Goal: Task Accomplishment & Management: Use online tool/utility

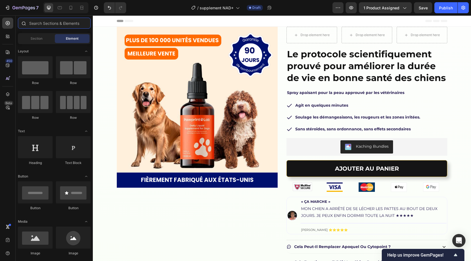
click at [31, 25] on input "text" at bounding box center [54, 23] width 73 height 11
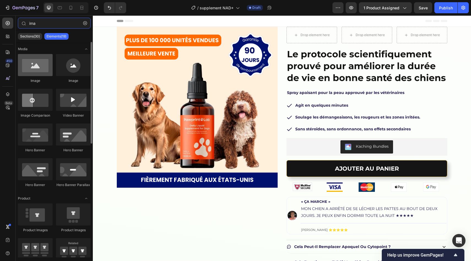
type input "ima"
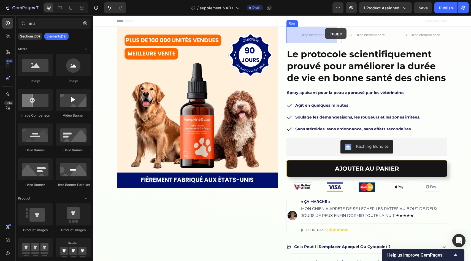
drag, startPoint x: 127, startPoint y: 86, endPoint x: 317, endPoint y: 30, distance: 197.7
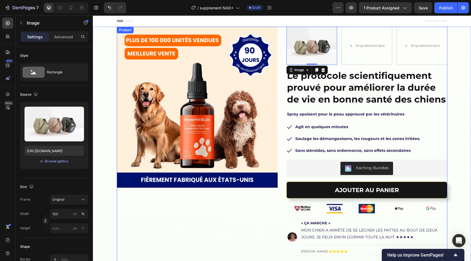
click at [296, 37] on img at bounding box center [312, 46] width 51 height 38
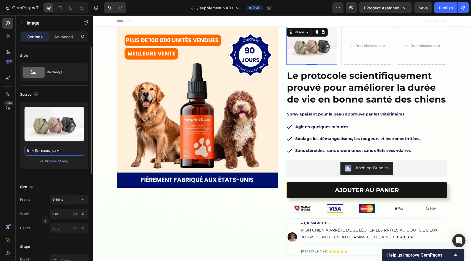
click at [60, 146] on input "https://cdn.shopify.com/s/files/1/2005/9307/files/image_demo.jpg" at bounding box center [55, 151] width 60 height 10
paste input "pawprintlab.com/cdn/shop/files/Group_2608181.png?v=1747671929&width=130"
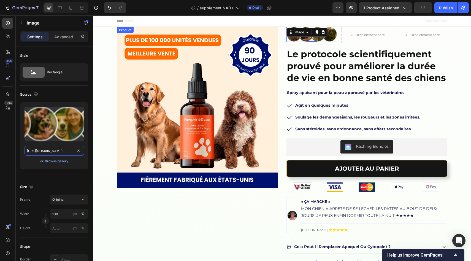
type input "https://pawprintlab.com/cdn/shop/files/Group_2608181.png?v=1747671929&width=130"
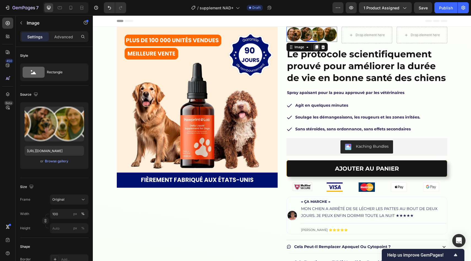
click at [317, 45] on icon at bounding box center [316, 47] width 3 height 4
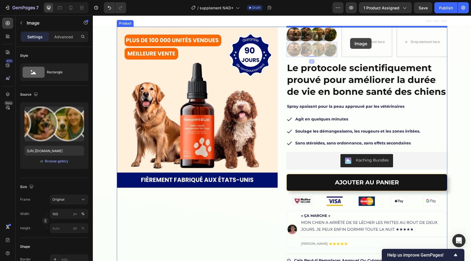
drag, startPoint x: 296, startPoint y: 38, endPoint x: 350, endPoint y: 38, distance: 53.7
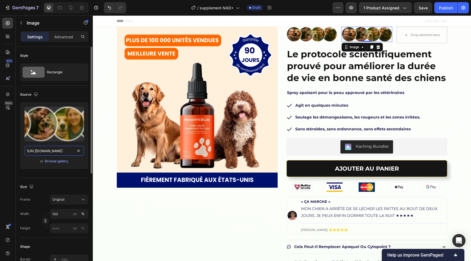
click at [43, 152] on input "https://pawprintlab.com/cdn/shop/files/Group_2608181.png?v=1747671929&width=130" at bounding box center [55, 151] width 60 height 10
paste input "47433.png?v=1747671928"
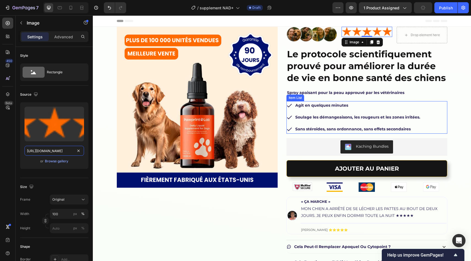
type input "https://pawprintlab.com/cdn/shop/files/Group_47433.png?v=1747671928&width=130"
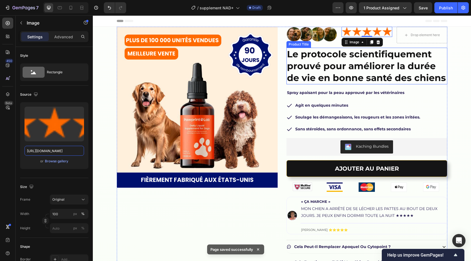
scroll to position [0, 0]
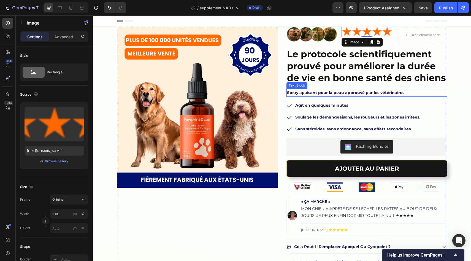
click at [343, 95] on p "Spray apaisant pour la peau approuvé par les vétérinaires" at bounding box center [367, 92] width 160 height 7
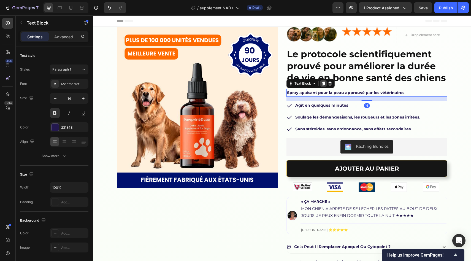
click at [321, 82] on icon at bounding box center [323, 83] width 4 height 4
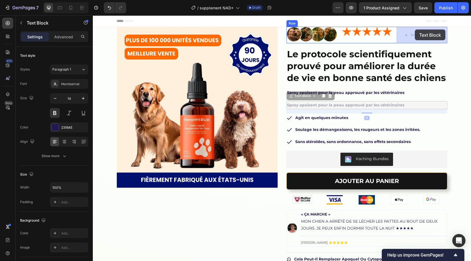
drag, startPoint x: 304, startPoint y: 96, endPoint x: 415, endPoint y: 29, distance: 129.3
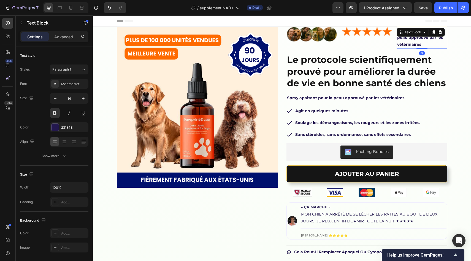
click at [410, 38] on strong "Spray apaisant pour la peau approuvé par les vétérinaires" at bounding box center [420, 37] width 46 height 19
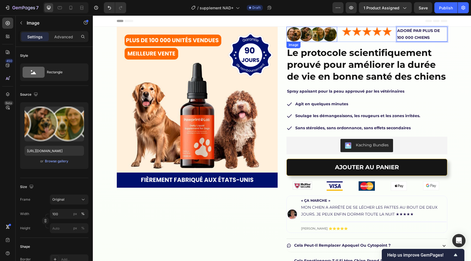
click at [294, 31] on img at bounding box center [312, 34] width 51 height 15
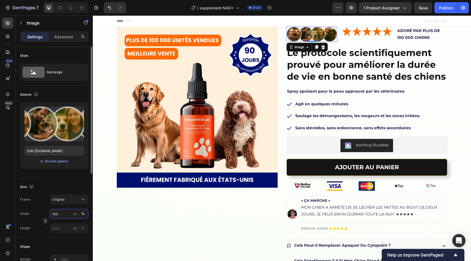
click at [55, 214] on input "100" at bounding box center [69, 214] width 39 height 10
type input "126"
click at [75, 215] on div "px" at bounding box center [75, 213] width 4 height 5
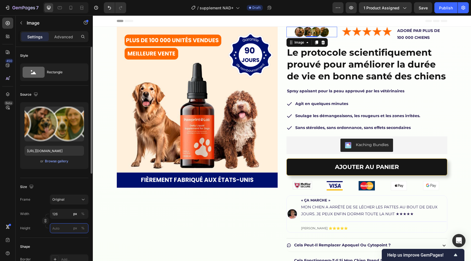
click at [63, 227] on input "px %" at bounding box center [69, 228] width 39 height 10
click at [46, 219] on icon "button" at bounding box center [46, 219] width 2 height 1
click at [60, 225] on input "126" at bounding box center [69, 228] width 39 height 10
click at [43, 221] on div "Frame Custom Width 126 px % Height px %" at bounding box center [54, 227] width 68 height 39
click at [53, 236] on div "Width 126 px % Height px %" at bounding box center [54, 235] width 68 height 24
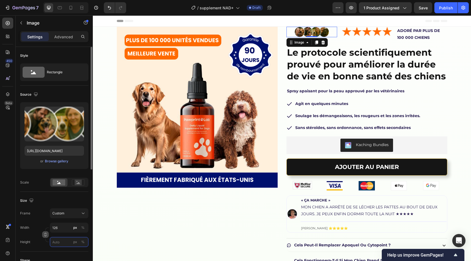
click at [57, 240] on input "px %" at bounding box center [69, 242] width 39 height 10
type input "37"
click at [38, 206] on div "Size Frame Custom Width 126 px % Height 37 px %" at bounding box center [54, 222] width 68 height 60
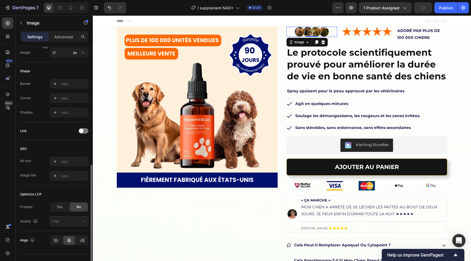
scroll to position [200, 0]
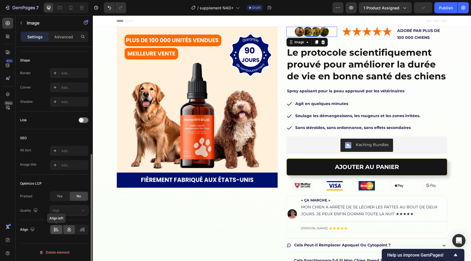
click at [58, 229] on icon at bounding box center [56, 230] width 6 height 6
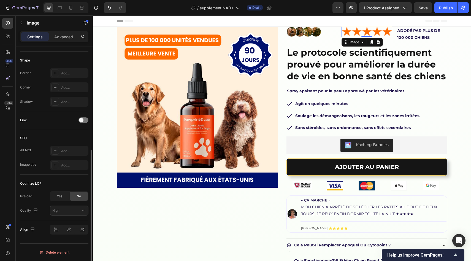
click at [375, 33] on img at bounding box center [367, 32] width 51 height 10
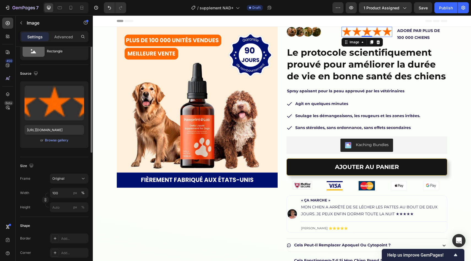
scroll to position [0, 0]
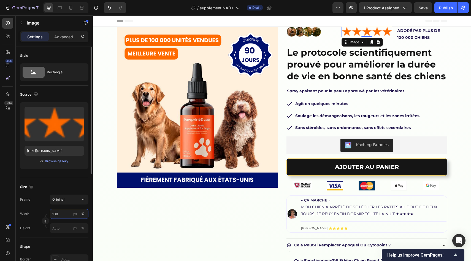
click at [63, 214] on input "100" at bounding box center [69, 214] width 39 height 10
type input "105"
click at [45, 221] on icon "button" at bounding box center [46, 221] width 4 height 4
click at [74, 215] on div "px" at bounding box center [75, 213] width 4 height 5
click at [34, 200] on div "Frame Original" at bounding box center [54, 200] width 68 height 10
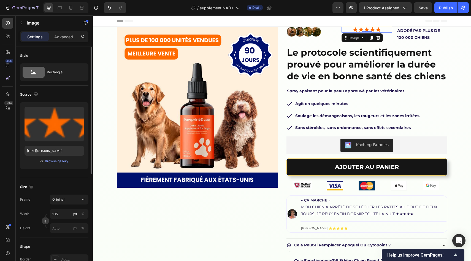
click at [45, 221] on icon "button" at bounding box center [46, 221] width 4 height 4
click at [37, 211] on div "Frame Custom" at bounding box center [54, 213] width 68 height 10
click at [60, 241] on input "px %" at bounding box center [69, 242] width 39 height 10
type input "21"
click at [38, 215] on div "Frame Custom" at bounding box center [54, 213] width 68 height 10
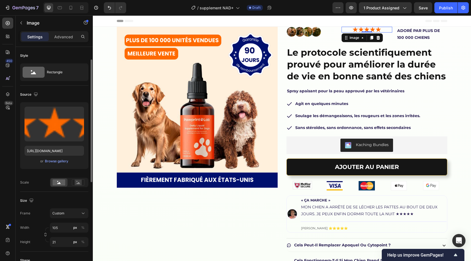
scroll to position [200, 0]
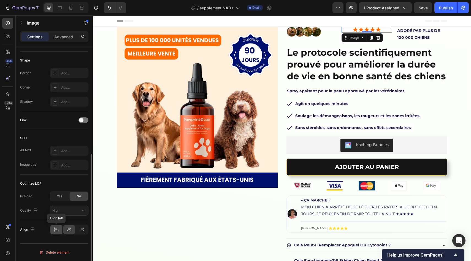
click at [56, 227] on icon at bounding box center [56, 230] width 6 height 6
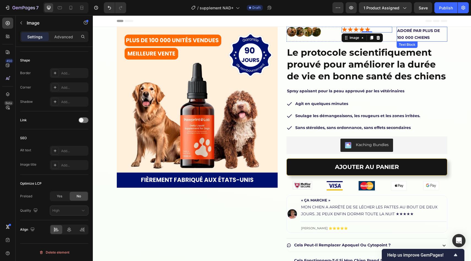
scroll to position [0, 0]
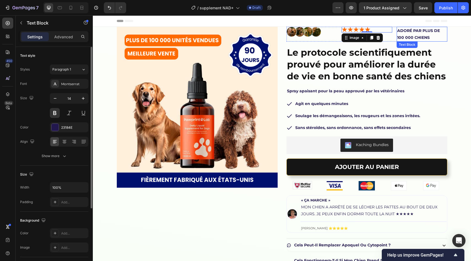
click at [407, 34] on p "ADORÉ PAR PLUS DE 100 000 CHIENS" at bounding box center [422, 34] width 50 height 14
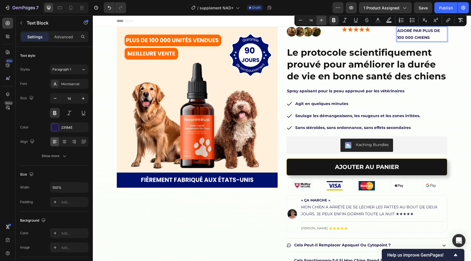
click at [325, 18] on button "Plus" at bounding box center [322, 20] width 10 height 10
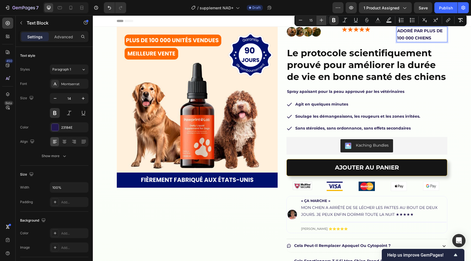
click at [325, 18] on button "Plus" at bounding box center [322, 20] width 10 height 10
type input "16"
click at [81, 98] on icon "button" at bounding box center [83, 99] width 6 height 6
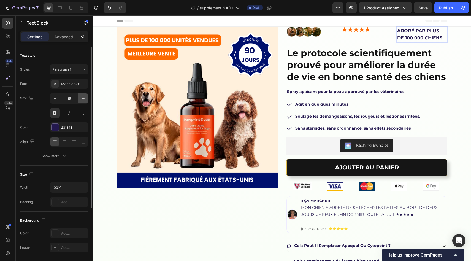
type input "16"
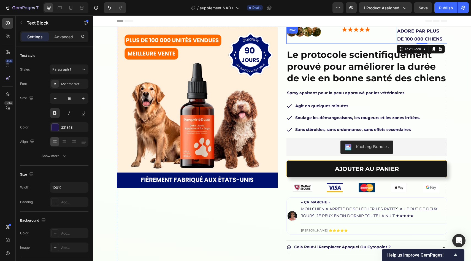
click at [389, 35] on div "Image" at bounding box center [367, 35] width 51 height 17
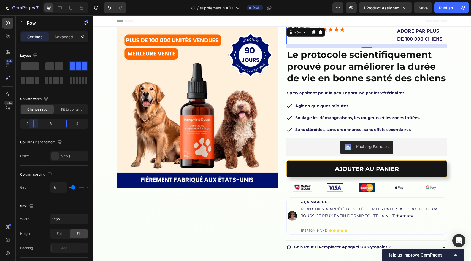
drag, startPoint x: 42, startPoint y: 120, endPoint x: 34, endPoint y: 120, distance: 8.0
click at [34, 0] on body "7 Version history / supplement NAD+ Draft Preview 1 product assigned Save Publi…" at bounding box center [235, 0] width 471 height 0
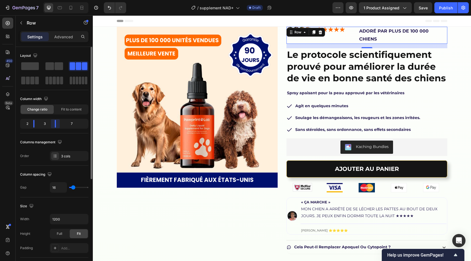
drag, startPoint x: 65, startPoint y: 121, endPoint x: 49, endPoint y: 121, distance: 15.7
click at [48, 0] on body "7 Version history / supplement NAD+ Draft Preview 1 product assigned Save Publi…" at bounding box center [235, 0] width 471 height 0
click at [70, 139] on div "Columns management" at bounding box center [54, 142] width 68 height 9
click at [373, 25] on div "Header" at bounding box center [282, 20] width 331 height 11
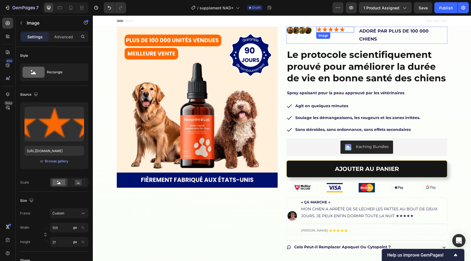
click at [334, 30] on img at bounding box center [330, 30] width 29 height 6
click at [61, 41] on div "Advanced" at bounding box center [64, 36] width 28 height 9
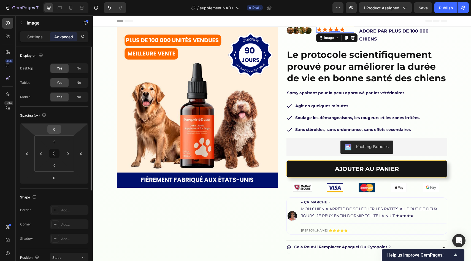
click at [57, 130] on input "0" at bounding box center [54, 129] width 11 height 8
type input "5"
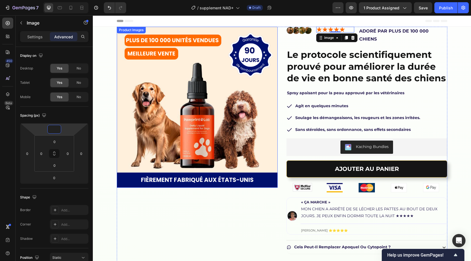
type input "3"
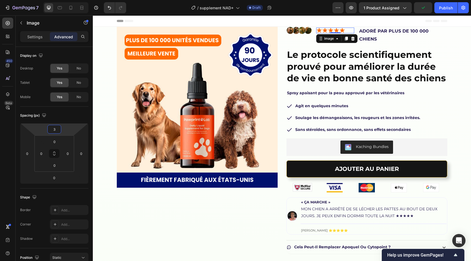
click at [400, 32] on strong "ADORÉ PAR PLUS DE 100 000 CHIENS" at bounding box center [393, 34] width 69 height 13
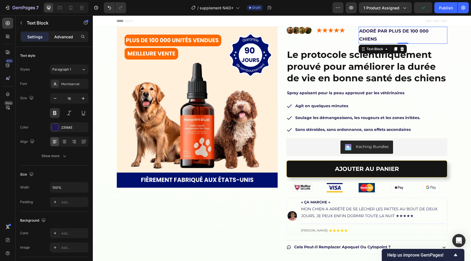
click at [61, 37] on p "Advanced" at bounding box center [63, 37] width 19 height 6
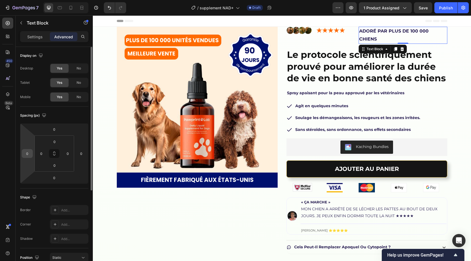
click at [28, 152] on input "0" at bounding box center [27, 153] width 8 height 8
click at [28, 154] on input "-50" at bounding box center [27, 153] width 8 height 8
type input "-40"
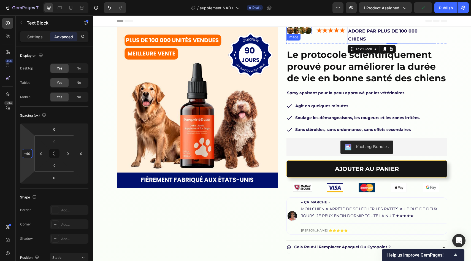
click at [308, 29] on img at bounding box center [299, 30] width 25 height 7
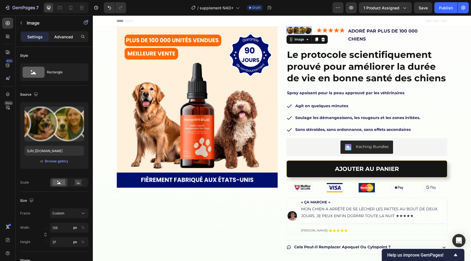
click at [57, 32] on div "Advanced" at bounding box center [64, 36] width 28 height 9
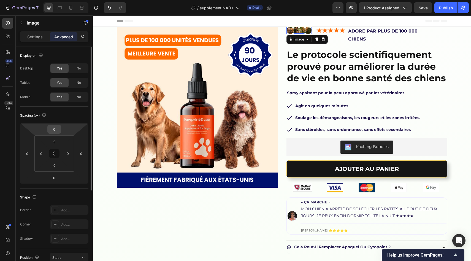
click at [52, 128] on input "0" at bounding box center [54, 129] width 11 height 8
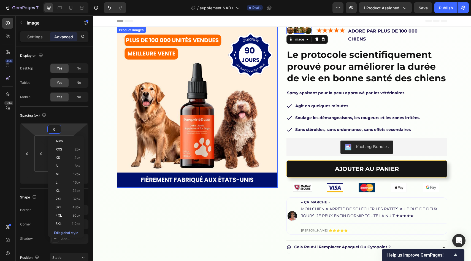
type input "5"
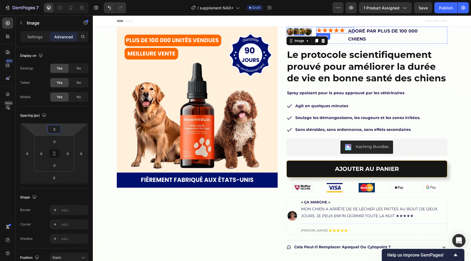
click at [327, 28] on img at bounding box center [330, 31] width 29 height 6
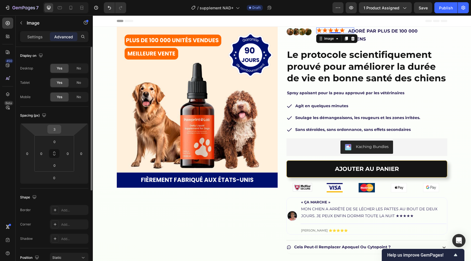
click at [54, 133] on input "3" at bounding box center [54, 129] width 11 height 8
type input "5"
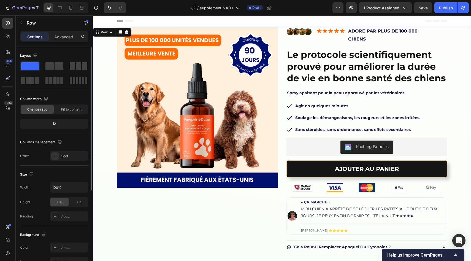
click at [449, 44] on div "Product Images Image Image ADORÉ PAR PLUS DE 100 000 CHIENS Text Block Row Le p…" at bounding box center [282, 172] width 378 height 290
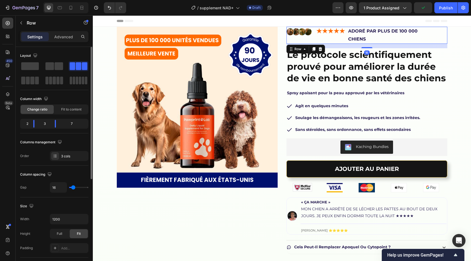
click at [316, 32] on div "Image Image ADORÉ PAR PLUS DE 100 000 CHIENS Text Block Row 16" at bounding box center [367, 35] width 161 height 17
click at [306, 31] on img at bounding box center [299, 31] width 25 height 7
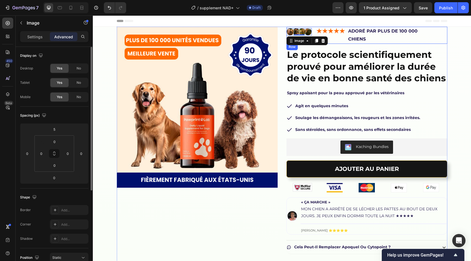
click at [314, 33] on div "Image 0 Image ADORÉ PAR PLUS DE 100 000 CHIENS Text Block Row" at bounding box center [367, 35] width 161 height 17
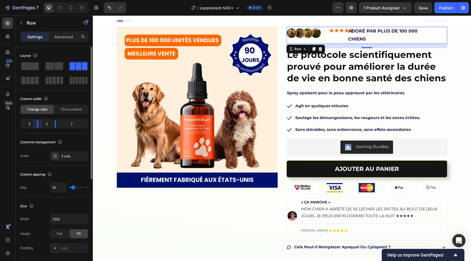
click at [37, 0] on body "7 Version history / supplement NAD+ Draft Preview 1 product assigned Save Publi…" at bounding box center [235, 0] width 471 height 0
drag, startPoint x: 53, startPoint y: 124, endPoint x: 56, endPoint y: 124, distance: 3.0
click at [56, 0] on body "7 Version history / supplement NAD+ Draft Preview 1 product assigned Save Publi…" at bounding box center [235, 0] width 471 height 0
click at [341, 31] on img at bounding box center [343, 31] width 29 height 6
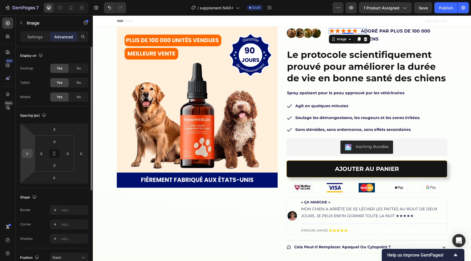
click at [29, 154] on input "0" at bounding box center [27, 153] width 8 height 8
type input "-20"
click at [55, 132] on input "5" at bounding box center [54, 129] width 11 height 8
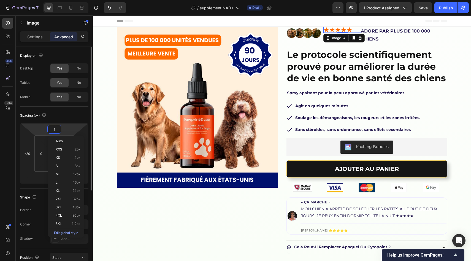
type input "10"
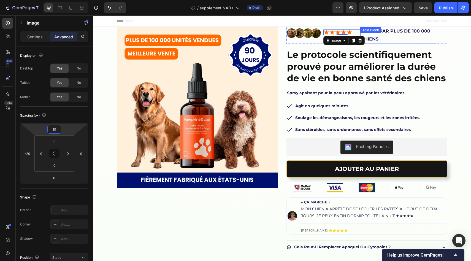
click at [368, 31] on div "Text Block" at bounding box center [371, 30] width 19 height 5
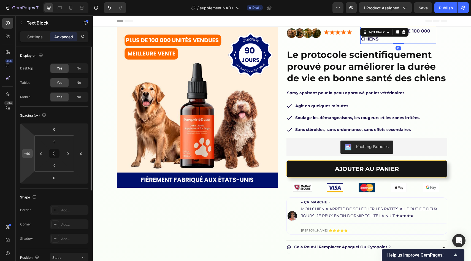
click at [26, 153] on input "-40" at bounding box center [27, 153] width 8 height 8
type input "-59"
click at [416, 40] on p "ADORÉ PAR PLUS DE 100 000 CHIENS" at bounding box center [393, 35] width 75 height 16
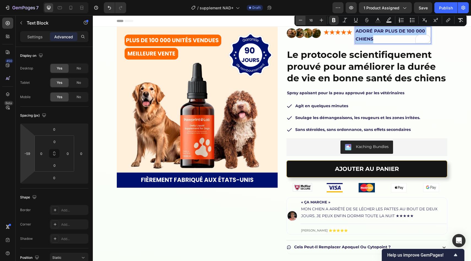
click at [304, 20] on button "Minus" at bounding box center [301, 20] width 10 height 10
type input "15"
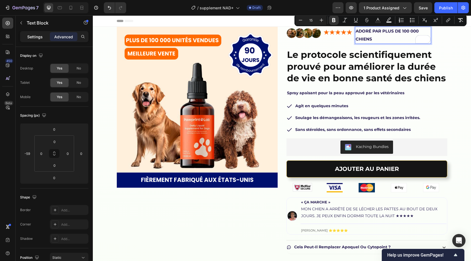
click at [30, 36] on p "Settings" at bounding box center [34, 37] width 15 height 6
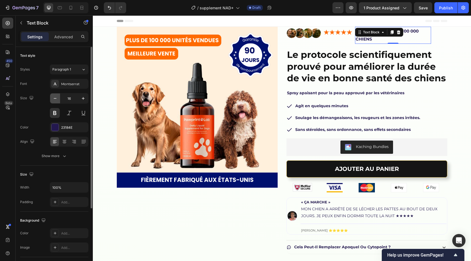
click at [55, 100] on icon "button" at bounding box center [55, 99] width 6 height 6
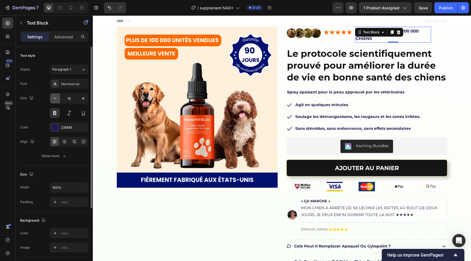
click at [55, 100] on icon "button" at bounding box center [55, 99] width 6 height 6
type input "14"
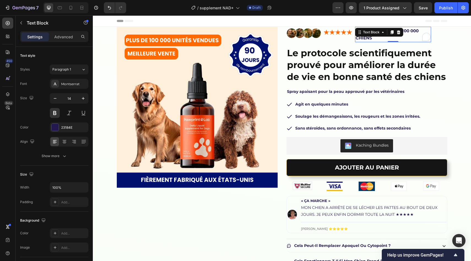
click at [404, 35] on p "ADORÉ PAR PLUS DE 100 000 CHIENS" at bounding box center [393, 34] width 75 height 14
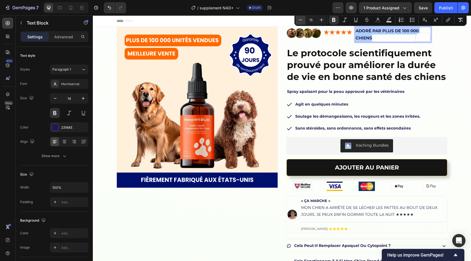
click at [300, 18] on icon "Editor contextual toolbar" at bounding box center [301, 20] width 6 height 6
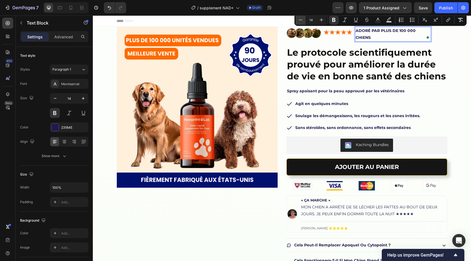
click at [301, 18] on icon "Editor contextual toolbar" at bounding box center [301, 20] width 6 height 6
type input "13"
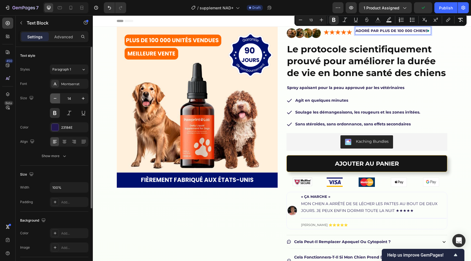
click at [56, 101] on icon "button" at bounding box center [55, 99] width 6 height 6
type input "13"
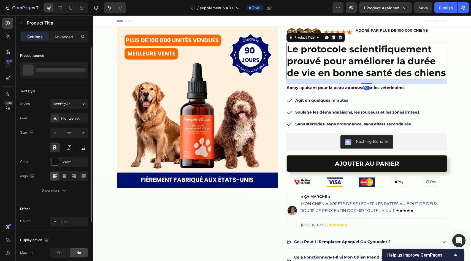
click at [423, 75] on h2 "Le protocole scientifiquement prouvé pour améliorer la durée de vie en bonne sa…" at bounding box center [367, 61] width 161 height 37
click at [411, 31] on strong "ADORÉ PAR PLUS DE 100 000 CHIENS" at bounding box center [392, 30] width 72 height 4
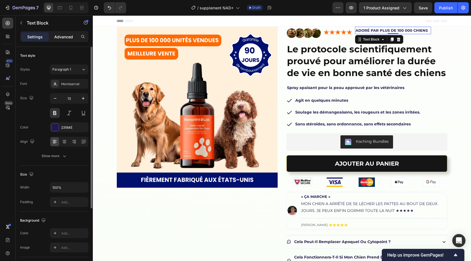
click at [63, 36] on p "Advanced" at bounding box center [63, 37] width 19 height 6
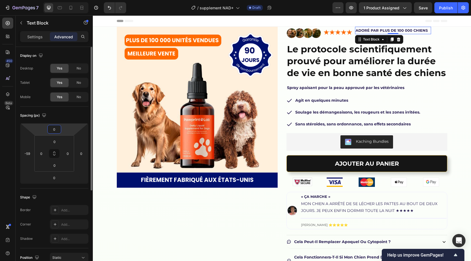
click at [56, 131] on input "0" at bounding box center [54, 129] width 11 height 8
type input "10"
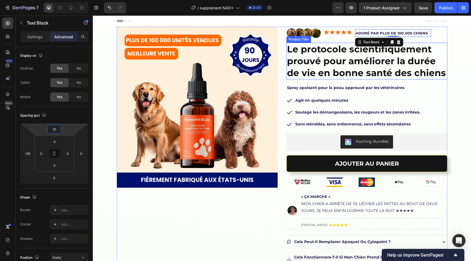
click at [447, 66] on h2 "Le protocole scientifiquement prouvé pour améliorer la durée de vie en bonne sa…" at bounding box center [367, 61] width 161 height 37
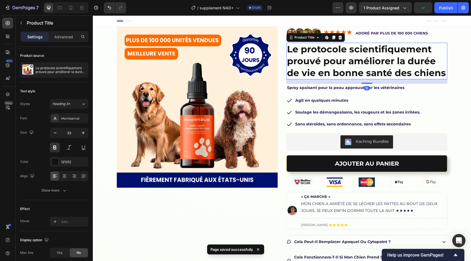
click at [445, 26] on div "Header" at bounding box center [282, 20] width 331 height 11
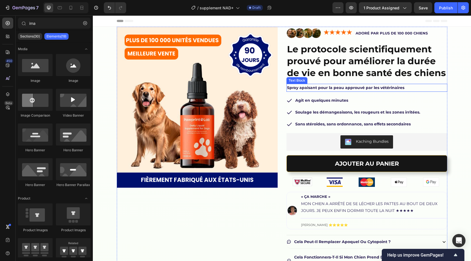
click at [320, 90] on p "Spray apaisant pour la peau approuvé par les vétérinaires" at bounding box center [367, 87] width 160 height 7
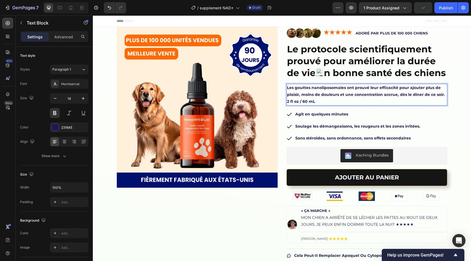
click at [289, 101] on p "2 fl oz / 60 mL" at bounding box center [367, 101] width 160 height 7
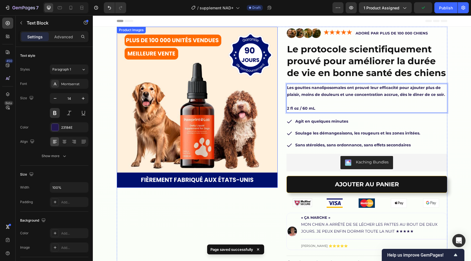
click at [260, 96] on img at bounding box center [197, 107] width 161 height 161
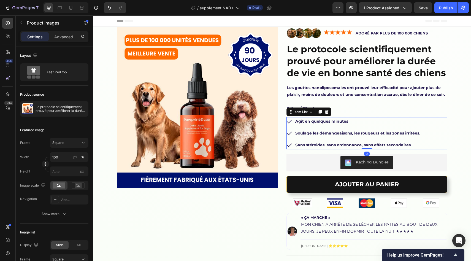
click at [293, 128] on div "Agit en quelques minutes Soulage les démangeaisons, les rougeurs et les zones i…" at bounding box center [354, 133] width 135 height 33
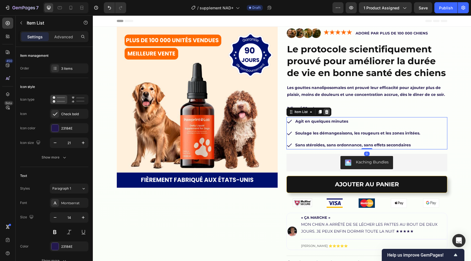
click at [326, 113] on icon at bounding box center [327, 112] width 4 height 4
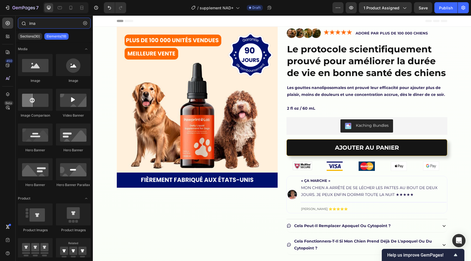
click at [39, 22] on input "ima" at bounding box center [54, 23] width 73 height 11
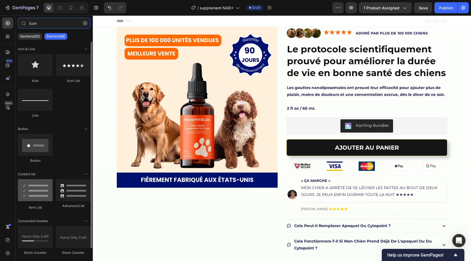
type input "icon"
click at [34, 197] on div at bounding box center [35, 190] width 35 height 22
click at [52, 194] on div at bounding box center [35, 190] width 35 height 22
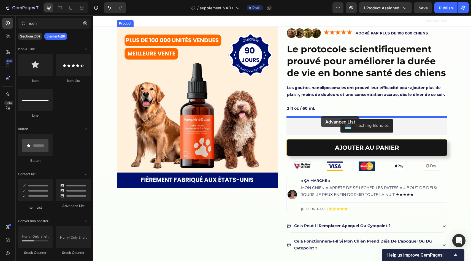
drag, startPoint x: 157, startPoint y: 208, endPoint x: 321, endPoint y: 116, distance: 188.2
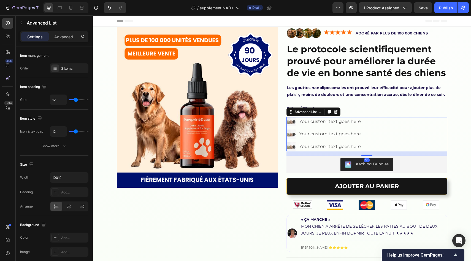
click at [382, 131] on div "Image Your custom text goes here Text Block Image Your custom text goes here Te…" at bounding box center [367, 134] width 161 height 34
click at [66, 68] on div "3 items" at bounding box center [74, 68] width 26 height 5
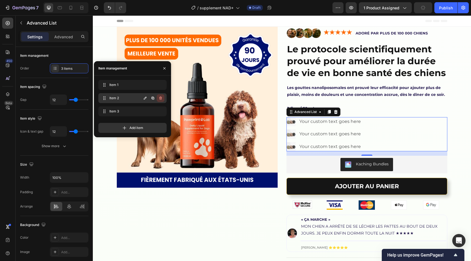
click at [162, 95] on button "button" at bounding box center [161, 98] width 8 height 8
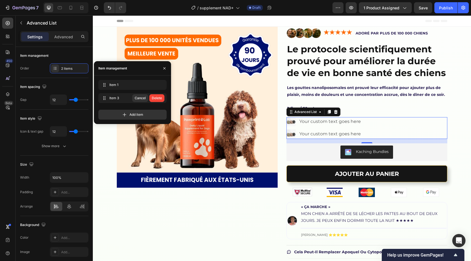
click at [162, 95] on button "Delete" at bounding box center [156, 98] width 15 height 8
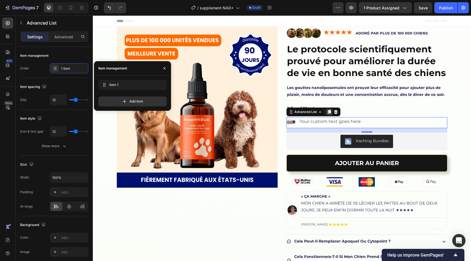
click at [327, 113] on icon at bounding box center [329, 112] width 4 height 4
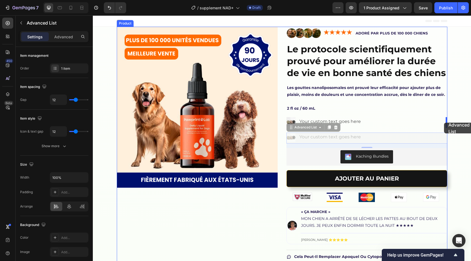
drag, startPoint x: 295, startPoint y: 130, endPoint x: 444, endPoint y: 123, distance: 148.7
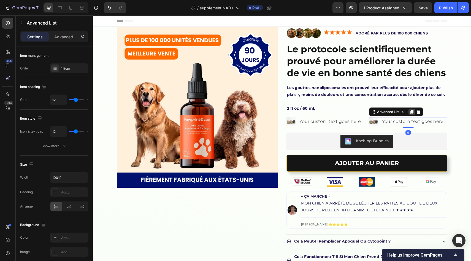
click at [412, 111] on icon at bounding box center [411, 112] width 3 height 4
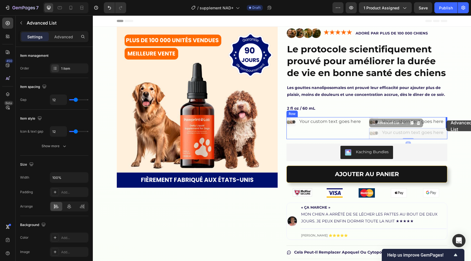
drag, startPoint x: 378, startPoint y: 123, endPoint x: 446, endPoint y: 120, distance: 68.1
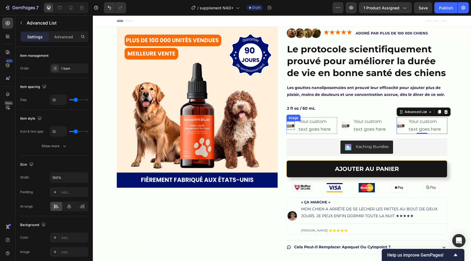
click at [292, 123] on img at bounding box center [291, 125] width 9 height 9
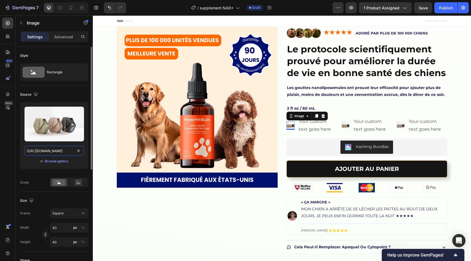
click at [68, 148] on input "https://cdn.shopify.com/s/files/1/2005/9307/files/image_demo.jpg" at bounding box center [55, 151] width 60 height 10
paste input "pawprintlab.com/cdn/shop/files/Group_2607814.png?v=1747672014&width=35"
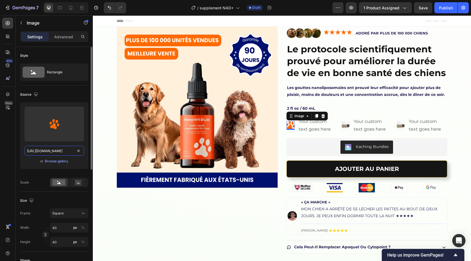
type input "https://pawprintlab.com/cdn/shop/files/Group_2607814.png?v=1747672014&width=35"
click at [37, 190] on div "Source Upload Image https://pawprintlab.com/cdn/shop/files/Group_2607814.png?v=…" at bounding box center [54, 139] width 68 height 106
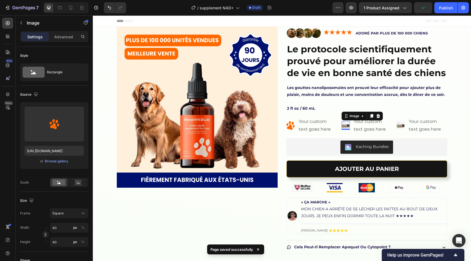
click at [349, 123] on img at bounding box center [346, 125] width 9 height 9
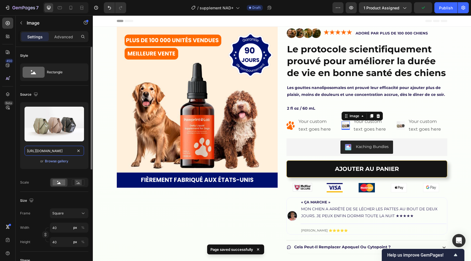
click at [74, 153] on input "https://cdn.shopify.com/s/files/1/2005/9307/files/image_demo.jpg" at bounding box center [55, 151] width 60 height 10
paste input "pawprintlab.com/cdn/shop/files/Group_2607814.png?v=1747672014&width=35"
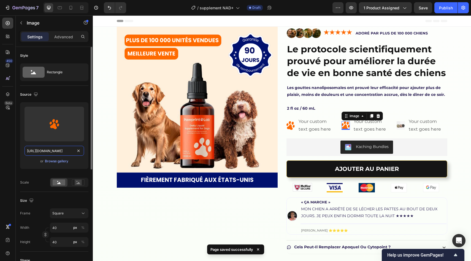
type input "https://pawprintlab.com/cdn/shop/files/Group_2607814.png?v=1747672014&width=35"
click at [43, 176] on div "Upload Image https://pawprintlab.com/cdn/shop/files/Group_2607814.png?v=1747672…" at bounding box center [54, 144] width 68 height 85
click at [402, 125] on img at bounding box center [401, 125] width 9 height 9
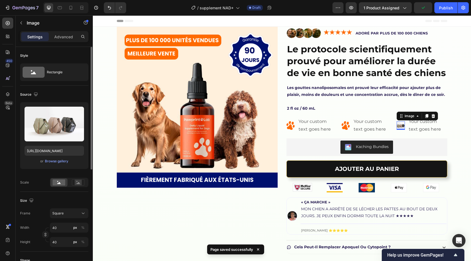
click at [62, 156] on div "Upload Image https://cdn.shopify.com/s/files/1/2005/9307/files/image_demo.jpg o…" at bounding box center [54, 135] width 68 height 67
click at [62, 153] on input "https://cdn.shopify.com/s/files/1/2005/9307/files/image_demo.jpg" at bounding box center [55, 151] width 60 height 10
paste input "pawprintlab.com/cdn/shop/files/Group_2607814.png?v=1747672014&width=35"
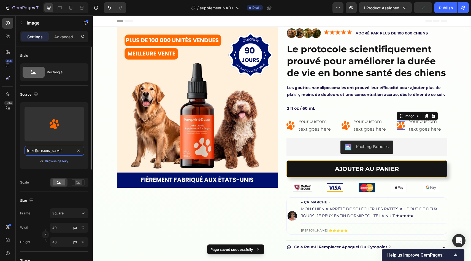
type input "https://pawprintlab.com/cdn/shop/files/Group_2607814.png?v=1747672014&width=35"
click at [42, 181] on div "Scale" at bounding box center [54, 182] width 68 height 9
click at [321, 126] on div "Your custom text goes here" at bounding box center [317, 125] width 39 height 17
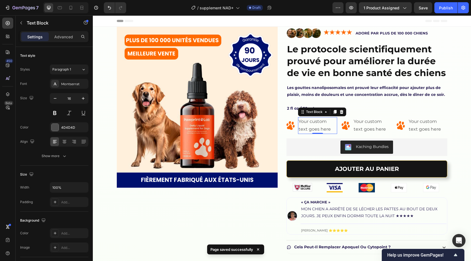
click at [321, 126] on div "Your custom text goes here" at bounding box center [317, 125] width 39 height 17
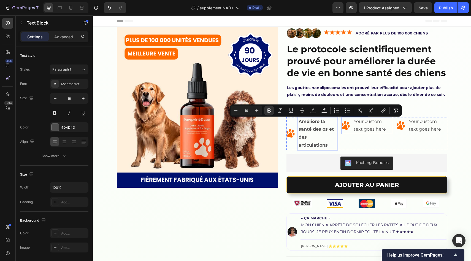
click at [352, 123] on li "Image Your custom text goes here Text Block" at bounding box center [367, 125] width 51 height 17
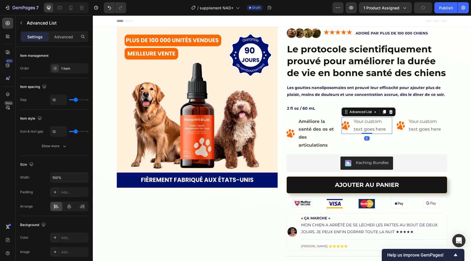
click at [352, 123] on li "Image Your custom text goes here Text Block" at bounding box center [367, 125] width 51 height 17
click at [303, 134] on p "Améliore la santé des os et des articulations" at bounding box center [318, 134] width 38 height 32
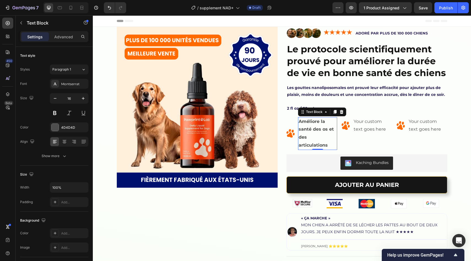
click at [303, 134] on p "Améliore la santé des os et des articulations" at bounding box center [318, 134] width 38 height 32
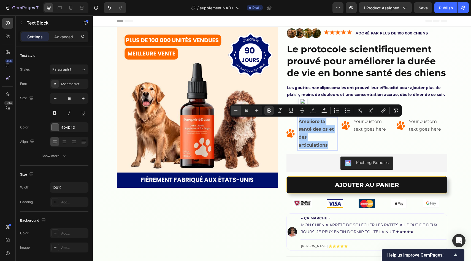
click at [236, 112] on icon "Editor contextual toolbar" at bounding box center [236, 111] width 6 height 6
type input "15"
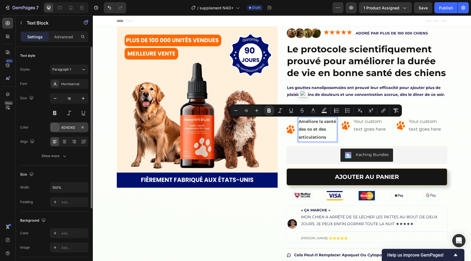
click at [70, 128] on div "4D4D4D" at bounding box center [69, 127] width 16 height 5
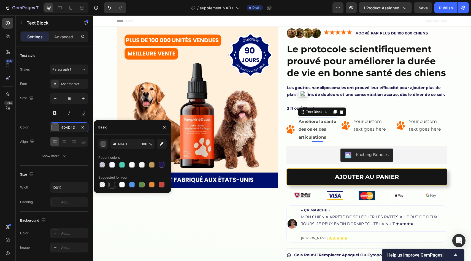
click at [113, 186] on div at bounding box center [112, 185] width 6 height 6
type input "151515"
click at [373, 124] on div "Your custom text goes here" at bounding box center [372, 125] width 39 height 17
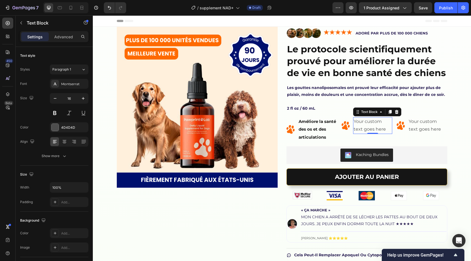
click at [373, 123] on div "Your custom text goes here" at bounding box center [372, 125] width 39 height 17
click at [373, 123] on p "Your custom text goes here" at bounding box center [373, 126] width 38 height 16
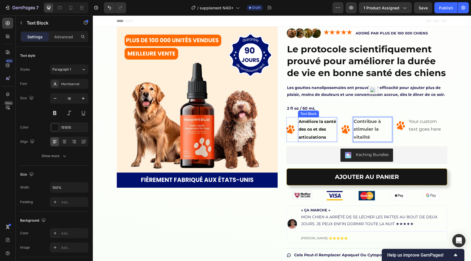
click at [311, 130] on strong "Améliore la santé des os et des articulations" at bounding box center [317, 129] width 37 height 21
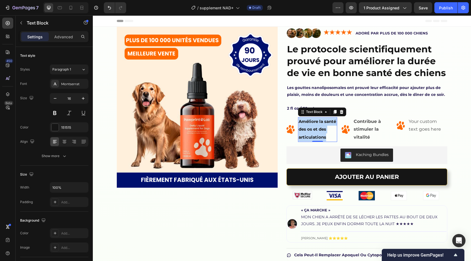
click at [311, 130] on strong "Améliore la santé des os et des articulations" at bounding box center [317, 129] width 37 height 21
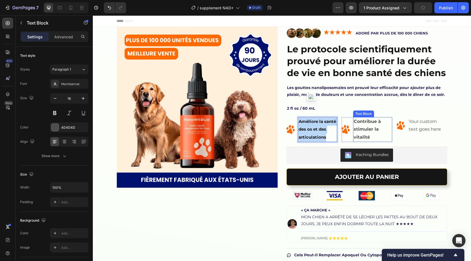
click at [372, 133] on p "Contribue à stimuler la vitalité" at bounding box center [373, 130] width 38 height 24
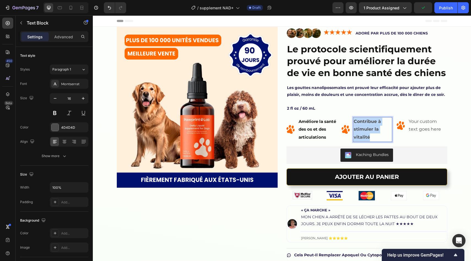
click at [372, 133] on p "Contribue à stimuler la vitalité" at bounding box center [373, 130] width 38 height 24
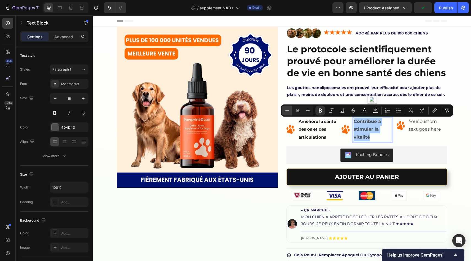
click at [283, 110] on button "Minus" at bounding box center [287, 111] width 10 height 10
type input "15"
click at [47, 124] on div "Color 4D4D4D" at bounding box center [54, 127] width 68 height 10
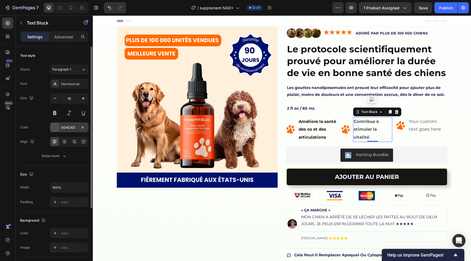
click at [56, 128] on div at bounding box center [55, 127] width 7 height 7
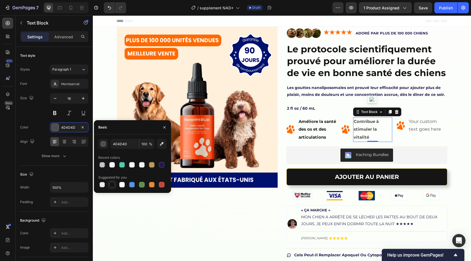
click at [111, 186] on div at bounding box center [112, 185] width 6 height 6
type input "151515"
click at [415, 128] on div "Your custom text goes here" at bounding box center [427, 125] width 39 height 17
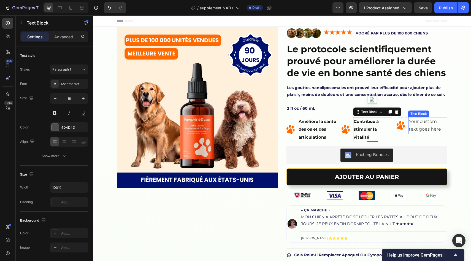
click at [415, 128] on div "Your custom text goes here" at bounding box center [427, 125] width 39 height 17
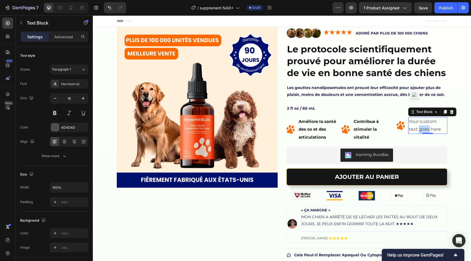
click at [415, 128] on p "Your custom text goes here" at bounding box center [428, 126] width 38 height 16
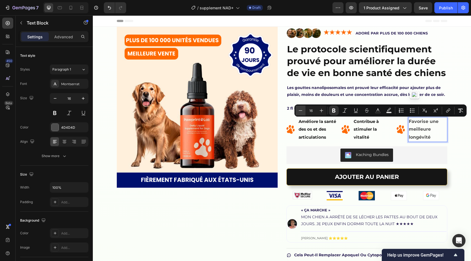
click at [301, 110] on icon "Editor contextual toolbar" at bounding box center [301, 111] width 6 height 6
type input "15"
click at [68, 130] on div "4D4D4D" at bounding box center [69, 127] width 16 height 5
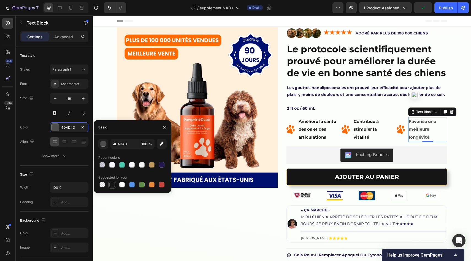
click at [110, 188] on div at bounding box center [112, 185] width 8 height 8
type input "151515"
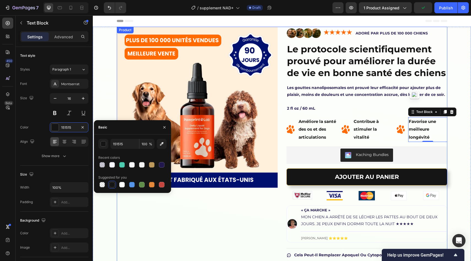
click at [209, 201] on div "Product Images" at bounding box center [197, 176] width 161 height 298
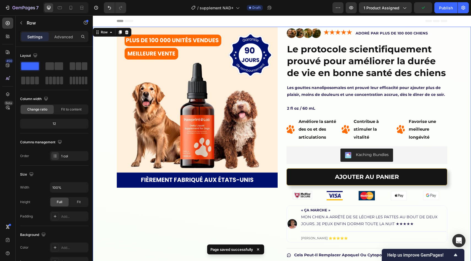
click at [454, 109] on div "Product Images Image Image ADORÉ PAR PLUS DE 100 000 CHIENS Text Block Row Le p…" at bounding box center [282, 176] width 378 height 298
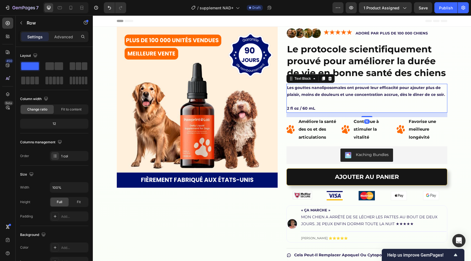
click at [326, 98] on p "Les gouttes nanoliposomales ont prouvé leur efficacité pour ajouter plus de pla…" at bounding box center [367, 91] width 160 height 14
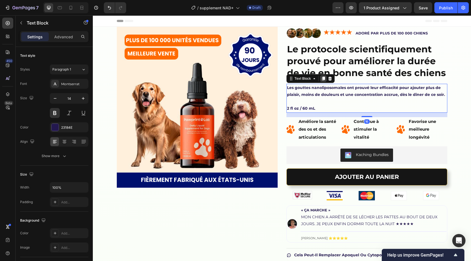
click at [325, 78] on icon at bounding box center [323, 79] width 3 height 4
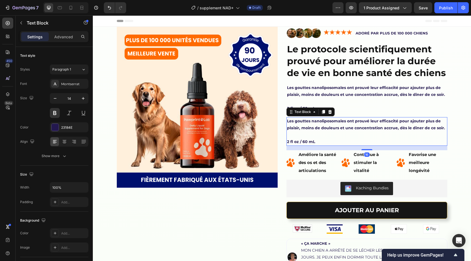
click at [301, 133] on p at bounding box center [367, 134] width 160 height 7
click at [301, 133] on p "To enrich screen reader interactions, please activate Accessibility in Grammarl…" at bounding box center [367, 134] width 160 height 7
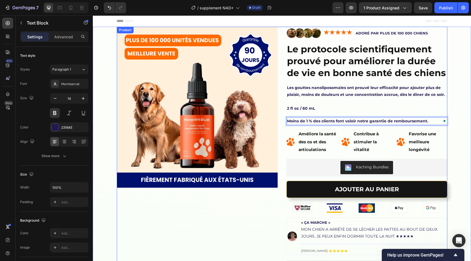
click at [276, 121] on img at bounding box center [197, 107] width 161 height 161
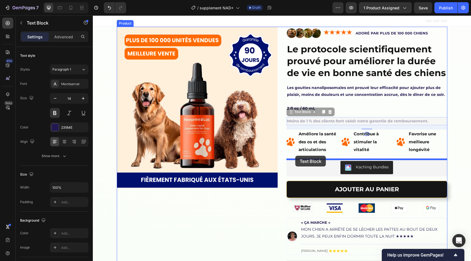
drag, startPoint x: 289, startPoint y: 121, endPoint x: 295, endPoint y: 156, distance: 35.6
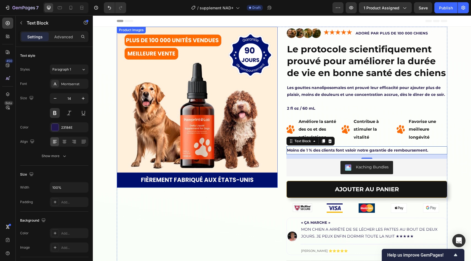
click at [273, 155] on img at bounding box center [197, 107] width 161 height 161
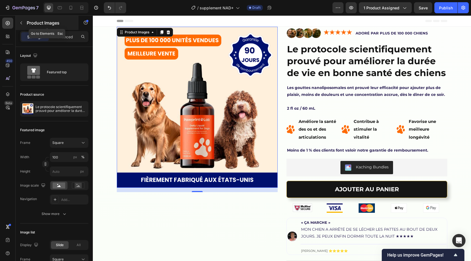
click at [28, 26] on div "Product Images" at bounding box center [47, 23] width 63 height 14
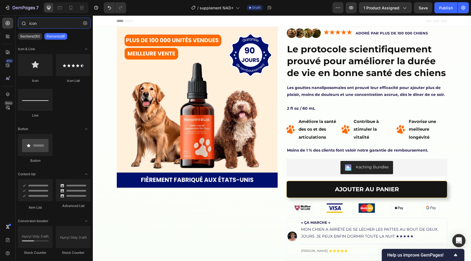
click at [60, 28] on input "icon" at bounding box center [54, 23] width 73 height 11
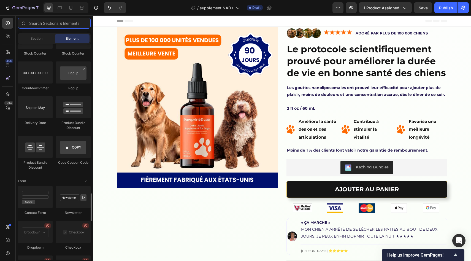
scroll to position [1157, 0]
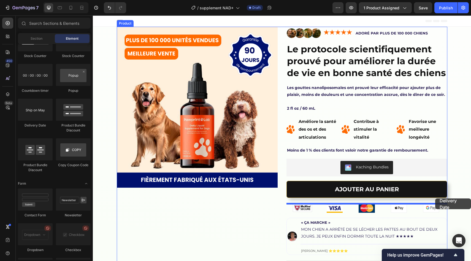
drag, startPoint x: 137, startPoint y: 126, endPoint x: 435, endPoint y: 198, distance: 307.4
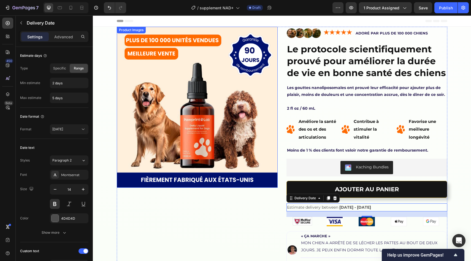
scroll to position [10, 0]
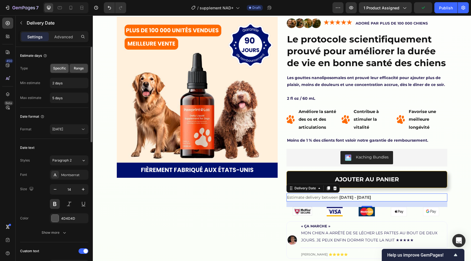
click at [64, 69] on span "Specific" at bounding box center [59, 68] width 13 height 5
type input "5 days"
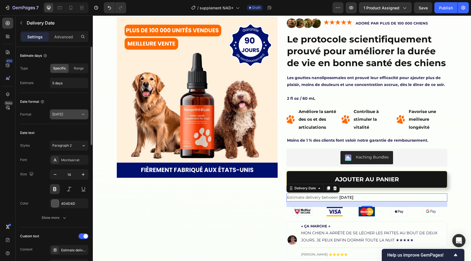
click at [70, 115] on div "Sep 19" at bounding box center [66, 114] width 28 height 5
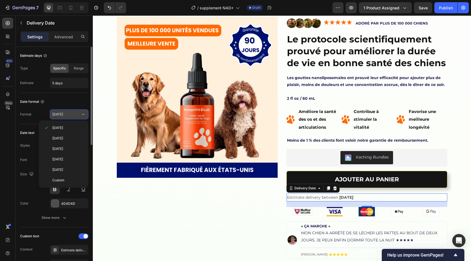
click at [70, 115] on div "Sep 19" at bounding box center [66, 114] width 28 height 5
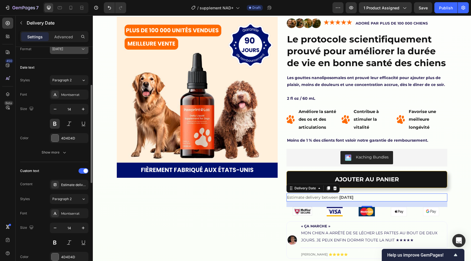
scroll to position [73, 0]
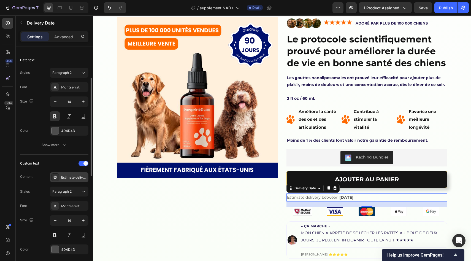
click at [74, 180] on div "Estimate delivery between" at bounding box center [69, 177] width 39 height 10
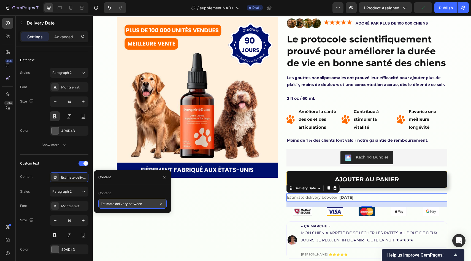
click at [113, 203] on input "Estimate delivery between" at bounding box center [132, 204] width 68 height 10
paste input "xpédition par"
type input "Expédition par"
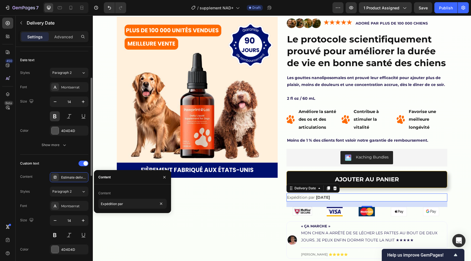
click at [38, 193] on div "Styles Paragraph 2" at bounding box center [54, 192] width 68 height 10
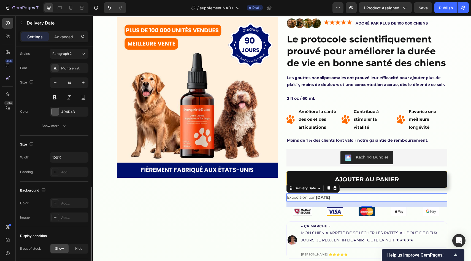
scroll to position [308, 0]
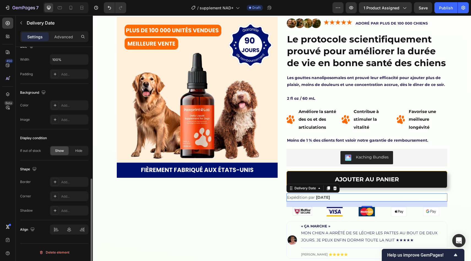
click at [79, 223] on div "Align" at bounding box center [54, 229] width 68 height 19
click at [79, 224] on div "Align" at bounding box center [54, 229] width 68 height 19
click at [79, 230] on div at bounding box center [69, 230] width 39 height 10
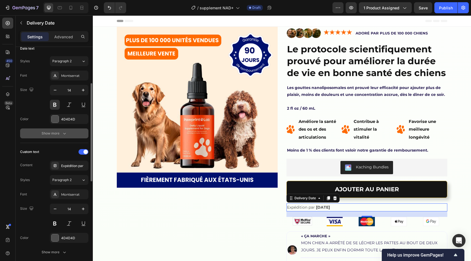
scroll to position [91, 0]
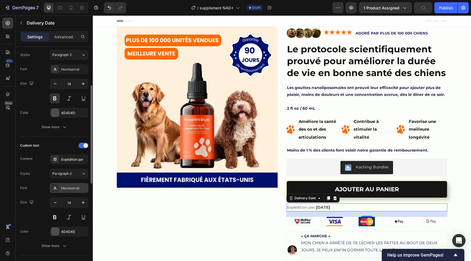
click at [70, 190] on div "Montserrat" at bounding box center [74, 188] width 26 height 5
click at [69, 178] on button "Paragraph 2" at bounding box center [69, 174] width 39 height 10
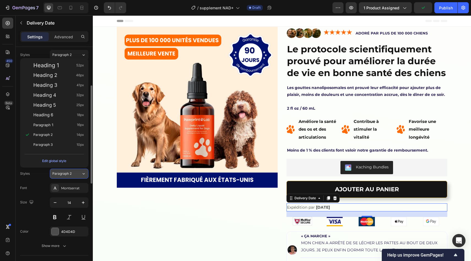
click at [69, 178] on button "Paragraph 2" at bounding box center [69, 174] width 39 height 10
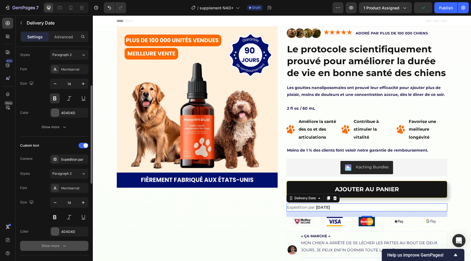
click at [54, 244] on div "Show more" at bounding box center [55, 246] width 26 height 6
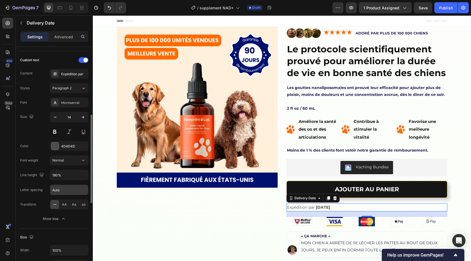
scroll to position [0, 0]
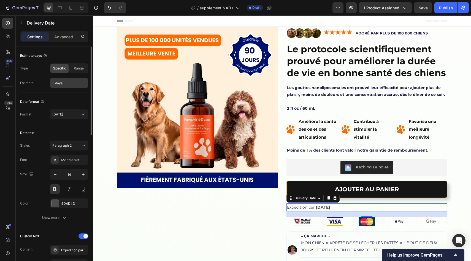
click at [55, 83] on input "5 days" at bounding box center [69, 83] width 38 height 10
click at [41, 99] on icon at bounding box center [42, 101] width 4 height 4
click at [76, 69] on span "Range" at bounding box center [79, 68] width 10 height 5
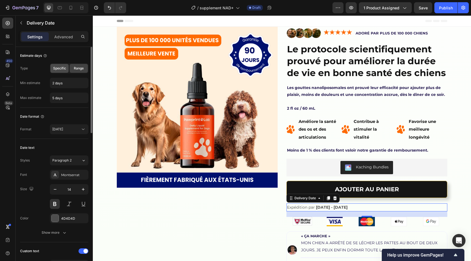
click at [64, 69] on span "Specific" at bounding box center [59, 68] width 13 height 5
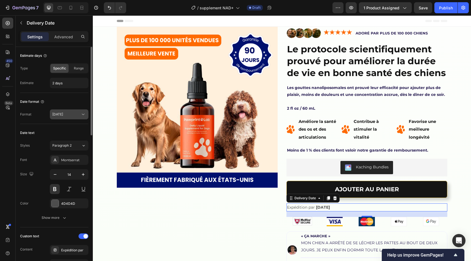
click at [83, 113] on icon at bounding box center [83, 115] width 6 height 6
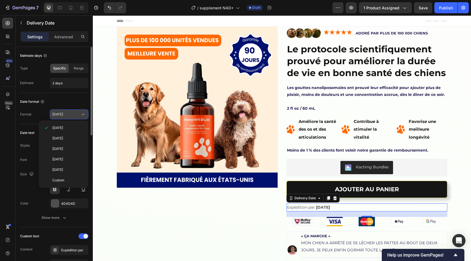
click at [83, 113] on icon at bounding box center [83, 115] width 6 height 6
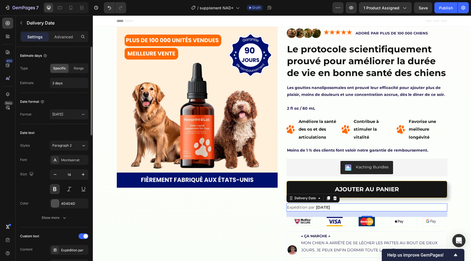
click at [77, 102] on div "Date format" at bounding box center [54, 101] width 68 height 9
click at [46, 104] on div "Date format" at bounding box center [54, 101] width 68 height 9
drag, startPoint x: 54, startPoint y: 82, endPoint x: 48, endPoint y: 82, distance: 5.5
click at [48, 82] on div "Estimate 1 days" at bounding box center [54, 83] width 68 height 10
click at [52, 81] on input "20 days" at bounding box center [69, 83] width 38 height 10
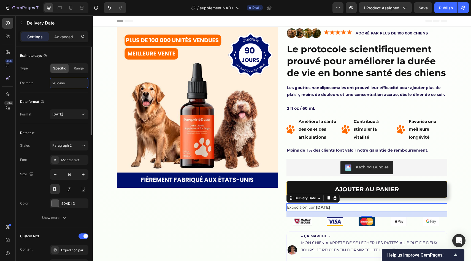
click at [52, 81] on input "20 days" at bounding box center [69, 83] width 38 height 10
type input "2 days"
click at [46, 98] on div "Date format" at bounding box center [54, 101] width 68 height 9
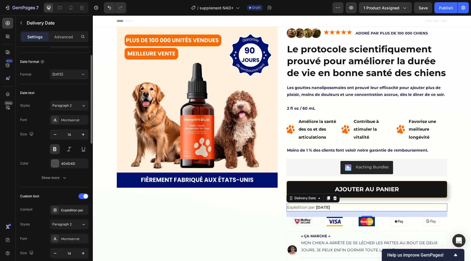
scroll to position [49, 0]
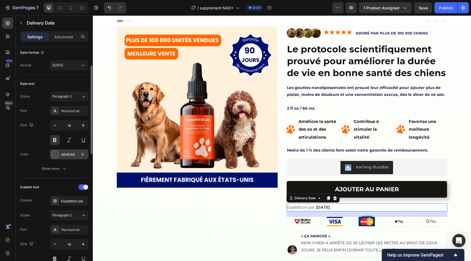
click at [58, 158] on div "4D4D4D" at bounding box center [69, 154] width 39 height 10
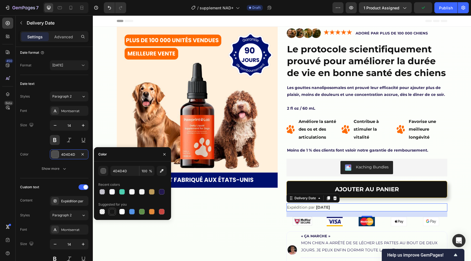
click at [110, 208] on div at bounding box center [112, 212] width 8 height 8
type input "151515"
click at [110, 208] on div at bounding box center [112, 211] width 7 height 7
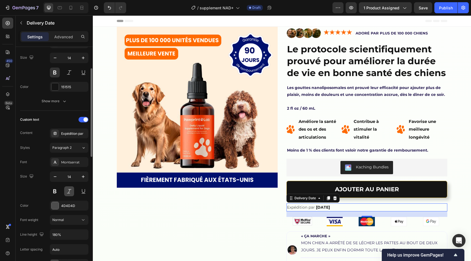
scroll to position [121, 0]
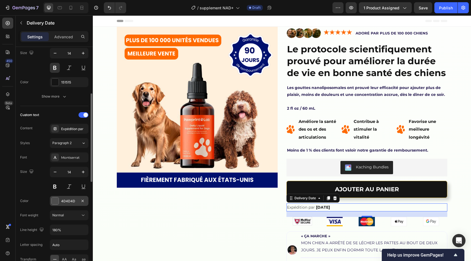
click at [61, 203] on div "4D4D4D" at bounding box center [69, 201] width 39 height 10
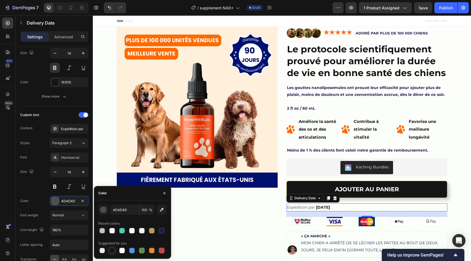
click at [110, 252] on div at bounding box center [112, 251] width 6 height 6
type input "151515"
click at [33, 180] on div "Size 14" at bounding box center [54, 179] width 68 height 25
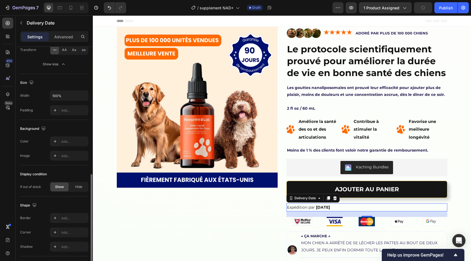
scroll to position [367, 0]
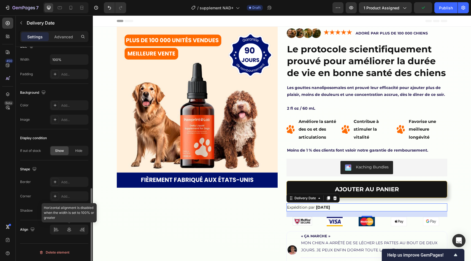
click at [77, 229] on div at bounding box center [69, 230] width 39 height 10
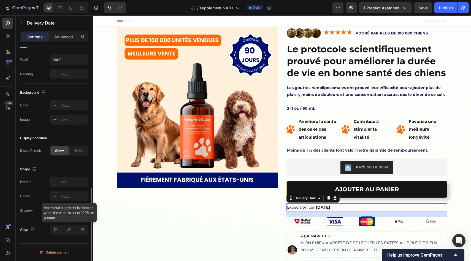
click at [77, 229] on div at bounding box center [69, 230] width 39 height 10
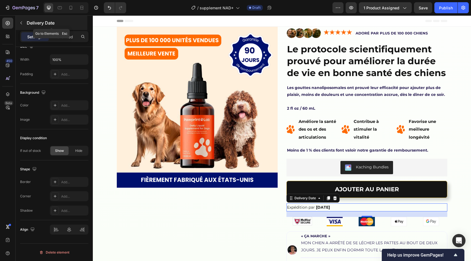
click at [21, 18] on div "Delivery Date" at bounding box center [52, 23] width 72 height 14
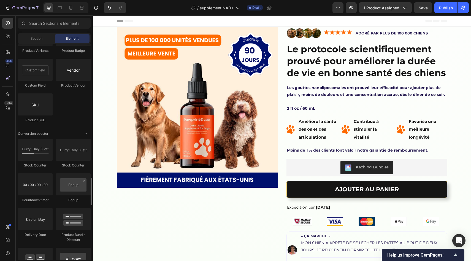
scroll to position [1046, 0]
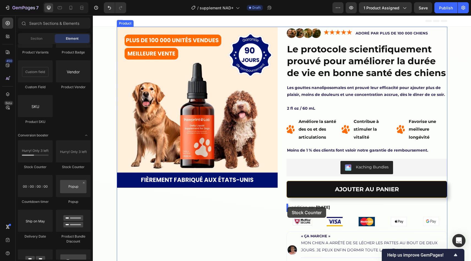
drag, startPoint x: 165, startPoint y: 176, endPoint x: 288, endPoint y: 207, distance: 126.5
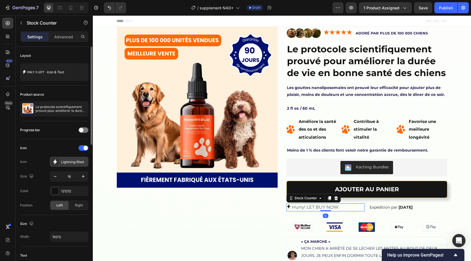
click at [54, 164] on icon at bounding box center [55, 162] width 6 height 6
click at [52, 146] on div "Icon" at bounding box center [54, 148] width 68 height 9
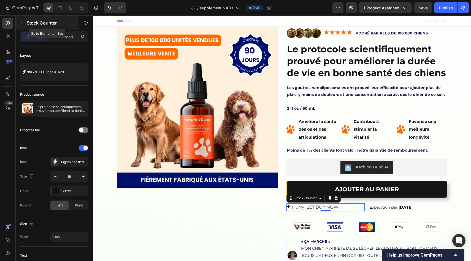
click at [26, 23] on div "Stock Counter" at bounding box center [47, 23] width 63 height 14
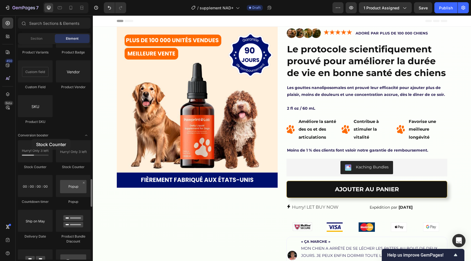
drag, startPoint x: 47, startPoint y: 142, endPoint x: 32, endPoint y: 139, distance: 15.2
click at [320, 210] on p "Hurry! LET BUY NOW" at bounding box center [315, 207] width 47 height 8
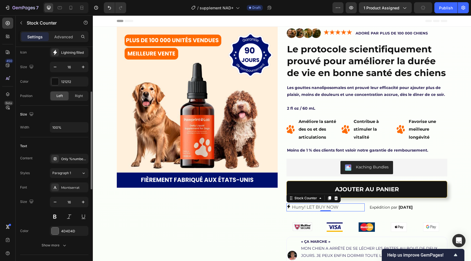
scroll to position [110, 0]
click at [70, 154] on div "Only %number% left" at bounding box center [69, 158] width 39 height 10
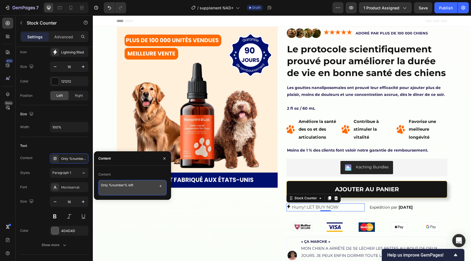
click at [128, 185] on textarea "Only %number% left" at bounding box center [132, 187] width 68 height 15
click at [121, 186] on textarea "Only %number% left" at bounding box center [132, 187] width 68 height 15
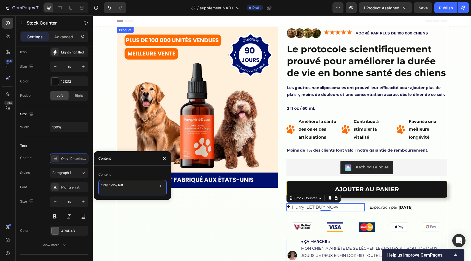
type textarea "Only %32% left"
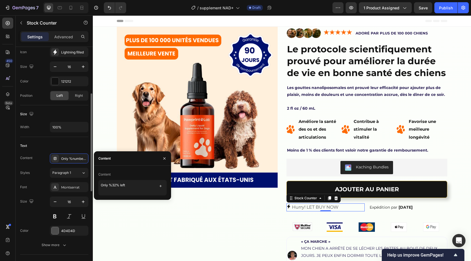
click at [36, 185] on div "Font Montserrat" at bounding box center [54, 187] width 68 height 10
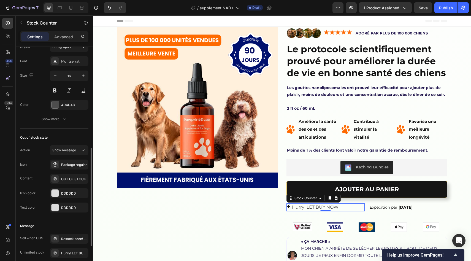
scroll to position [236, 0]
click at [69, 153] on button "Show message" at bounding box center [69, 150] width 39 height 10
click at [70, 152] on div "Show message" at bounding box center [69, 150] width 34 height 6
click at [71, 165] on div "Package regular" at bounding box center [74, 164] width 26 height 5
click at [44, 162] on div "Icon Package regular" at bounding box center [54, 164] width 68 height 10
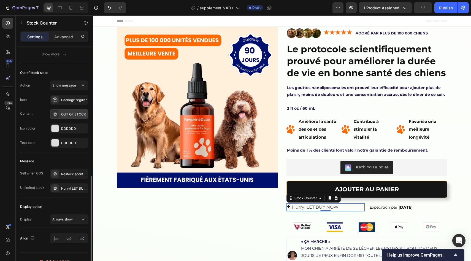
scroll to position [301, 0]
click at [62, 191] on div "Hurry! LET BUY NOW" at bounding box center [69, 188] width 39 height 10
click at [65, 179] on div "Sell when OOS Restock soon! PREORDER NOW Unlimited stock Hurry! LET BUY NOW" at bounding box center [54, 180] width 68 height 24
click at [65, 172] on div "Restock soon! PREORDER NOW" at bounding box center [74, 173] width 26 height 5
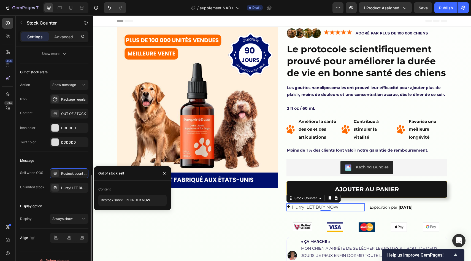
click at [46, 191] on div "Unlimited stock Hurry! LET BUY NOW" at bounding box center [54, 188] width 68 height 10
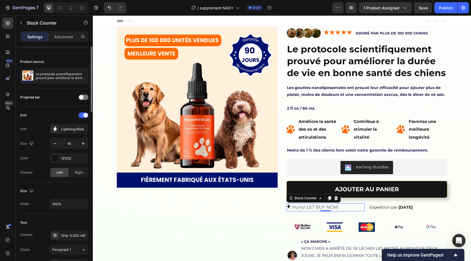
scroll to position [0, 0]
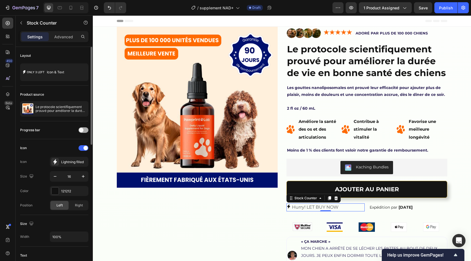
click at [83, 130] on span at bounding box center [81, 130] width 4 height 4
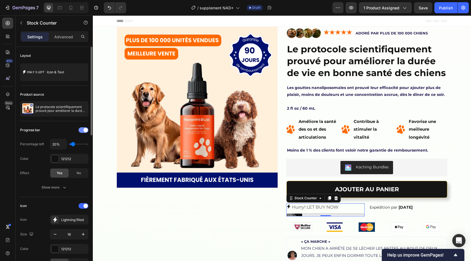
click at [83, 130] on div at bounding box center [84, 130] width 10 height 6
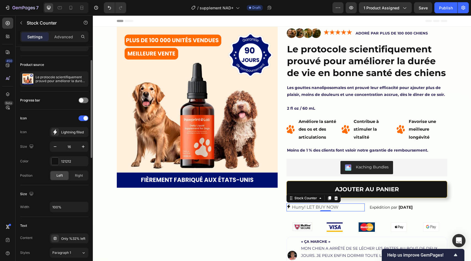
scroll to position [30, 0]
click at [39, 114] on div "Icon" at bounding box center [54, 117] width 68 height 9
click at [82, 117] on div at bounding box center [84, 118] width 10 height 6
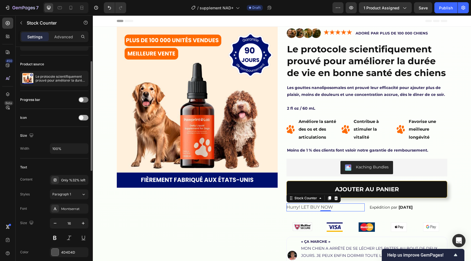
click at [82, 117] on span at bounding box center [81, 117] width 4 height 4
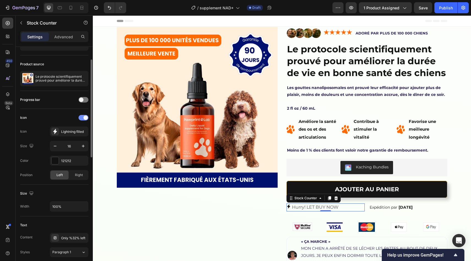
click at [82, 117] on div at bounding box center [84, 118] width 10 height 6
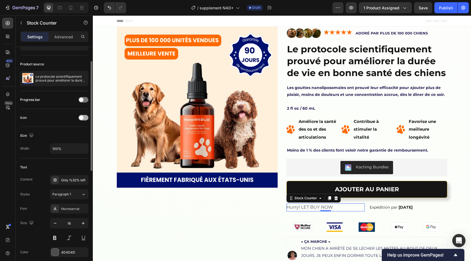
click at [80, 120] on span at bounding box center [81, 117] width 4 height 4
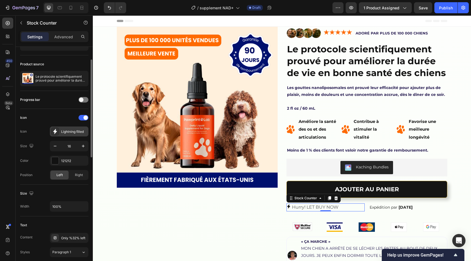
click at [61, 130] on div "Lightning filled" at bounding box center [69, 131] width 39 height 10
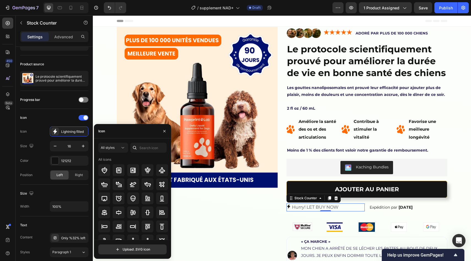
click at [136, 148] on icon at bounding box center [135, 148] width 6 height 6
click at [140, 149] on input "text" at bounding box center [148, 148] width 36 height 10
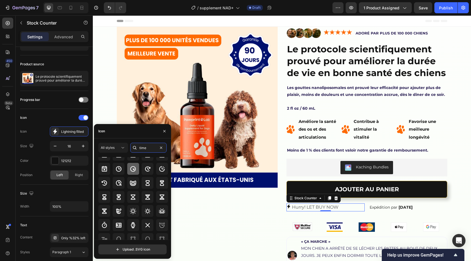
scroll to position [58, 0]
type input "time"
click at [119, 198] on icon at bounding box center [119, 197] width 4 height 6
click at [37, 143] on div "Size 16" at bounding box center [54, 146] width 68 height 10
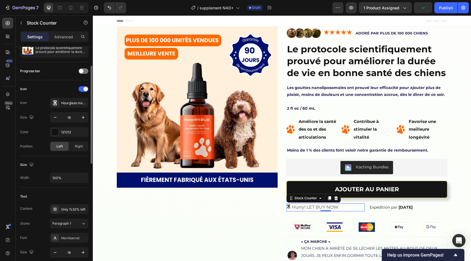
scroll to position [60, 0]
click at [69, 142] on div "Left Right" at bounding box center [69, 145] width 39 height 10
click at [72, 142] on div "Right" at bounding box center [79, 145] width 18 height 9
click at [58, 144] on span "Left" at bounding box center [59, 145] width 6 height 5
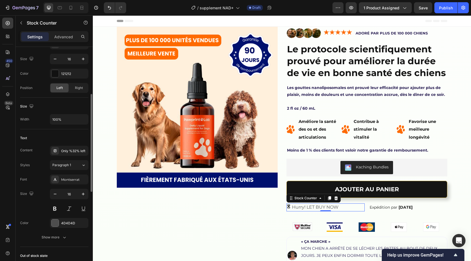
scroll to position [118, 0]
click at [72, 148] on div "Only %32% left" at bounding box center [74, 150] width 26 height 5
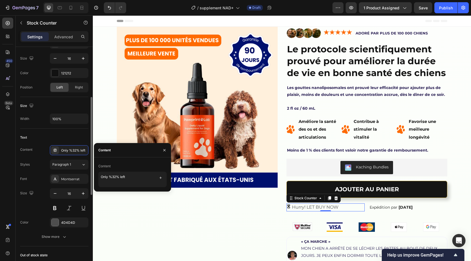
click at [37, 142] on div "Text Content Only %32% left Styles Paragraph 1 Font Montserrat Size 16 Color 4D…" at bounding box center [54, 188] width 68 height 118
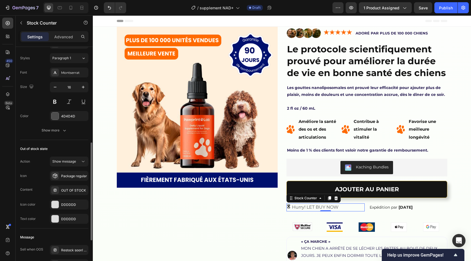
scroll to position [230, 0]
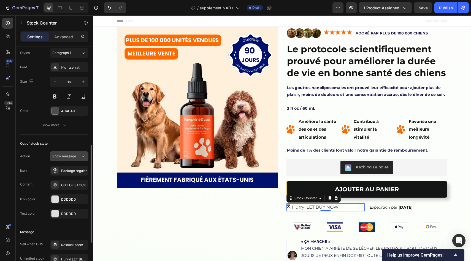
click at [73, 154] on span "Show message" at bounding box center [64, 156] width 24 height 5
click at [65, 176] on div "Hide counter" at bounding box center [63, 180] width 45 height 10
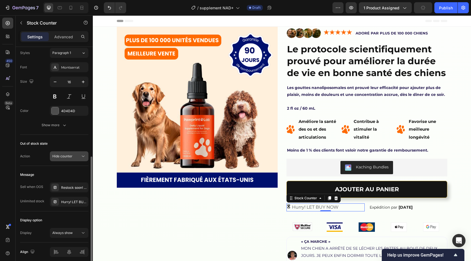
click at [74, 157] on div "Hide counter" at bounding box center [66, 156] width 28 height 5
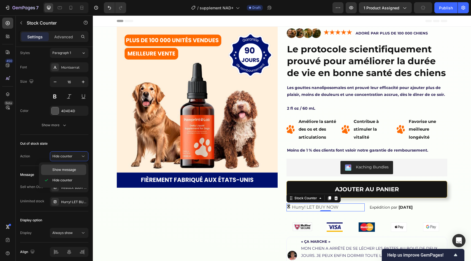
click at [72, 169] on span "Show message" at bounding box center [64, 169] width 24 height 5
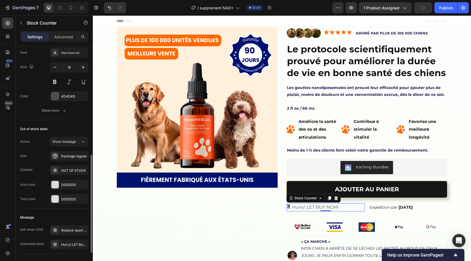
scroll to position [248, 0]
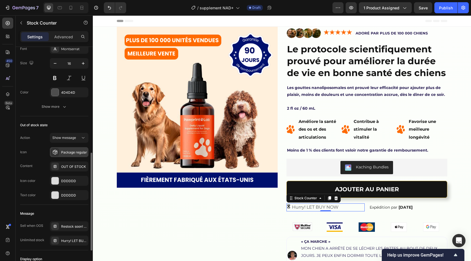
click at [71, 156] on div "Package regular" at bounding box center [69, 152] width 39 height 10
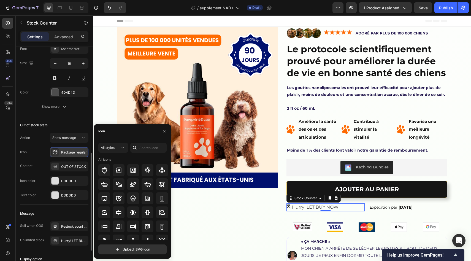
click at [71, 155] on div "Package regular" at bounding box center [69, 152] width 39 height 10
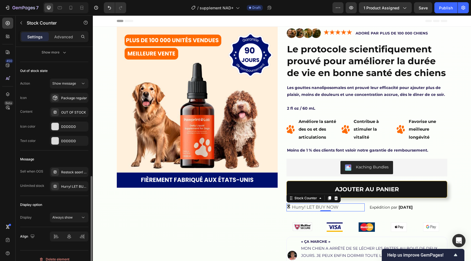
scroll to position [306, 0]
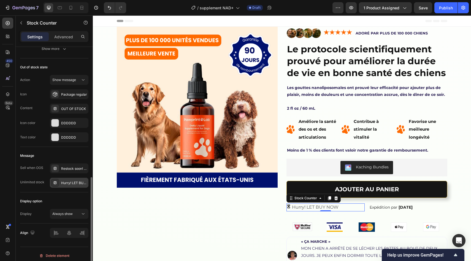
click at [65, 180] on div "Hurry! LET BUY NOW" at bounding box center [69, 183] width 39 height 10
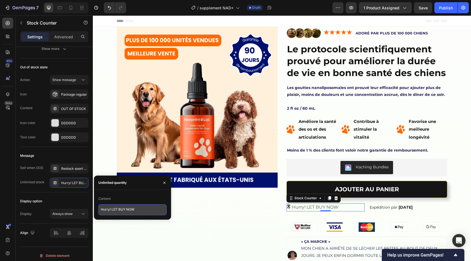
click at [143, 206] on textarea "Hurry! LET BUY NOW" at bounding box center [132, 209] width 68 height 11
paste textarea "32/10000"
paste textarea "Articles en promotion restants"
type textarea "32/10000 Articles en promotion restants"
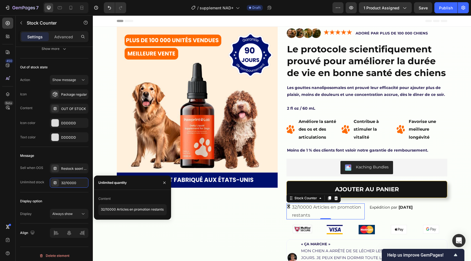
click at [304, 216] on p "32/10000 Articles en promotion restants" at bounding box center [328, 211] width 73 height 16
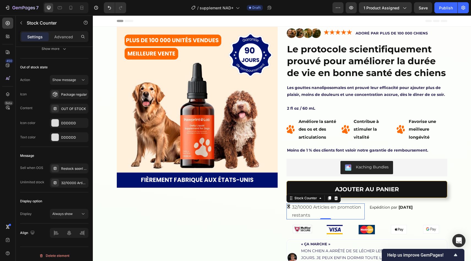
click at [306, 208] on p "32/10000 Articles en promotion restants" at bounding box center [328, 211] width 73 height 16
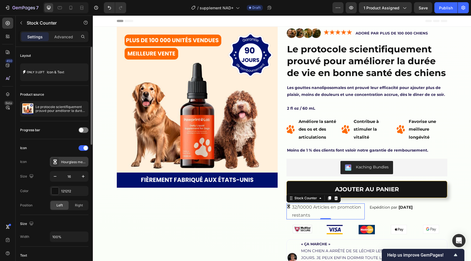
click at [64, 157] on div "Hourglass medium bold" at bounding box center [69, 162] width 39 height 10
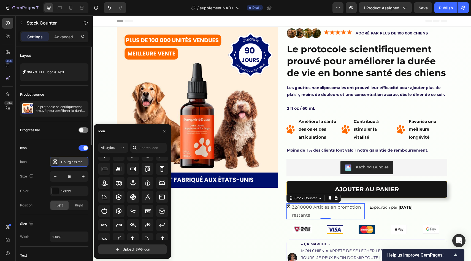
scroll to position [54, 0]
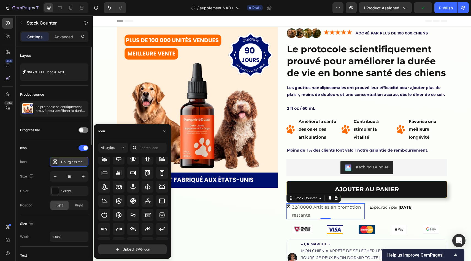
click at [64, 157] on div "Hourglass medium bold" at bounding box center [69, 162] width 39 height 10
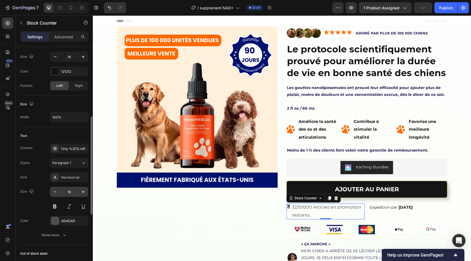
scroll to position [133, 0]
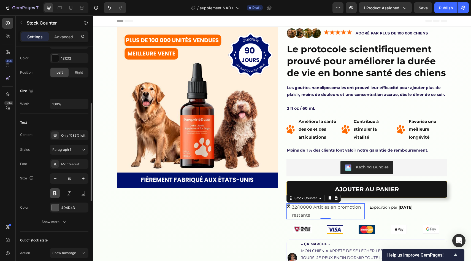
click at [56, 192] on button at bounding box center [55, 193] width 10 height 10
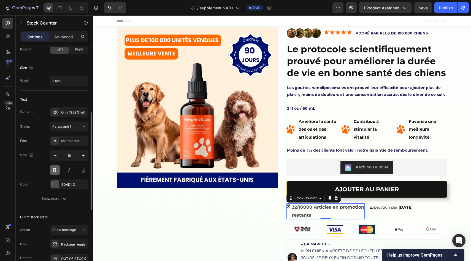
scroll to position [156, 0]
click at [57, 187] on div at bounding box center [55, 184] width 7 height 7
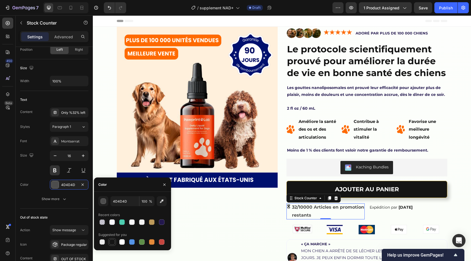
click at [110, 241] on div at bounding box center [112, 242] width 6 height 6
type input "151515"
click at [53, 166] on button at bounding box center [55, 170] width 10 height 10
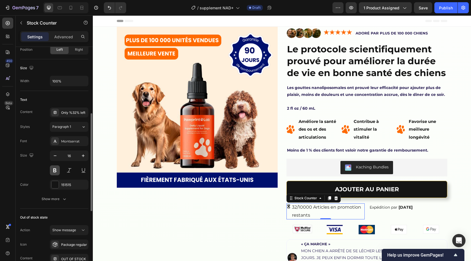
click at [57, 172] on button at bounding box center [55, 170] width 10 height 10
click at [54, 154] on icon "button" at bounding box center [55, 156] width 6 height 6
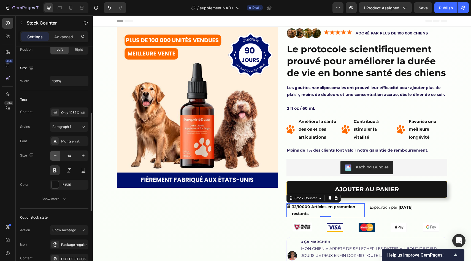
click at [54, 154] on icon "button" at bounding box center [55, 156] width 6 height 6
click at [55, 158] on icon "button" at bounding box center [55, 156] width 6 height 6
type input "12"
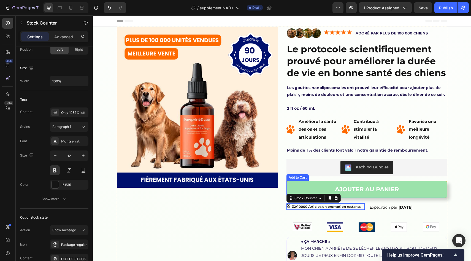
click at [445, 193] on button "AJOUTER AU PANIER" at bounding box center [367, 189] width 161 height 17
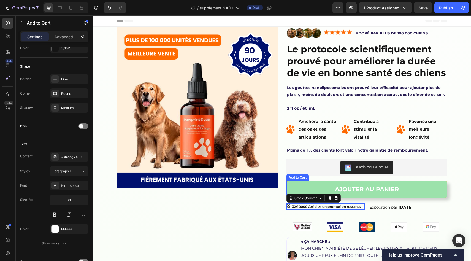
scroll to position [0, 0]
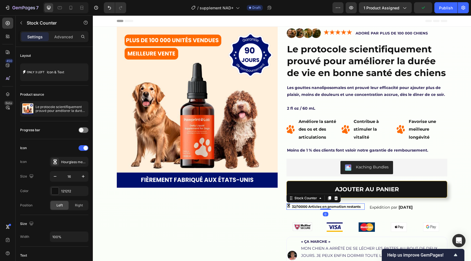
click at [314, 208] on p "32/10000 Articles en promotion restants" at bounding box center [326, 207] width 69 height 6
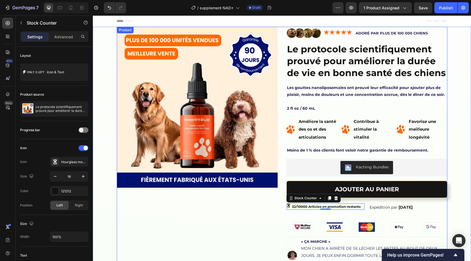
click at [268, 217] on div "Product Images" at bounding box center [197, 191] width 161 height 329
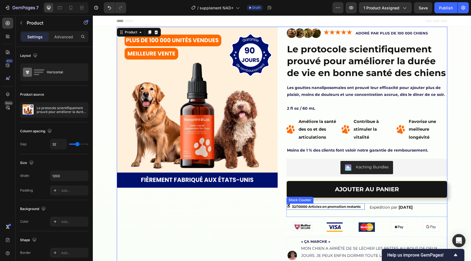
click at [356, 207] on p "32/10000 Articles en promotion restants" at bounding box center [326, 207] width 69 height 6
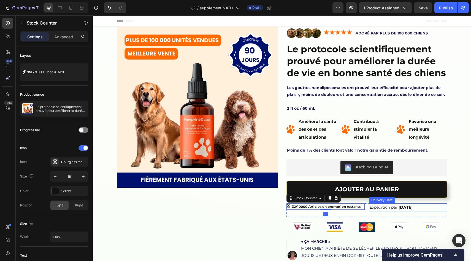
click at [370, 208] on span "Expédition par" at bounding box center [384, 207] width 28 height 5
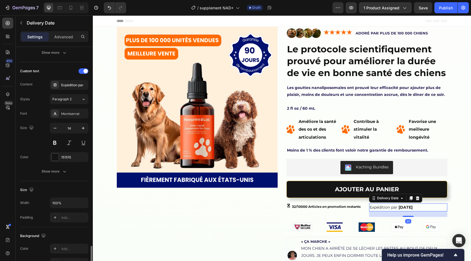
scroll to position [308, 0]
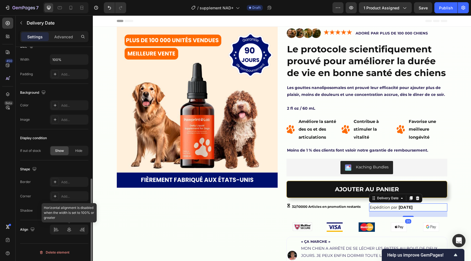
click at [82, 230] on div at bounding box center [69, 230] width 39 height 10
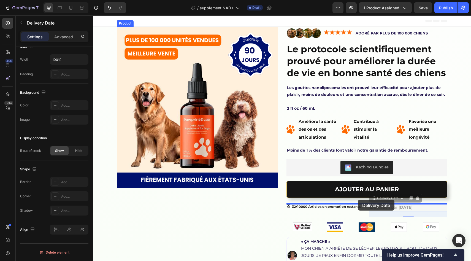
drag, startPoint x: 382, startPoint y: 200, endPoint x: 358, endPoint y: 200, distance: 24.0
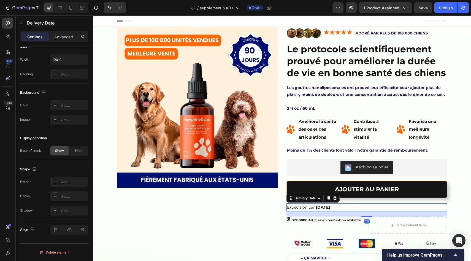
click at [369, 220] on div "20" at bounding box center [367, 221] width 6 height 4
click at [363, 227] on div "32/10000 Articles en promotion restants Stock Counter" at bounding box center [326, 225] width 78 height 17
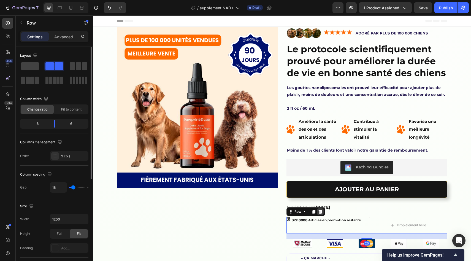
click at [318, 212] on icon at bounding box center [320, 211] width 4 height 4
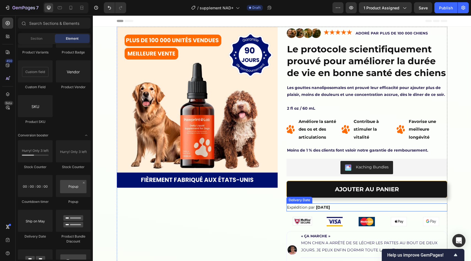
click at [332, 210] on div "Expédition par Sep 30" at bounding box center [367, 207] width 161 height 8
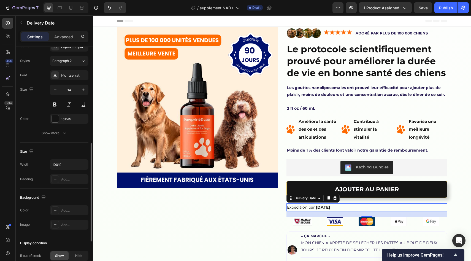
scroll to position [212, 0]
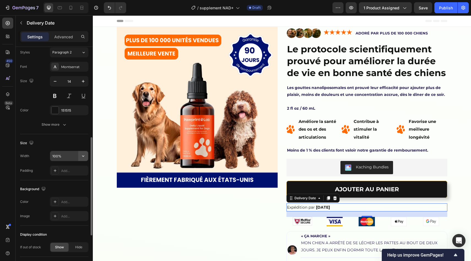
click at [80, 157] on button "button" at bounding box center [83, 156] width 10 height 10
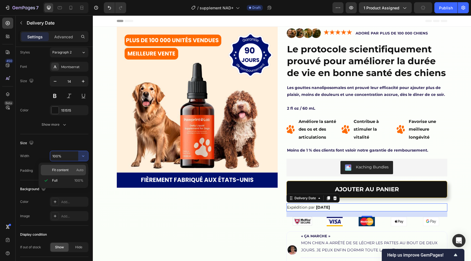
click at [78, 172] on span "Auto" at bounding box center [79, 170] width 7 height 5
type input "Auto"
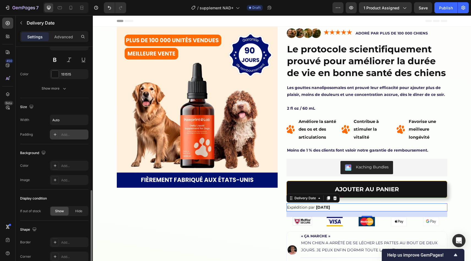
scroll to position [282, 0]
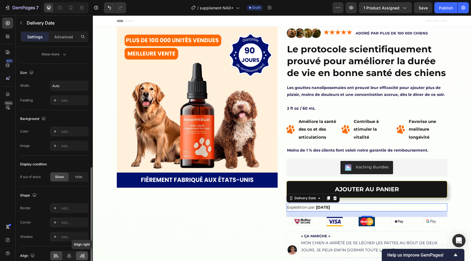
click at [83, 257] on icon at bounding box center [82, 256] width 6 height 6
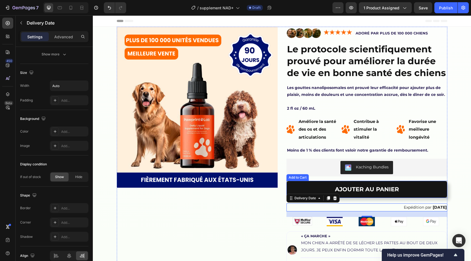
click at [210, 211] on div "Product Images" at bounding box center [197, 189] width 161 height 324
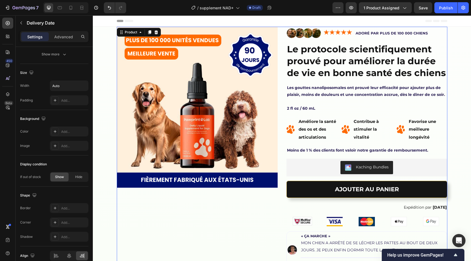
scroll to position [0, 0]
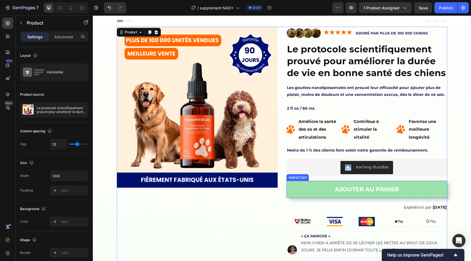
click at [417, 195] on button "AJOUTER AU PANIER" at bounding box center [367, 189] width 161 height 17
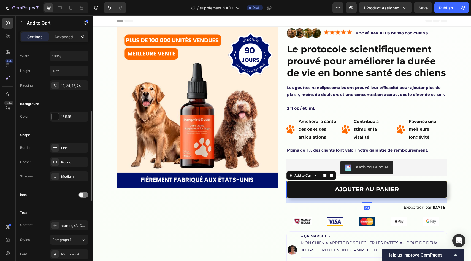
scroll to position [171, 0]
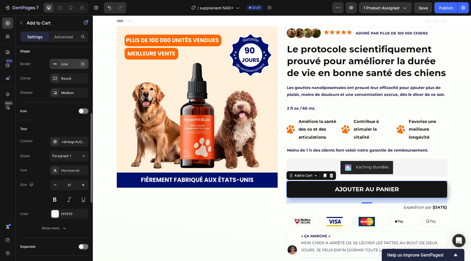
click at [86, 63] on button "button" at bounding box center [82, 64] width 7 height 7
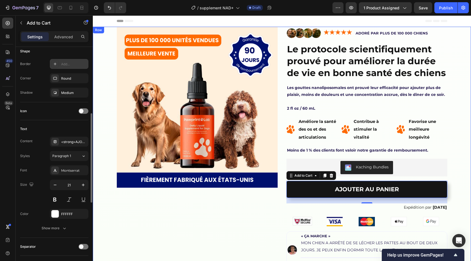
click at [452, 153] on div "Product Images Image Image ADORÉ PAR PLUS DE 100 000 CHIENS Text Block Row Le p…" at bounding box center [282, 189] width 378 height 324
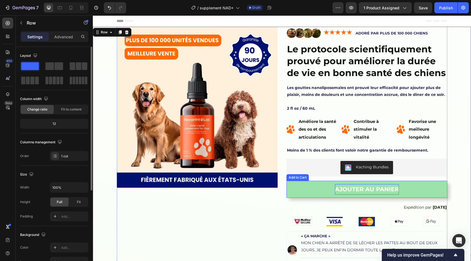
scroll to position [19, 0]
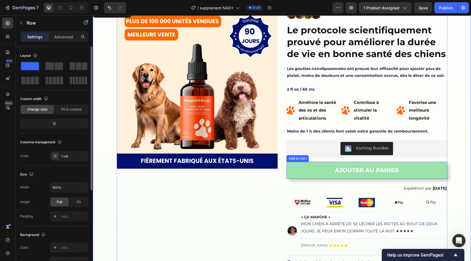
click at [324, 169] on button "AJOUTER AU PANIER" at bounding box center [367, 170] width 161 height 17
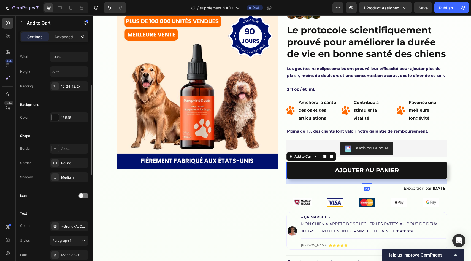
scroll to position [90, 0]
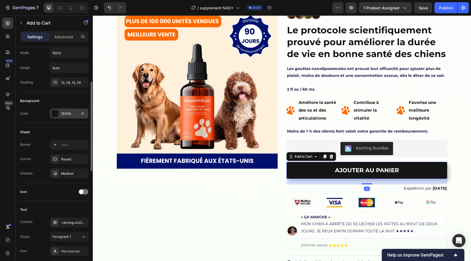
click at [71, 112] on div "151515" at bounding box center [69, 113] width 16 height 5
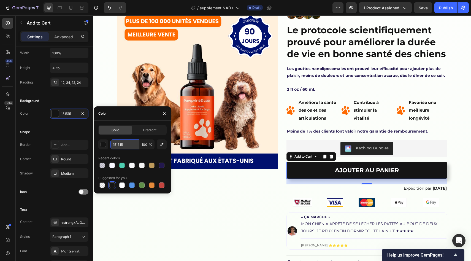
click at [129, 149] on input "151515" at bounding box center [124, 144] width 29 height 10
paste input "#FE6A00"
type input "#FE6A00"
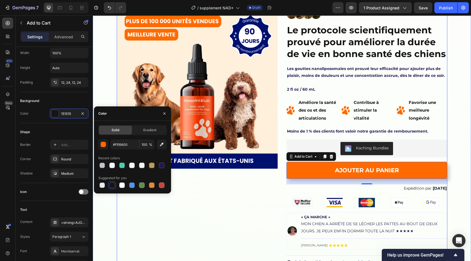
click at [229, 185] on div "Product Images" at bounding box center [197, 170] width 161 height 324
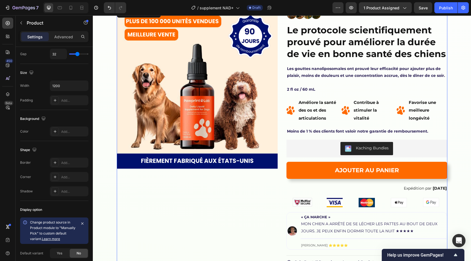
scroll to position [0, 0]
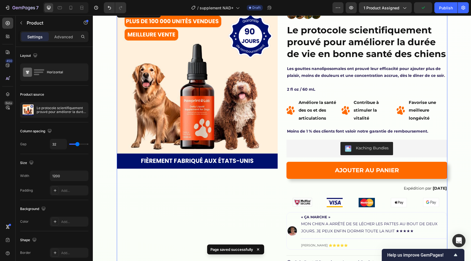
click at [284, 180] on div "Product Images Image Image ADORÉ PAR PLUS DE 100 000 CHIENS Text Block Row Le p…" at bounding box center [282, 170] width 331 height 324
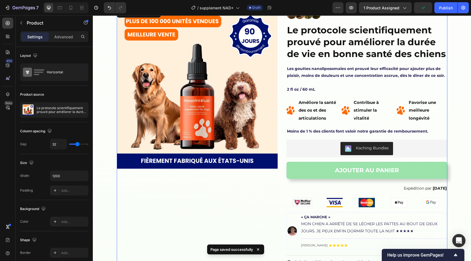
click at [294, 179] on button "AJOUTER AU PANIER" at bounding box center [367, 170] width 161 height 17
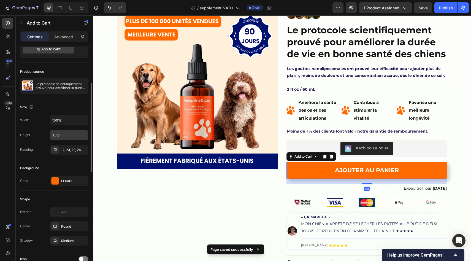
scroll to position [49, 0]
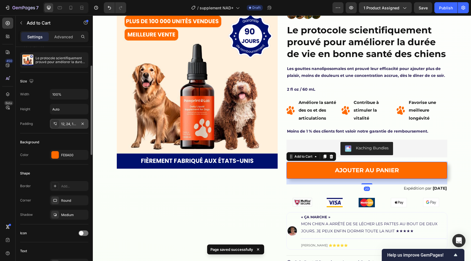
click at [61, 124] on div "12, 24, 12, 24" at bounding box center [69, 124] width 39 height 10
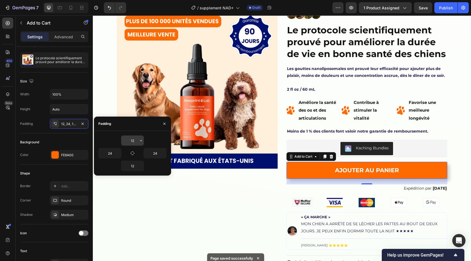
click at [133, 139] on input "12" at bounding box center [132, 141] width 23 height 10
click at [35, 144] on div "Background" at bounding box center [29, 142] width 19 height 5
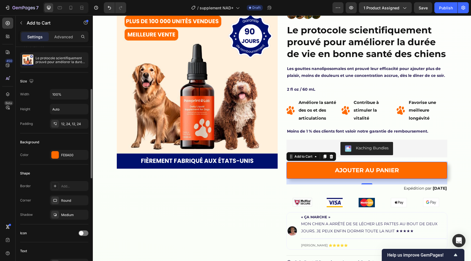
scroll to position [95, 0]
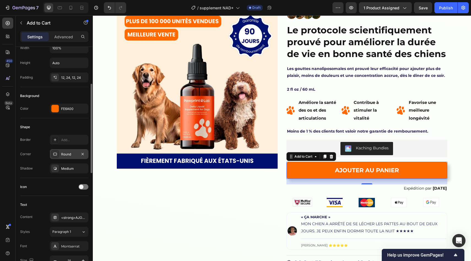
click at [68, 158] on div "Round" at bounding box center [69, 154] width 39 height 10
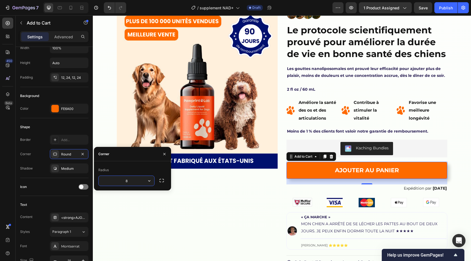
click at [144, 178] on input "8" at bounding box center [127, 181] width 56 height 10
click at [144, 178] on input "15" at bounding box center [127, 181] width 56 height 10
type input "25"
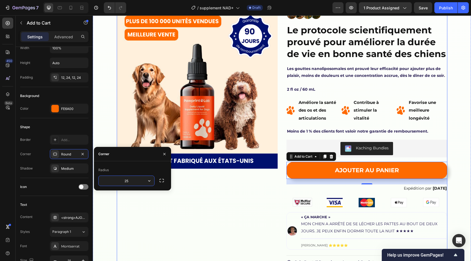
click at [203, 215] on div "Product Images" at bounding box center [197, 170] width 161 height 324
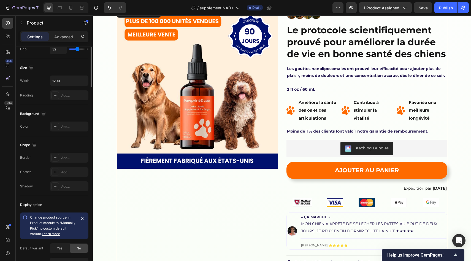
scroll to position [0, 0]
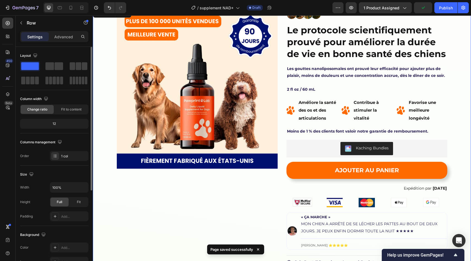
click at [458, 133] on div "Product Images Image Image ADORÉ PAR PLUS DE 100 000 CHIENS Text Block Row Le p…" at bounding box center [282, 170] width 378 height 324
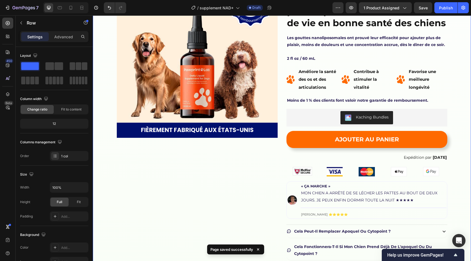
scroll to position [50, 0]
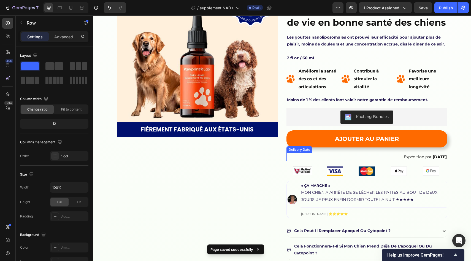
click at [441, 154] on div "Expédition par Sep 30" at bounding box center [425, 157] width 44 height 8
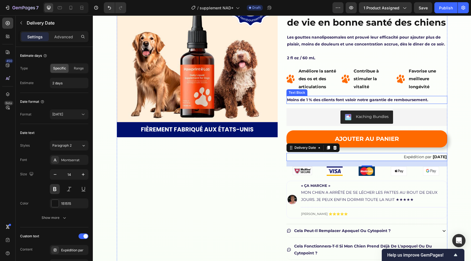
click at [319, 98] on strong "Moins de 1 % des clients font valoir notre garantie de remboursement." at bounding box center [357, 99] width 141 height 5
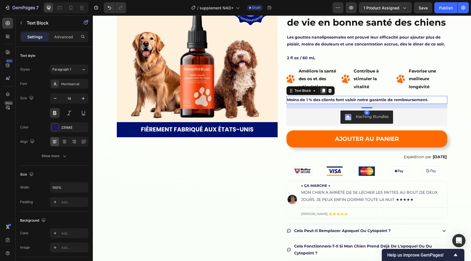
click at [326, 92] on div at bounding box center [323, 90] width 7 height 7
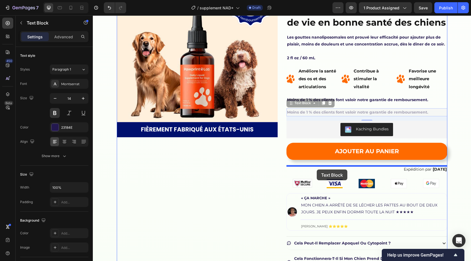
drag, startPoint x: 299, startPoint y: 106, endPoint x: 317, endPoint y: 169, distance: 65.8
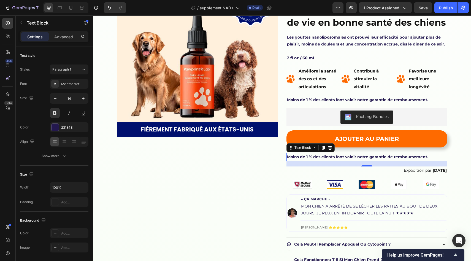
drag, startPoint x: 369, startPoint y: 157, endPoint x: 363, endPoint y: 157, distance: 5.8
click at [369, 157] on strong "Moins de 1 % des clients font valoir notre garantie de remboursement." at bounding box center [357, 156] width 141 height 5
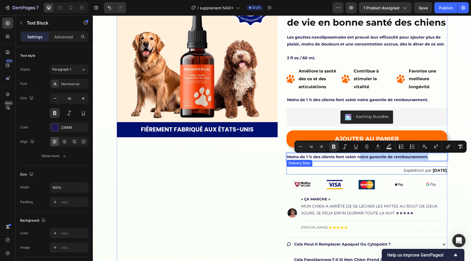
drag, startPoint x: 361, startPoint y: 157, endPoint x: 359, endPoint y: 170, distance: 13.3
click at [360, 171] on div "Image Image ADORÉ PAR PLUS DE 100 000 CHIENS Text Block Row Le protocole scient…" at bounding box center [367, 144] width 161 height 337
click at [350, 155] on strong "Moins de 1 % des clients font valoir notre garantie de remboursement." at bounding box center [357, 156] width 141 height 5
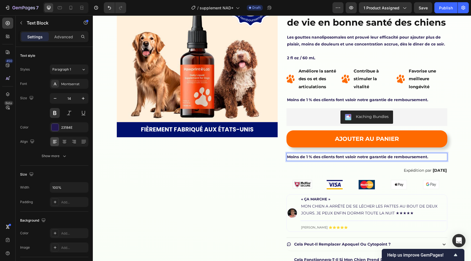
click at [350, 155] on strong "Moins de 1 % des clients font valoir notre garantie de remboursement." at bounding box center [357, 156] width 141 height 5
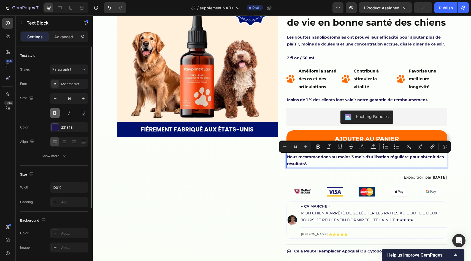
click at [58, 109] on button at bounding box center [55, 113] width 10 height 10
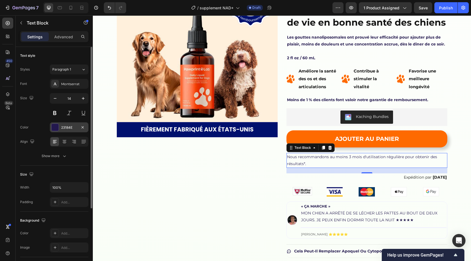
click at [71, 128] on div "23184E" at bounding box center [69, 127] width 16 height 5
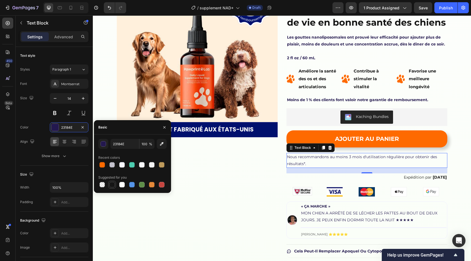
click at [115, 185] on div at bounding box center [112, 184] width 7 height 7
type input "151515"
click at [51, 100] on button "button" at bounding box center [55, 98] width 10 height 10
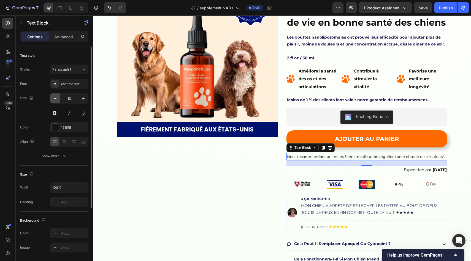
click at [51, 100] on button "button" at bounding box center [55, 98] width 10 height 10
type input "12"
click at [64, 141] on icon at bounding box center [65, 142] width 6 height 6
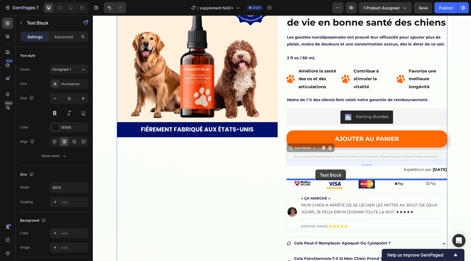
drag, startPoint x: 302, startPoint y: 147, endPoint x: 315, endPoint y: 168, distance: 24.3
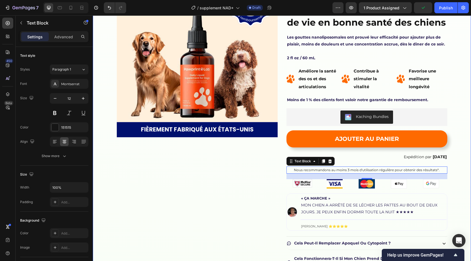
click at [448, 156] on div "Product Images Image Image ADORÉ PAR PLUS DE 100 000 CHIENS Text Block Row Le p…" at bounding box center [282, 144] width 378 height 336
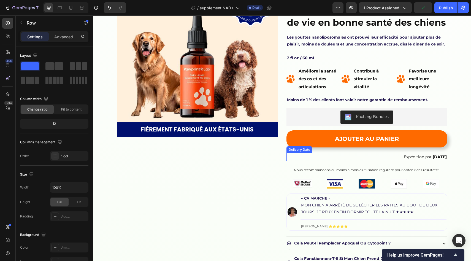
click at [440, 157] on span "[DATE]" at bounding box center [440, 156] width 14 height 5
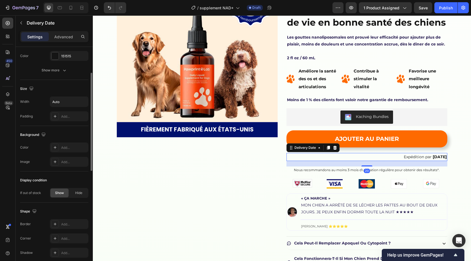
scroll to position [308, 0]
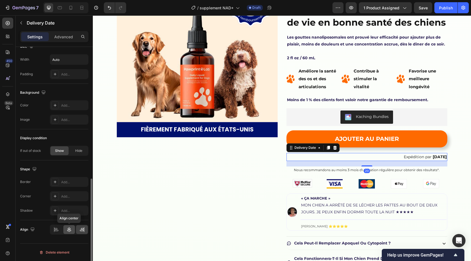
click at [71, 227] on icon at bounding box center [69, 230] width 6 height 6
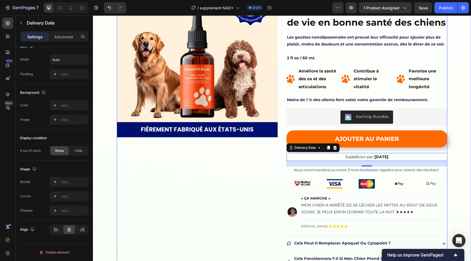
click at [222, 177] on div "Product Images" at bounding box center [197, 144] width 161 height 336
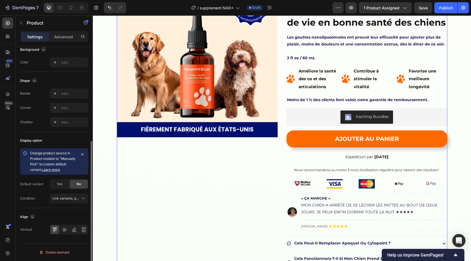
scroll to position [0, 0]
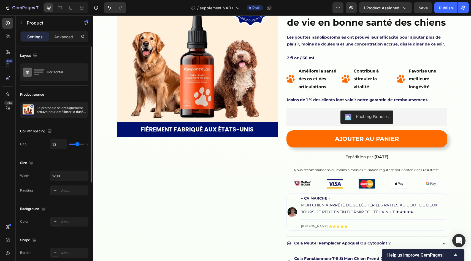
click at [378, 162] on div "Image Image ADORÉ PAR PLUS DE 100 000 CHIENS Text Block Row Le protocole scient…" at bounding box center [367, 144] width 161 height 336
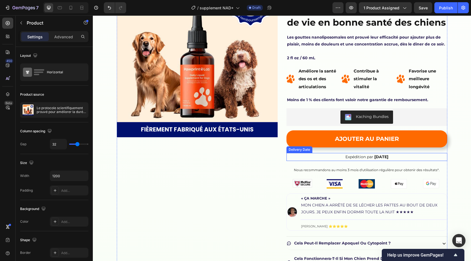
click at [377, 158] on span "[DATE]" at bounding box center [381, 156] width 14 height 5
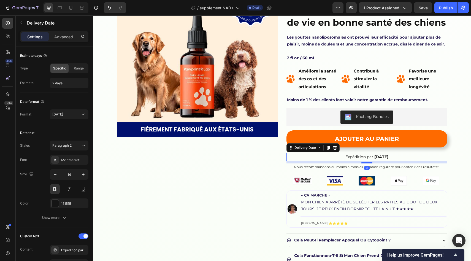
drag, startPoint x: 370, startPoint y: 166, endPoint x: 369, endPoint y: 163, distance: 3.0
click at [369, 163] on div at bounding box center [367, 163] width 11 height 2
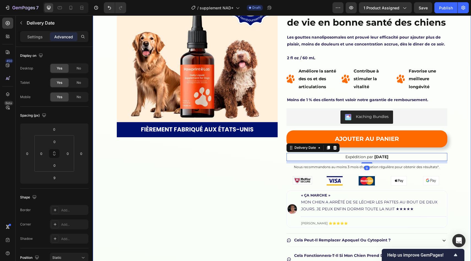
click at [457, 154] on div "Product Images Image Image ADORÉ PAR PLUS DE 100 000 CHIENS Text Block Row Le p…" at bounding box center [282, 142] width 378 height 333
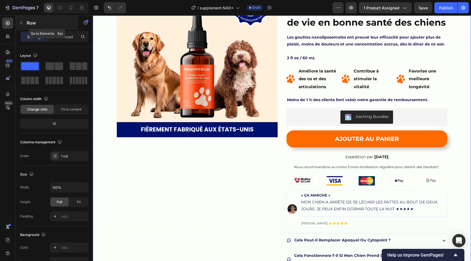
click at [21, 25] on button "button" at bounding box center [21, 22] width 9 height 9
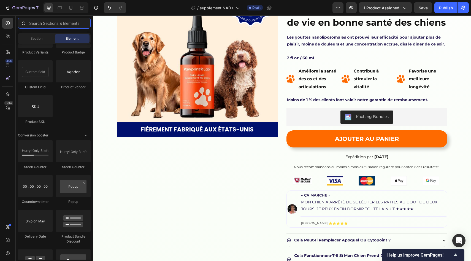
click at [62, 27] on input "text" at bounding box center [54, 23] width 73 height 11
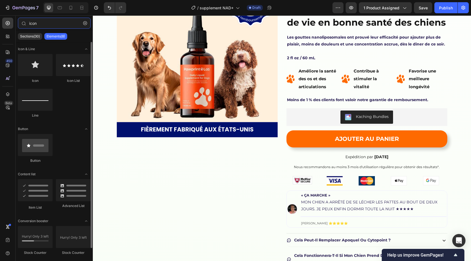
scroll to position [9, 0]
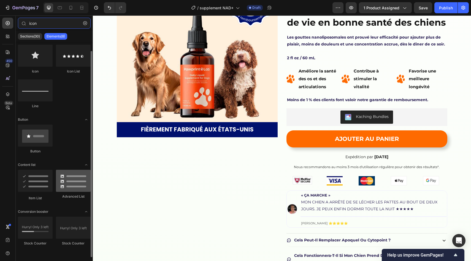
type input "icon"
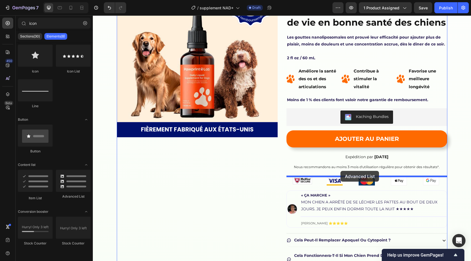
drag, startPoint x: 158, startPoint y: 193, endPoint x: 340, endPoint y: 171, distance: 184.1
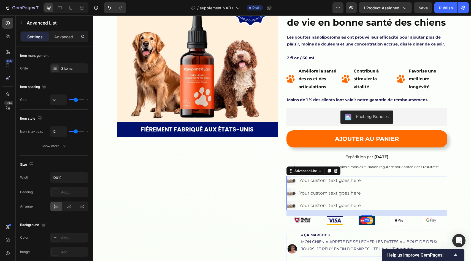
click at [373, 191] on div "Image Your custom text goes here Text Block Image Your custom text goes here Te…" at bounding box center [367, 193] width 161 height 34
click at [74, 61] on div "Item management Order 3 items" at bounding box center [54, 62] width 68 height 31
click at [74, 67] on div "3 items" at bounding box center [74, 68] width 26 height 5
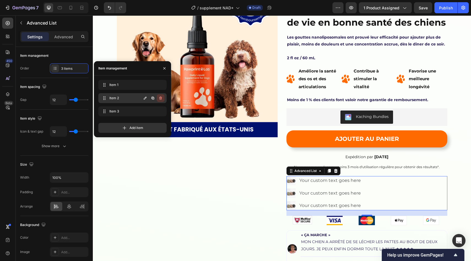
click at [158, 98] on icon "button" at bounding box center [160, 98] width 4 height 4
click at [158, 98] on div "Delete" at bounding box center [157, 98] width 10 height 5
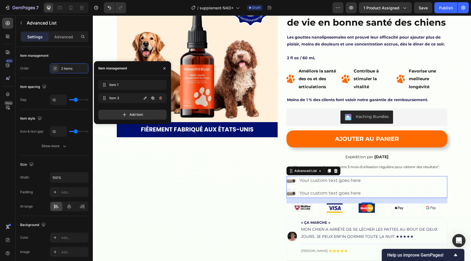
click at [158, 98] on icon "button" at bounding box center [160, 98] width 4 height 4
click at [158, 98] on div "Delete" at bounding box center [157, 98] width 10 height 5
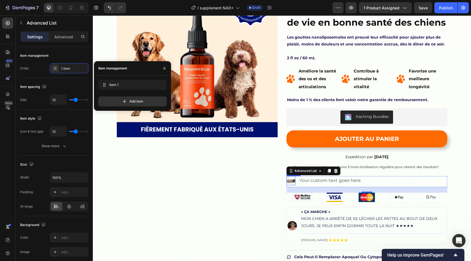
click at [289, 179] on img at bounding box center [291, 180] width 9 height 9
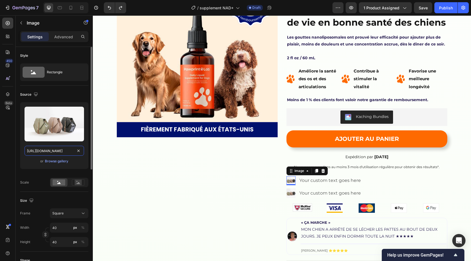
click at [71, 153] on input "https://cdn.shopify.com/s/files/1/2005/9307/files/image_demo.jpg" at bounding box center [55, 151] width 60 height 10
paste input "pawprintlab.com/cdn/shop/files/Group_2608219.png?v=1747672972&width=35"
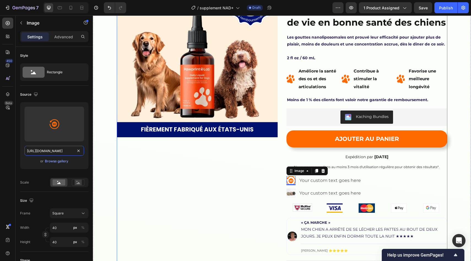
scroll to position [0, 91]
type input "https://pawprintlab.com/cdn/shop/files/Group_2608219.png?v=1747672972&width=35s"
click at [292, 192] on img at bounding box center [291, 192] width 9 height 9
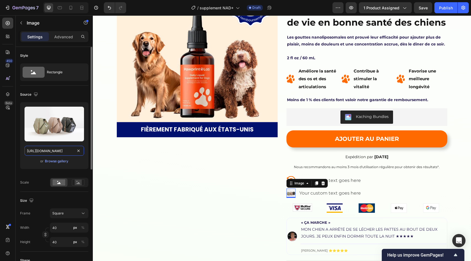
click at [66, 151] on input "https://cdn.shopify.com/s/files/1/2005/9307/files/image_demo.jpg" at bounding box center [55, 151] width 60 height 10
paste input "pawprintlab.com/cdn/shop/files/Group_2608220.png?v=1747672995&width=35"
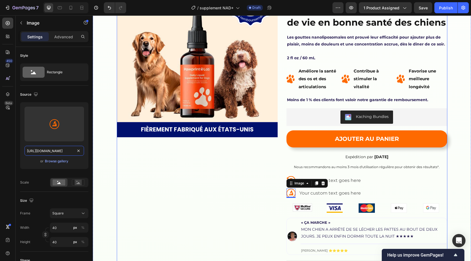
type input "https://pawprintlab.com/cdn/shop/files/Group_2608220.png?v=1747672995&width=35"
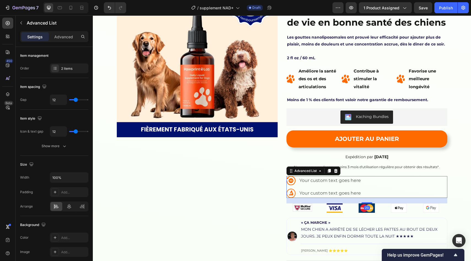
click at [378, 180] on div "Image Your custom text goes here Text Block Image Your custom text goes here Te…" at bounding box center [367, 187] width 161 height 22
click at [330, 171] on icon at bounding box center [329, 171] width 3 height 4
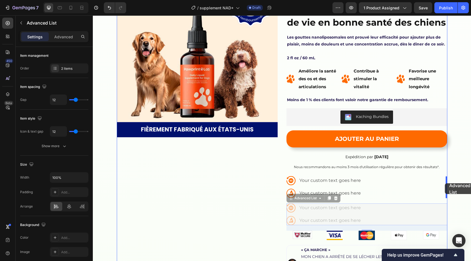
drag, startPoint x: 288, startPoint y: 198, endPoint x: 445, endPoint y: 184, distance: 158.0
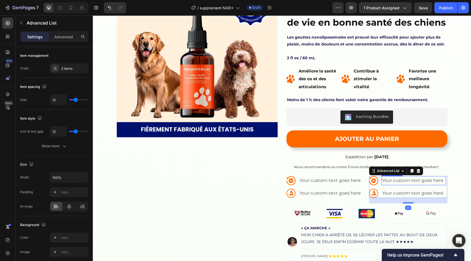
click at [374, 181] on img at bounding box center [373, 180] width 9 height 9
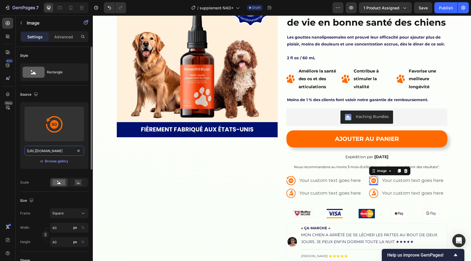
click at [60, 152] on input "https://pawprintlab.com/cdn/shop/files/Group_2608219.png?v=1747672972&width=35s" at bounding box center [55, 151] width 60 height 10
paste input "Frame_1618873078.png?v=1747672983&width=35"
type input "https://pawprintlab.com/cdn/shop/files/Frame_1618873078.png?v=1747672983&width=…"
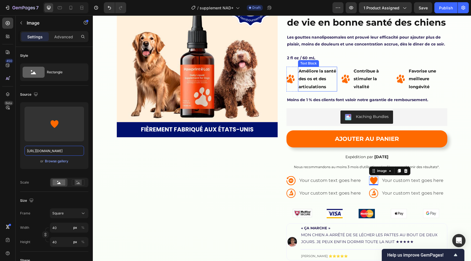
scroll to position [0, 0]
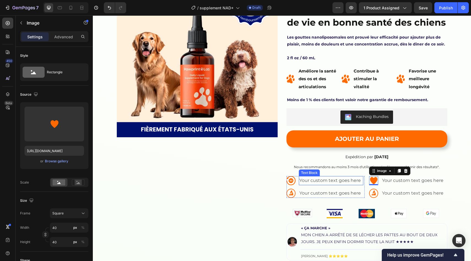
click at [316, 180] on div "Your custom text goes here" at bounding box center [331, 180] width 64 height 9
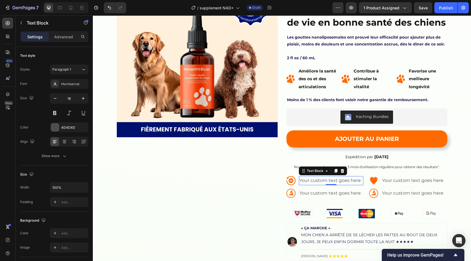
click at [316, 180] on div "Your custom text goes here" at bounding box center [331, 180] width 64 height 9
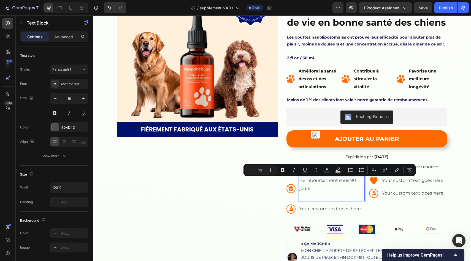
scroll to position [50, 0]
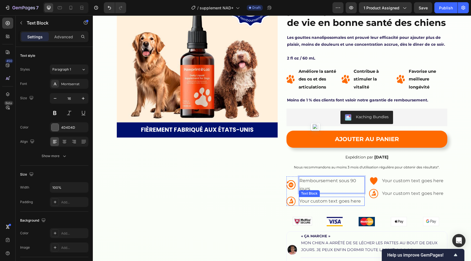
click at [319, 200] on div "Your custom text goes here" at bounding box center [332, 201] width 66 height 9
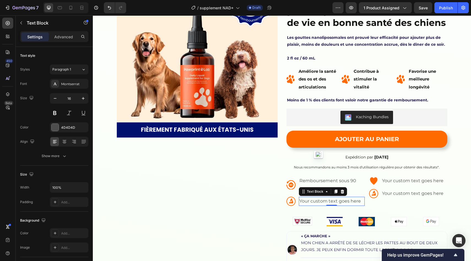
click at [319, 200] on p "Your custom text goes here" at bounding box center [332, 201] width 64 height 8
click at [397, 182] on div "Your custom text goes here" at bounding box center [414, 180] width 64 height 9
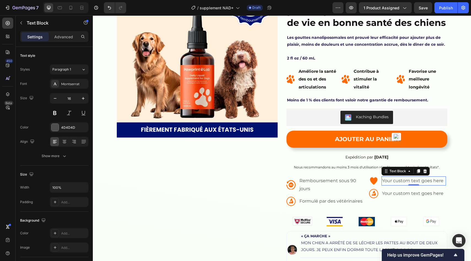
click at [397, 182] on p "Your custom text goes here" at bounding box center [413, 181] width 63 height 8
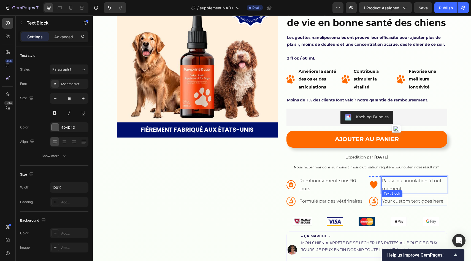
click at [395, 203] on div "Your custom text goes here" at bounding box center [415, 201] width 66 height 9
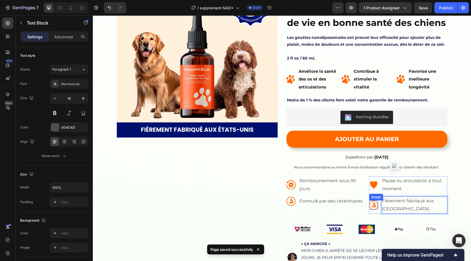
click at [373, 205] on img at bounding box center [373, 204] width 9 height 9
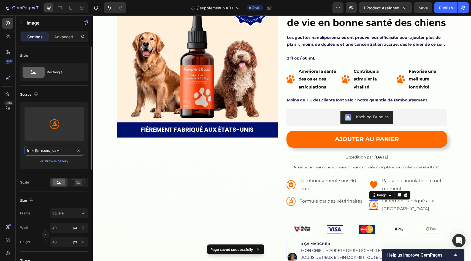
click at [66, 150] on input "https://pawprintlab.com/cdn/shop/files/Group_2608220.png?v=1747672995&width=35" at bounding box center [55, 151] width 60 height 10
paste input "Frame_1618873079.png?v=1747673006"
type input "https://pawprintlab.com/cdn/shop/files/Frame_1618873079.png?v=1747673006&width=…"
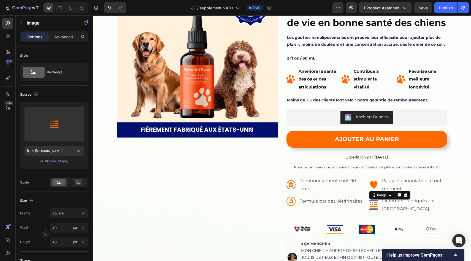
click at [259, 168] on div "Product Images" at bounding box center [197, 168] width 161 height 382
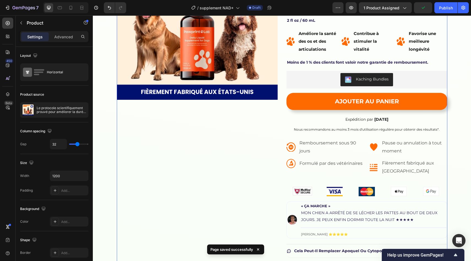
scroll to position [88, 0]
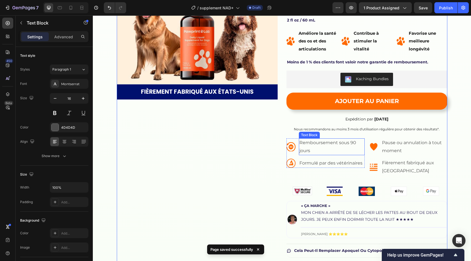
click at [334, 145] on p "Remboursement sous 90 jours" at bounding box center [332, 147] width 64 height 16
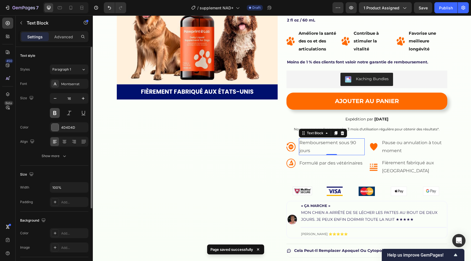
click at [56, 116] on button at bounding box center [55, 113] width 10 height 10
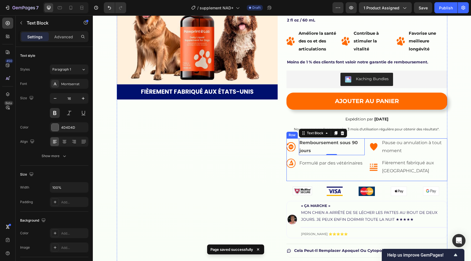
click at [319, 163] on p "Formulé par des vétérinaires" at bounding box center [332, 163] width 64 height 8
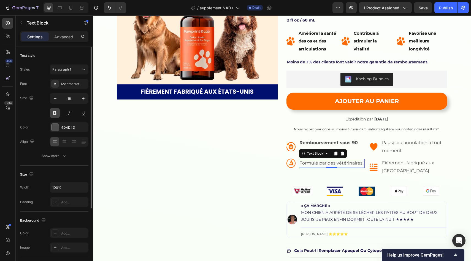
click at [54, 115] on button at bounding box center [55, 113] width 10 height 10
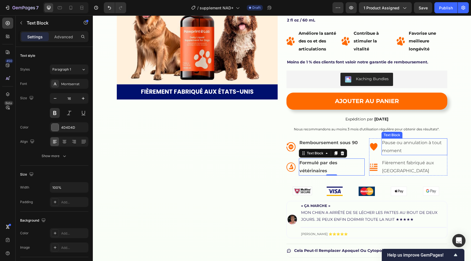
click at [401, 140] on p "Pause ou annulation à tout moment" at bounding box center [414, 147] width 64 height 16
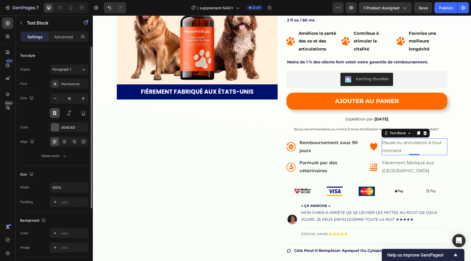
click at [54, 114] on button at bounding box center [55, 113] width 10 height 10
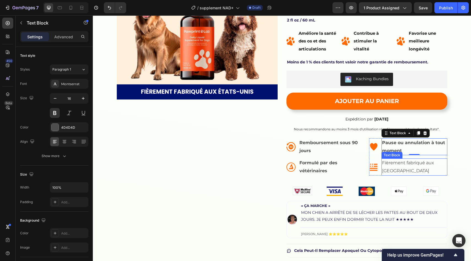
click at [385, 171] on p "Fièrement fabriqué aux [GEOGRAPHIC_DATA]" at bounding box center [414, 167] width 64 height 16
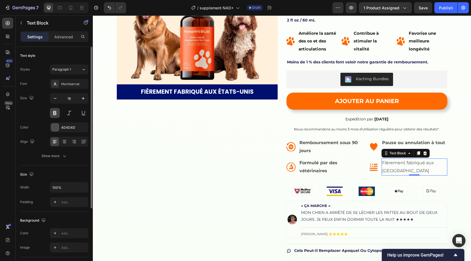
click at [54, 112] on button at bounding box center [55, 113] width 10 height 10
click at [232, 163] on div "Product Images" at bounding box center [197, 130] width 161 height 382
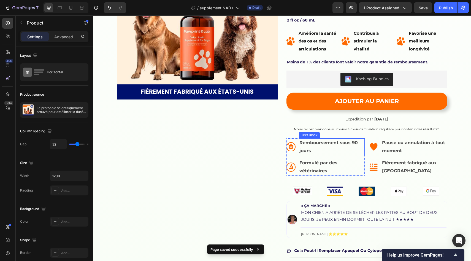
click at [338, 146] on p "Remboursement sous 90 jours" at bounding box center [332, 147] width 64 height 16
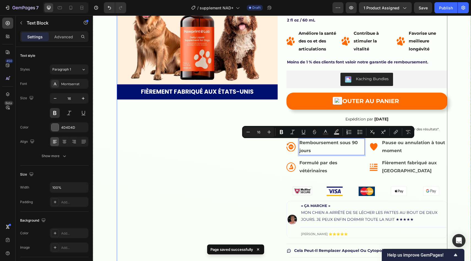
click at [262, 147] on div "Product Images" at bounding box center [197, 130] width 161 height 382
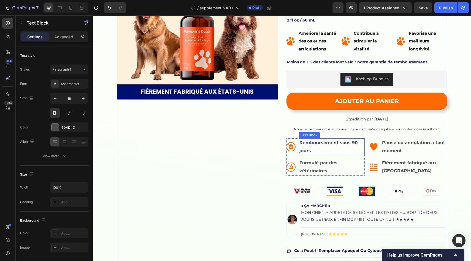
click at [312, 149] on p "Remboursement sous 90 jours" at bounding box center [332, 147] width 64 height 16
click at [268, 151] on div "Product Images" at bounding box center [197, 130] width 161 height 382
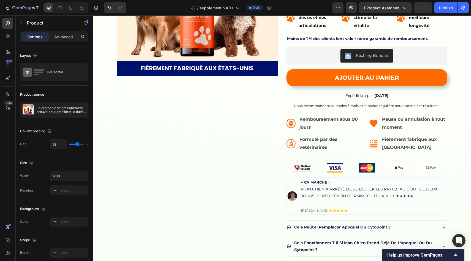
scroll to position [112, 0]
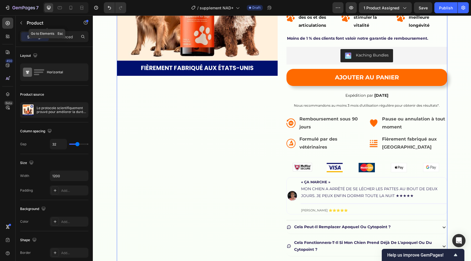
click at [28, 31] on div "Product" at bounding box center [47, 23] width 63 height 16
click at [25, 24] on button "button" at bounding box center [21, 22] width 9 height 9
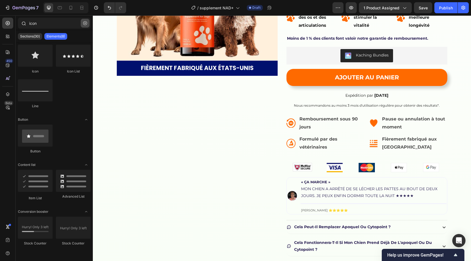
click at [85, 20] on button "button" at bounding box center [85, 23] width 9 height 9
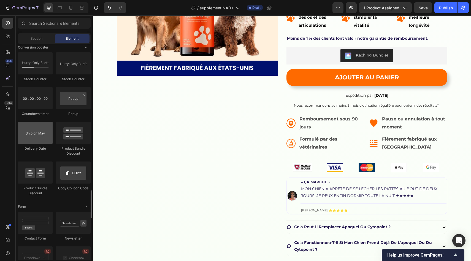
scroll to position [1120, 0]
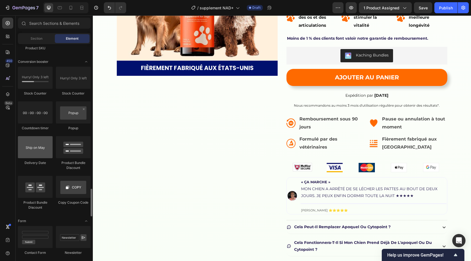
scroll to position [112, 0]
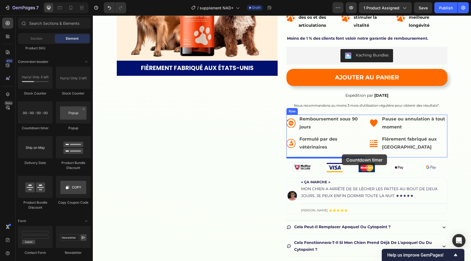
drag, startPoint x: 130, startPoint y: 131, endPoint x: 342, endPoint y: 154, distance: 213.8
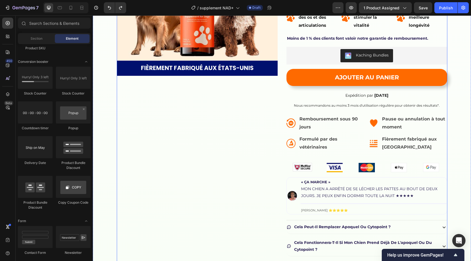
click at [245, 147] on div "Product Images" at bounding box center [197, 106] width 161 height 382
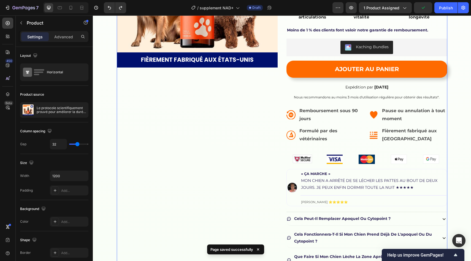
scroll to position [120, 0]
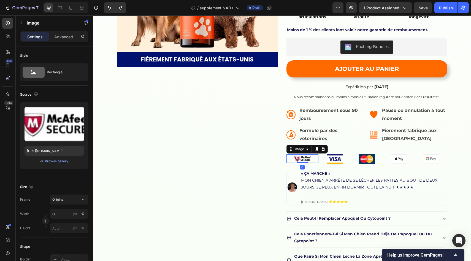
click at [317, 163] on div at bounding box center [303, 158] width 32 height 9
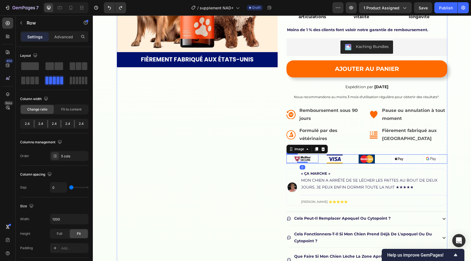
click at [318, 163] on div "Image 0" at bounding box center [303, 158] width 32 height 9
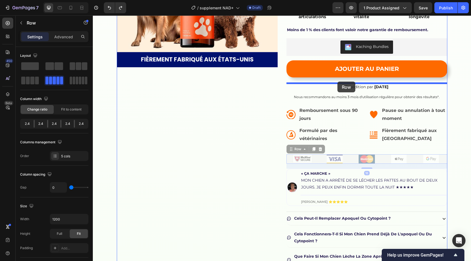
drag, startPoint x: 296, startPoint y: 150, endPoint x: 338, endPoint y: 82, distance: 79.6
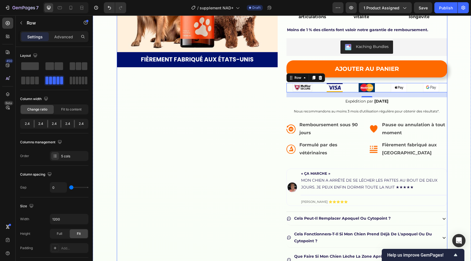
click at [253, 106] on div "Product Images" at bounding box center [197, 97] width 161 height 382
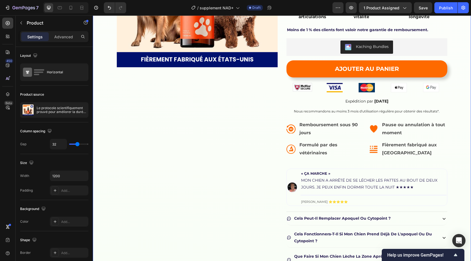
click at [450, 94] on div "Product Images Image Image ADORÉ PAR PLUS DE 100 000 CHIENS Text Block Row Le p…" at bounding box center [282, 97] width 378 height 382
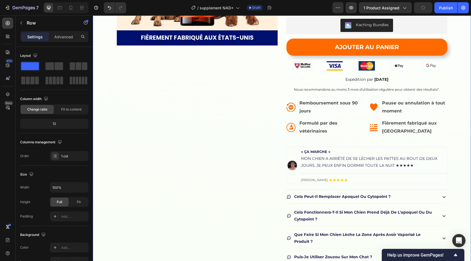
scroll to position [142, 0]
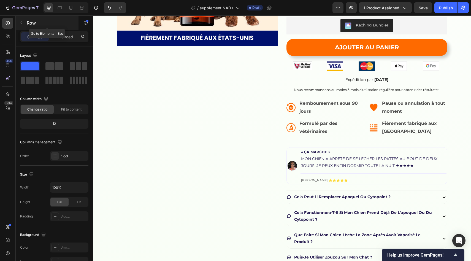
click at [18, 22] on button "button" at bounding box center [21, 22] width 9 height 9
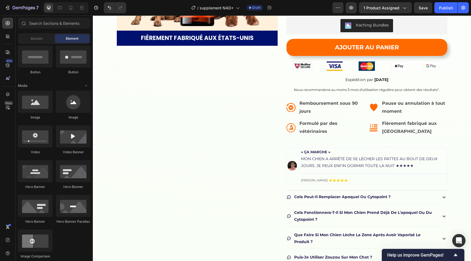
scroll to position [0, 0]
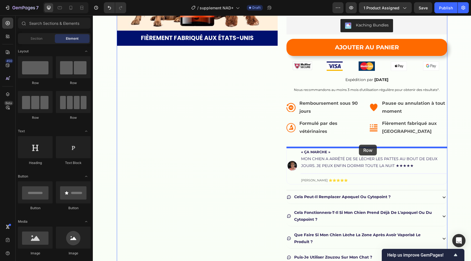
drag, startPoint x: 131, startPoint y: 85, endPoint x: 359, endPoint y: 145, distance: 235.3
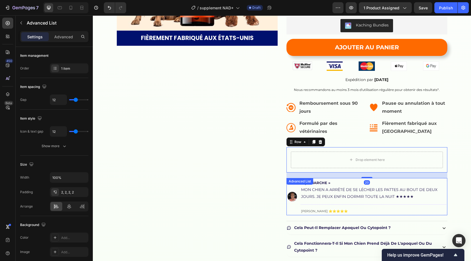
click at [292, 211] on li "Image « ÇA MARCHE » Mon chien a arrêté de se lécher les pattes au bout de deux …" at bounding box center [366, 197] width 159 height 36
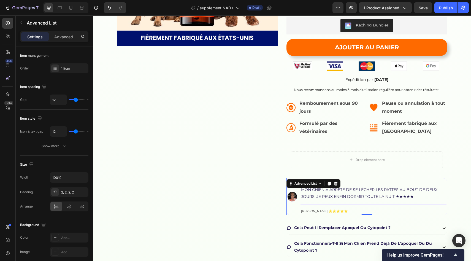
click at [272, 187] on div "Product Images" at bounding box center [197, 91] width 161 height 413
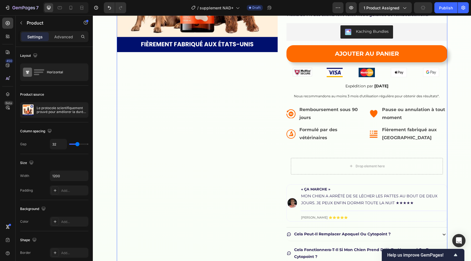
scroll to position [130, 0]
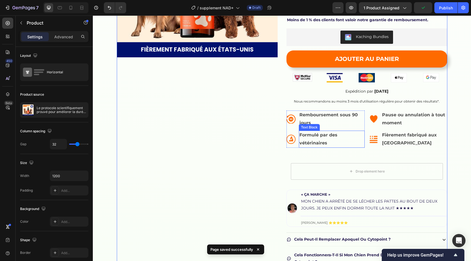
click at [363, 147] on p "Formulé par des vétérinaires" at bounding box center [332, 139] width 64 height 16
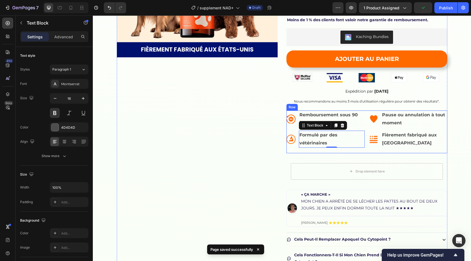
click at [368, 148] on div "Image Remboursement sous 90 jours Text Block Image Formulé par des vétérinaires…" at bounding box center [367, 131] width 161 height 43
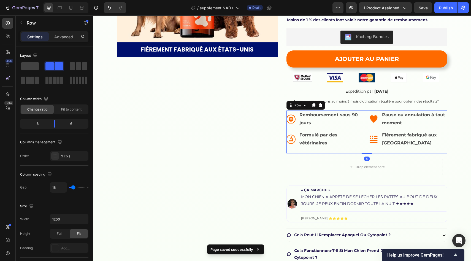
drag, startPoint x: 366, startPoint y: 158, endPoint x: 345, endPoint y: 153, distance: 21.1
click at [366, 154] on div at bounding box center [367, 153] width 11 height 1
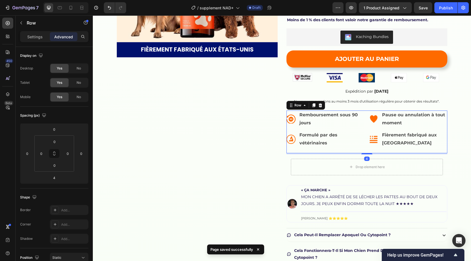
click at [259, 140] on div "Product Images" at bounding box center [197, 100] width 161 height 408
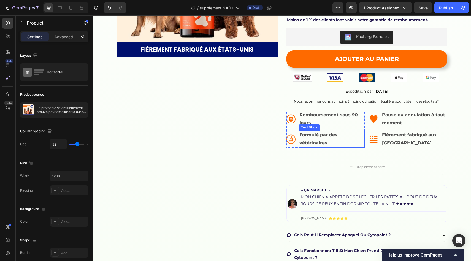
click at [313, 138] on p "Formulé par des vétérinaires" at bounding box center [332, 139] width 64 height 16
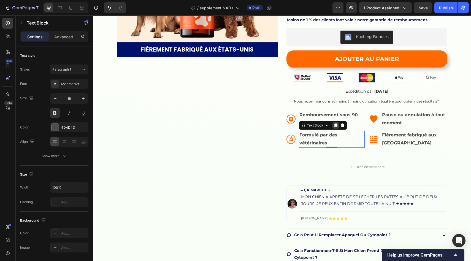
click at [336, 125] on icon at bounding box center [336, 126] width 3 height 4
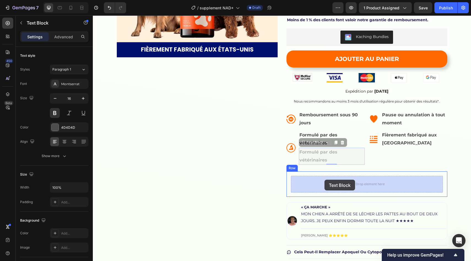
drag, startPoint x: 310, startPoint y: 144, endPoint x: 325, endPoint y: 180, distance: 39.0
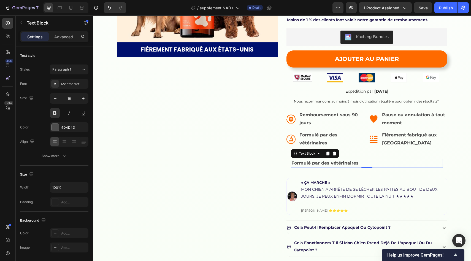
click at [313, 163] on p "Formulé par des vétérinaires" at bounding box center [367, 163] width 151 height 8
click at [361, 163] on strong "Pawprint Protocol" at bounding box center [367, 162] width 42 height 5
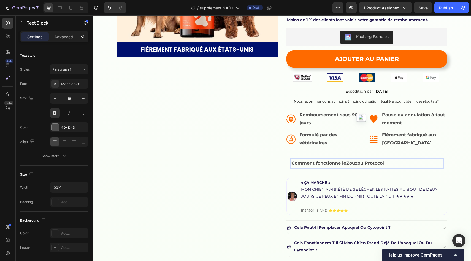
click at [331, 166] on p "Comment fonctionne le [DEMOGRAPHIC_DATA] Protocol" at bounding box center [367, 163] width 151 height 8
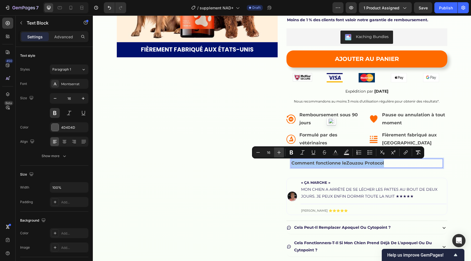
click at [279, 151] on icon "Editor contextual toolbar" at bounding box center [279, 153] width 6 height 6
type input "18"
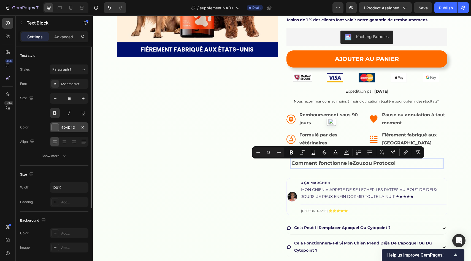
click at [60, 130] on div "4D4D4D" at bounding box center [69, 127] width 39 height 10
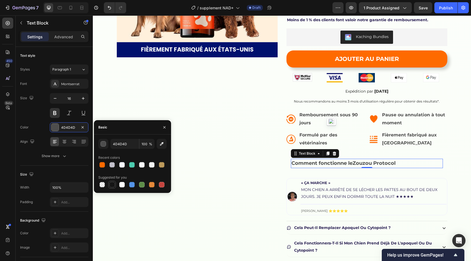
click at [112, 184] on div at bounding box center [112, 185] width 6 height 6
type input "151515"
click at [256, 166] on div "Product Images" at bounding box center [197, 96] width 161 height 401
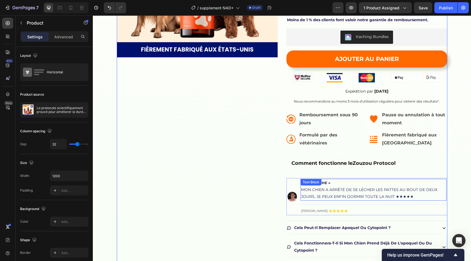
click at [323, 192] on p "Mon chien a arrêté de se lécher les pattes au bout de deux jours. Je peux enfin…" at bounding box center [373, 193] width 145 height 14
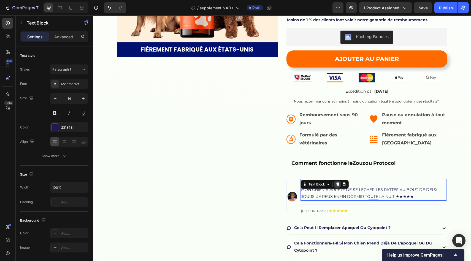
click at [338, 185] on icon at bounding box center [337, 184] width 3 height 4
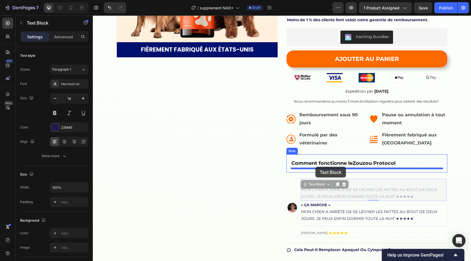
drag, startPoint x: 311, startPoint y: 200, endPoint x: 316, endPoint y: 167, distance: 33.9
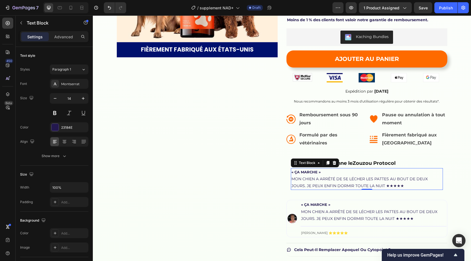
click at [317, 173] on strong "« ÇA MARCHE »" at bounding box center [306, 172] width 29 height 4
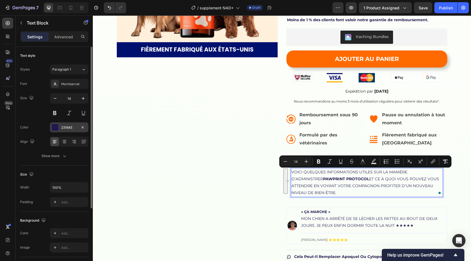
click at [67, 127] on div "23184E" at bounding box center [69, 127] width 16 height 5
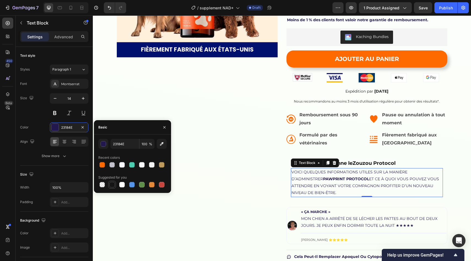
click at [115, 182] on div at bounding box center [112, 184] width 7 height 7
type input "151515"
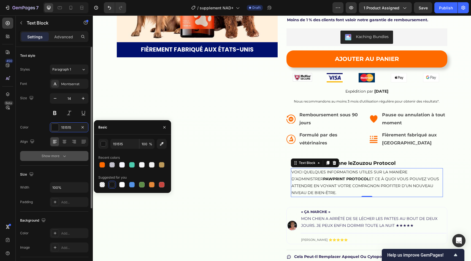
click at [52, 158] on div "Show more" at bounding box center [55, 156] width 26 height 6
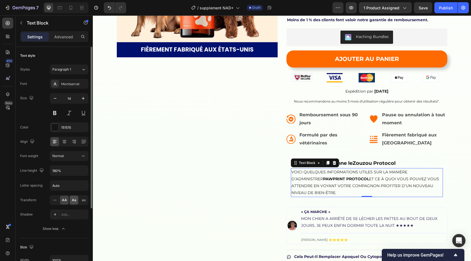
click at [72, 202] on span "Aa" at bounding box center [74, 200] width 4 height 5
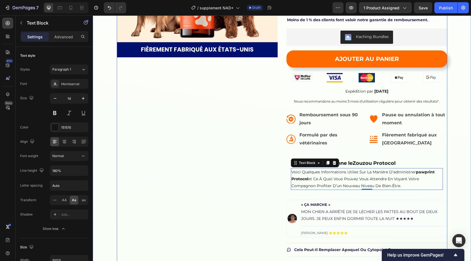
click at [203, 173] on div "Product Images" at bounding box center [197, 107] width 161 height 423
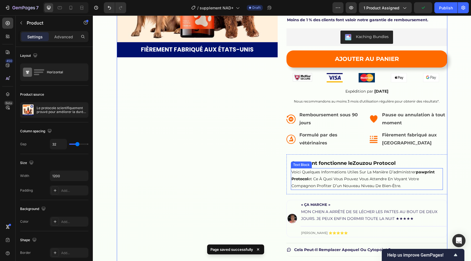
click at [417, 176] on p "voici quelques informations utiles sur la manière d’administrer pawprint protoc…" at bounding box center [367, 179] width 151 height 21
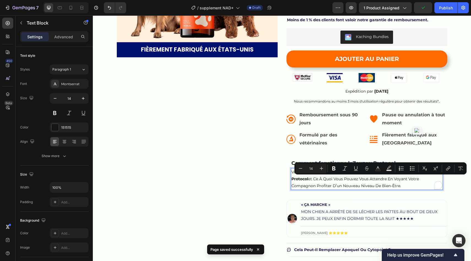
click at [429, 177] on p "voici quelques informations utiles sur la manière d’administrer pawprint protoc…" at bounding box center [367, 179] width 151 height 21
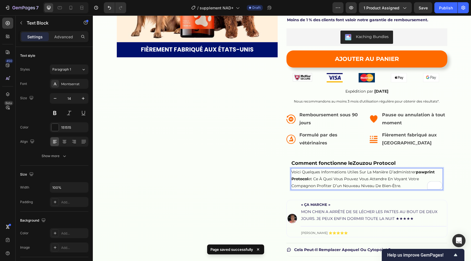
click at [427, 172] on strong "pawprint protocol" at bounding box center [363, 175] width 143 height 12
click at [276, 172] on div "Product Images" at bounding box center [197, 107] width 161 height 423
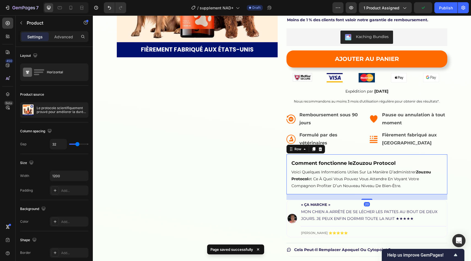
click at [287, 167] on div "Comment fonctionne le Zouzou Protocol Text Block voici quelques informations ut…" at bounding box center [367, 174] width 161 height 40
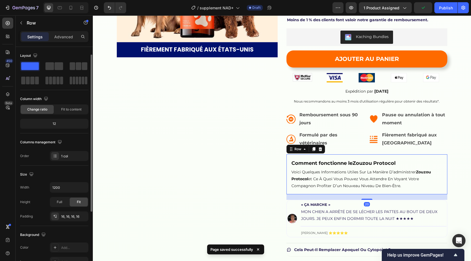
scroll to position [106, 0]
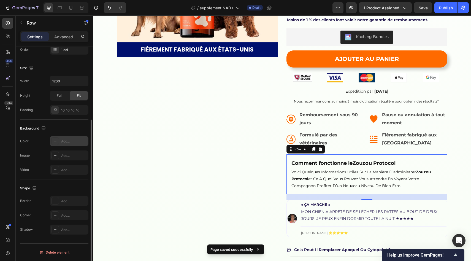
click at [70, 144] on div "Add..." at bounding box center [69, 141] width 39 height 10
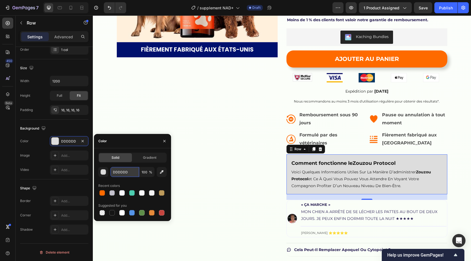
click at [128, 168] on input "DDDDDD" at bounding box center [124, 172] width 29 height 10
paste input "#FFFFFA"
type input "#FFFFFA"
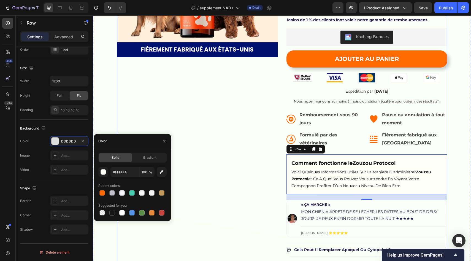
click at [265, 134] on div "Product Images" at bounding box center [197, 107] width 161 height 423
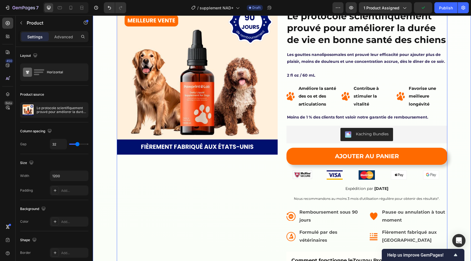
scroll to position [0, 0]
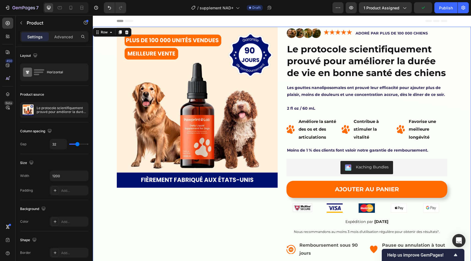
click at [460, 129] on div "Product Images Image Image ADORÉ PAR PLUS DE 100 000 CHIENS Text Block Row Le p…" at bounding box center [282, 238] width 378 height 423
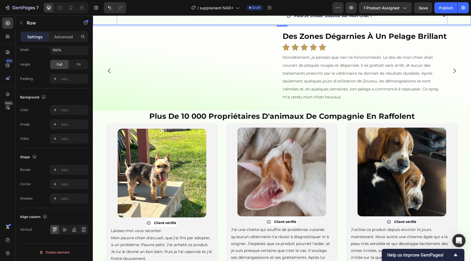
scroll to position [349, 0]
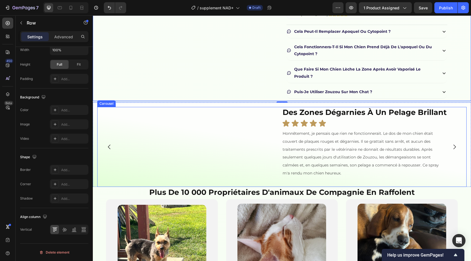
click at [99, 187] on div "Image des zones dégarnies à un pelage brillant Heading Icon Icon Icon Icon Icon…" at bounding box center [282, 147] width 370 height 80
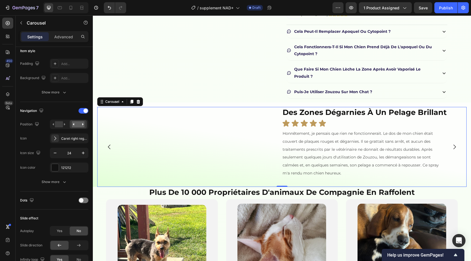
scroll to position [0, 0]
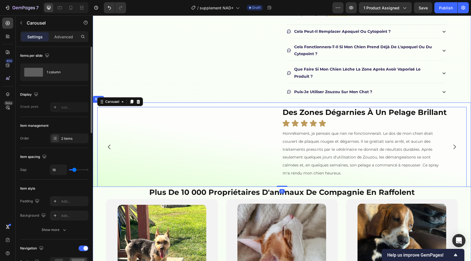
click at [95, 187] on div "Image des zones dégarnies à un pelage brillant Heading Icon Icon Icon Icon Icon…" at bounding box center [282, 145] width 378 height 84
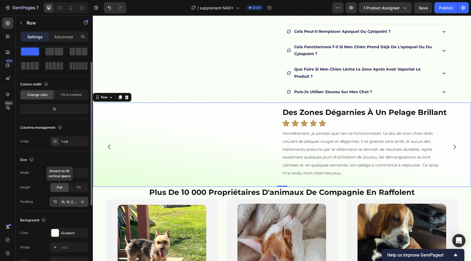
scroll to position [34, 0]
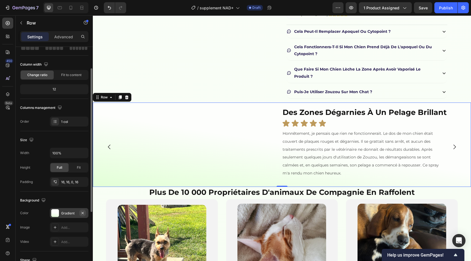
click at [82, 213] on icon "button" at bounding box center [83, 213] width 2 height 2
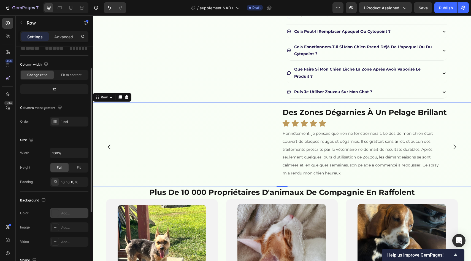
scroll to position [449, 0]
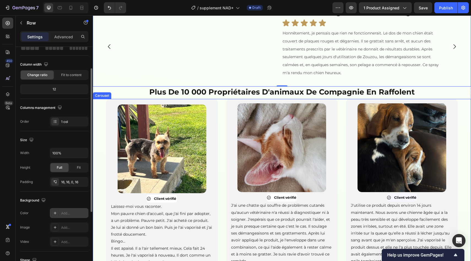
click at [96, 178] on div "Image Client vérifié Item List Laissez-moi vous raconter. Mon pauvre chien d'ac…" at bounding box center [282, 225] width 378 height 252
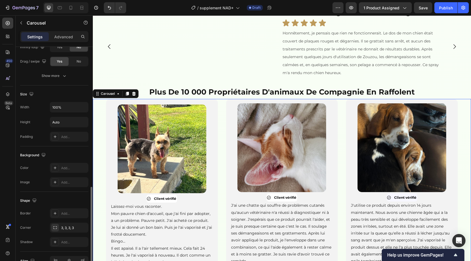
scroll to position [438, 0]
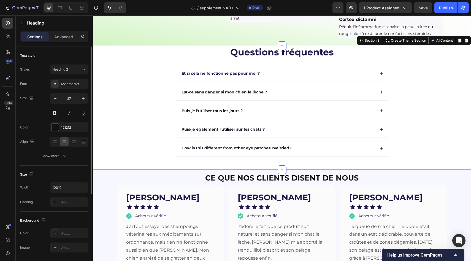
click at [96, 157] on div "Questions fréquentes Heading Et si cela ne fonctionne pas pour moi ? Est-ce san…" at bounding box center [282, 108] width 378 height 124
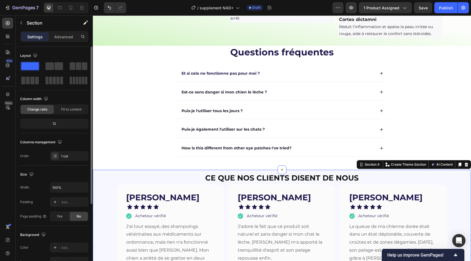
click at [96, 44] on div "à base d'ingrédients naturels qui agissent réellement Heading Des herbes douces…" at bounding box center [282, 2] width 378 height 87
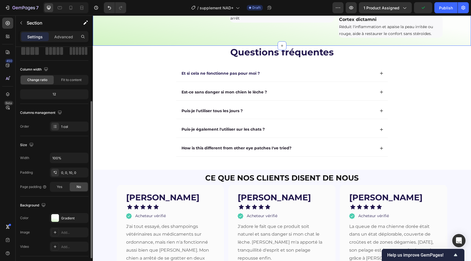
scroll to position [50, 0]
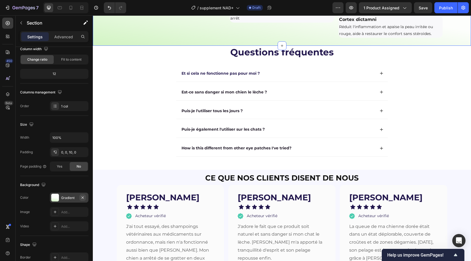
click at [83, 198] on icon "button" at bounding box center [83, 197] width 2 height 2
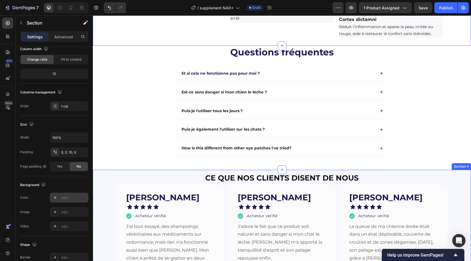
scroll to position [944, 0]
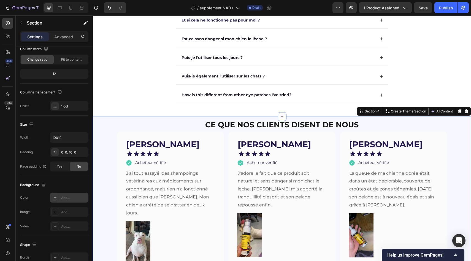
click at [84, 198] on icon "button" at bounding box center [82, 197] width 4 height 4
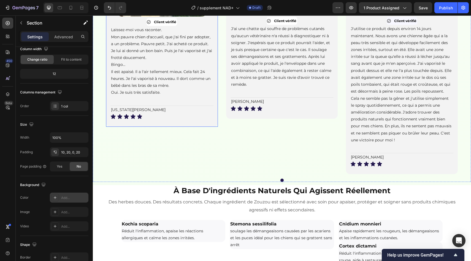
scroll to position [661, 0]
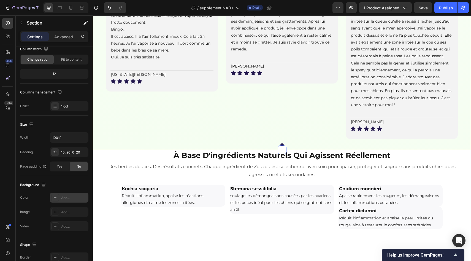
click at [105, 150] on div "Image Client vérifié Item List Laissez-moi vous raconter. Mon pauvre chien d'ac…" at bounding box center [282, 18] width 378 height 263
click at [83, 197] on icon "button" at bounding box center [83, 197] width 2 height 2
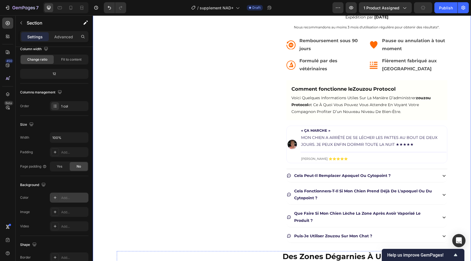
scroll to position [198, 0]
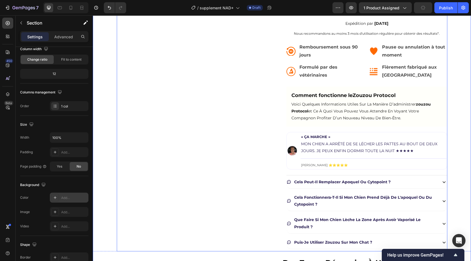
click at [234, 117] on div "Product Images" at bounding box center [197, 40] width 161 height 423
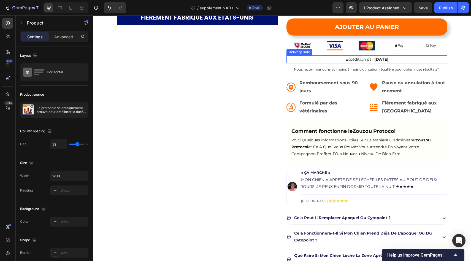
scroll to position [162, 0]
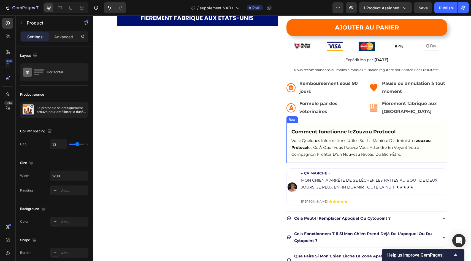
click at [287, 142] on div "Comment fonctionne le Zouzou Protocol Text Block voici quelques informations ut…" at bounding box center [367, 143] width 161 height 40
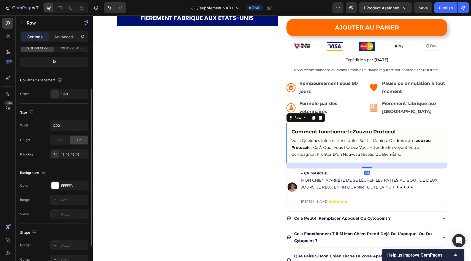
scroll to position [106, 0]
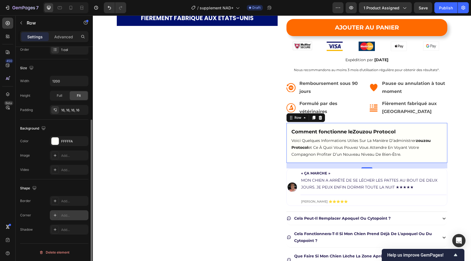
click at [67, 212] on div "Add..." at bounding box center [69, 215] width 39 height 10
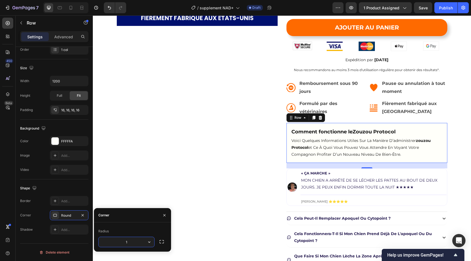
type input "15"
click at [70, 200] on div "Add..." at bounding box center [74, 201] width 26 height 5
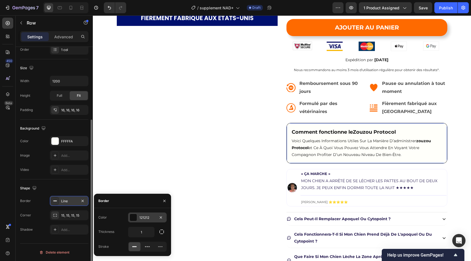
click at [149, 220] on div "121212" at bounding box center [147, 217] width 39 height 10
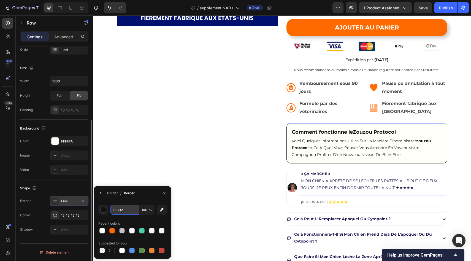
click at [135, 211] on input "121212" at bounding box center [124, 210] width 29 height 10
paste input "#5395FF"
type input "#5395FF"
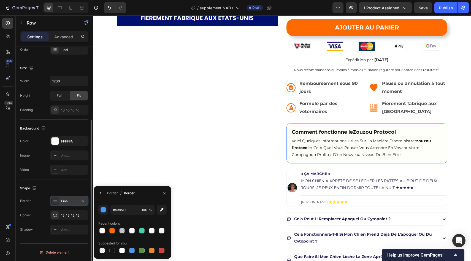
click at [217, 144] on div "Product Images" at bounding box center [197, 76] width 161 height 423
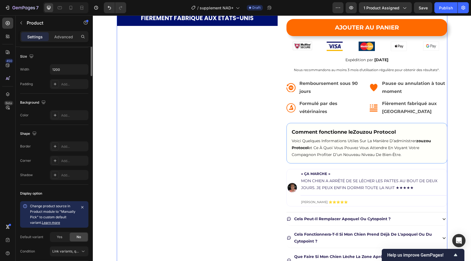
scroll to position [0, 0]
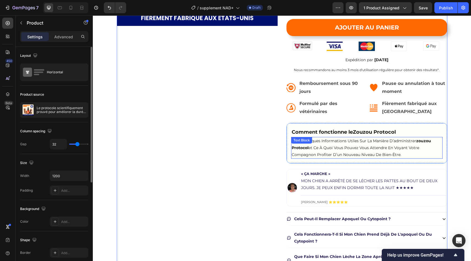
click at [328, 153] on p "voici quelques informations utiles sur la manière d’administrer zouzou protocol…" at bounding box center [367, 148] width 150 height 21
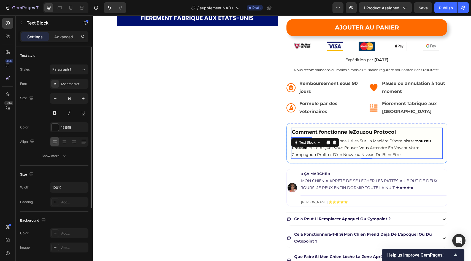
click at [351, 131] on span "Comment fonctionne le Zouzou Protocol" at bounding box center [344, 132] width 104 height 6
click at [325, 141] on div at bounding box center [328, 142] width 7 height 7
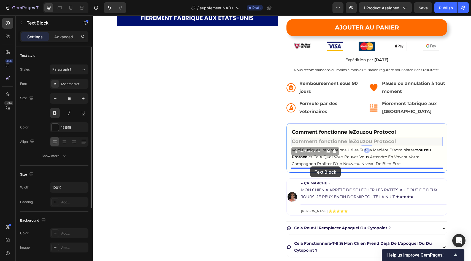
drag, startPoint x: 310, startPoint y: 151, endPoint x: 309, endPoint y: 165, distance: 13.3
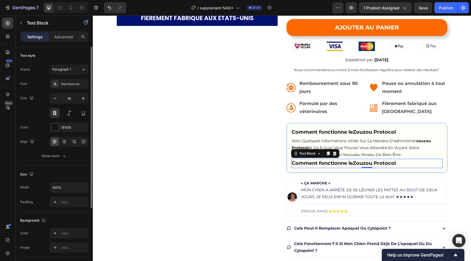
click at [325, 164] on span "Comment fonctionne le Zouzou Protocol" at bounding box center [344, 163] width 104 height 6
click at [311, 160] on p "Donner à votre chien la bonne dose" at bounding box center [367, 163] width 150 height 8
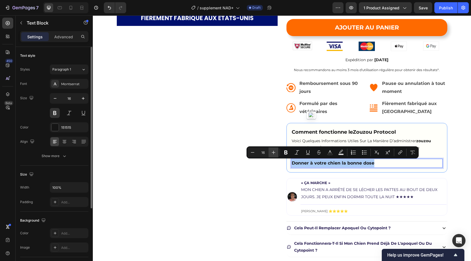
click at [276, 155] on icon "Editor contextual toolbar" at bounding box center [274, 153] width 6 height 6
type input "18"
click at [258, 173] on div "Product Images" at bounding box center [197, 81] width 161 height 433
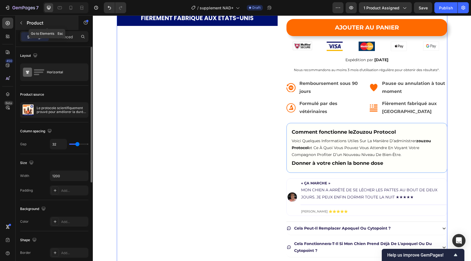
click at [25, 22] on div "Product" at bounding box center [47, 23] width 63 height 14
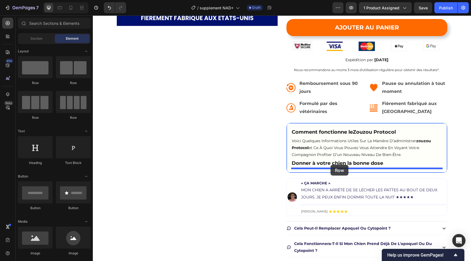
drag, startPoint x: 161, startPoint y: 87, endPoint x: 331, endPoint y: 165, distance: 186.7
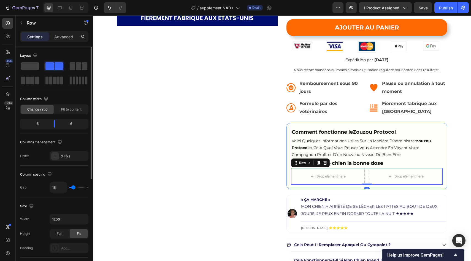
scroll to position [169, 0]
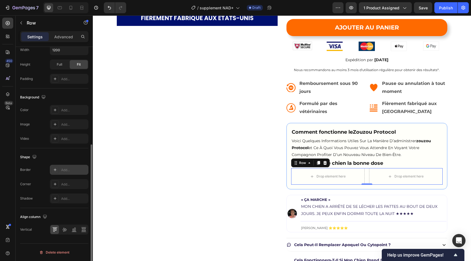
click at [68, 171] on div "Add..." at bounding box center [74, 170] width 26 height 5
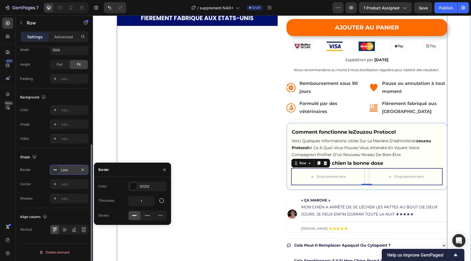
click at [267, 175] on div "Product Images" at bounding box center [197, 90] width 161 height 450
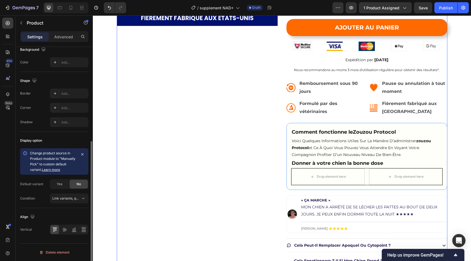
scroll to position [0, 0]
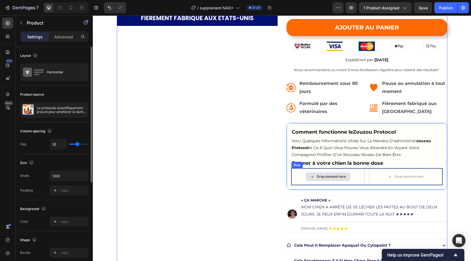
click at [330, 172] on div "Drop element here" at bounding box center [328, 176] width 73 height 17
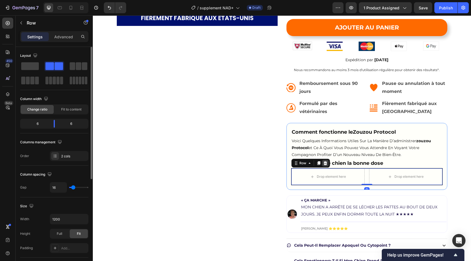
click at [326, 163] on icon at bounding box center [325, 163] width 4 height 4
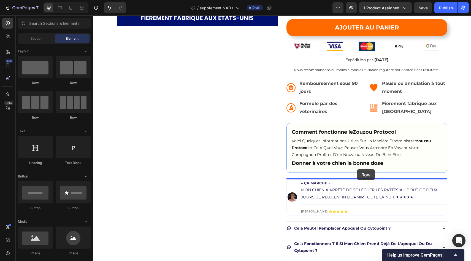
drag, startPoint x: 126, startPoint y: 77, endPoint x: 357, endPoint y: 169, distance: 248.2
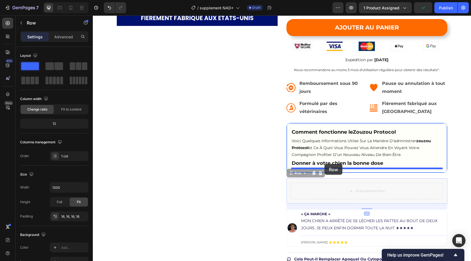
drag, startPoint x: 300, startPoint y: 174, endPoint x: 325, endPoint y: 164, distance: 26.2
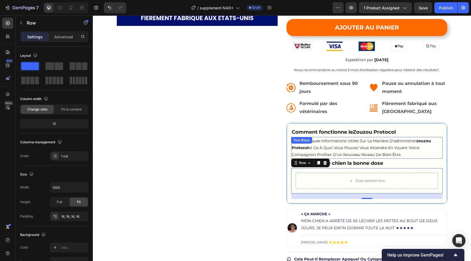
click at [351, 159] on div "voici quelques informations utiles sur la manière d’administrer zouzou protocol…" at bounding box center [367, 148] width 152 height 22
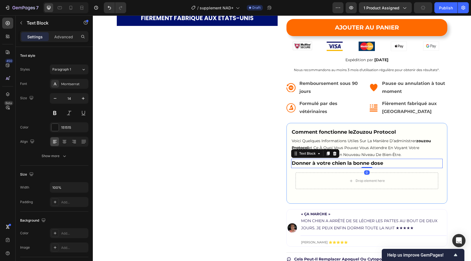
click at [351, 161] on span "Donner à votre chien la bonne dose" at bounding box center [337, 163] width 91 height 6
click at [327, 156] on icon at bounding box center [328, 153] width 4 height 4
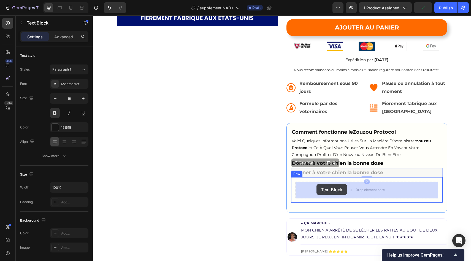
drag, startPoint x: 308, startPoint y: 167, endPoint x: 317, endPoint y: 184, distance: 19.6
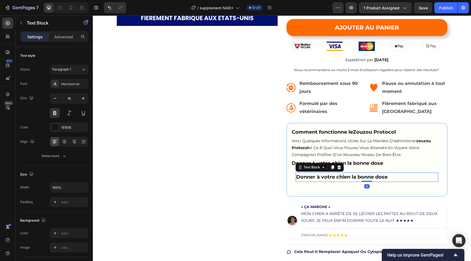
click at [328, 176] on span "Donner à votre chien la bonne dose" at bounding box center [341, 177] width 91 height 6
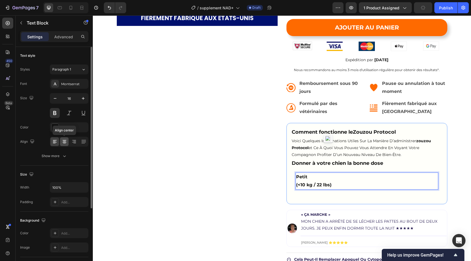
click at [64, 142] on icon at bounding box center [65, 142] width 4 height 1
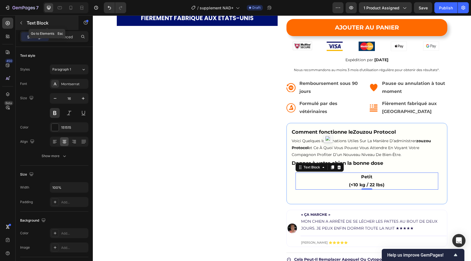
click at [19, 26] on button "button" at bounding box center [21, 22] width 9 height 9
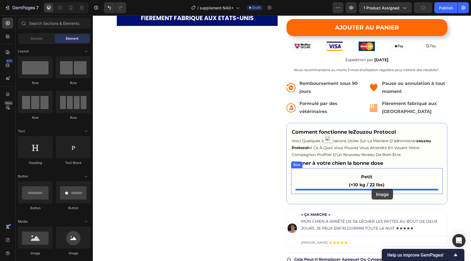
drag, startPoint x: 136, startPoint y: 250, endPoint x: 370, endPoint y: 188, distance: 242.3
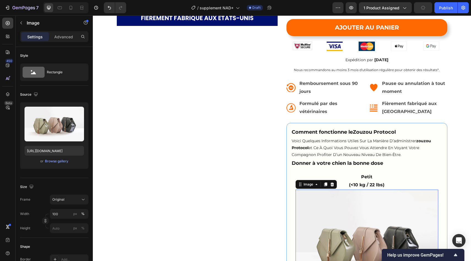
click at [358, 198] on img at bounding box center [367, 243] width 143 height 107
click at [62, 148] on input "https://cdn.shopify.com/s/files/1/2005/9307/files/image_demo.jpg" at bounding box center [55, 151] width 60 height 10
paste input "pawprintlab.com/cdn/shop/files/Frame_1000005170.png?v=1749488230&width=100"
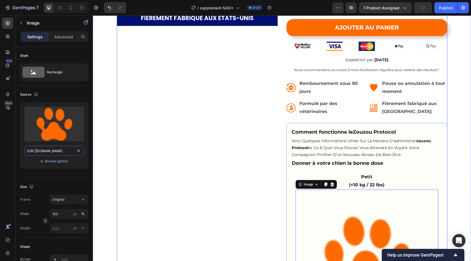
type input "https://pawprintlab.com/cdn/shop/files/Frame_1000005170.png?v=1749488230&width=…"
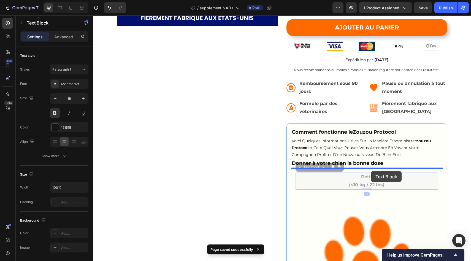
drag, startPoint x: 373, startPoint y: 182, endPoint x: 371, endPoint y: 171, distance: 10.7
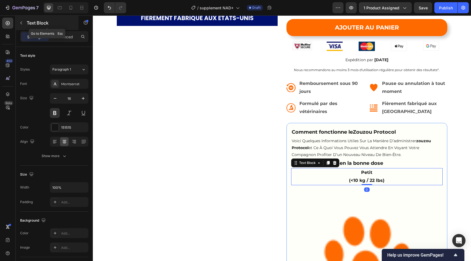
click at [30, 21] on p "Text Block" at bounding box center [50, 23] width 47 height 7
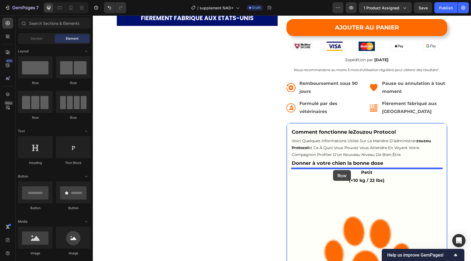
drag, startPoint x: 134, startPoint y: 82, endPoint x: 333, endPoint y: 170, distance: 217.3
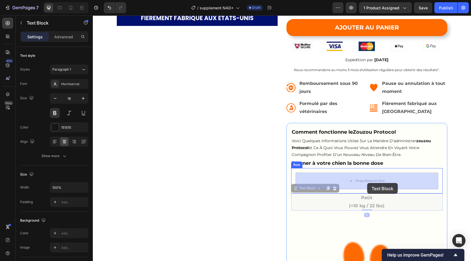
drag, startPoint x: 370, startPoint y: 207, endPoint x: 367, endPoint y: 183, distance: 23.9
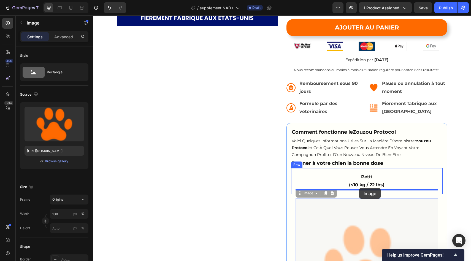
drag, startPoint x: 359, startPoint y: 218, endPoint x: 359, endPoint y: 188, distance: 29.8
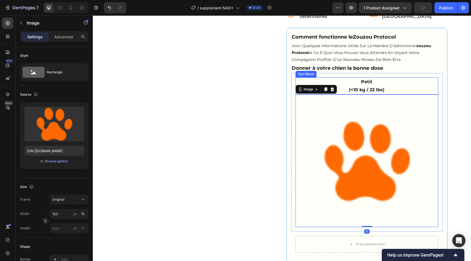
scroll to position [260, 0]
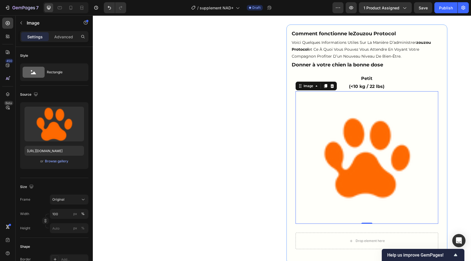
click at [352, 163] on img at bounding box center [367, 157] width 143 height 133
click at [60, 216] on input "100" at bounding box center [69, 214] width 39 height 10
click at [79, 213] on div "px %" at bounding box center [79, 214] width 14 height 10
click at [79, 213] on input "100" at bounding box center [69, 214] width 39 height 10
click at [74, 214] on div "px" at bounding box center [75, 213] width 4 height 5
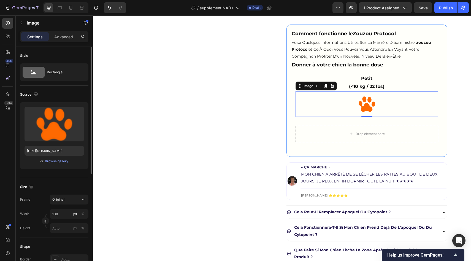
click at [39, 219] on div "Width 100 px % Height px %" at bounding box center [54, 221] width 68 height 24
click at [44, 220] on icon "button" at bounding box center [46, 221] width 4 height 4
click at [57, 241] on input "px %" at bounding box center [69, 242] width 39 height 10
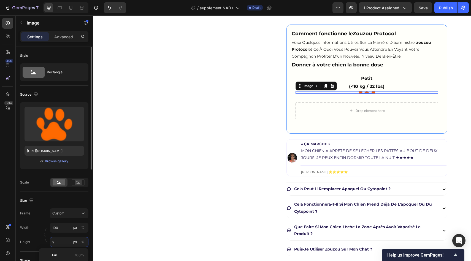
type input "93"
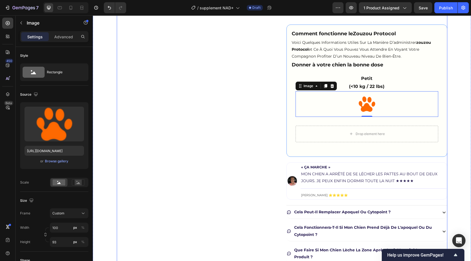
click at [263, 136] on div "Product Images" at bounding box center [197, 24] width 161 height 515
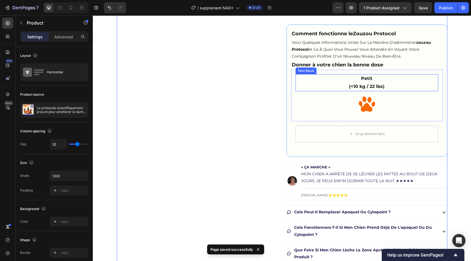
click at [320, 85] on p "Petit (<10 kg / 22 lbs)" at bounding box center [367, 83] width 142 height 16
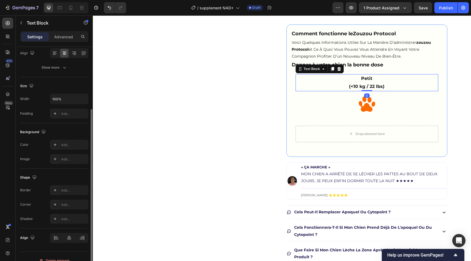
scroll to position [95, 0]
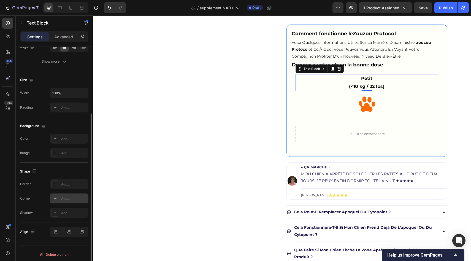
click at [60, 201] on div "Add..." at bounding box center [69, 198] width 39 height 10
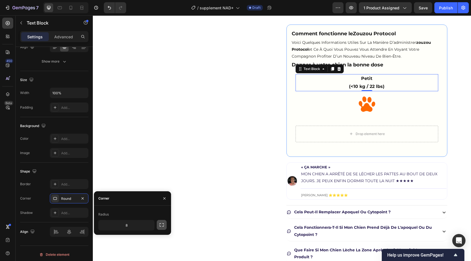
click at [160, 223] on icon "button" at bounding box center [162, 224] width 4 height 3
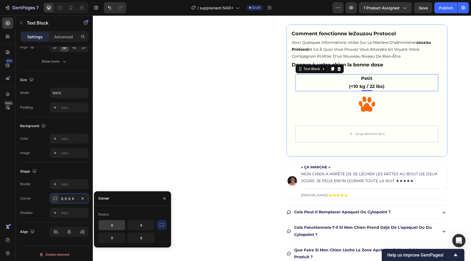
click at [121, 230] on div "8" at bounding box center [111, 225] width 27 height 10
click at [117, 225] on input "8" at bounding box center [112, 225] width 26 height 10
click at [114, 239] on input "8" at bounding box center [112, 238] width 26 height 10
click at [133, 239] on input "8" at bounding box center [141, 238] width 26 height 10
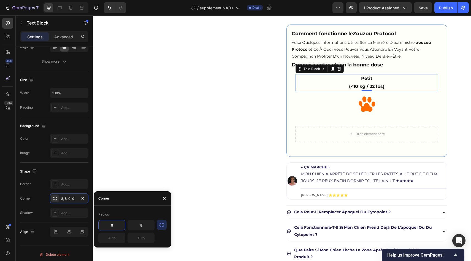
click at [117, 228] on input "8" at bounding box center [112, 225] width 26 height 10
type input "15"
click at [157, 231] on div "15 8" at bounding box center [132, 231] width 68 height 23
click at [148, 230] on input "8" at bounding box center [141, 225] width 26 height 10
type input "15"
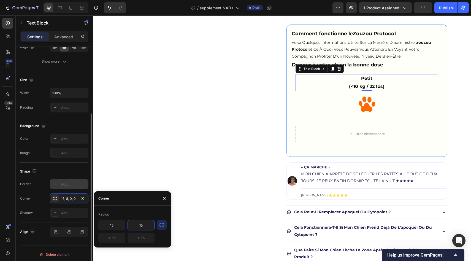
click at [72, 184] on div "Add..." at bounding box center [74, 184] width 26 height 5
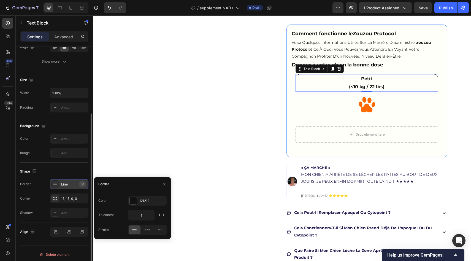
click at [83, 183] on icon "button" at bounding box center [83, 184] width 2 height 2
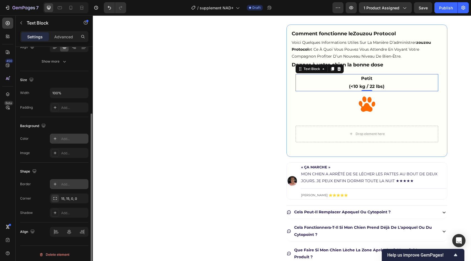
click at [69, 137] on div "Add..." at bounding box center [74, 138] width 26 height 5
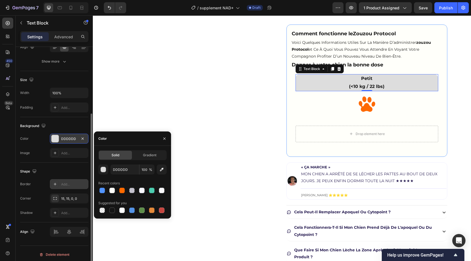
click at [125, 186] on div "Recent colors" at bounding box center [132, 183] width 68 height 9
click at [123, 189] on div at bounding box center [122, 191] width 6 height 6
type input "FE6A00"
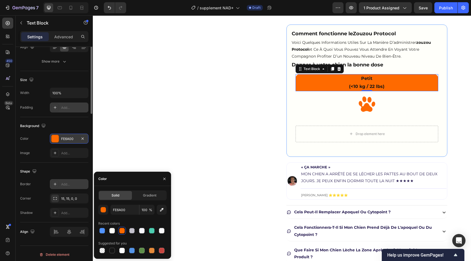
scroll to position [0, 0]
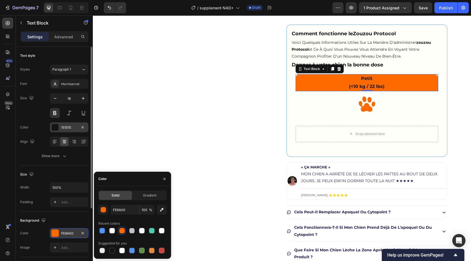
click at [60, 130] on div "151515" at bounding box center [69, 127] width 39 height 10
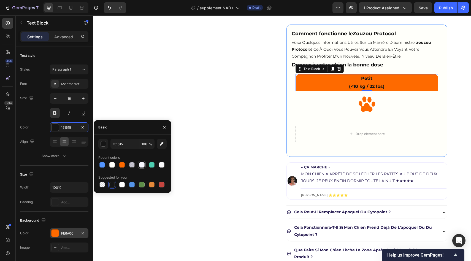
click at [140, 164] on div at bounding box center [142, 165] width 6 height 6
type input "F7F7FF"
click at [223, 126] on div "Product Images" at bounding box center [197, 24] width 161 height 515
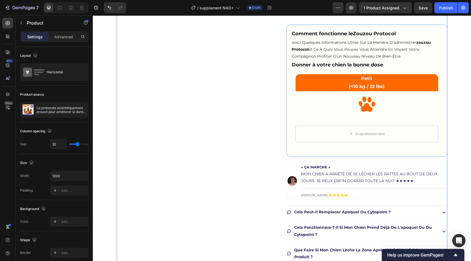
click at [223, 126] on div "Product Images" at bounding box center [197, 24] width 161 height 515
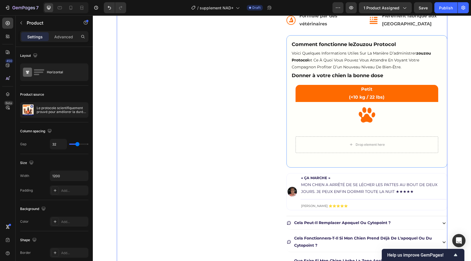
scroll to position [241, 0]
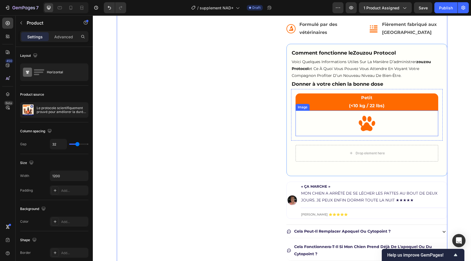
click at [327, 131] on div at bounding box center [367, 123] width 143 height 26
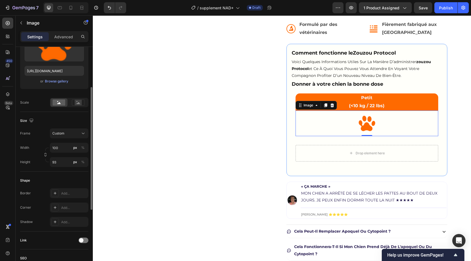
scroll to position [78, 0]
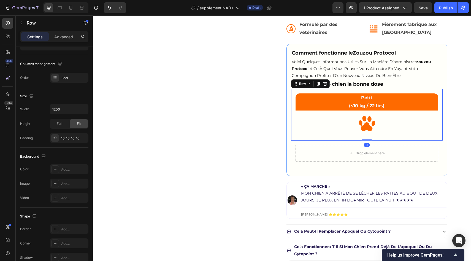
click at [294, 127] on div "Petit (<10 kg / 22 lbs) Text Block Image Row 0" at bounding box center [367, 115] width 152 height 52
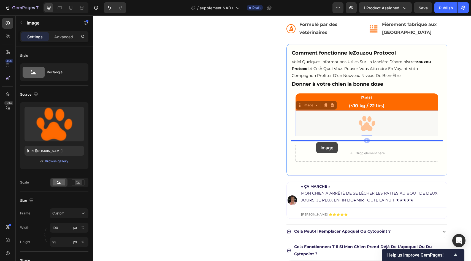
drag, startPoint x: 307, startPoint y: 121, endPoint x: 316, endPoint y: 142, distance: 23.1
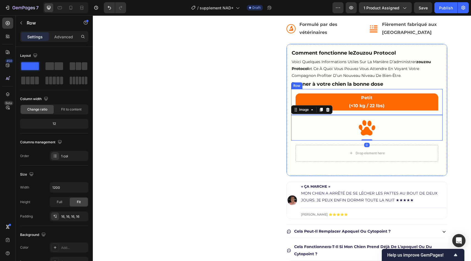
click at [350, 113] on div "Petit (<10 kg / 22 lbs) Text Block Row" at bounding box center [367, 102] width 152 height 26
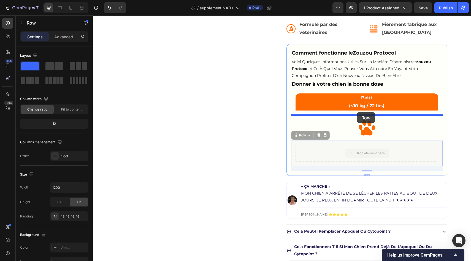
drag, startPoint x: 338, startPoint y: 155, endPoint x: 357, endPoint y: 112, distance: 46.9
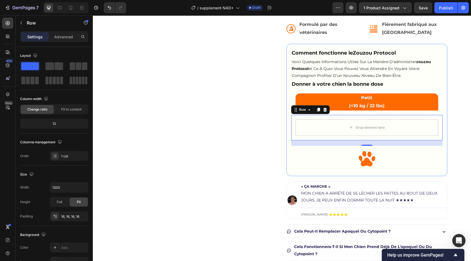
click at [326, 138] on div "Drop element here Row 20" at bounding box center [367, 127] width 152 height 25
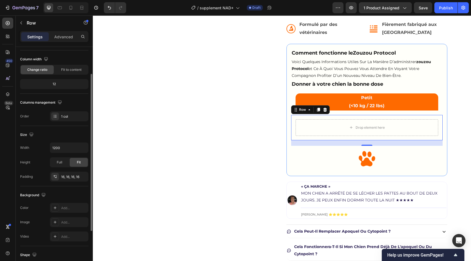
scroll to position [106, 0]
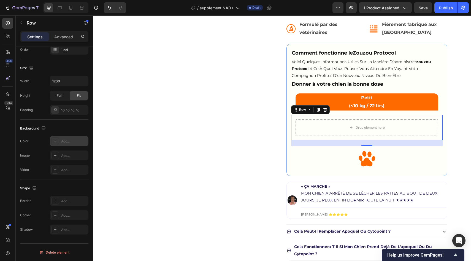
click at [63, 143] on div "Add..." at bounding box center [74, 141] width 26 height 5
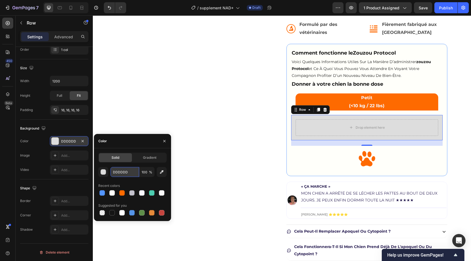
click at [138, 174] on input "DDDDDD" at bounding box center [124, 172] width 29 height 10
paste input "FFF5EB"
type input "FFF5EB"
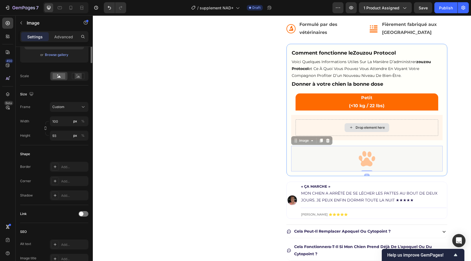
scroll to position [0, 0]
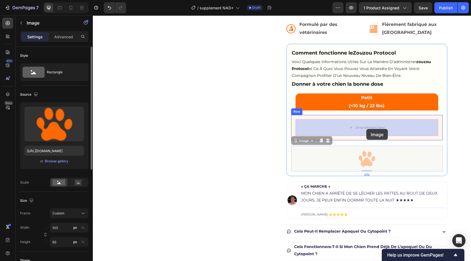
drag, startPoint x: 368, startPoint y: 142, endPoint x: 366, endPoint y: 128, distance: 14.1
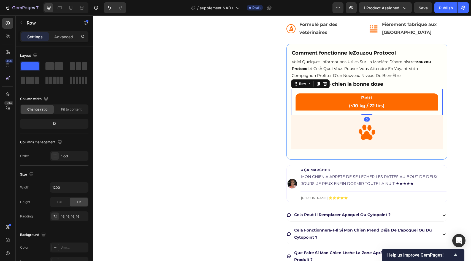
click at [295, 99] on div "Petit (<10 kg / 22 lbs) Text Block Row 0" at bounding box center [367, 102] width 152 height 26
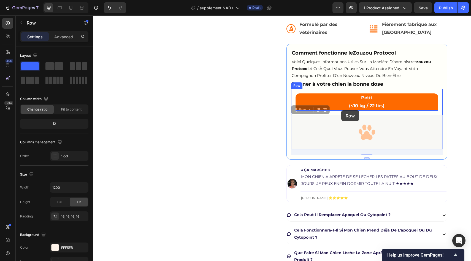
drag, startPoint x: 293, startPoint y: 118, endPoint x: 341, endPoint y: 110, distance: 48.5
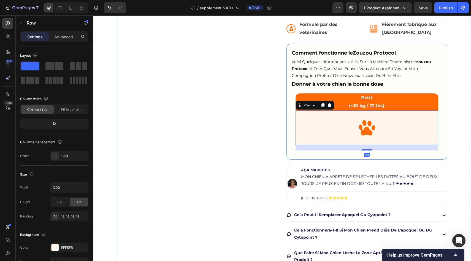
click at [277, 121] on div "Product Images" at bounding box center [197, 35] width 161 height 498
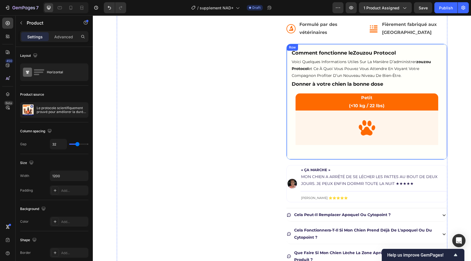
click at [308, 116] on div at bounding box center [367, 128] width 134 height 26
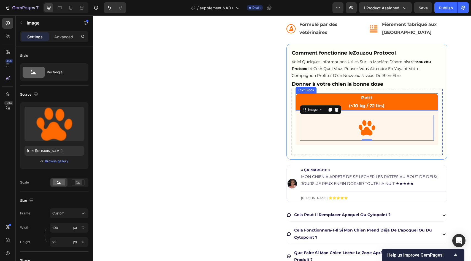
click at [362, 104] on p "Petit (<10 kg / 22 lbs)" at bounding box center [367, 102] width 142 height 16
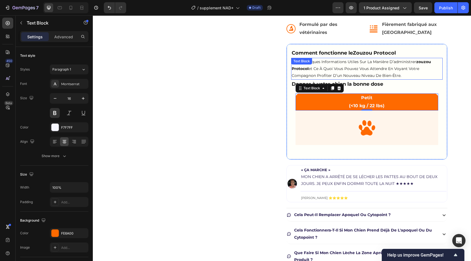
click at [364, 67] on p "voici quelques informations utiles sur la manière d’administrer zouzou protocol…" at bounding box center [367, 68] width 150 height 21
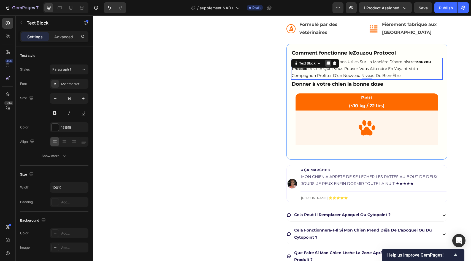
click at [327, 64] on icon at bounding box center [328, 63] width 4 height 4
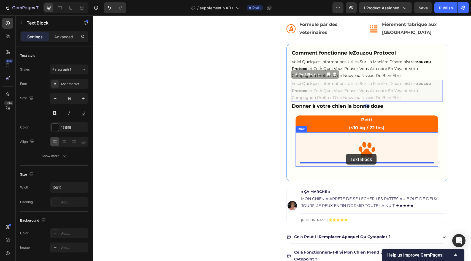
drag, startPoint x: 304, startPoint y: 76, endPoint x: 346, endPoint y: 154, distance: 88.8
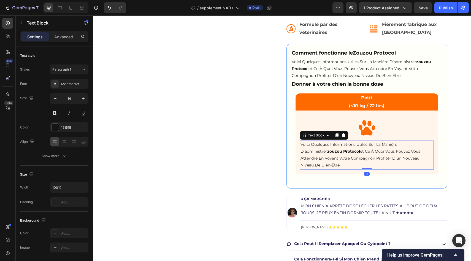
click at [352, 155] on p "voici quelques informations utiles sur la manière d’administrer zouzou protocol…" at bounding box center [367, 155] width 133 height 28
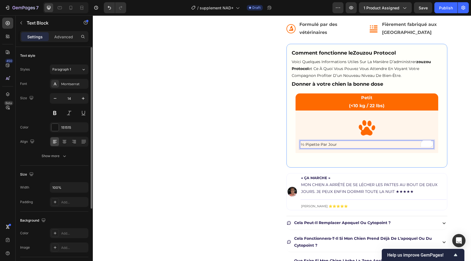
scroll to position [97, 0]
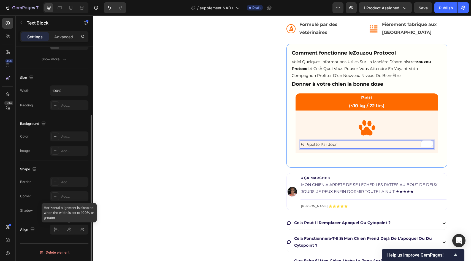
click at [71, 228] on div at bounding box center [69, 230] width 39 height 10
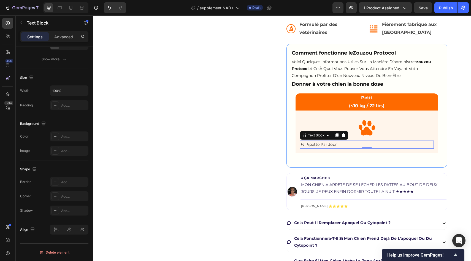
scroll to position [0, 0]
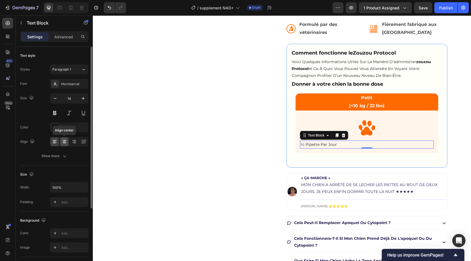
click at [64, 142] on icon at bounding box center [65, 142] width 6 height 6
click at [210, 141] on div "Product Images" at bounding box center [197, 39] width 161 height 506
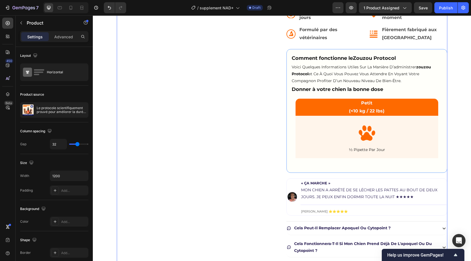
scroll to position [231, 0]
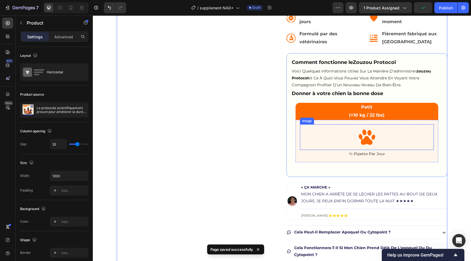
click at [363, 153] on p "½ pipette par jour" at bounding box center [367, 153] width 133 height 7
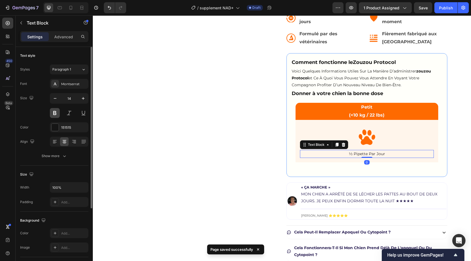
click at [55, 111] on button at bounding box center [55, 113] width 10 height 10
click at [192, 128] on div "Product Images" at bounding box center [197, 48] width 161 height 506
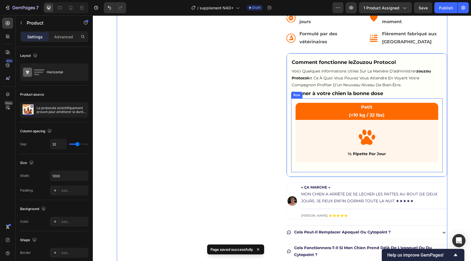
click at [438, 119] on div "Petit (<10 kg / 22 lbs) Text Block Image ½ pipette par jour Text Block Row Row" at bounding box center [367, 135] width 152 height 74
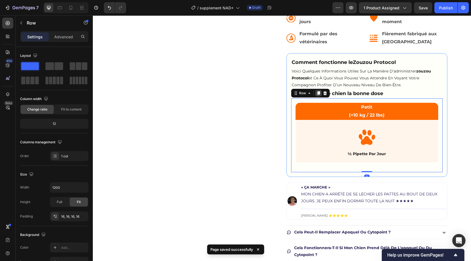
click at [318, 94] on icon at bounding box center [318, 93] width 3 height 4
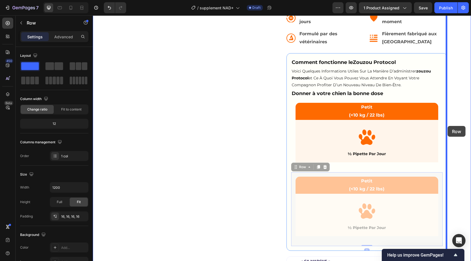
drag, startPoint x: 301, startPoint y: 168, endPoint x: 447, endPoint y: 126, distance: 152.4
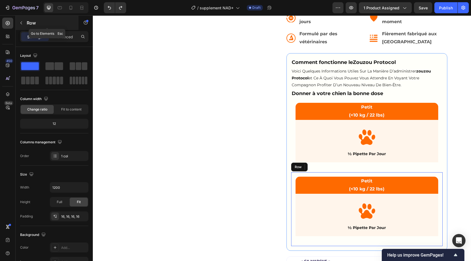
click at [21, 27] on button "button" at bounding box center [21, 22] width 9 height 9
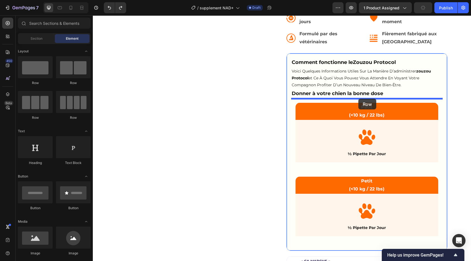
drag, startPoint x: 162, startPoint y: 84, endPoint x: 358, endPoint y: 99, distance: 196.8
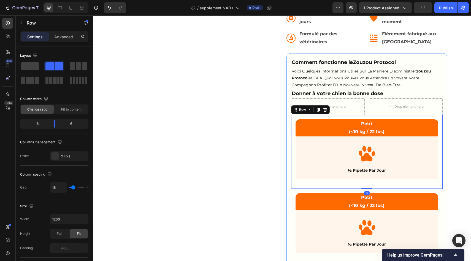
click at [294, 119] on div "Petit (<10 kg / 22 lbs) Text Block Image ½ pipette par jour Text Block Row Row 0" at bounding box center [367, 152] width 152 height 74
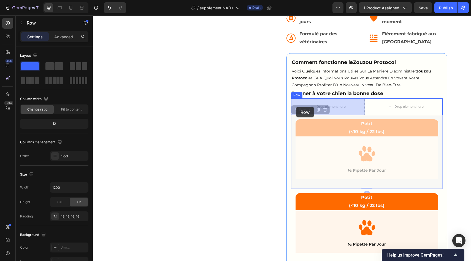
drag, startPoint x: 294, startPoint y: 119, endPoint x: 297, endPoint y: 106, distance: 14.2
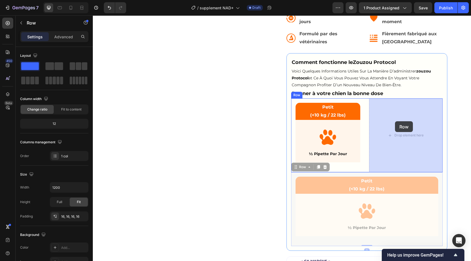
drag, startPoint x: 292, startPoint y: 179, endPoint x: 395, endPoint y: 120, distance: 117.8
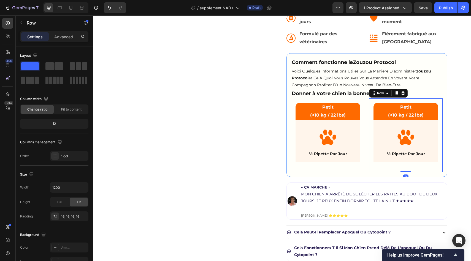
click at [253, 123] on div "Product Images" at bounding box center [197, 48] width 161 height 506
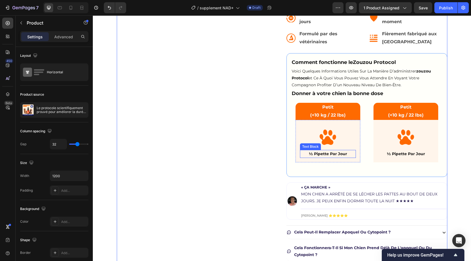
click at [303, 156] on p "½ pipette par jour" at bounding box center [328, 153] width 55 height 7
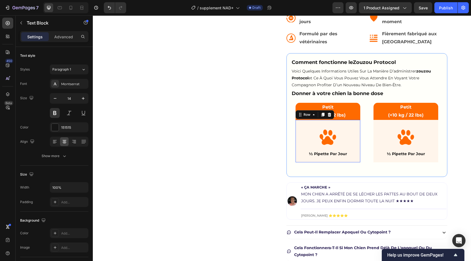
click at [298, 144] on div "Image ½ pipette par jour Text Block Row 0" at bounding box center [328, 141] width 65 height 42
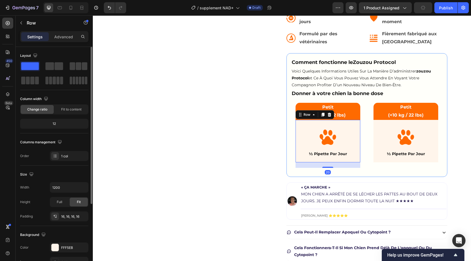
scroll to position [106, 0]
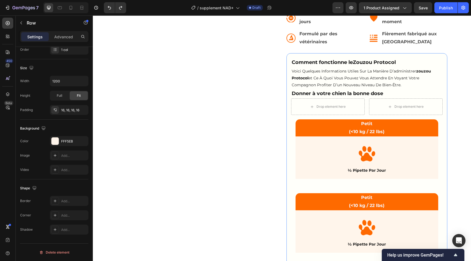
click at [296, 176] on div "Image ½ pipette par jour Text Block Row" at bounding box center [367, 157] width 143 height 42
click at [299, 176] on div "Image ½ pipette par jour Text Block Row" at bounding box center [367, 157] width 143 height 42
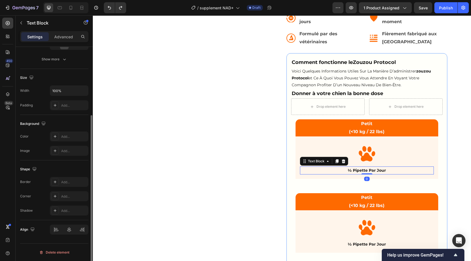
click at [306, 171] on p "½ pipette par jour" at bounding box center [367, 170] width 133 height 7
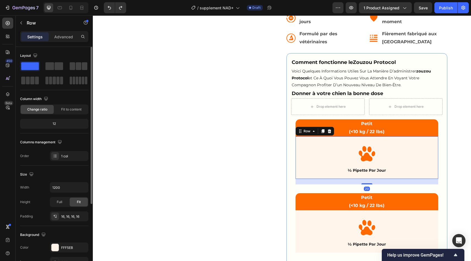
click at [303, 178] on div "Image ½ pipette par jour Text Block Row 20" at bounding box center [367, 157] width 143 height 42
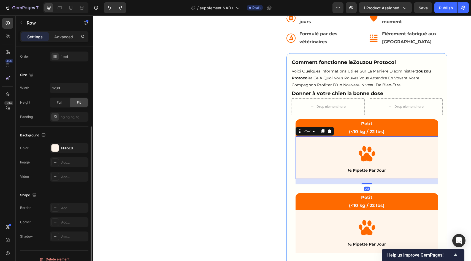
scroll to position [106, 0]
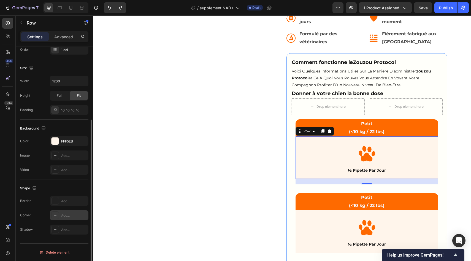
click at [60, 213] on div "Add..." at bounding box center [69, 215] width 39 height 10
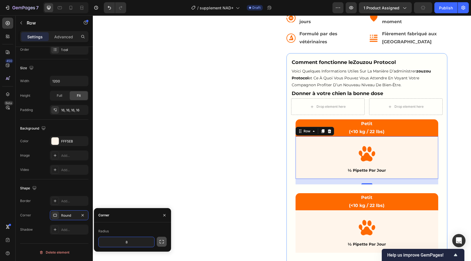
click at [159, 243] on icon "button" at bounding box center [162, 242] width 6 height 6
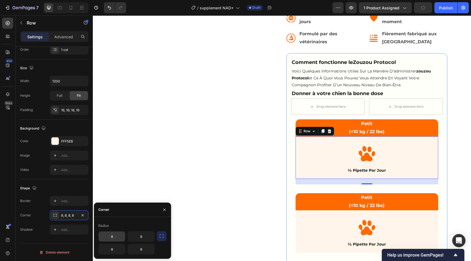
click at [118, 239] on input "8" at bounding box center [112, 236] width 26 height 10
click at [136, 235] on input "8" at bounding box center [141, 236] width 26 height 10
click at [115, 250] on input "8" at bounding box center [112, 249] width 26 height 10
type input "15"
click at [147, 253] on input "8" at bounding box center [141, 249] width 26 height 10
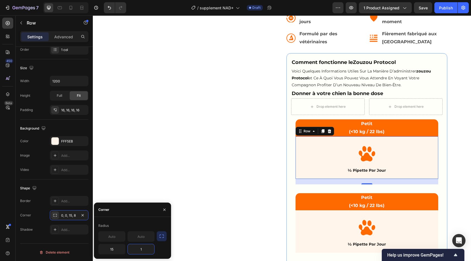
type input "15"
click at [30, 208] on div "Border Add... Corner 0, 0, 15, 8 Shadow Add..." at bounding box center [54, 215] width 68 height 39
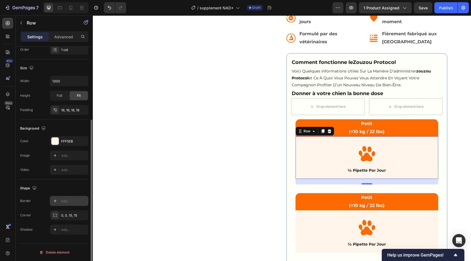
click at [61, 201] on div "Add..." at bounding box center [69, 201] width 39 height 10
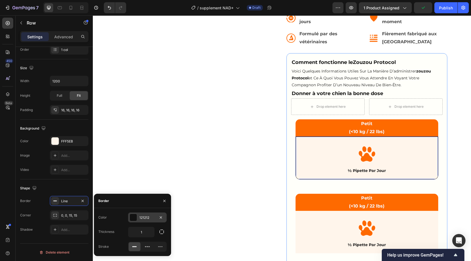
click at [135, 218] on div at bounding box center [133, 217] width 7 height 7
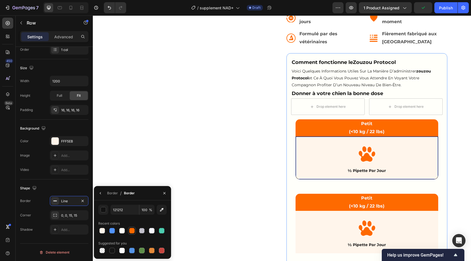
click at [132, 228] on div at bounding box center [132, 231] width 6 height 6
type input "FE6A00"
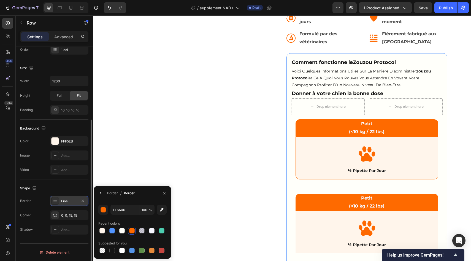
click at [71, 200] on div "Line" at bounding box center [69, 201] width 16 height 5
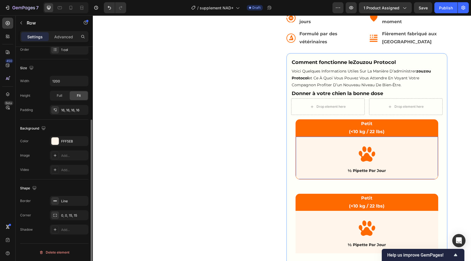
click at [56, 195] on div "Shape Border Line Corner 0, 0, 15, 15 Shadow Add..." at bounding box center [54, 209] width 68 height 60
click at [61, 196] on div "Line" at bounding box center [69, 201] width 39 height 10
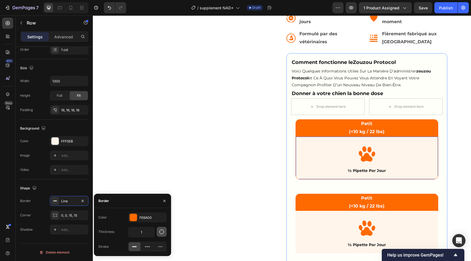
click at [164, 229] on button "button" at bounding box center [162, 232] width 10 height 10
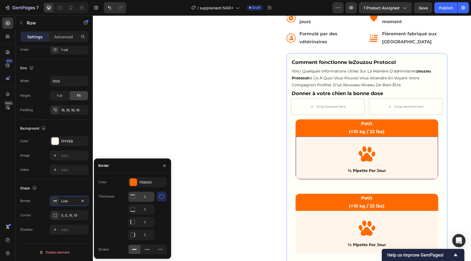
click at [144, 194] on input "1" at bounding box center [141, 197] width 26 height 10
click at [239, 144] on div "Product Images" at bounding box center [197, 93] width 161 height 597
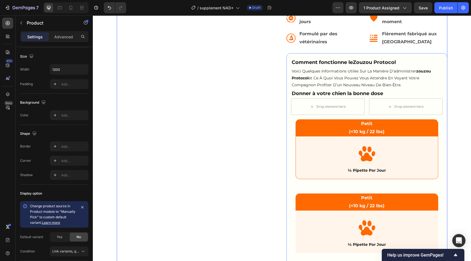
scroll to position [0, 0]
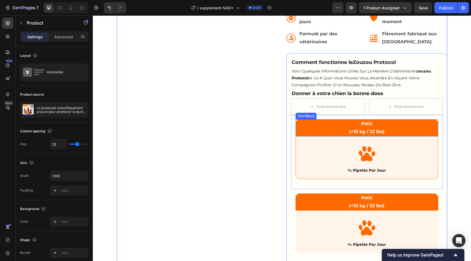
click at [315, 133] on p "Petit (<10 kg / 22 lbs)" at bounding box center [367, 128] width 142 height 16
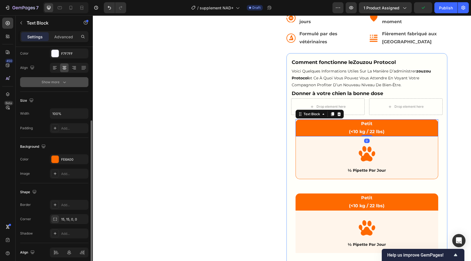
scroll to position [88, 0]
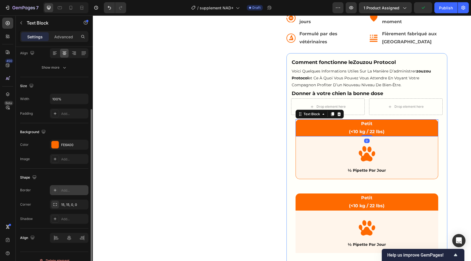
click at [72, 186] on div "Add..." at bounding box center [69, 190] width 39 height 10
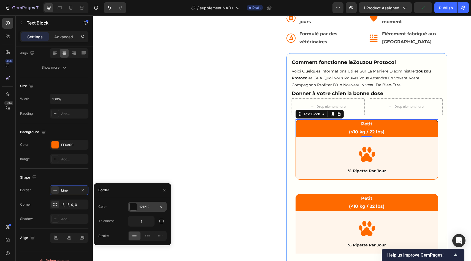
click at [140, 210] on div "121212" at bounding box center [147, 207] width 39 height 10
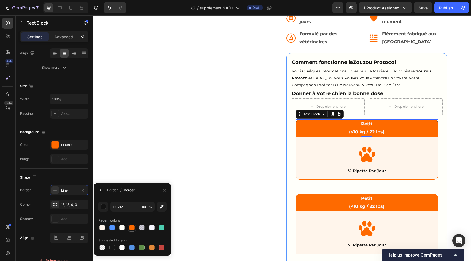
click at [131, 228] on div at bounding box center [132, 228] width 6 height 6
type input "FE6A00"
click at [195, 122] on div "Product Images" at bounding box center [197, 93] width 161 height 597
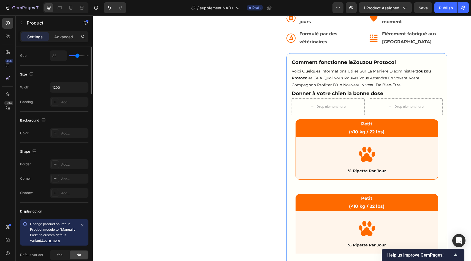
scroll to position [0, 0]
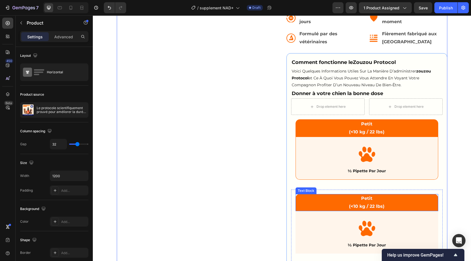
click at [304, 209] on p "Petit (<10 kg / 22 lbs)" at bounding box center [367, 203] width 142 height 16
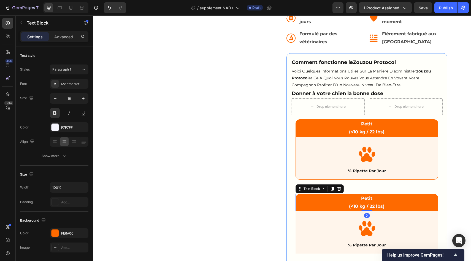
click at [304, 215] on div "Image ½ pipette par jour Text Block Row" at bounding box center [367, 232] width 143 height 42
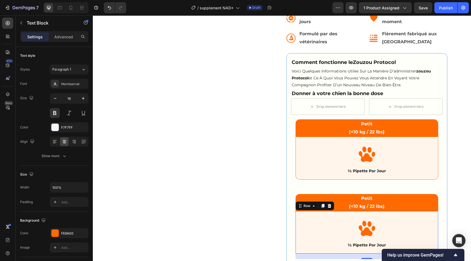
click at [296, 211] on div "Petit (<10 kg / 22 lbs)" at bounding box center [367, 202] width 143 height 17
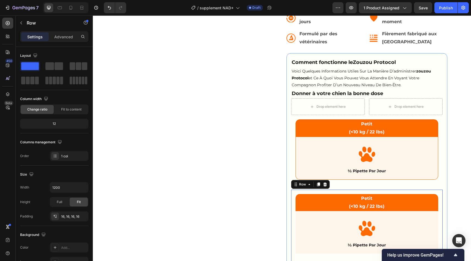
click at [294, 209] on div "Petit (<10 kg / 22 lbs) Text Block Image ½ pipette par jour Text Block Row Row 0" at bounding box center [367, 227] width 152 height 74
click at [327, 184] on icon at bounding box center [325, 184] width 4 height 4
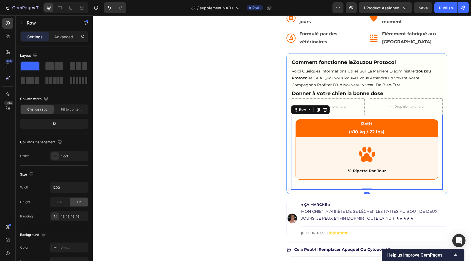
click at [439, 132] on div "Petit (<10 kg / 22 lbs) Text Block Image ½ pipette par jour Text Block Row Row 0" at bounding box center [367, 152] width 152 height 75
click at [317, 110] on icon at bounding box center [318, 109] width 4 height 4
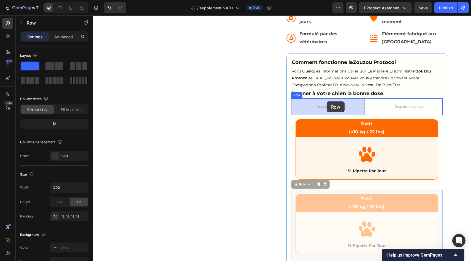
drag, startPoint x: 300, startPoint y: 185, endPoint x: 327, endPoint y: 101, distance: 88.0
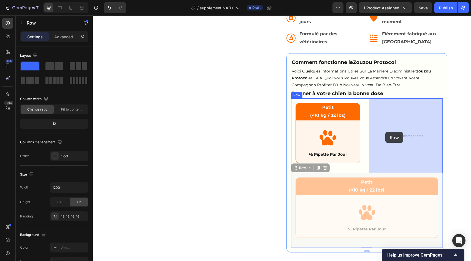
drag, startPoint x: 293, startPoint y: 193, endPoint x: 387, endPoint y: 131, distance: 111.7
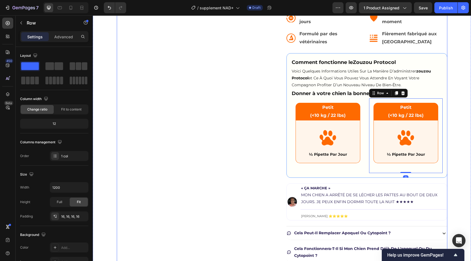
click at [270, 123] on div "Product Images" at bounding box center [197, 48] width 161 height 507
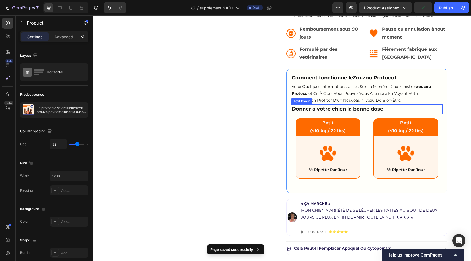
scroll to position [216, 0]
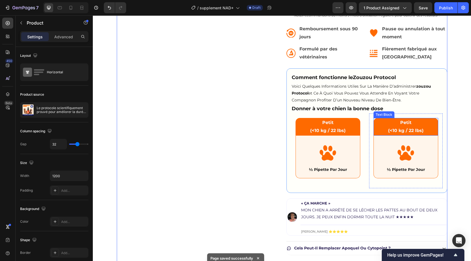
click at [405, 126] on p "Petit (<10 kg / 22 lbs)" at bounding box center [405, 127] width 63 height 16
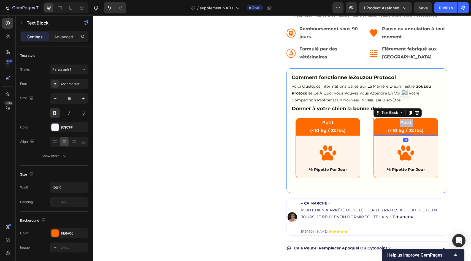
click at [405, 126] on p "Petit (<10 kg / 22 lbs)" at bounding box center [405, 127] width 63 height 16
click at [413, 128] on p "Moyen (<10 kg / 22 lbs)" at bounding box center [405, 127] width 63 height 16
click at [407, 131] on p "Moyen (<10 kg / 22 lbs)" at bounding box center [405, 127] width 63 height 16
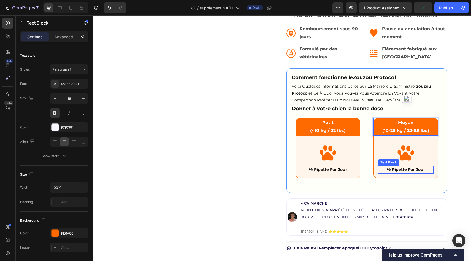
click at [396, 170] on p "½ pipette par jour" at bounding box center [406, 169] width 54 height 7
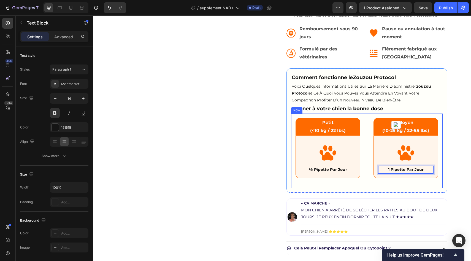
click at [368, 161] on div "Petit (<10 kg / 22 lbs) Text Block Image ½ pipette par jour Text Block Row Row …" at bounding box center [367, 151] width 152 height 75
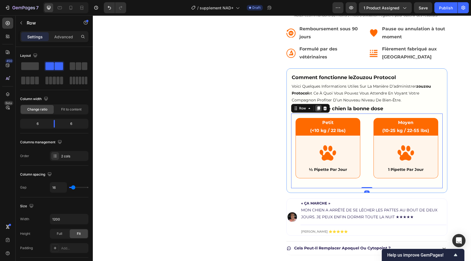
click at [317, 109] on icon at bounding box center [318, 108] width 3 height 4
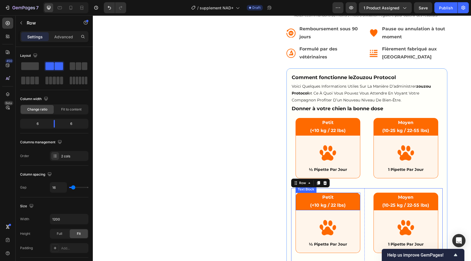
click at [324, 196] on strong "Petit" at bounding box center [327, 197] width 11 height 5
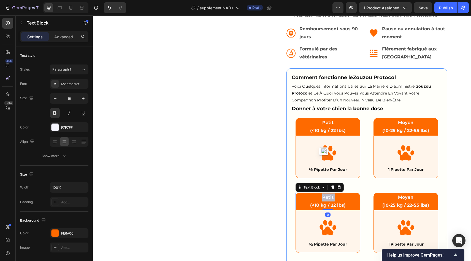
click at [324, 196] on strong "Petit" at bounding box center [327, 197] width 11 height 5
click at [327, 204] on p "Grand (<10 kg / 22 lbs)" at bounding box center [327, 201] width 63 height 16
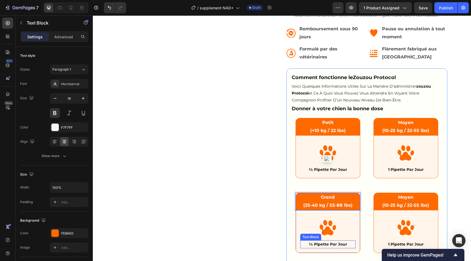
click at [325, 248] on div "½ pipette par jour" at bounding box center [327, 244] width 55 height 8
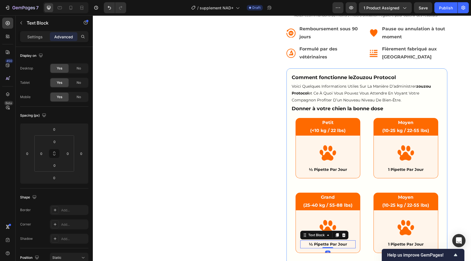
click at [319, 246] on p "½ pipette par jour" at bounding box center [328, 244] width 54 height 7
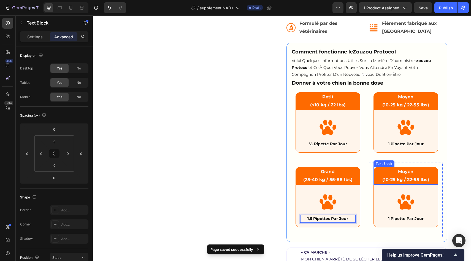
click at [402, 172] on strong "Moyen" at bounding box center [405, 171] width 15 height 5
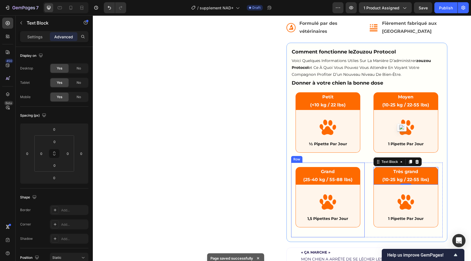
scroll to position [242, 0]
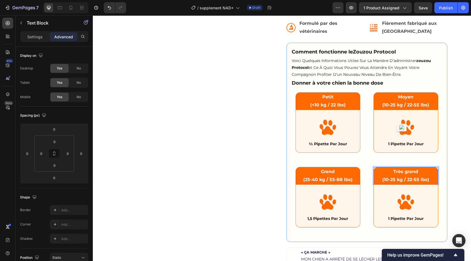
click at [413, 180] on p "Très grand (10-25 kg / 22-55 lbs)" at bounding box center [405, 176] width 63 height 16
click at [398, 220] on p "1 pipette par jour" at bounding box center [406, 218] width 54 height 7
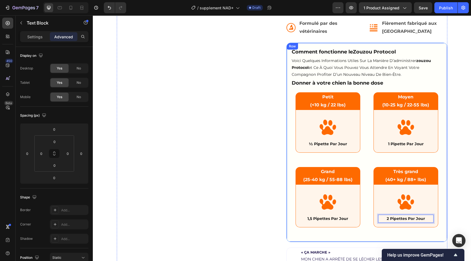
click at [282, 165] on div "Product Images Image Image ADORÉ PAR PLUS DE 100 000 CHIENS Text Block Row Le p…" at bounding box center [282, 76] width 331 height 582
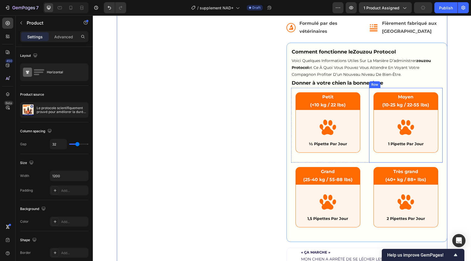
click at [368, 151] on div "Petit (<10 kg / 22 lbs) Text Block Image ½ pipette par jour Text Block Row Row …" at bounding box center [367, 125] width 152 height 75
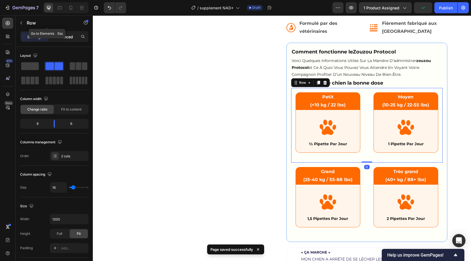
click at [66, 36] on p "Advanced" at bounding box center [63, 37] width 19 height 6
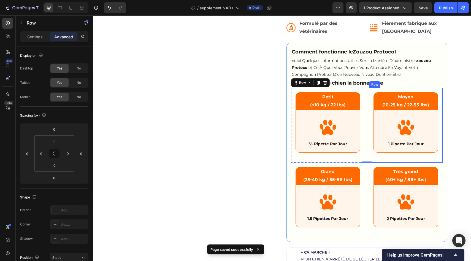
click at [377, 155] on div "Moyen (10-25 kg / 22-55 lbs) Text Block Image 1 pipette par jour Text Block Row" at bounding box center [406, 125] width 65 height 66
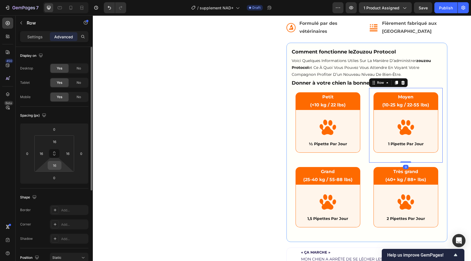
click at [52, 164] on input "16" at bounding box center [54, 165] width 11 height 8
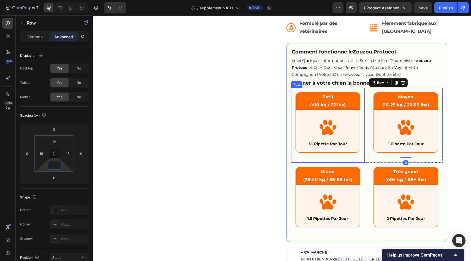
click at [303, 153] on div "Petit (<10 kg / 22 lbs) Text Block Image ½ pipette par jour Text Block Row" at bounding box center [328, 125] width 65 height 66
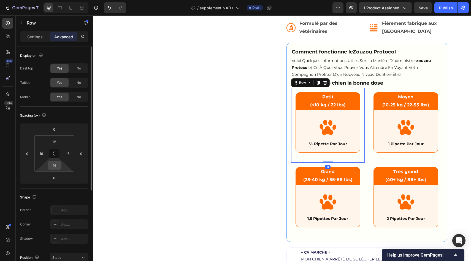
click at [56, 163] on input "16" at bounding box center [54, 165] width 11 height 8
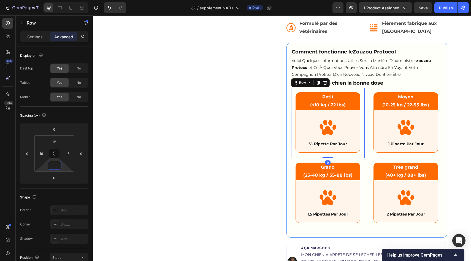
click at [277, 164] on div "Product Images" at bounding box center [197, 73] width 161 height 577
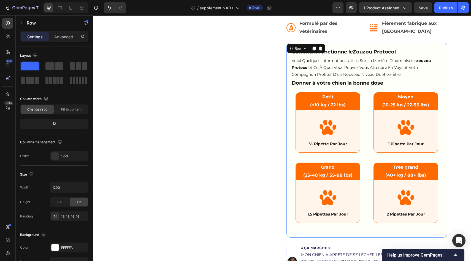
click at [442, 47] on div "Comment fonctionne le Zouzou Protocol Text Block voici quelques informations ut…" at bounding box center [367, 140] width 161 height 195
click at [315, 50] on icon at bounding box center [314, 48] width 4 height 4
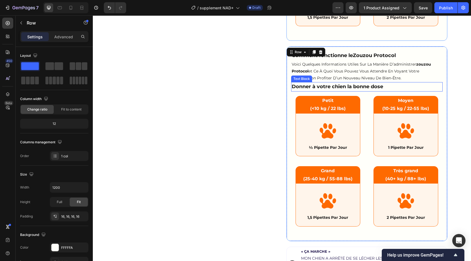
scroll to position [436, 0]
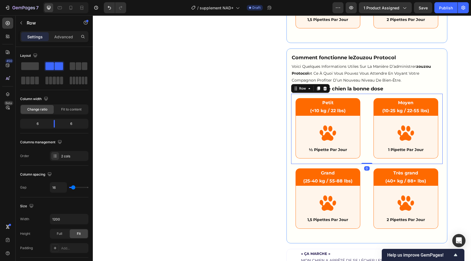
click at [367, 115] on div "Petit (<10 kg / 22 lbs) Text Block Image ½ pipette par jour Text Block Row Row …" at bounding box center [367, 129] width 152 height 70
click at [326, 86] on icon at bounding box center [325, 88] width 4 height 4
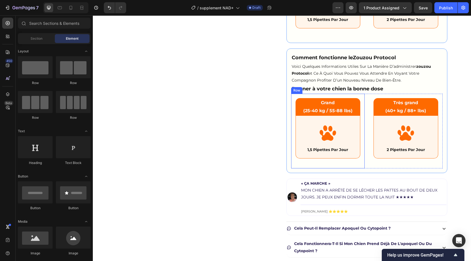
click at [365, 139] on div "Grand (25-40 kg / 55-88 lbs) Text Block Image 1,5 pipettes par jour Text Block …" at bounding box center [367, 131] width 152 height 75
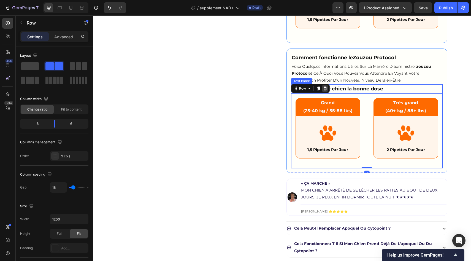
click at [325, 88] on icon at bounding box center [325, 88] width 4 height 4
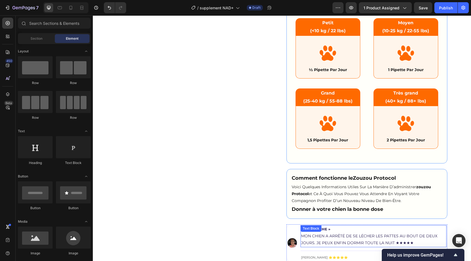
scroll to position [310, 0]
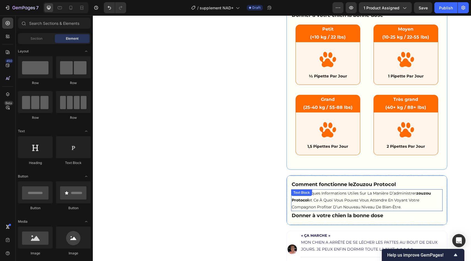
click at [331, 211] on div "Donner à votre chien la bonne dose" at bounding box center [367, 215] width 152 height 9
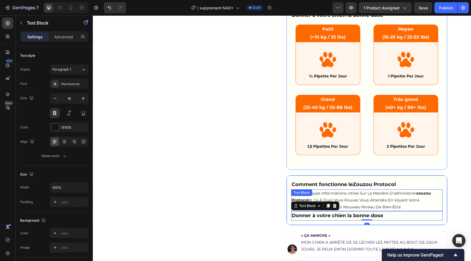
click at [330, 200] on p "voici quelques informations utiles sur la manière d’administrer zouzou protocol…" at bounding box center [367, 200] width 150 height 21
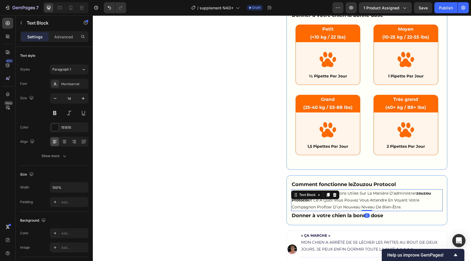
click at [328, 193] on icon at bounding box center [328, 195] width 3 height 4
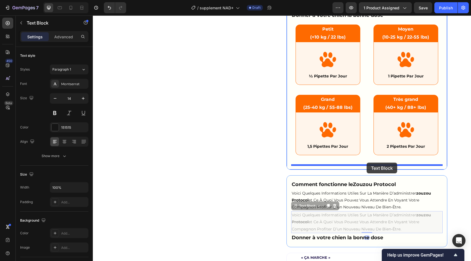
drag, startPoint x: 301, startPoint y: 207, endPoint x: 367, endPoint y: 163, distance: 79.2
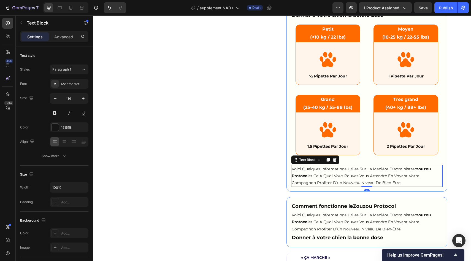
click at [343, 175] on p "voici quelques informations utiles sur la manière d’administrer zouzou protocol…" at bounding box center [367, 176] width 150 height 21
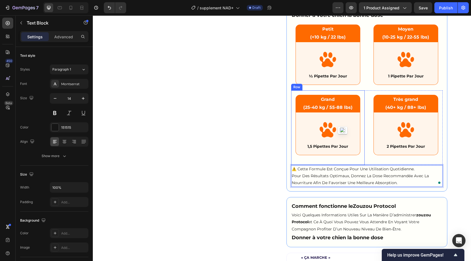
click at [350, 159] on div "Grand (25-40 kg / 55-88 lbs) Text Block Image 1,5 pipettes par jour Text Block …" at bounding box center [328, 128] width 65 height 66
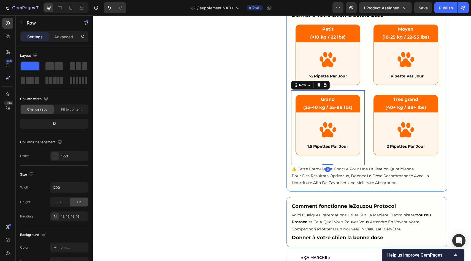
click at [50, 42] on div "Settings Advanced" at bounding box center [54, 39] width 77 height 16
click at [56, 39] on p "Advanced" at bounding box center [63, 37] width 19 height 6
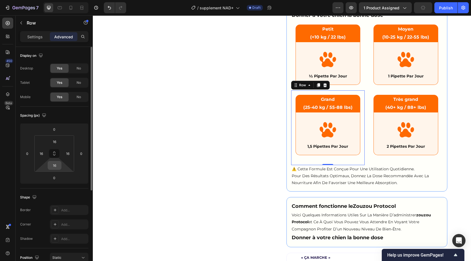
click at [57, 165] on input "16" at bounding box center [54, 165] width 11 height 8
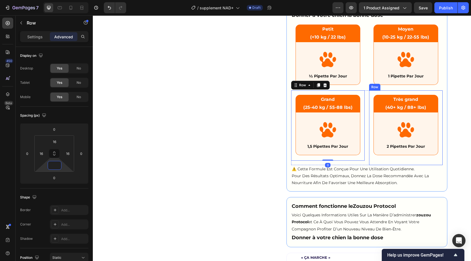
click at [390, 162] on div "Très grand (40+ kg / 88+ lbs) Text Block Image 2 pipettes par jour Text Block R…" at bounding box center [406, 127] width 74 height 75
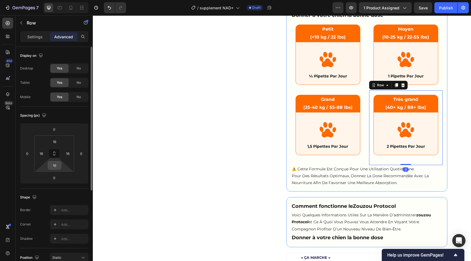
click at [53, 167] on input "16" at bounding box center [54, 165] width 11 height 8
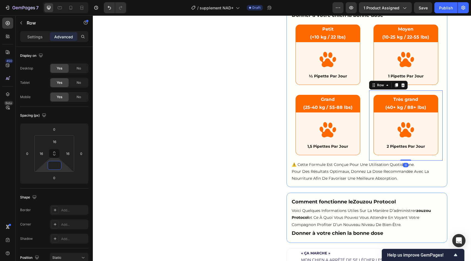
click at [180, 158] on div "Product Images" at bounding box center [197, 42] width 161 height 650
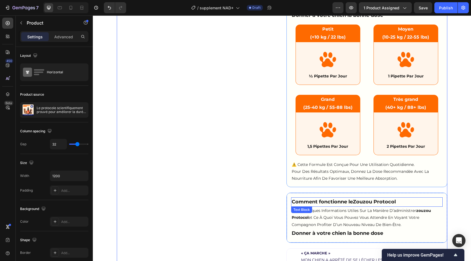
click at [322, 202] on span "Comment fonctionne le [DEMOGRAPHIC_DATA] Protocol" at bounding box center [344, 202] width 104 height 6
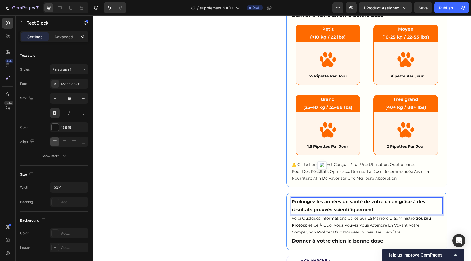
click at [322, 168] on img "button" at bounding box center [322, 165] width 6 height 6
click at [322, 202] on p "Prolongez les années de santé de votre chien grâce à des résultats prouvés scie…" at bounding box center [367, 206] width 150 height 16
click at [322, 202] on div "Text Block" at bounding box center [315, 202] width 48 height 9
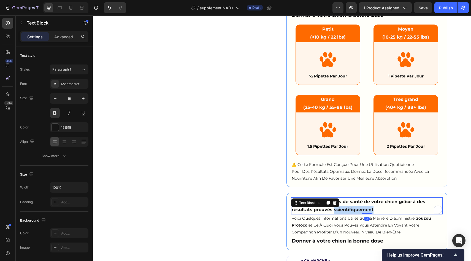
click at [358, 206] on p "Prolongez les années de santé de votre chien grâce à des résultats prouvés scie…" at bounding box center [367, 206] width 150 height 16
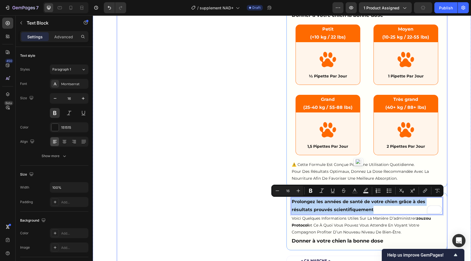
scroll to position [329, 0]
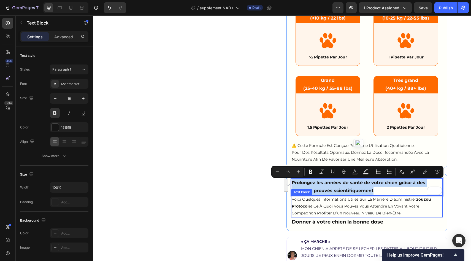
click at [327, 205] on p "voici quelques informations utiles sur la manière d’administrer zouzou protocol…" at bounding box center [367, 206] width 150 height 21
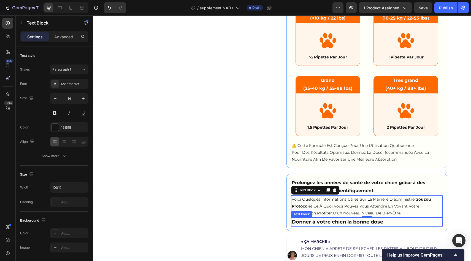
click at [316, 223] on span "Donner à votre chien la bonne dose" at bounding box center [337, 222] width 91 height 6
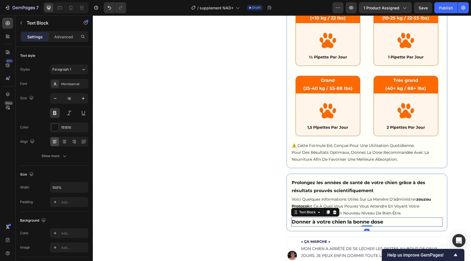
click at [316, 223] on span "Donner à votre chien la bonne dose" at bounding box center [337, 222] width 91 height 6
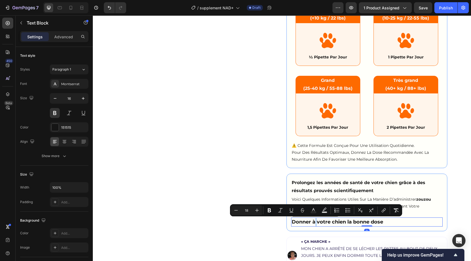
click at [316, 223] on span "Donner à votre chien la bonne dose" at bounding box center [337, 222] width 91 height 6
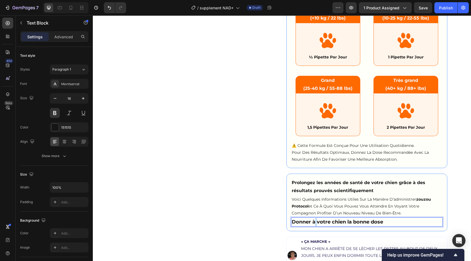
click at [316, 223] on span "Donner à votre chien la bonne dose" at bounding box center [337, 222] width 91 height 6
drag, startPoint x: 269, startPoint y: 217, endPoint x: 295, endPoint y: 221, distance: 26.7
click at [269, 217] on div "Product Images" at bounding box center [197, 27] width 161 height 658
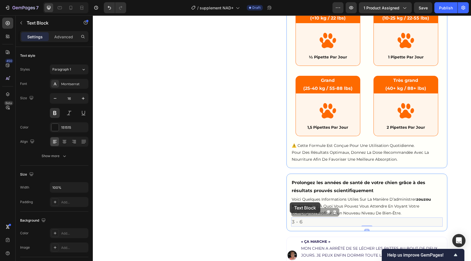
drag, startPoint x: 301, startPoint y: 222, endPoint x: 293, endPoint y: 207, distance: 16.9
drag, startPoint x: 312, startPoint y: 221, endPoint x: 291, endPoint y: 203, distance: 28.3
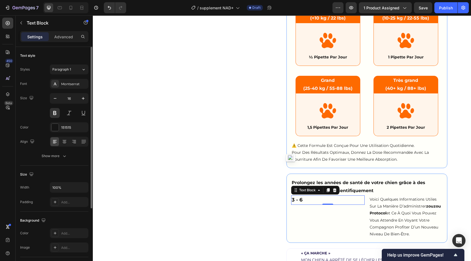
click at [61, 134] on div "Font Montserrat Size 16 Color 151515 Align Show more" at bounding box center [54, 120] width 68 height 82
click at [61, 131] on div "151515" at bounding box center [69, 127] width 39 height 10
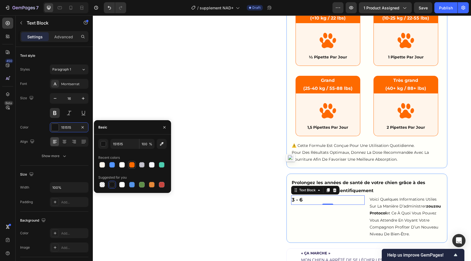
click at [133, 167] on div at bounding box center [132, 165] width 6 height 6
type input "FE6A00"
click at [84, 97] on icon "button" at bounding box center [83, 99] width 6 height 6
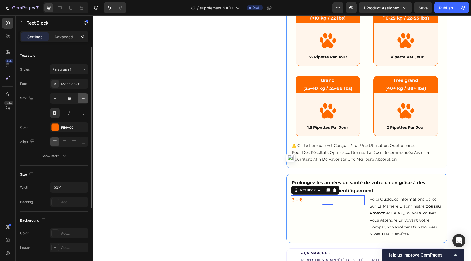
click at [84, 97] on icon "button" at bounding box center [83, 99] width 6 height 6
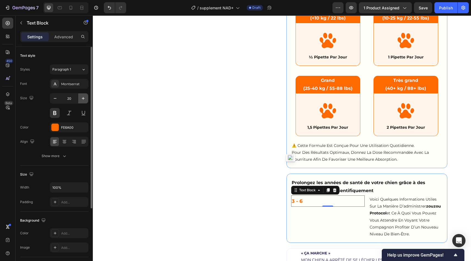
click at [84, 97] on icon "button" at bounding box center [83, 99] width 6 height 6
type input "23"
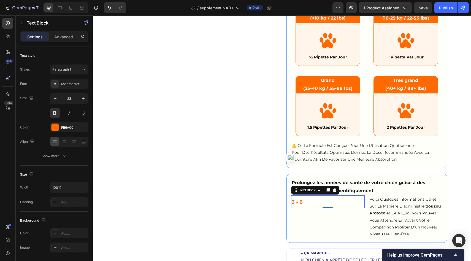
click at [317, 204] on p "3 - 6" at bounding box center [328, 202] width 72 height 12
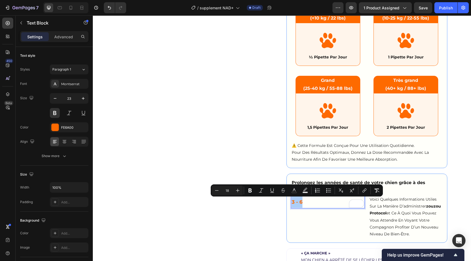
click at [230, 187] on input "18" at bounding box center [227, 190] width 11 height 7
type input "1"
click at [240, 190] on icon "Editor contextual toolbar" at bounding box center [238, 191] width 6 height 6
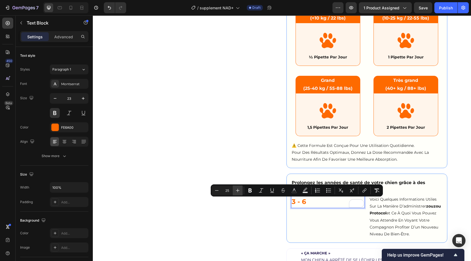
click at [240, 190] on icon "Editor contextual toolbar" at bounding box center [238, 191] width 6 height 6
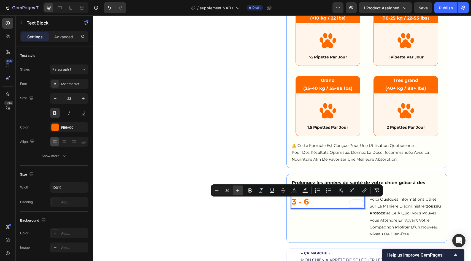
click at [240, 190] on icon "Editor contextual toolbar" at bounding box center [238, 191] width 6 height 6
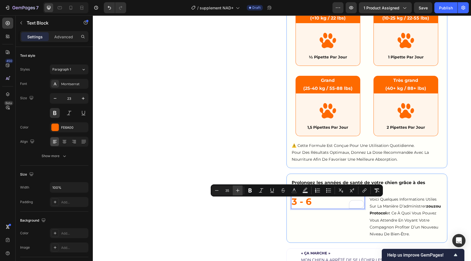
click at [240, 190] on icon "Editor contextual toolbar" at bounding box center [238, 191] width 6 height 6
type input "36"
click at [289, 230] on div "Prolongez les années de santé de votre chien grâce à des résultats prouvés scie…" at bounding box center [367, 208] width 161 height 69
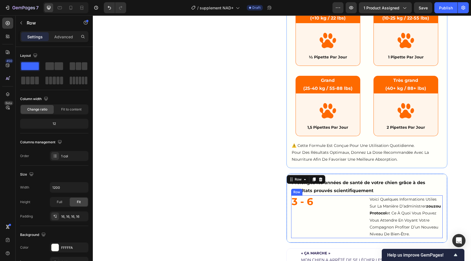
click at [320, 209] on div "3 - 6" at bounding box center [328, 202] width 74 height 14
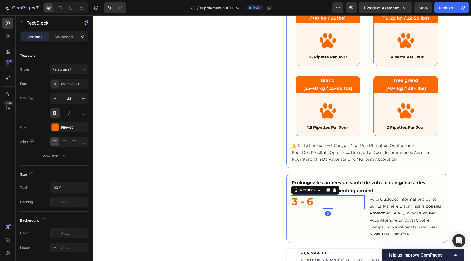
click at [374, 211] on strong "zouzou protocol" at bounding box center [405, 210] width 71 height 12
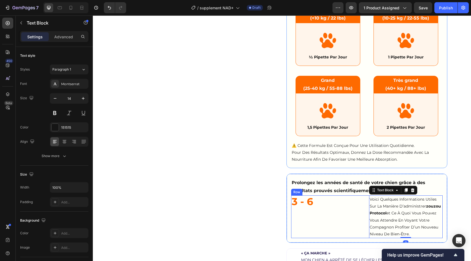
click at [356, 228] on div "3 - 6 Text Block" at bounding box center [328, 216] width 74 height 43
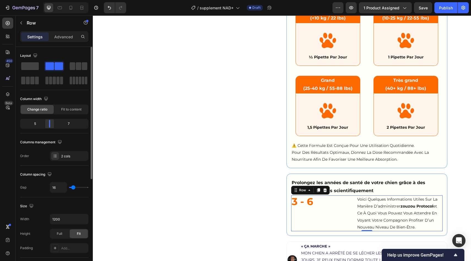
drag, startPoint x: 56, startPoint y: 124, endPoint x: 48, endPoint y: 121, distance: 8.1
click at [47, 0] on body "7 Version history / supplement NAD+ Draft Preview 1 product assigned Save Publi…" at bounding box center [235, 0] width 471 height 0
click at [63, 110] on span "Fit to content" at bounding box center [71, 109] width 20 height 5
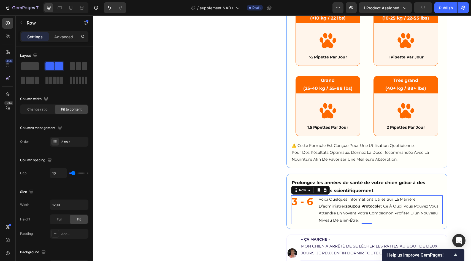
click at [239, 179] on div "Product Images" at bounding box center [197, 26] width 161 height 656
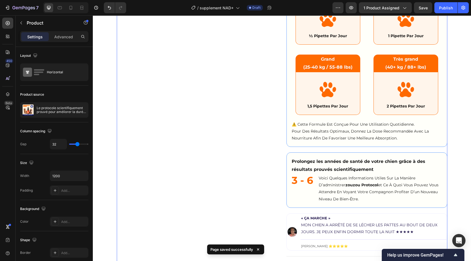
scroll to position [351, 0]
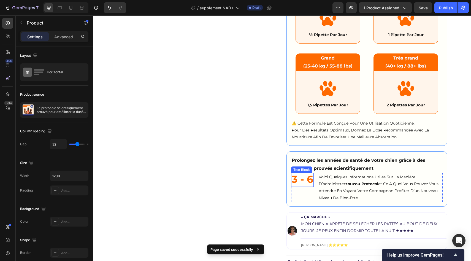
click at [304, 180] on span "3 - 6" at bounding box center [302, 179] width 21 height 12
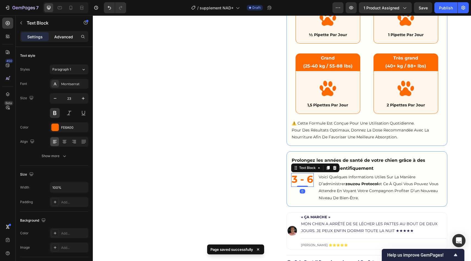
click at [61, 36] on p "Advanced" at bounding box center [63, 37] width 19 height 6
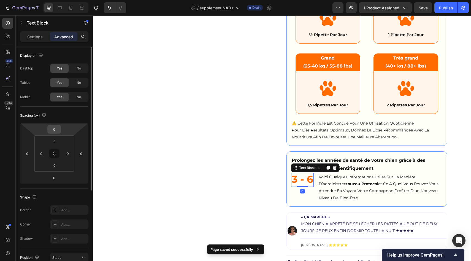
click at [54, 129] on input "0" at bounding box center [54, 129] width 11 height 8
type input "-15"
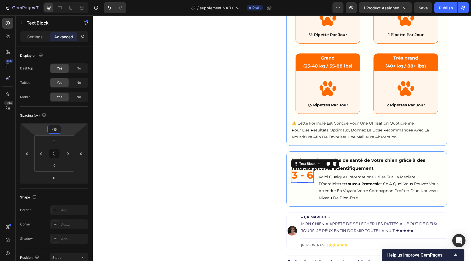
type input "-1"
type input "15"
click at [230, 162] on div "Product Images" at bounding box center [197, 4] width 161 height 656
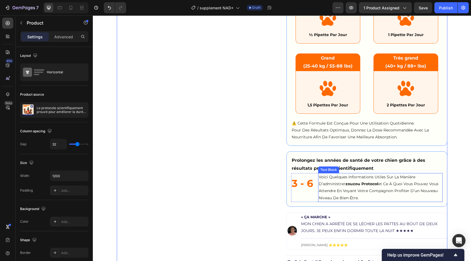
click at [344, 177] on p "voici quelques informations utiles sur la manière d’administrer zouzou protocol…" at bounding box center [380, 188] width 123 height 28
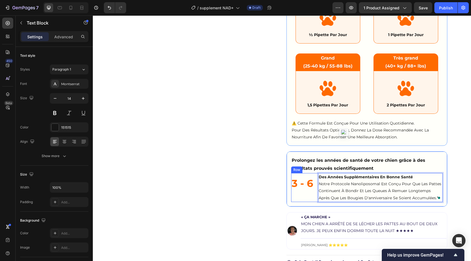
click at [307, 194] on div "3 - 6 Text Block" at bounding box center [302, 187] width 23 height 29
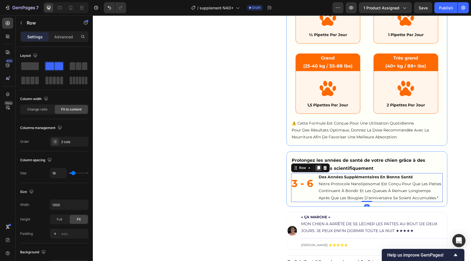
click at [319, 168] on icon at bounding box center [318, 168] width 3 height 4
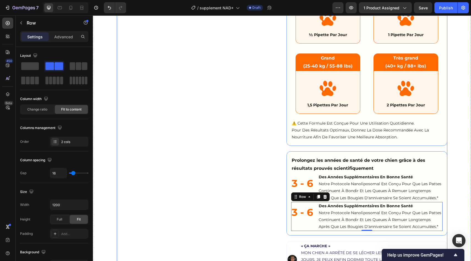
click at [278, 188] on div "Product Images Image Image ADORÉ PAR PLUS DE 100 000 CHIENS Text Block Row Le p…" at bounding box center [282, 18] width 331 height 684
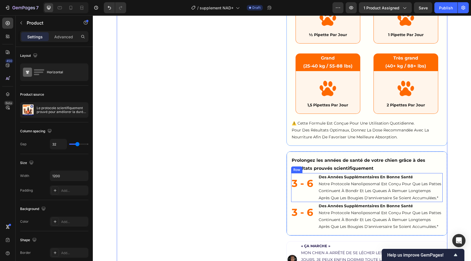
click at [309, 195] on div "3 - 6 Text Block" at bounding box center [302, 187] width 23 height 29
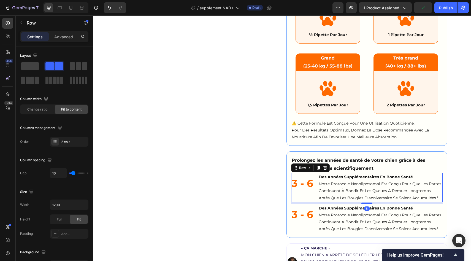
click at [369, 204] on div at bounding box center [367, 204] width 11 height 2
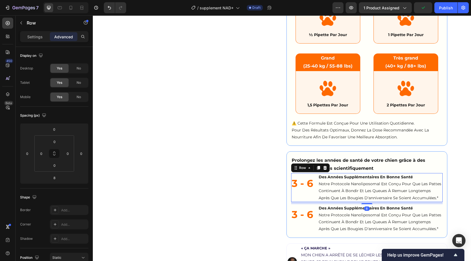
click at [262, 191] on div "Product Images" at bounding box center [197, 19] width 161 height 687
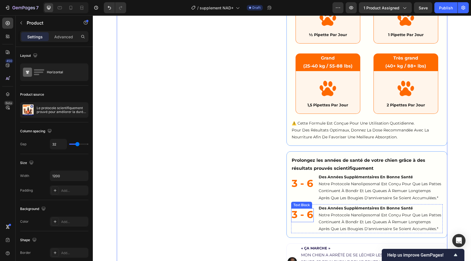
click at [298, 214] on span "3 - 6" at bounding box center [302, 214] width 21 height 12
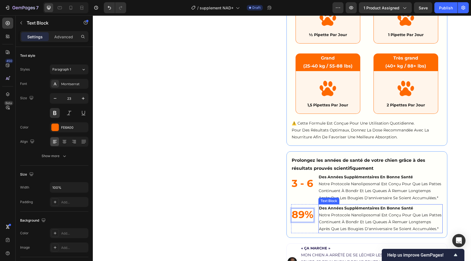
click at [343, 218] on p "des années supplémentaires en bonne santé notre protocole nanoliposomal est con…" at bounding box center [380, 219] width 123 height 28
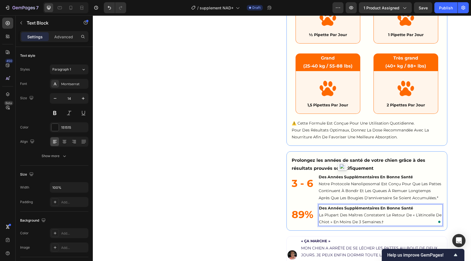
click at [370, 208] on strong "des années supplémentaires en bonne santé" at bounding box center [366, 208] width 94 height 5
click at [346, 210] on p "paraissent rajeunir La plupart des maîtres constatent le retour de « l’étincell…" at bounding box center [380, 215] width 123 height 21
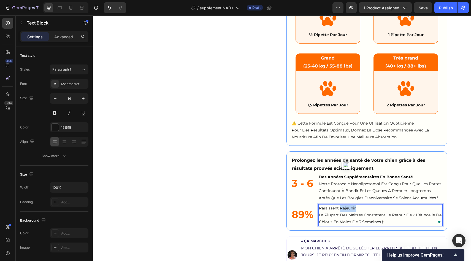
click at [346, 210] on p "paraissent rajeunir La plupart des maîtres constatent le retour de « l’étincell…" at bounding box center [380, 215] width 123 height 21
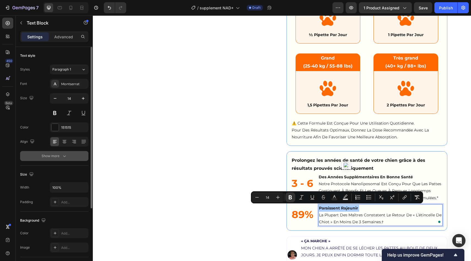
click at [60, 154] on div "Show more" at bounding box center [55, 156] width 26 height 6
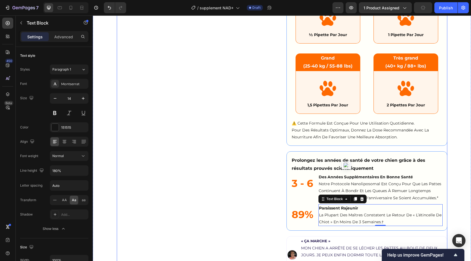
click at [179, 180] on div "Product Images" at bounding box center [197, 16] width 161 height 680
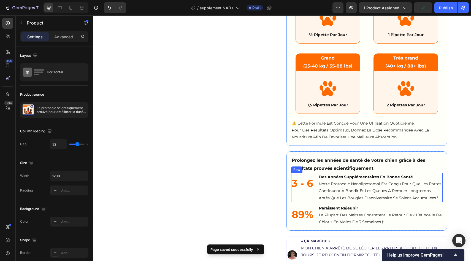
click at [315, 200] on div "3 - 6 Text Block Des années supplémentaires en bonne santé Notre protocole nano…" at bounding box center [367, 187] width 152 height 29
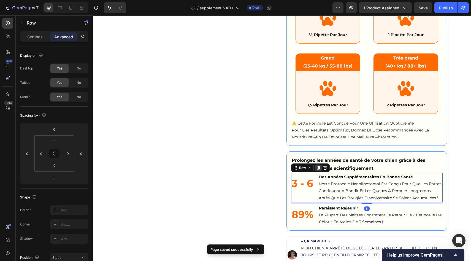
click at [317, 167] on icon at bounding box center [318, 168] width 4 height 4
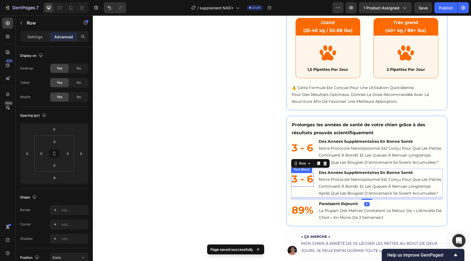
scroll to position [399, 0]
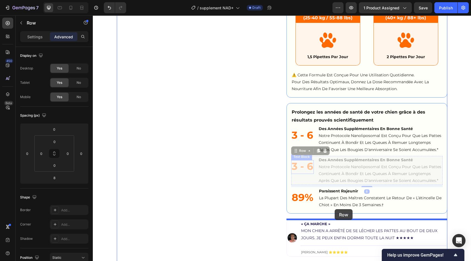
drag, startPoint x: 299, startPoint y: 151, endPoint x: 335, endPoint y: 209, distance: 68.4
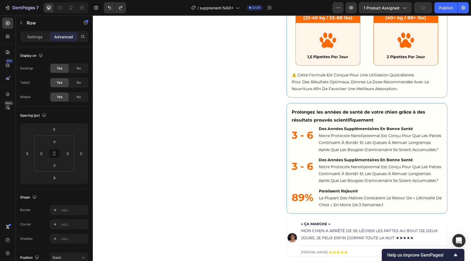
click at [315, 158] on div "3 - 6 Text Block des années supplémentaires en bonne santé notre protocole nano…" at bounding box center [367, 170] width 152 height 29
click at [317, 182] on div "3 - 6 Text Block des années supplémentaires en bonne santé notre protocole nano…" at bounding box center [367, 170] width 152 height 29
click at [316, 163] on div "3 - 6 Text Block des années supplémentaires en bonne santé notre protocole nano…" at bounding box center [367, 170] width 152 height 29
click at [316, 142] on div "3 - 6 Text Block Des années supplémentaires en bonne santé Notre protocole nano…" at bounding box center [367, 139] width 152 height 29
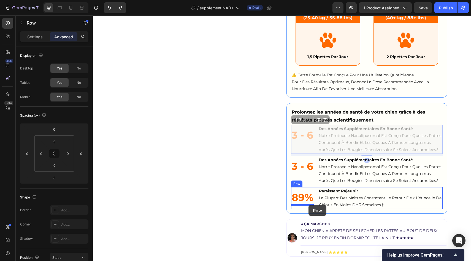
drag, startPoint x: 316, startPoint y: 142, endPoint x: 308, endPoint y: 205, distance: 63.3
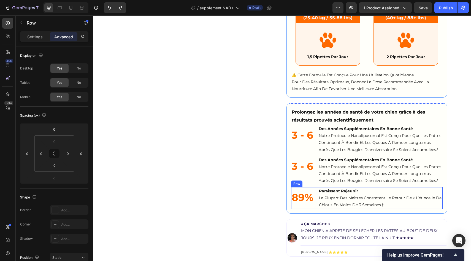
click at [307, 190] on div "89% Text Block" at bounding box center [302, 198] width 23 height 22
click at [301, 196] on strong "89%" at bounding box center [303, 197] width 22 height 12
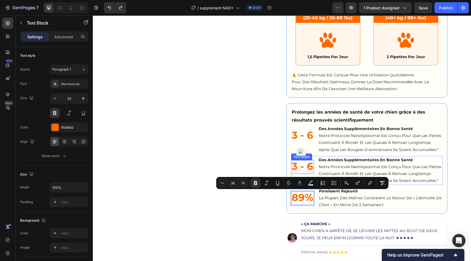
click at [306, 164] on span "3 - 6" at bounding box center [302, 166] width 21 height 12
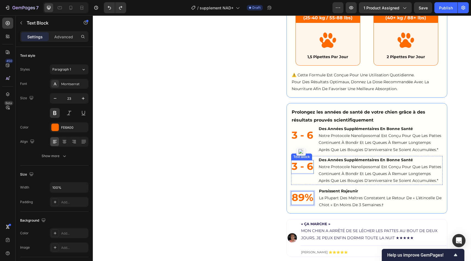
click at [306, 164] on span "3 - 6" at bounding box center [302, 166] width 21 height 12
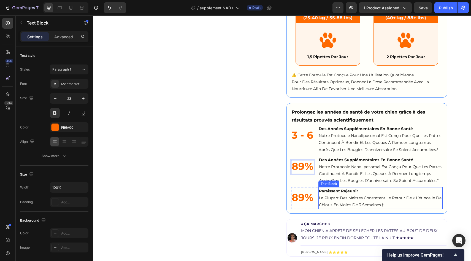
click at [333, 194] on p "paraissent rajeunir La plupart des maîtres constatent le retour de « l’étincell…" at bounding box center [380, 198] width 123 height 21
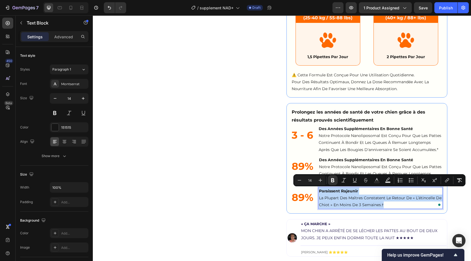
copy p "paraissent rajeunir La plupart des maîtres constatent le retour de « l’étincell…"
click at [347, 167] on p "des années supplémentaires en bonne santé notre protocole nanoliposomal est con…" at bounding box center [380, 171] width 123 height 28
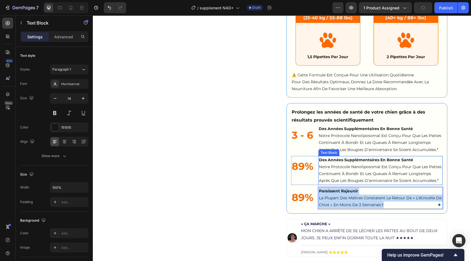
click at [347, 167] on p "des années supplémentaires en bonne santé notre protocole nanoliposomal est con…" at bounding box center [380, 171] width 123 height 28
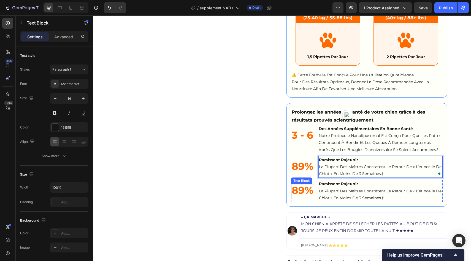
click at [297, 195] on strong "89%" at bounding box center [303, 190] width 22 height 12
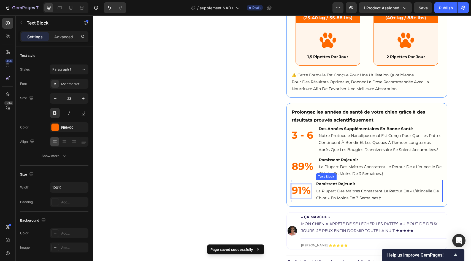
click at [332, 185] on strong "paraissent rajeunir" at bounding box center [335, 183] width 39 height 5
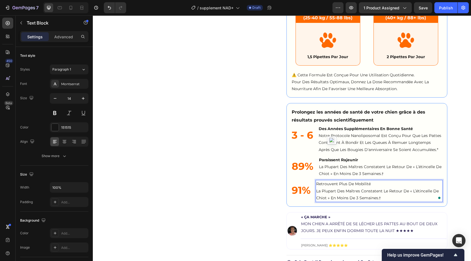
click at [318, 181] on p "retrouvent plus de mobilité La plupart des maîtres constatent le retour de « l’…" at bounding box center [379, 190] width 126 height 21
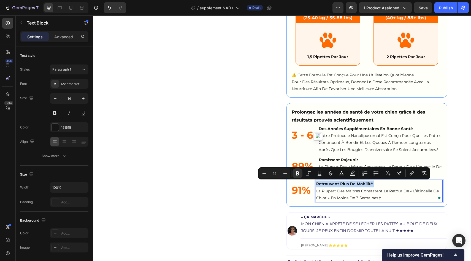
click at [349, 193] on p "retrouvent plus de mobilité La plupart des maîtres constatent le retour de « l’…" at bounding box center [379, 190] width 126 height 21
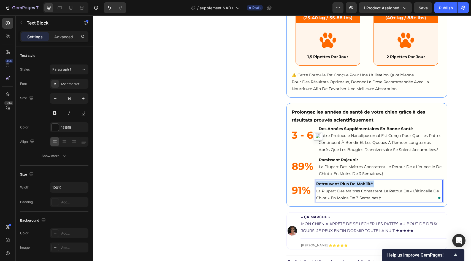
click at [349, 193] on p "retrouvent plus de mobilité La plupart des maîtres constatent le retour de « l’…" at bounding box center [379, 190] width 126 height 21
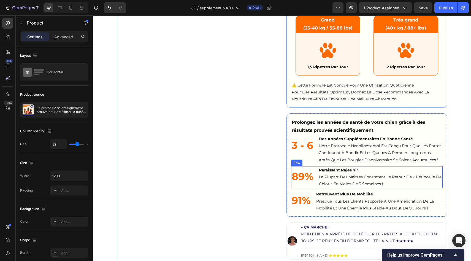
drag, startPoint x: 316, startPoint y: 184, endPoint x: 315, endPoint y: 189, distance: 5.6
click at [316, 183] on div "89% Text Block paraissent rajeunir La plupart des maîtres constatent le retour …" at bounding box center [367, 177] width 152 height 22
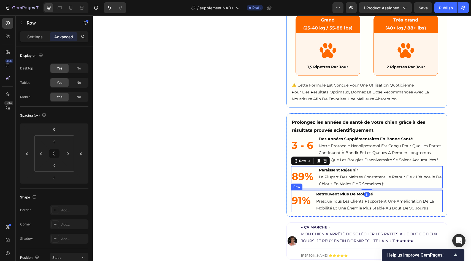
click at [313, 194] on div "91% Text Block retrouvent plus de mobilité Presque tous les clients rapportent …" at bounding box center [367, 201] width 152 height 22
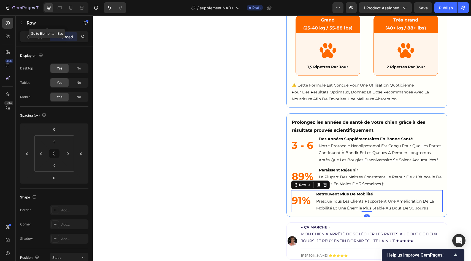
click at [36, 35] on p "Settings" at bounding box center [34, 37] width 15 height 6
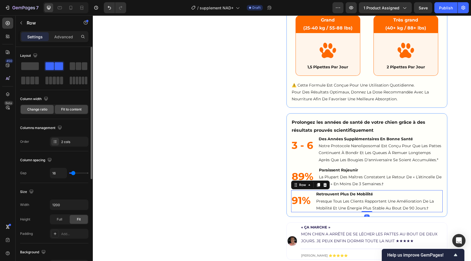
click at [44, 111] on span "Change ratio" at bounding box center [37, 109] width 20 height 5
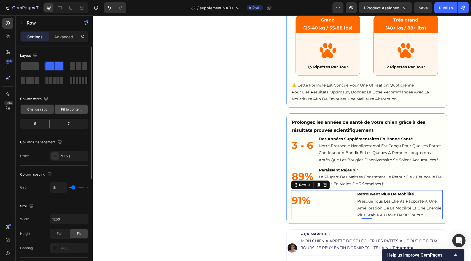
click at [60, 111] on div "Fit to content" at bounding box center [71, 109] width 33 height 9
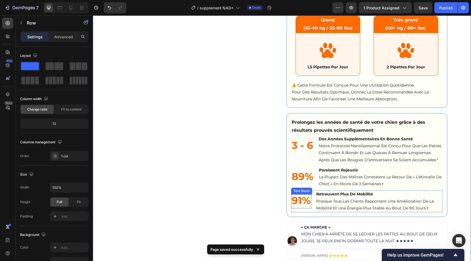
click at [301, 198] on strong "91%" at bounding box center [301, 200] width 19 height 12
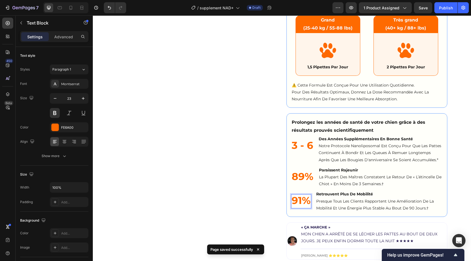
click at [324, 203] on p "retrouvent plus de mobilité Presque tous les clients rapportent une amélioratio…" at bounding box center [379, 201] width 126 height 21
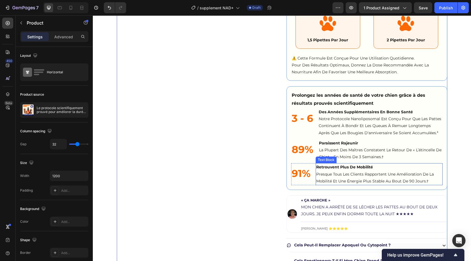
scroll to position [419, 0]
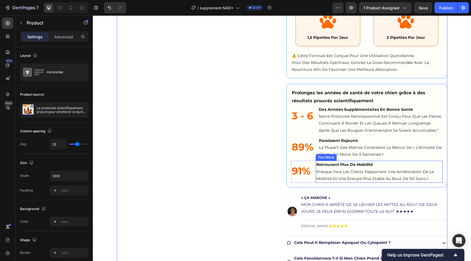
click at [339, 175] on p "retrouvent plus de mobilité Presque tous les clients rapportent une amélioratio…" at bounding box center [379, 171] width 126 height 21
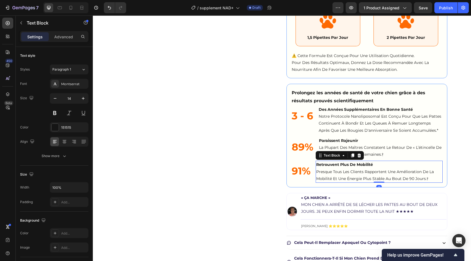
click at [354, 155] on icon at bounding box center [353, 155] width 4 height 4
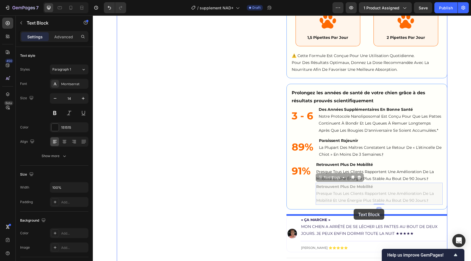
drag, startPoint x: 322, startPoint y: 178, endPoint x: 354, endPoint y: 209, distance: 44.4
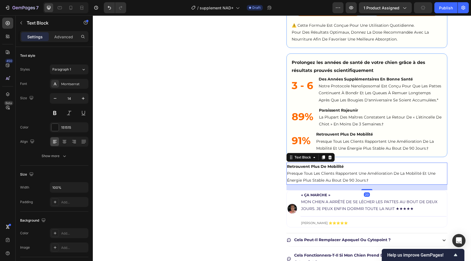
scroll to position [449, 0]
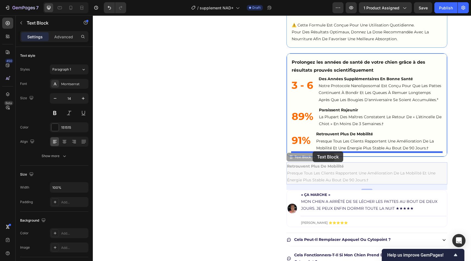
drag, startPoint x: 308, startPoint y: 156, endPoint x: 313, endPoint y: 150, distance: 7.4
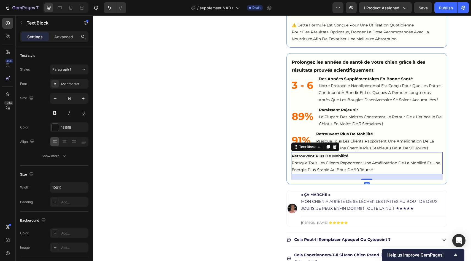
click at [321, 156] on strong "retrouvent plus de mobilité" at bounding box center [320, 155] width 57 height 5
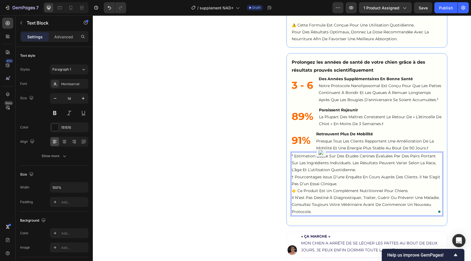
click at [341, 179] on p "* Estimation basée sur des études canines évaluées par des pairs portant sur le…" at bounding box center [367, 170] width 150 height 35
click at [345, 185] on p "* Estimation basée sur des études canines évaluées par des pairs portant sur le…" at bounding box center [367, 170] width 150 height 35
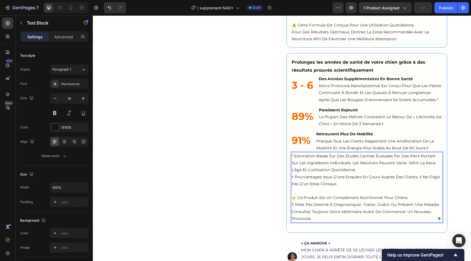
click at [294, 178] on p "* Estimation basée sur des études canines évaluées par des pairs portant sur le…" at bounding box center [367, 170] width 150 height 35
drag, startPoint x: 294, startPoint y: 175, endPoint x: 289, endPoint y: 176, distance: 5.3
click at [289, 176] on div "Prolongez les années de santé de votre chien grâce à des résultats prouvés scie…" at bounding box center [367, 143] width 161 height 180
click at [428, 148] on p "retrouvent plus de mobilité Presque tous les clients rapportent une amélioratio…" at bounding box center [379, 141] width 126 height 21
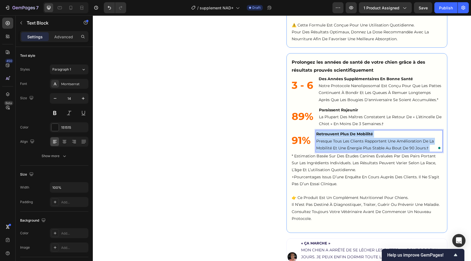
drag, startPoint x: 428, startPoint y: 148, endPoint x: 425, endPoint y: 148, distance: 3.0
click at [425, 149] on p "retrouvent plus de mobilité Presque tous les clients rapportent une amélioratio…" at bounding box center [379, 141] width 126 height 21
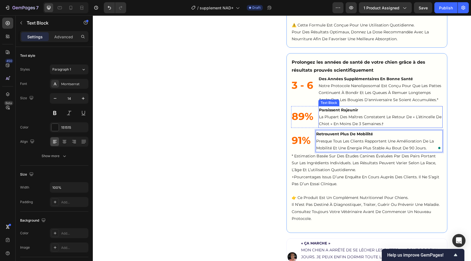
click at [393, 123] on p "paraissent rajeunir La plupart des maîtres constatent le retour de « l’étincell…" at bounding box center [380, 117] width 123 height 21
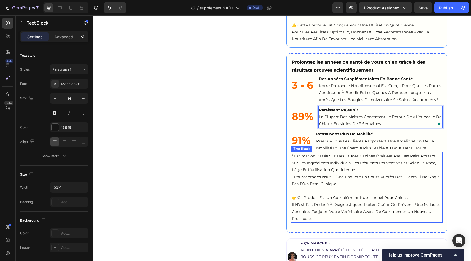
click at [297, 197] on p "👉 Ce produit est un complément nutritionnel pour chiens. Il n’est pas destiné à…" at bounding box center [367, 208] width 150 height 28
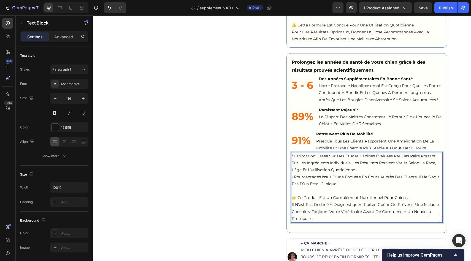
click at [296, 197] on p "👉 Ce produit est un complément nutritionnel pour chiens. Il n’est pas destiné à…" at bounding box center [367, 208] width 150 height 28
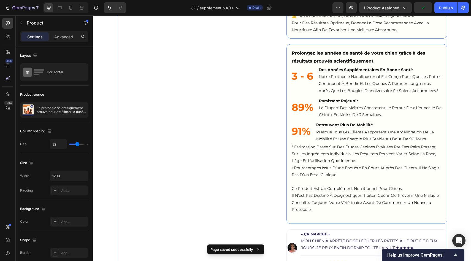
scroll to position [460, 0]
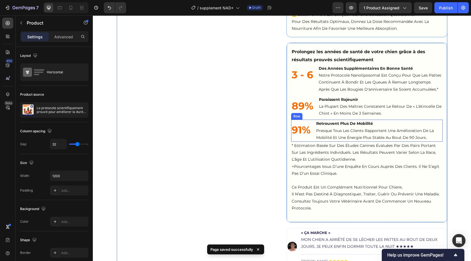
click at [314, 139] on div "91% Text Block retrouvent plus de mobilité Presque tous les clients rapportent …" at bounding box center [367, 131] width 152 height 22
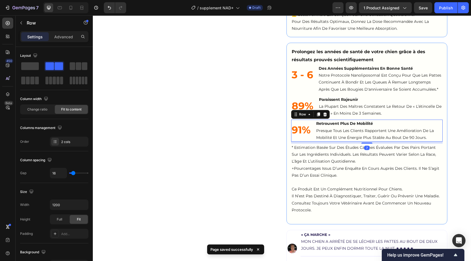
drag, startPoint x: 365, startPoint y: 141, endPoint x: 260, endPoint y: 163, distance: 107.9
click at [365, 143] on div at bounding box center [367, 142] width 11 height 1
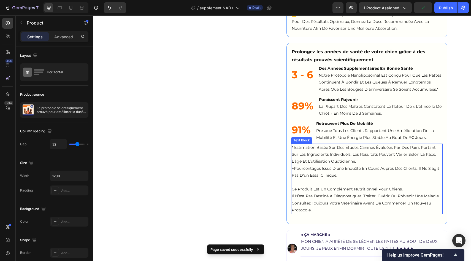
scroll to position [464, 0]
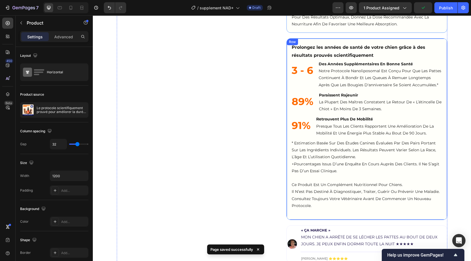
click at [445, 147] on div "Prolongez les années de santé de votre chien grâce à des résultats prouvés scie…" at bounding box center [367, 129] width 161 height 182
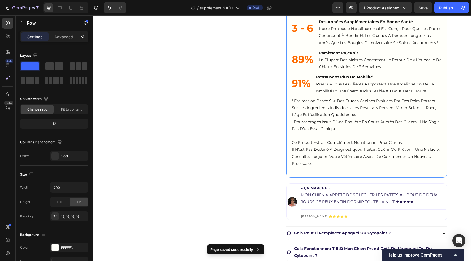
scroll to position [508, 0]
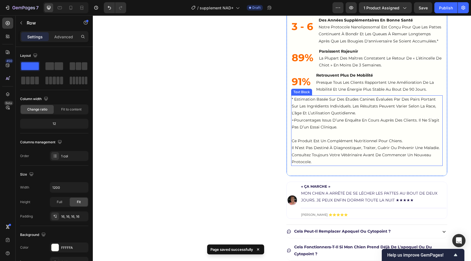
click at [355, 156] on p "Ce produit est un complément nutritionnel pour chiens. Il n’est pas destiné à d…" at bounding box center [367, 152] width 150 height 28
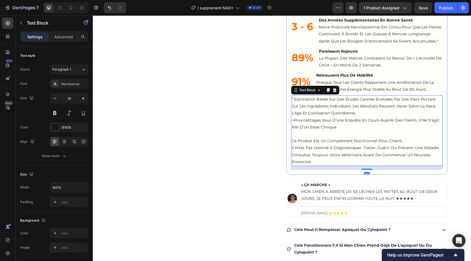
drag, startPoint x: 368, startPoint y: 170, endPoint x: 368, endPoint y: 156, distance: 13.8
click at [368, 156] on div "* Estimation basée sur des études canines évaluées par des pairs portant sur le…" at bounding box center [367, 130] width 152 height 71
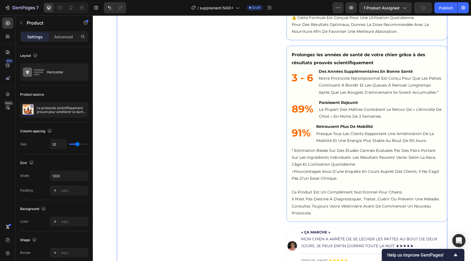
scroll to position [456, 0]
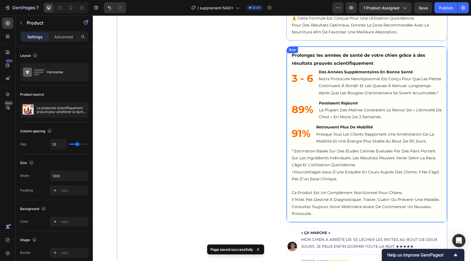
click at [289, 152] on div "Prolongez les années de santé de votre chien grâce à des résultats prouvés scie…" at bounding box center [367, 134] width 161 height 176
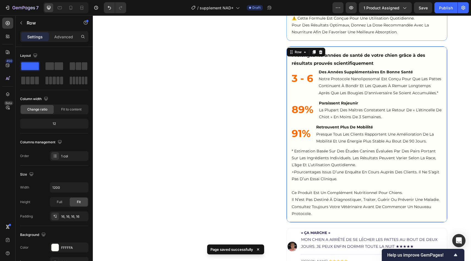
click at [314, 52] on icon at bounding box center [313, 52] width 3 height 4
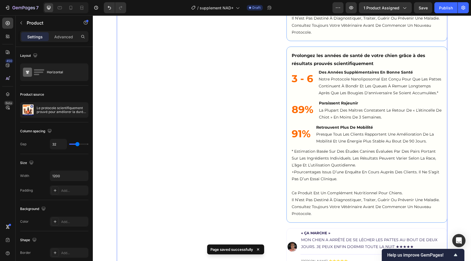
scroll to position [634, 0]
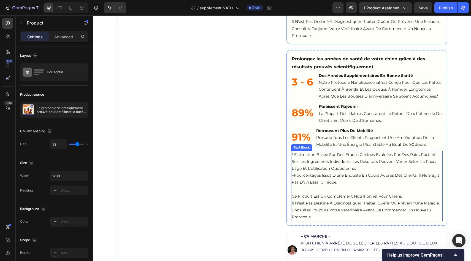
click at [326, 152] on p "* estimation basée sur des études canines évaluées par des pairs portant sur le…" at bounding box center [367, 168] width 150 height 35
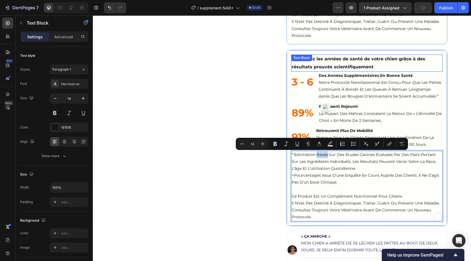
click at [315, 63] on div "Prolongez les années de santé de votre chien grâce à des résultats prouvés scie…" at bounding box center [367, 63] width 152 height 17
click at [311, 60] on div "Text Block" at bounding box center [301, 57] width 19 height 5
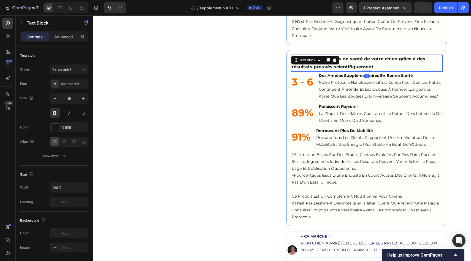
click at [358, 64] on p "Prolongez les années de santé de votre chien grâce à des résultats prouvés scie…" at bounding box center [367, 63] width 150 height 16
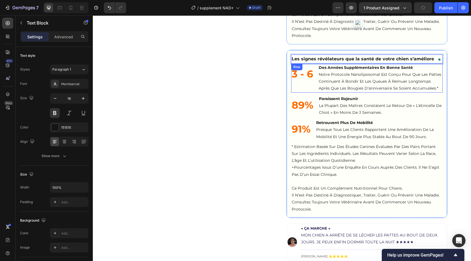
click at [316, 89] on div "3 - 6 Text Block des années supplémentaires en bonne santé notre protocole nano…" at bounding box center [367, 78] width 152 height 29
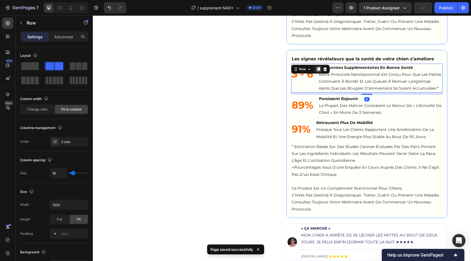
click at [321, 69] on div at bounding box center [318, 69] width 7 height 7
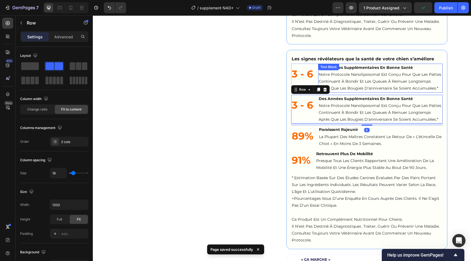
drag, startPoint x: 323, startPoint y: 69, endPoint x: 317, endPoint y: 71, distance: 6.5
click at [323, 69] on div "Text Block" at bounding box center [328, 66] width 19 height 5
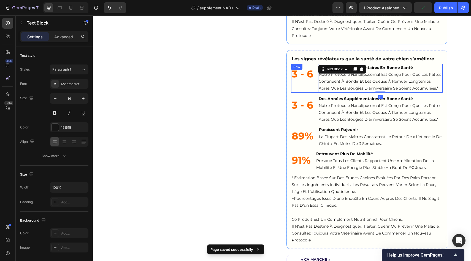
click at [315, 79] on div "3 - 6 Text Block des années supplémentaires en bonne santé notre protocole nano…" at bounding box center [367, 78] width 152 height 29
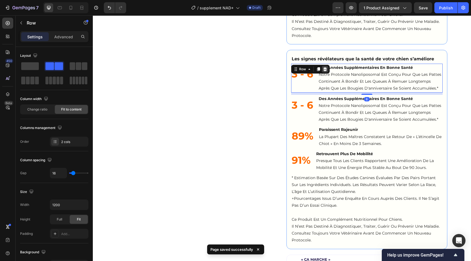
click at [325, 68] on icon at bounding box center [325, 69] width 4 height 4
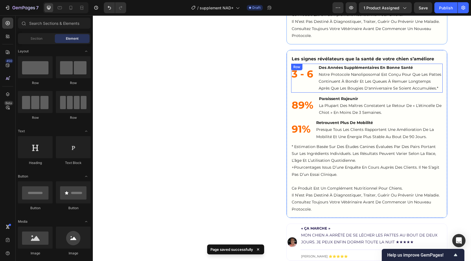
click at [312, 89] on div "3 - 6 Text Block" at bounding box center [302, 78] width 23 height 29
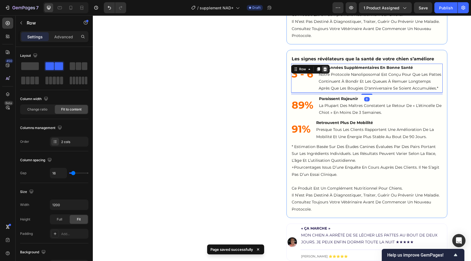
click at [324, 68] on icon at bounding box center [325, 69] width 4 height 4
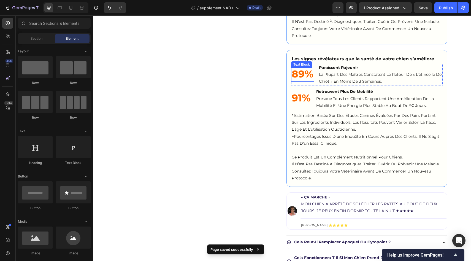
click at [313, 80] on div "89%" at bounding box center [302, 75] width 23 height 14
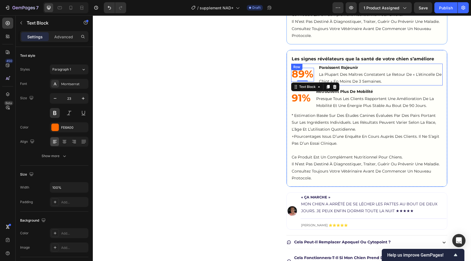
click at [315, 73] on div "89% Text Block 0 paraissent rajeunir la plupart des maîtres constatent le retou…" at bounding box center [367, 75] width 152 height 22
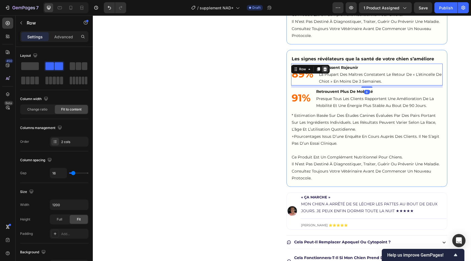
click at [324, 68] on icon at bounding box center [325, 69] width 4 height 4
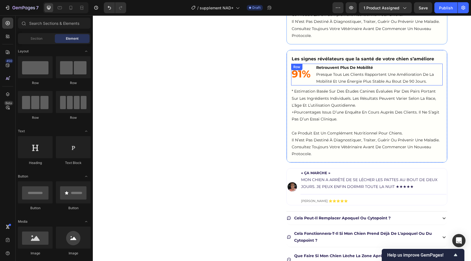
click at [314, 83] on div "91% Text Block retrouvent plus de mobilité presque tous les clients rapportent …" at bounding box center [367, 75] width 152 height 22
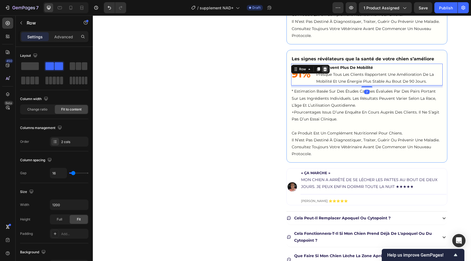
click at [324, 69] on icon at bounding box center [325, 69] width 4 height 4
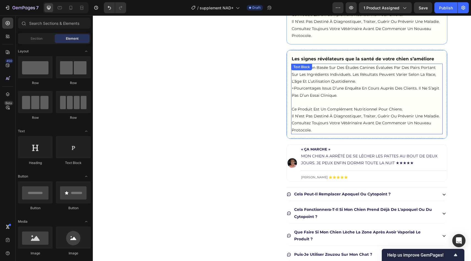
click at [315, 82] on p "* estimation basée sur des études canines évaluées par des pairs portant sur le…" at bounding box center [367, 81] width 150 height 35
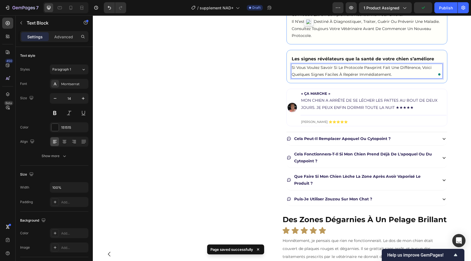
click at [369, 68] on p "Si vous voulez savoir si le protocole Pawprint fait une différence, voici quelq…" at bounding box center [367, 71] width 150 height 14
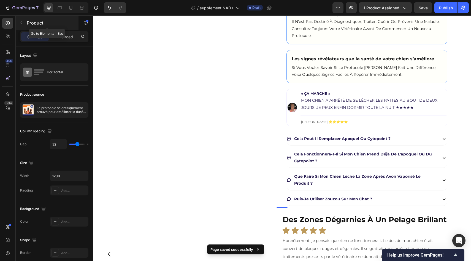
click at [27, 20] on p "Product" at bounding box center [50, 23] width 47 height 7
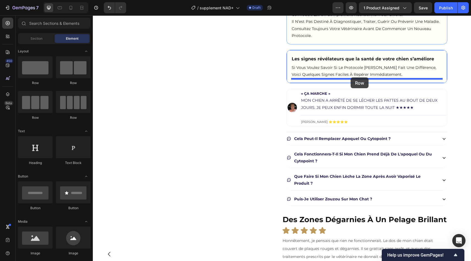
drag, startPoint x: 341, startPoint y: 76, endPoint x: 143, endPoint y: 77, distance: 197.6
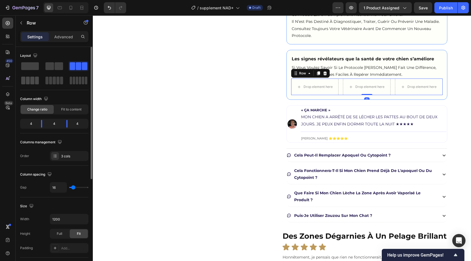
click at [33, 78] on span at bounding box center [32, 81] width 4 height 8
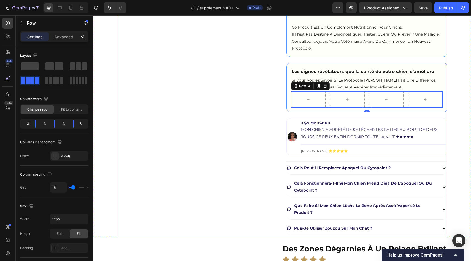
scroll to position [619, 0]
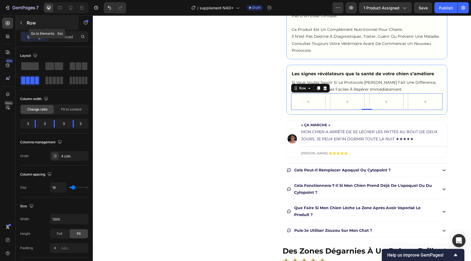
click at [16, 18] on div "Row" at bounding box center [47, 23] width 63 height 14
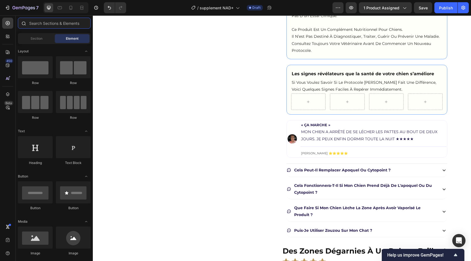
click at [34, 26] on input "text" at bounding box center [54, 23] width 73 height 11
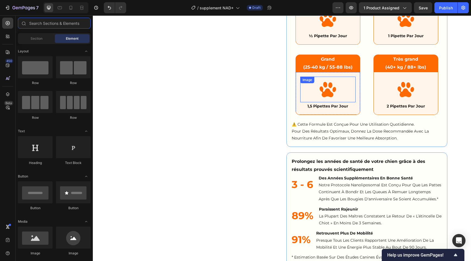
scroll to position [344, 0]
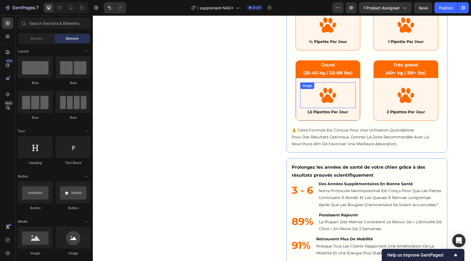
click at [328, 102] on img at bounding box center [328, 95] width 28 height 26
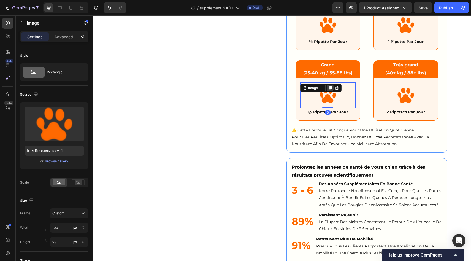
click at [333, 88] on div at bounding box center [330, 88] width 7 height 7
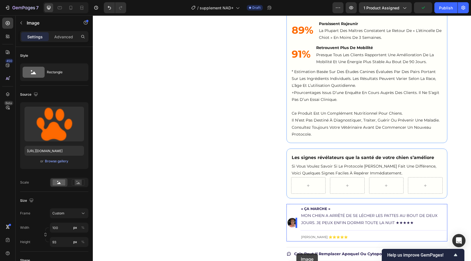
scroll to position [585, 0]
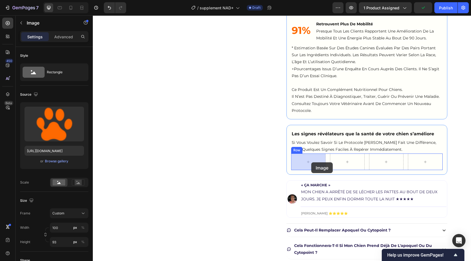
drag, startPoint x: 308, startPoint y: 124, endPoint x: 311, endPoint y: 162, distance: 38.4
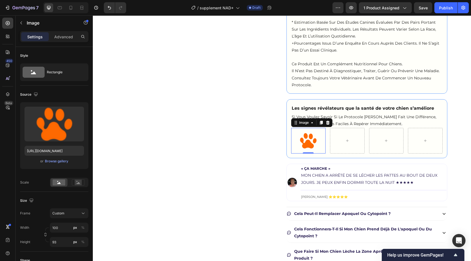
click at [309, 144] on img at bounding box center [309, 141] width 28 height 26
click at [61, 151] on input "[URL][DOMAIN_NAME]" at bounding box center [55, 151] width 60 height 10
paste input "Group_2608223.png?v=1747673590&width=8"
type input "[URL][DOMAIN_NAME]"
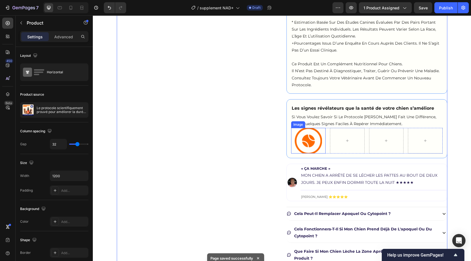
click at [303, 143] on img at bounding box center [309, 141] width 28 height 26
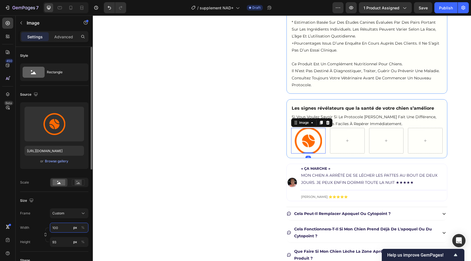
click at [59, 227] on input "100" at bounding box center [69, 228] width 39 height 10
type input "80"
click at [58, 243] on input "93" at bounding box center [69, 242] width 39 height 10
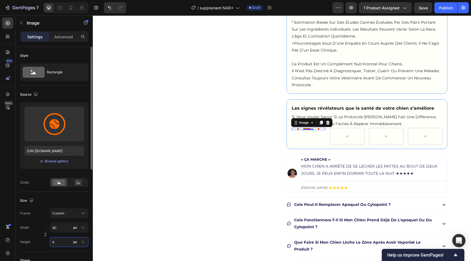
type input "80"
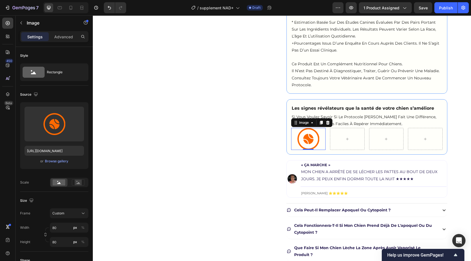
click at [321, 122] on icon at bounding box center [321, 123] width 3 height 4
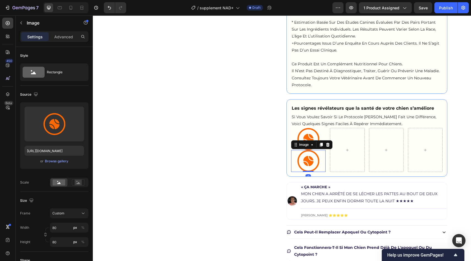
click at [349, 151] on div "Image Image 0 Row" at bounding box center [367, 150] width 152 height 44
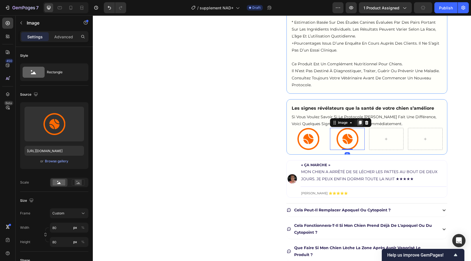
click at [360, 123] on icon at bounding box center [360, 123] width 3 height 4
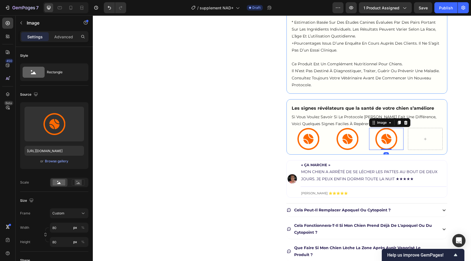
click at [393, 131] on img at bounding box center [386, 139] width 22 height 22
click at [400, 123] on icon at bounding box center [399, 123] width 3 height 4
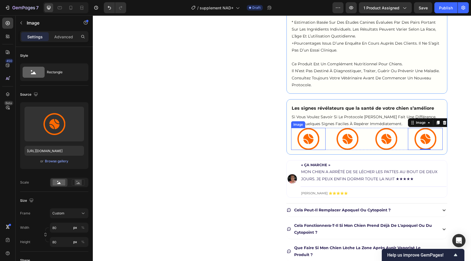
click at [311, 144] on img at bounding box center [308, 139] width 22 height 22
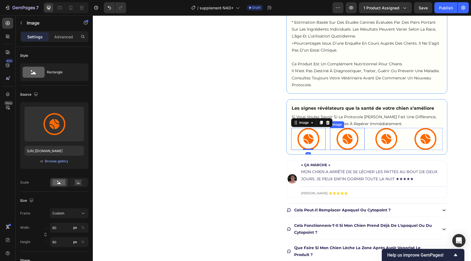
click at [336, 125] on div "Image" at bounding box center [337, 124] width 12 height 5
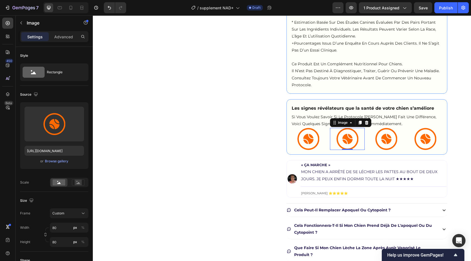
click at [347, 142] on img at bounding box center [347, 139] width 22 height 22
click at [69, 152] on input "[URL][DOMAIN_NAME]" at bounding box center [55, 151] width 60 height 10
paste input "5.png?v=1747673605"
type input "[URL][DOMAIN_NAME]"
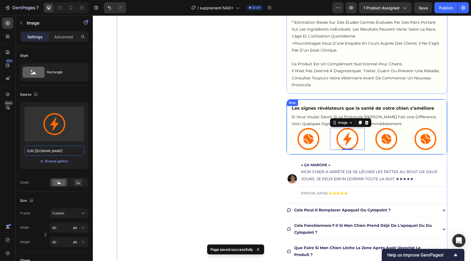
scroll to position [0, 0]
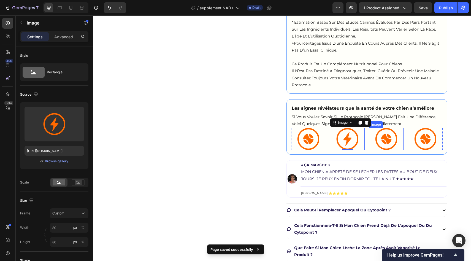
click at [389, 137] on img at bounding box center [386, 139] width 22 height 22
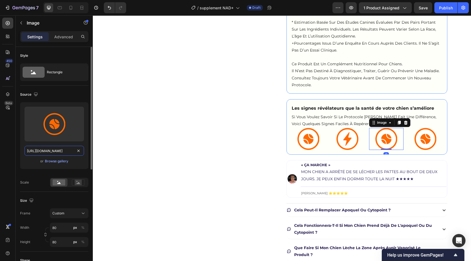
click at [61, 151] on input "[URL][DOMAIN_NAME]" at bounding box center [55, 151] width 60 height 10
paste input "4.png?v=174767362"
type input "[URL][DOMAIN_NAME]"
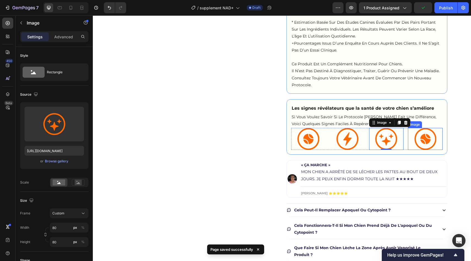
click at [432, 131] on img at bounding box center [425, 139] width 22 height 22
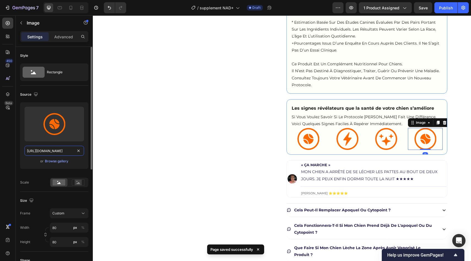
click at [52, 149] on input "[URL][DOMAIN_NAME]" at bounding box center [55, 151] width 60 height 10
paste input "2.png?v=1747673634"
type input "[URL][DOMAIN_NAME]"
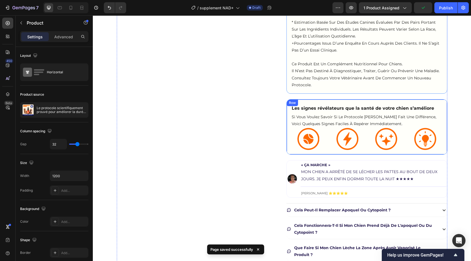
click at [321, 119] on p "Si vous voulez savoir si le protocole [PERSON_NAME] fait une différence, voici …" at bounding box center [367, 121] width 150 height 14
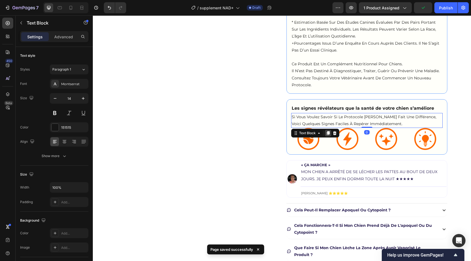
click at [328, 131] on div at bounding box center [328, 133] width 7 height 7
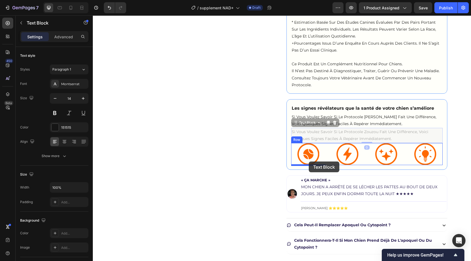
drag, startPoint x: 301, startPoint y: 124, endPoint x: 309, endPoint y: 161, distance: 38.6
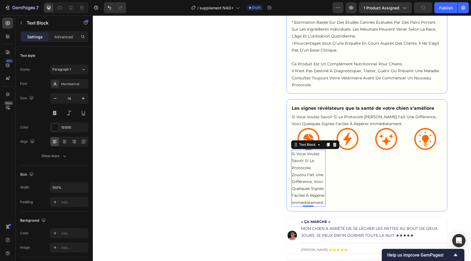
click at [292, 182] on p "si vous voulez savoir si le protocole zouzou fait une différence, voici quelque…" at bounding box center [309, 178] width 34 height 56
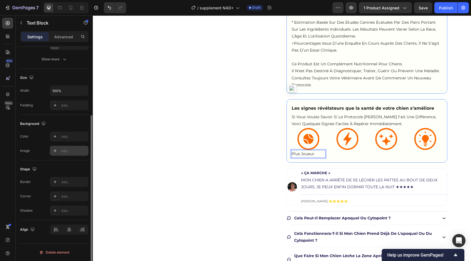
scroll to position [0, 0]
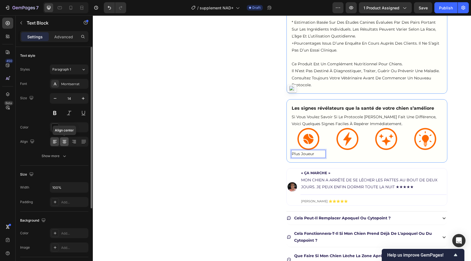
click at [68, 142] on div at bounding box center [64, 141] width 9 height 9
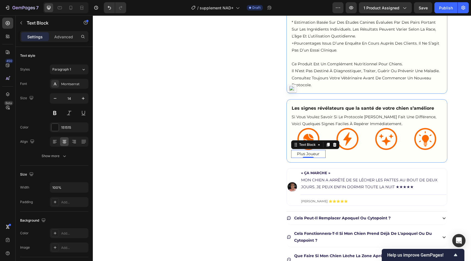
click at [304, 154] on p "Plus joueur" at bounding box center [309, 153] width 34 height 7
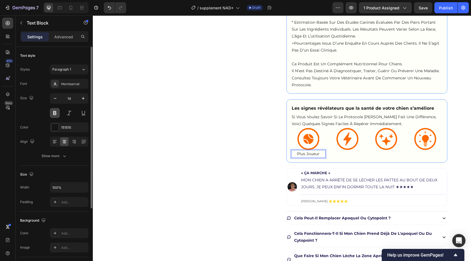
click at [58, 114] on button at bounding box center [55, 113] width 10 height 10
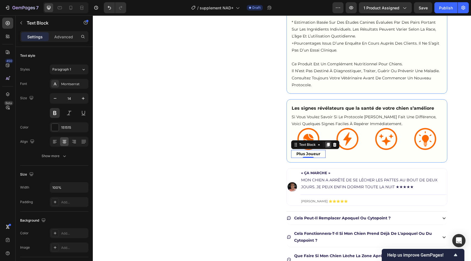
click at [329, 144] on icon at bounding box center [328, 145] width 3 height 4
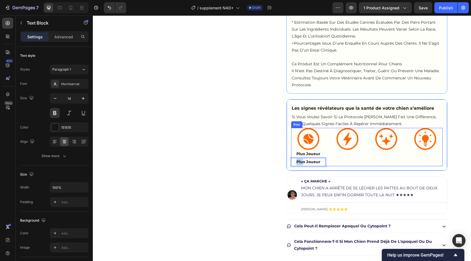
drag, startPoint x: 302, startPoint y: 163, endPoint x: 341, endPoint y: 156, distance: 40.2
click at [341, 156] on div "Image Plus joueur Text Block plus joueur Text Block 0 Image Image Image Row" at bounding box center [367, 147] width 152 height 38
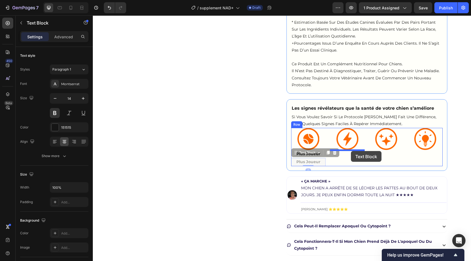
drag, startPoint x: 295, startPoint y: 165, endPoint x: 351, endPoint y: 151, distance: 57.5
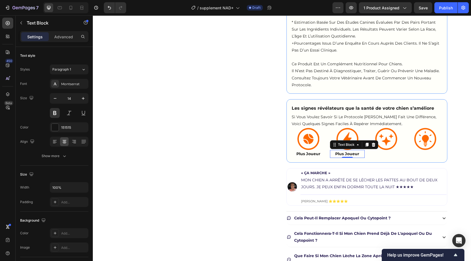
click at [340, 153] on p "plus joueur" at bounding box center [348, 153] width 34 height 7
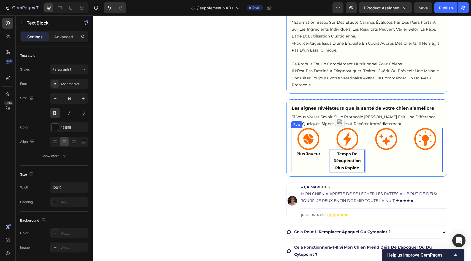
click at [373, 169] on div "Image" at bounding box center [386, 150] width 35 height 44
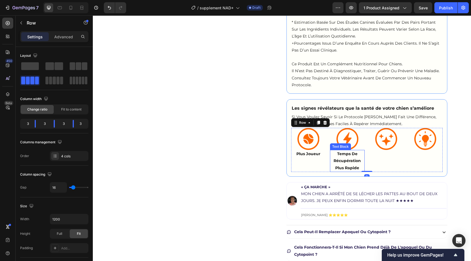
click at [360, 164] on p "Temps de récupération plus rapide" at bounding box center [348, 160] width 34 height 21
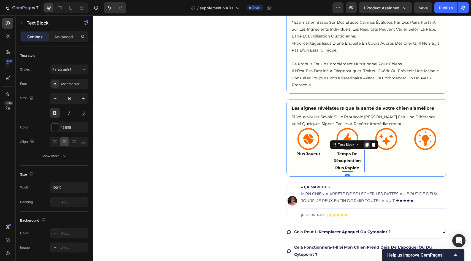
click at [366, 146] on icon at bounding box center [367, 145] width 3 height 4
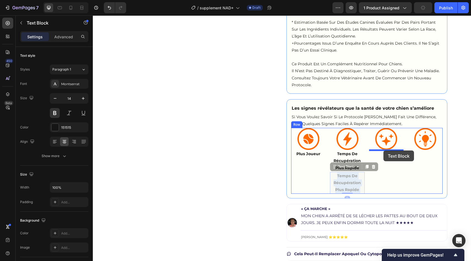
drag, startPoint x: 338, startPoint y: 181, endPoint x: 384, endPoint y: 149, distance: 55.9
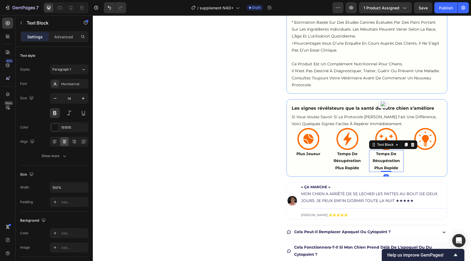
click at [386, 161] on p "temps de récupération plus rapide" at bounding box center [387, 160] width 34 height 21
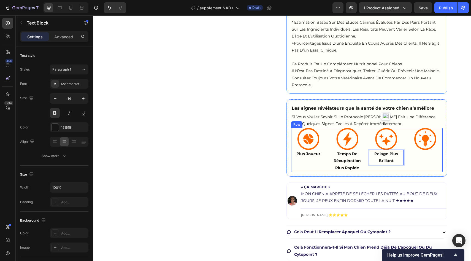
click at [411, 164] on div "Image" at bounding box center [425, 150] width 35 height 44
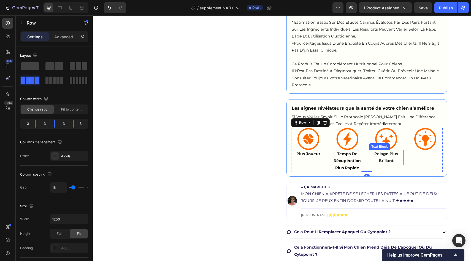
click at [393, 161] on p "Pelage plus brillant" at bounding box center [387, 157] width 34 height 14
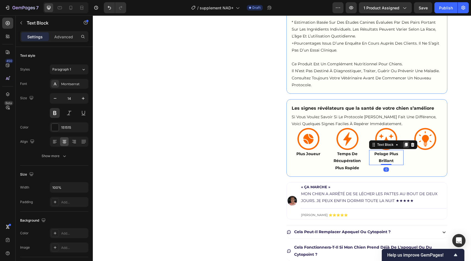
click at [406, 144] on icon at bounding box center [406, 145] width 3 height 4
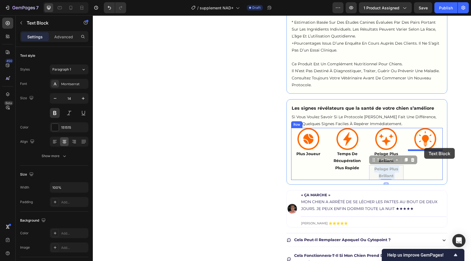
drag, startPoint x: 379, startPoint y: 174, endPoint x: 359, endPoint y: 116, distance: 61.7
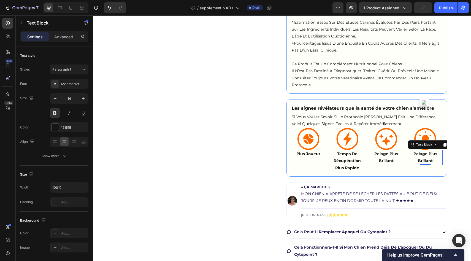
click at [420, 161] on p "pelage plus brillant" at bounding box center [426, 157] width 34 height 14
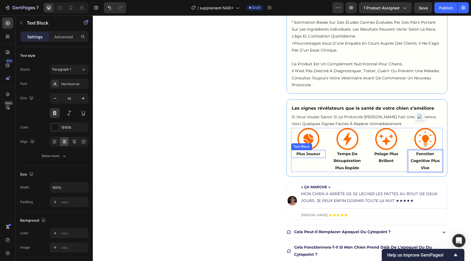
click at [309, 152] on p "Plus joueur" at bounding box center [309, 153] width 34 height 7
click at [355, 162] on p "Temps de récupération plus rapide" at bounding box center [348, 160] width 34 height 21
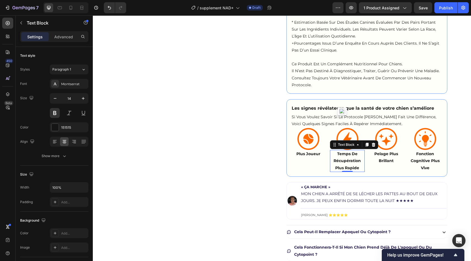
click at [342, 156] on p "Temps de récupération plus rapide" at bounding box center [348, 160] width 34 height 21
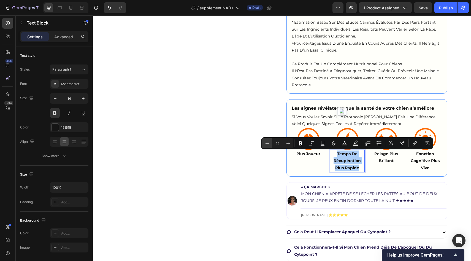
click at [265, 144] on icon "Editor contextual toolbar" at bounding box center [268, 144] width 6 height 6
type input "12"
click at [57, 96] on icon "button" at bounding box center [55, 99] width 6 height 6
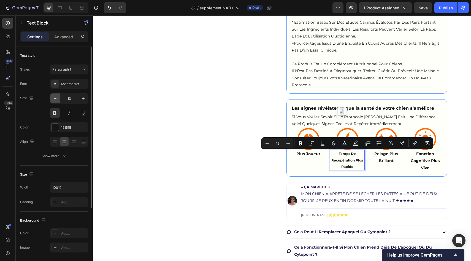
type input "12"
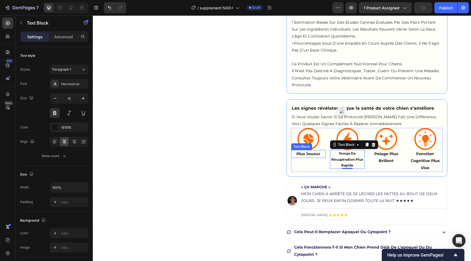
click at [303, 153] on p "Plus joueur" at bounding box center [309, 153] width 34 height 7
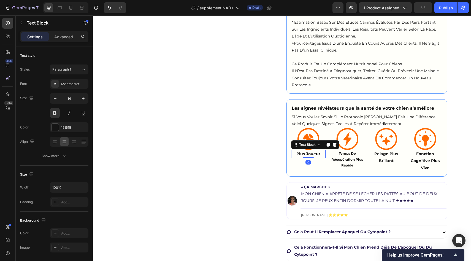
click at [303, 153] on p "Plus joueur" at bounding box center [309, 153] width 34 height 7
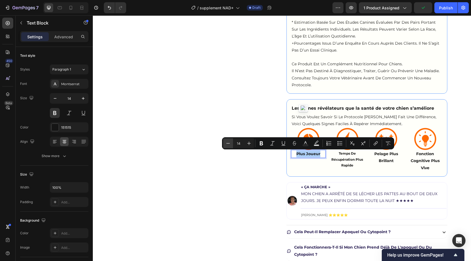
click at [225, 144] on icon "Editor contextual toolbar" at bounding box center [228, 144] width 6 height 6
type input "12"
click at [59, 97] on button "button" at bounding box center [55, 98] width 10 height 10
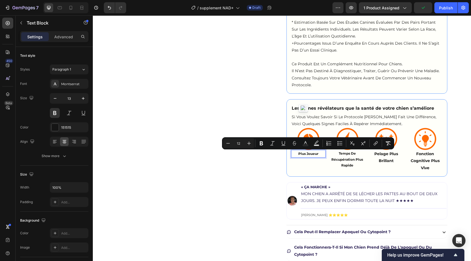
type input "12"
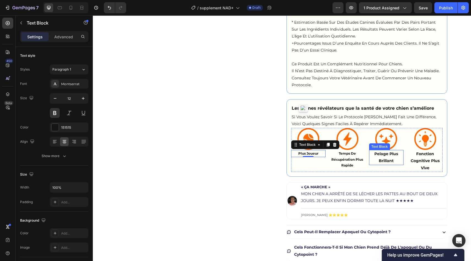
click at [385, 156] on p "Pelage plus brillant" at bounding box center [387, 157] width 34 height 14
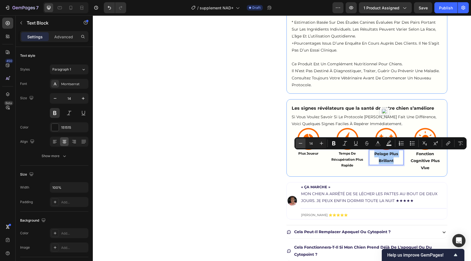
click at [302, 143] on icon "Editor contextual toolbar" at bounding box center [301, 144] width 6 height 6
type input "12"
click at [60, 101] on button "button" at bounding box center [55, 98] width 10 height 10
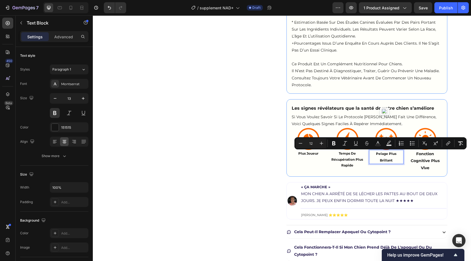
type input "12"
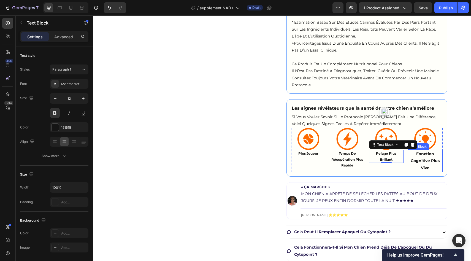
click at [419, 166] on p "Fonction cognitive plus vive" at bounding box center [426, 160] width 34 height 21
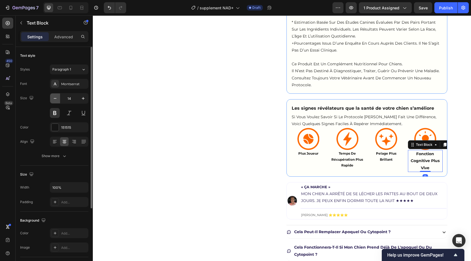
click at [58, 99] on icon "button" at bounding box center [55, 99] width 6 height 6
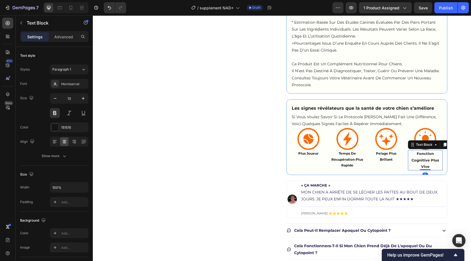
type input "12"
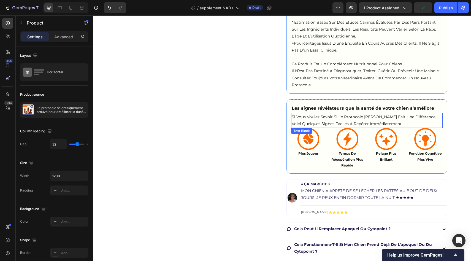
click at [359, 118] on p "Si vous voulez savoir si le protocole [PERSON_NAME] fait une différence, voici …" at bounding box center [367, 121] width 150 height 14
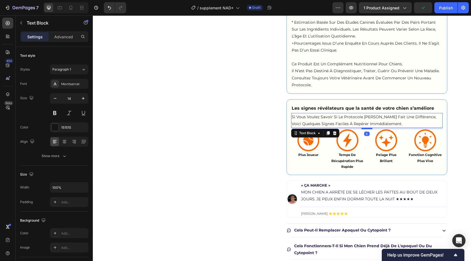
click at [367, 128] on div at bounding box center [367, 129] width 11 height 2
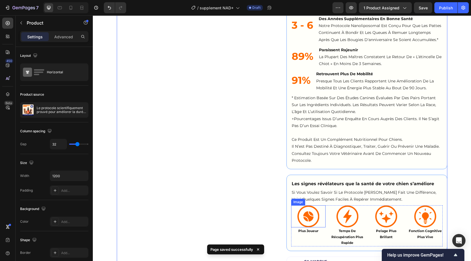
scroll to position [509, 0]
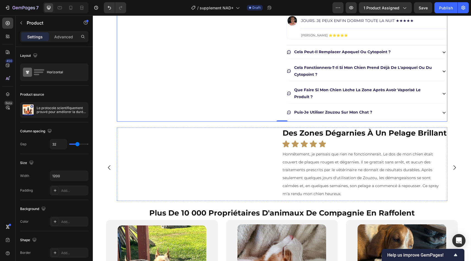
scroll to position [765, 0]
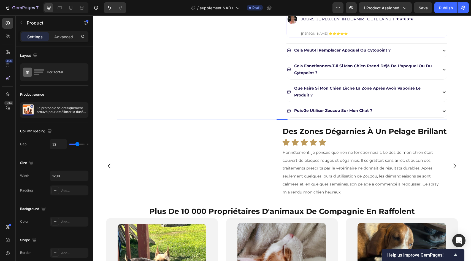
click at [215, 105] on img at bounding box center [199, 105] width 132 height 0
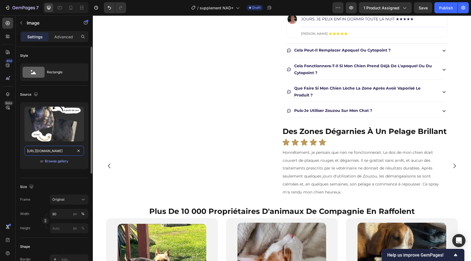
click at [48, 151] on input "[URL][DOMAIN_NAME]" at bounding box center [55, 151] width 60 height 10
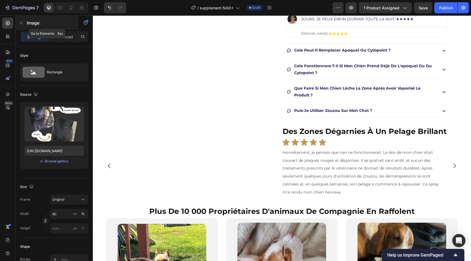
click at [24, 21] on button "button" at bounding box center [21, 22] width 9 height 9
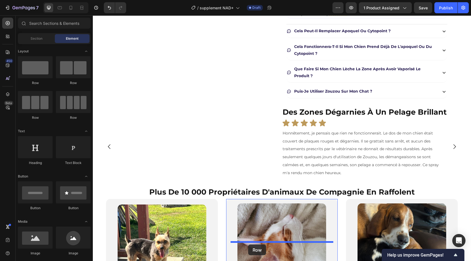
scroll to position [798, 0]
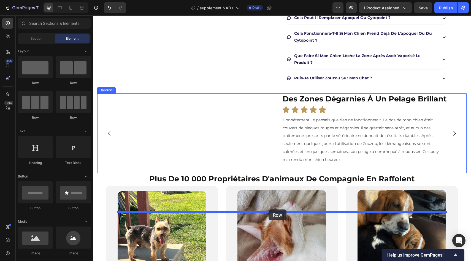
drag, startPoint x: 161, startPoint y: 81, endPoint x: 244, endPoint y: 203, distance: 146.9
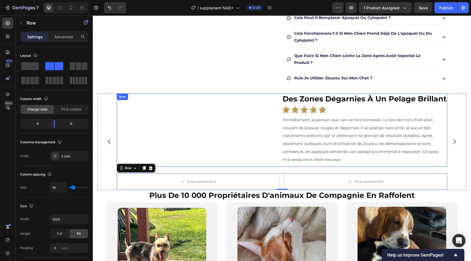
click at [284, 167] on div "des zones dégarnies à un pelage brillant Heading Icon Icon Icon Icon Icon Icon …" at bounding box center [364, 129] width 165 height 73
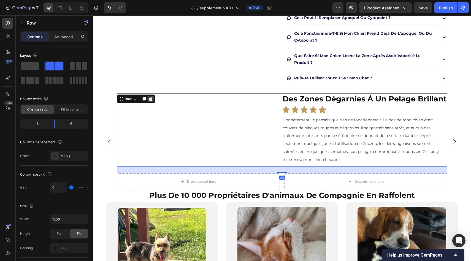
click at [151, 97] on icon at bounding box center [151, 99] width 4 height 4
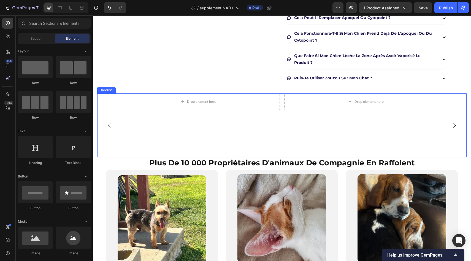
click at [108, 132] on button "Carousel Back Arrow" at bounding box center [109, 125] width 15 height 15
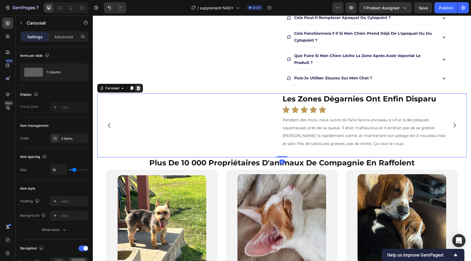
click at [139, 88] on icon at bounding box center [139, 88] width 4 height 4
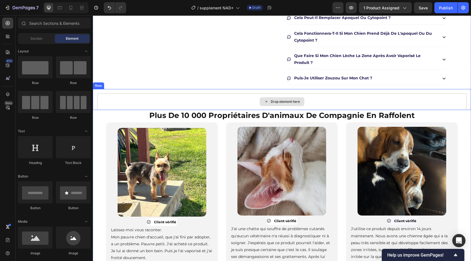
click at [212, 100] on div "Drop element here" at bounding box center [282, 101] width 370 height 17
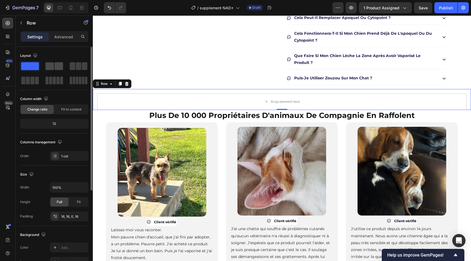
click at [52, 69] on span at bounding box center [49, 66] width 9 height 8
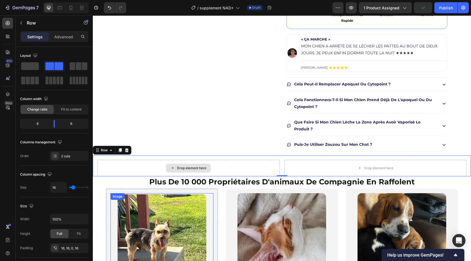
scroll to position [729, 0]
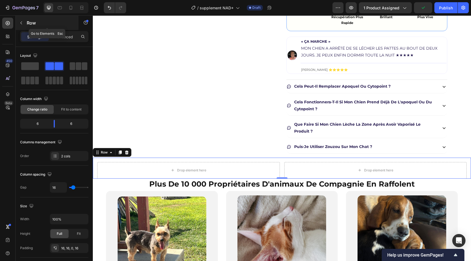
click at [27, 25] on p "Row" at bounding box center [50, 23] width 47 height 7
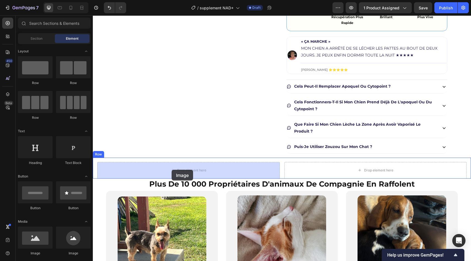
drag, startPoint x: 136, startPoint y: 257, endPoint x: 172, endPoint y: 170, distance: 94.5
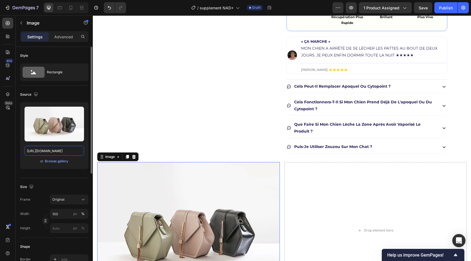
click at [62, 148] on input "[URL][DOMAIN_NAME]" at bounding box center [55, 151] width 60 height 10
paste input "[DOMAIN_NAME][URL]"
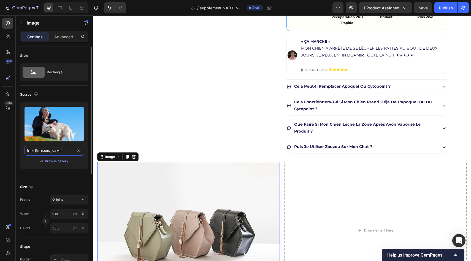
scroll to position [0, 95]
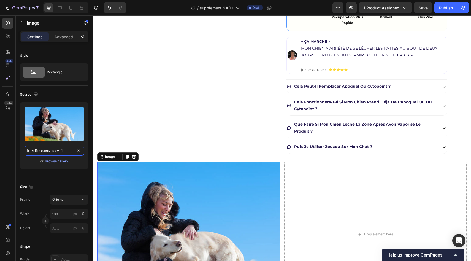
type input "[URL][DOMAIN_NAME]"
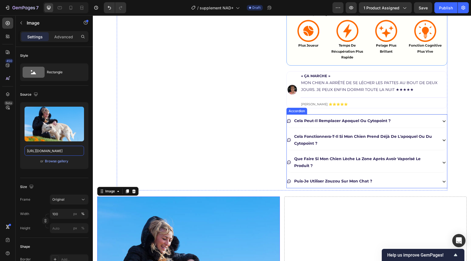
scroll to position [673, 0]
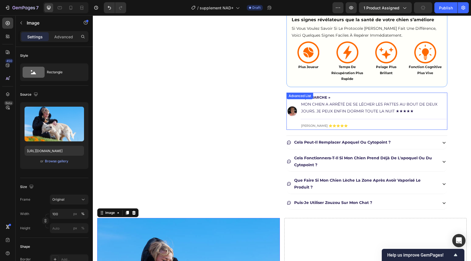
drag, startPoint x: 291, startPoint y: 95, endPoint x: 318, endPoint y: 101, distance: 27.0
click at [291, 95] on div "Advanced List" at bounding box center [300, 95] width 25 height 5
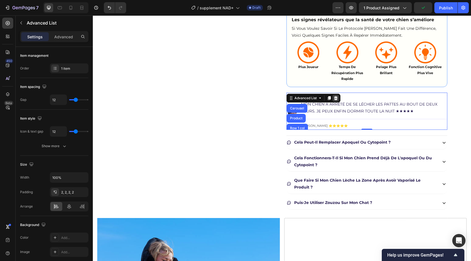
click at [336, 100] on icon at bounding box center [336, 98] width 4 height 4
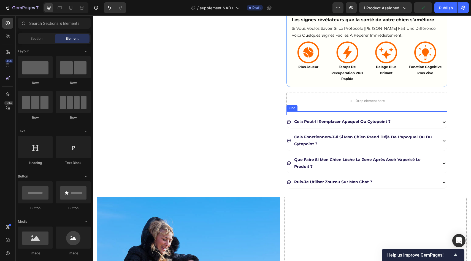
click at [294, 105] on div "Line" at bounding box center [292, 108] width 11 height 7
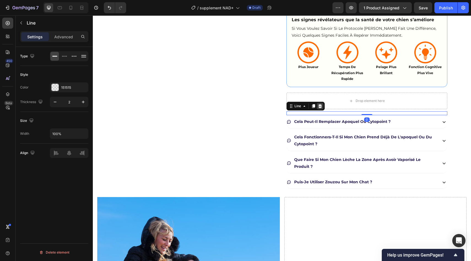
click at [322, 106] on div at bounding box center [320, 106] width 7 height 7
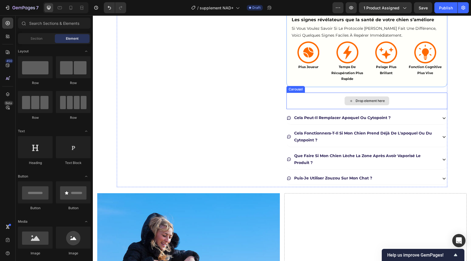
click at [320, 105] on div "Drop element here" at bounding box center [367, 101] width 161 height 17
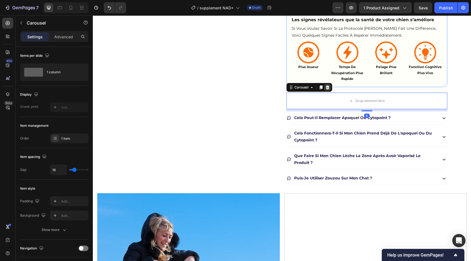
click at [328, 87] on icon at bounding box center [328, 87] width 4 height 4
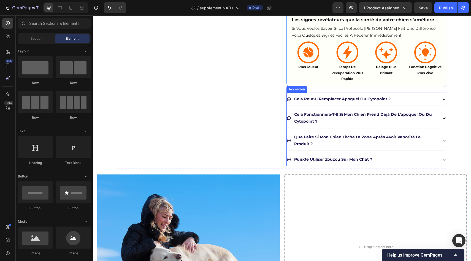
click at [289, 105] on div "cela peut-il remplacer apoquel ou cytopoint ?" at bounding box center [367, 99] width 160 height 13
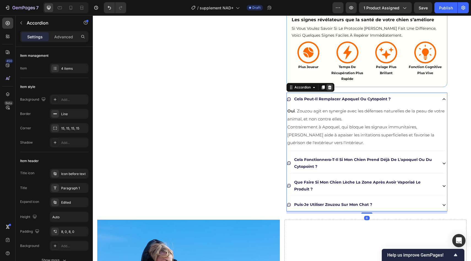
click at [329, 90] on icon at bounding box center [330, 87] width 4 height 4
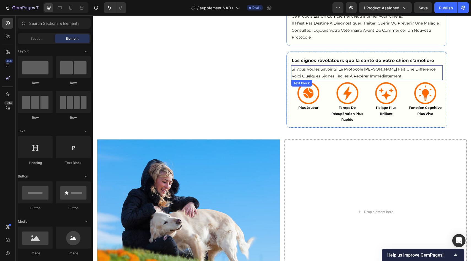
scroll to position [628, 0]
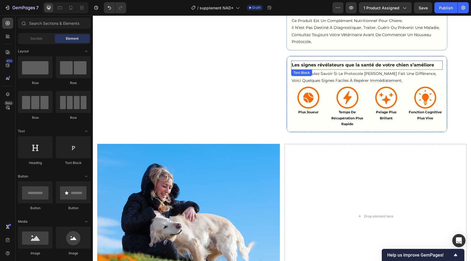
click at [326, 62] on p "Les signes révélateurs que la santé de votre chien s’améliore" at bounding box center [367, 65] width 150 height 8
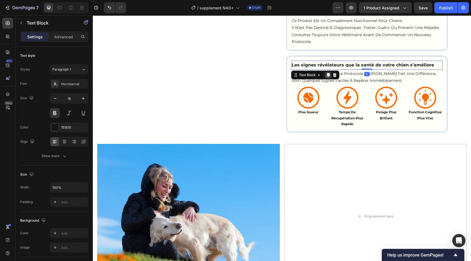
click at [326, 78] on div at bounding box center [328, 75] width 7 height 7
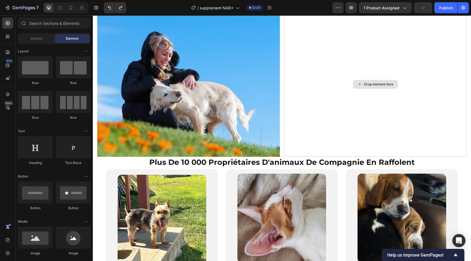
scroll to position [771, 0]
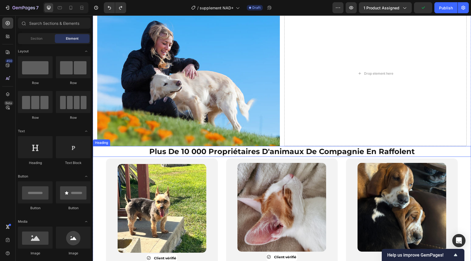
click at [273, 149] on strong "plus de 10 000 propriétaires d'animaux de compagnie en raffolent" at bounding box center [282, 151] width 266 height 9
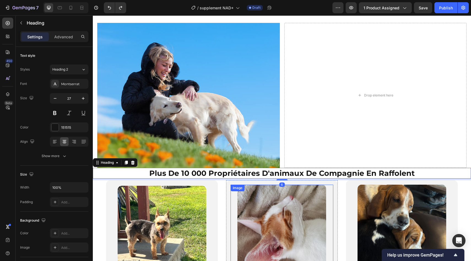
scroll to position [727, 0]
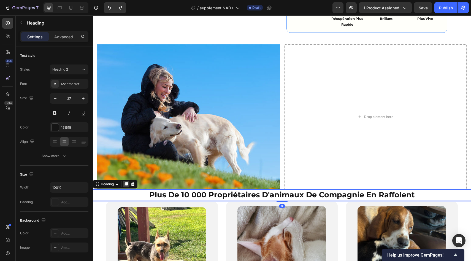
click at [126, 184] on icon at bounding box center [126, 184] width 3 height 4
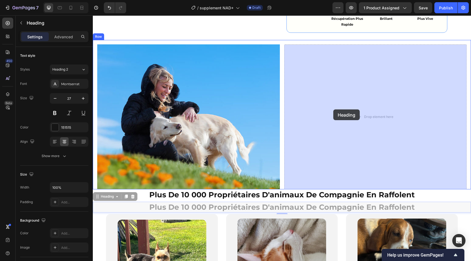
drag, startPoint x: 109, startPoint y: 197, endPoint x: 333, endPoint y: 109, distance: 241.5
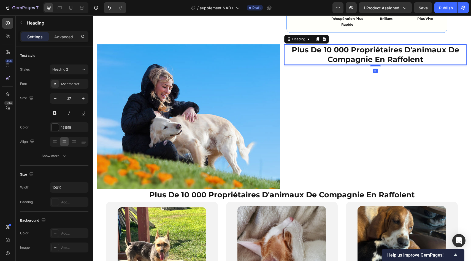
click at [339, 52] on strong "plus de 10 000 propriétaires d'animaux de compagnie en raffolent" at bounding box center [376, 54] width 168 height 19
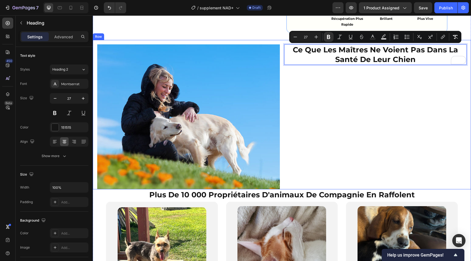
click at [334, 123] on div "Ce que les maîtres ne voient pas dans la santé de leur chien Heading 6" at bounding box center [375, 116] width 183 height 145
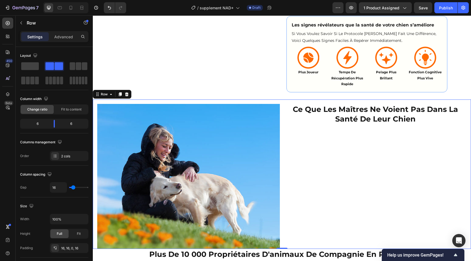
scroll to position [635, 0]
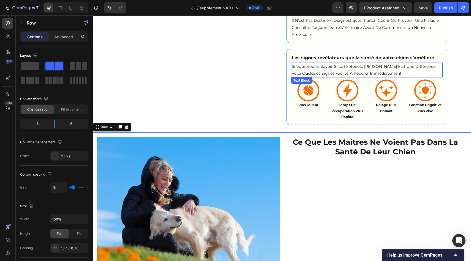
click at [343, 67] on p "Si vous voulez savoir si le protocole [PERSON_NAME] fait une différence, voici …" at bounding box center [367, 70] width 150 height 14
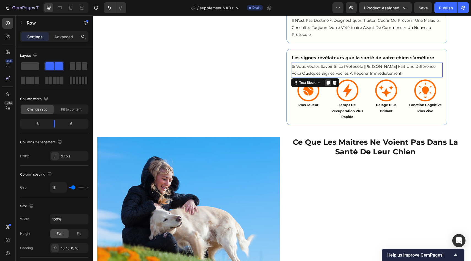
click at [327, 80] on icon at bounding box center [328, 82] width 4 height 4
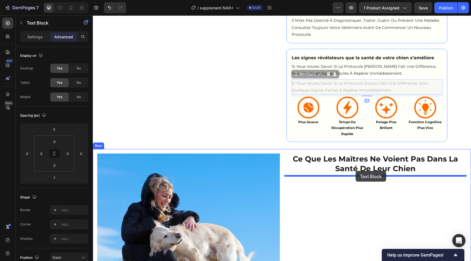
drag, startPoint x: 306, startPoint y: 76, endPoint x: 356, endPoint y: 171, distance: 107.5
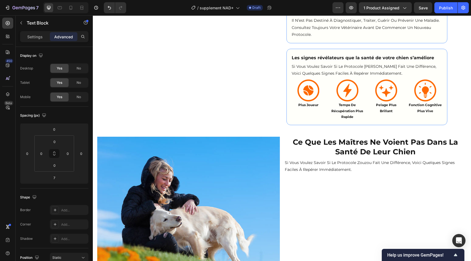
click at [342, 170] on p "si vous voulez savoir si le protocole zouzou fait une différence, voici quelque…" at bounding box center [376, 166] width 182 height 14
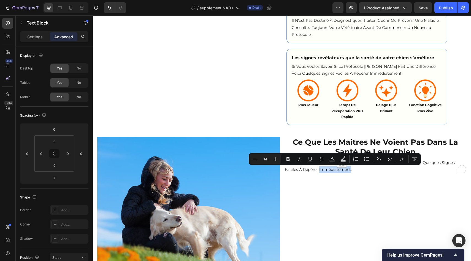
click at [342, 170] on p "si vous voulez savoir si le protocole zouzou fait une différence, voici quelque…" at bounding box center [376, 166] width 182 height 14
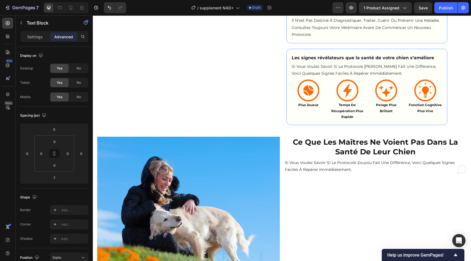
click at [342, 170] on p "si vous voulez savoir si le protocole zouzou fait une différence, voici quelque…" at bounding box center [376, 166] width 182 height 14
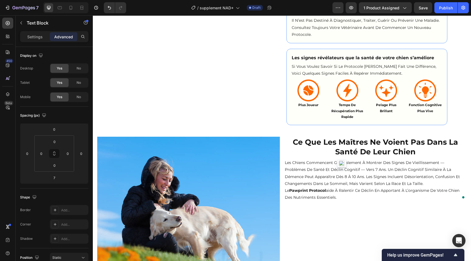
click at [393, 183] on p "Les chiens commencent généralement à montrer des signes de vieillissement — pro…" at bounding box center [376, 173] width 182 height 28
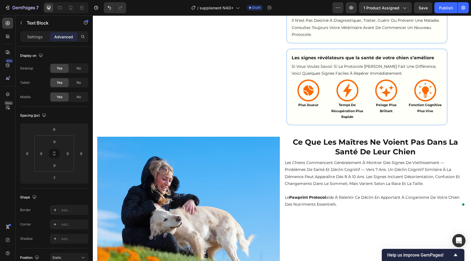
click at [300, 198] on strong "Pawprint Protocol" at bounding box center [307, 197] width 37 height 5
click at [310, 141] on strong "Ce que les maîtres ne voient pas dans la santé de leur chien" at bounding box center [375, 147] width 165 height 19
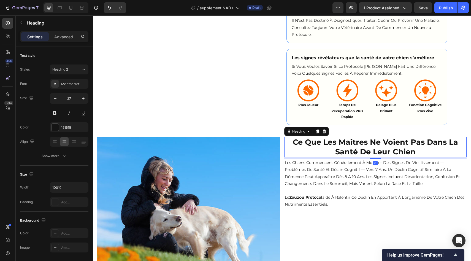
click at [279, 145] on img at bounding box center [188, 209] width 183 height 145
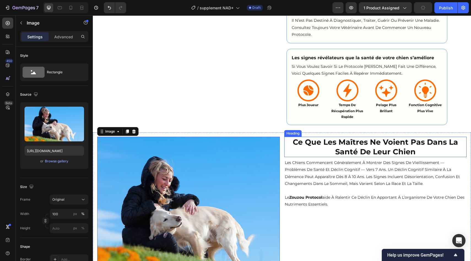
click at [282, 144] on div "Image 0 ⁠⁠⁠⁠⁠⁠⁠ Ce que les maîtres ne voient pas dans la santé de leur chien He…" at bounding box center [282, 206] width 378 height 149
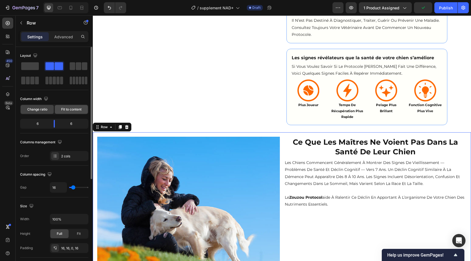
click at [59, 108] on div "Fit to content" at bounding box center [71, 109] width 33 height 9
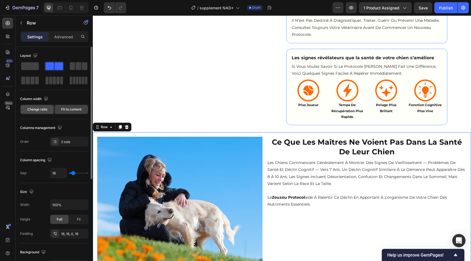
click at [43, 112] on div "Change ratio" at bounding box center [37, 109] width 33 height 9
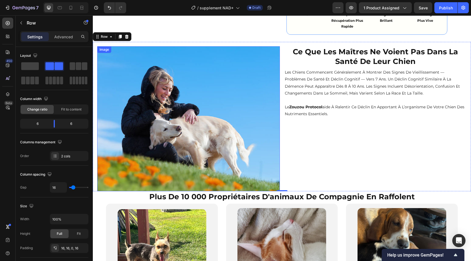
scroll to position [723, 0]
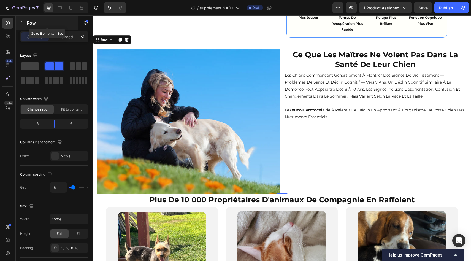
click at [27, 27] on div "Row" at bounding box center [47, 23] width 63 height 14
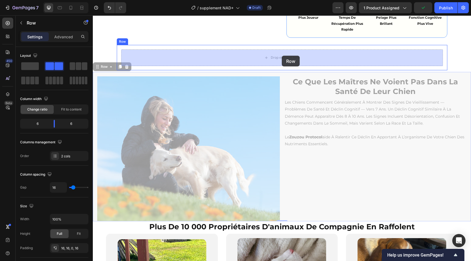
drag, startPoint x: 283, startPoint y: 76, endPoint x: 282, endPoint y: 58, distance: 17.6
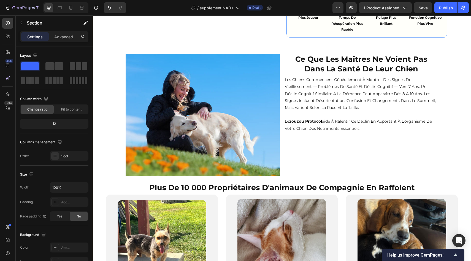
scroll to position [718, 0]
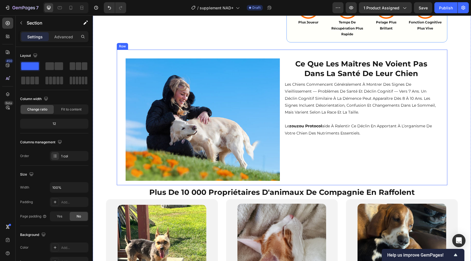
click at [118, 86] on div "Image ce que les maîtres ne voient pas dans la santé de leur chien Heading les …" at bounding box center [282, 118] width 331 height 136
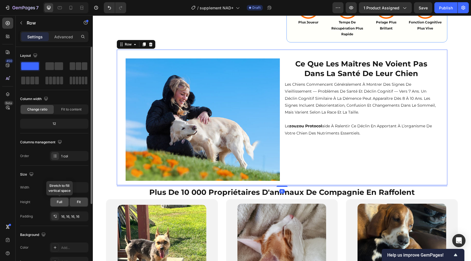
click at [66, 201] on div "Full" at bounding box center [59, 202] width 18 height 9
click at [79, 201] on span "Fit" at bounding box center [79, 202] width 4 height 5
click at [60, 201] on span "Full" at bounding box center [60, 202] width 6 height 5
click at [71, 188] on input "1200" at bounding box center [69, 187] width 38 height 10
click at [84, 189] on icon "button" at bounding box center [83, 188] width 6 height 6
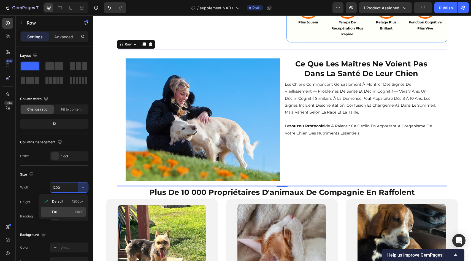
click at [71, 211] on p "Full 100%" at bounding box center [67, 211] width 31 height 5
type input "100%"
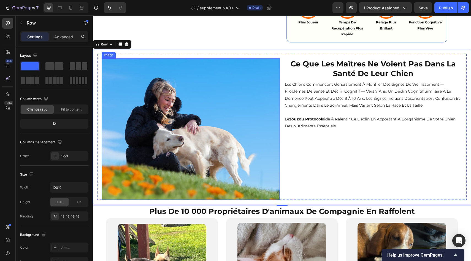
click at [142, 134] on img at bounding box center [191, 128] width 178 height 141
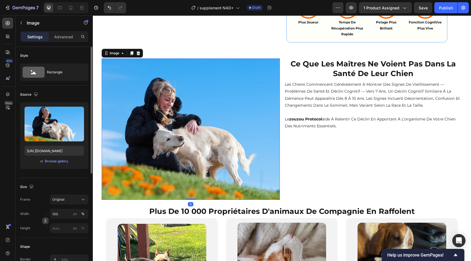
click at [44, 220] on icon "button" at bounding box center [46, 221] width 4 height 4
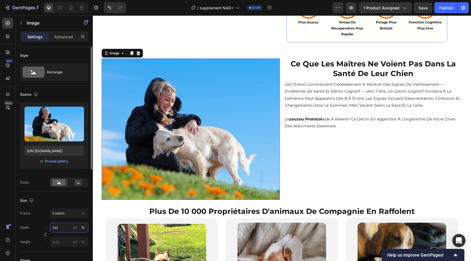
click at [64, 223] on input "100" at bounding box center [69, 228] width 39 height 10
type input "596"
click at [74, 228] on div "px" at bounding box center [75, 227] width 4 height 5
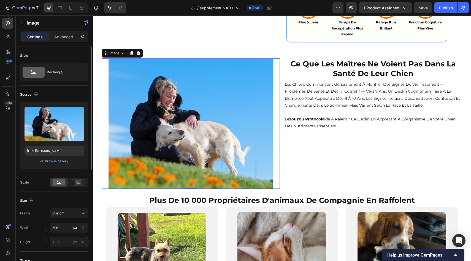
click at [58, 244] on input "px %" at bounding box center [69, 242] width 39 height 10
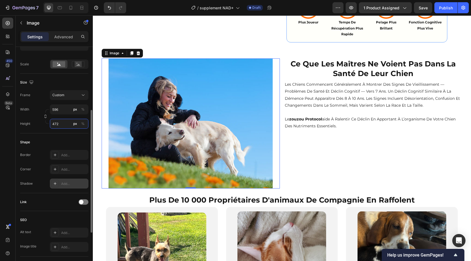
scroll to position [124, 0]
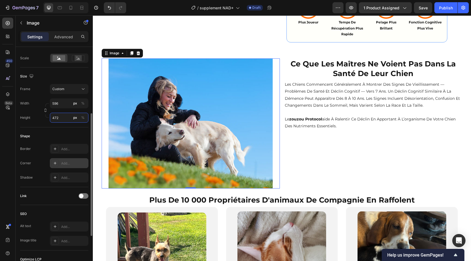
type input "472"
click at [68, 161] on div "Add..." at bounding box center [74, 163] width 26 height 5
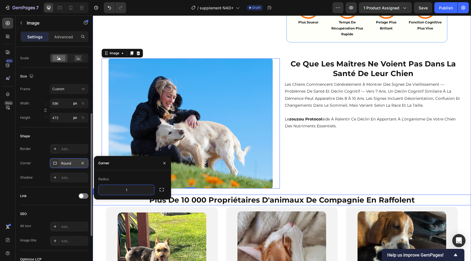
type input "15"
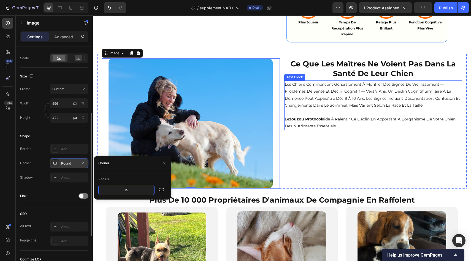
click at [374, 105] on p "les chiens commencent généralement à montrer des signes de vieillissement — pro…" at bounding box center [373, 95] width 177 height 28
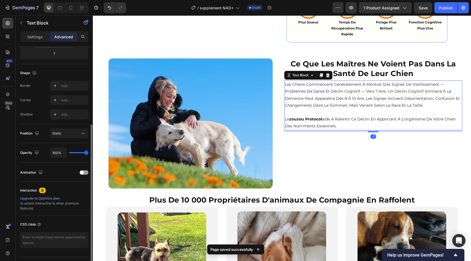
scroll to position [0, 0]
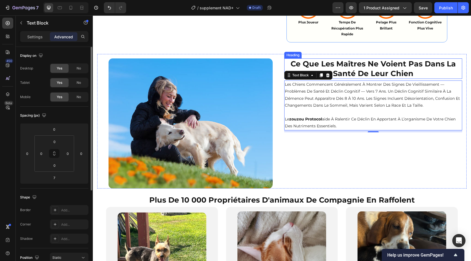
click at [311, 64] on strong "ce que les maîtres ne voient pas dans la santé de leur chien" at bounding box center [373, 68] width 165 height 19
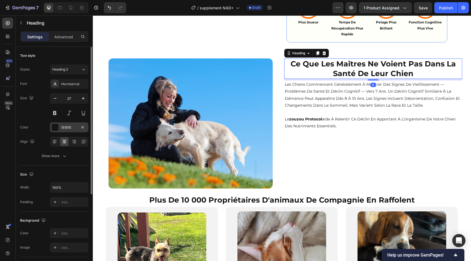
click at [64, 125] on div "151515" at bounding box center [69, 127] width 16 height 5
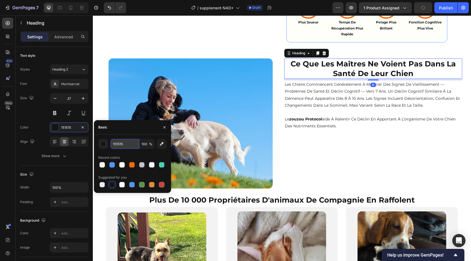
click at [128, 145] on input "151515" at bounding box center [124, 144] width 29 height 10
paste input "#FFF5EB"
type input "#FFF5EB"
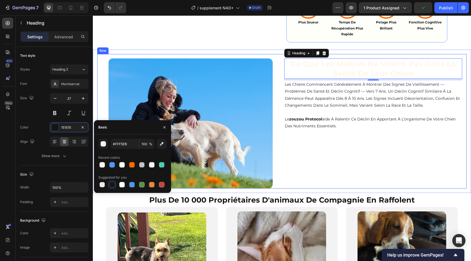
click at [332, 150] on div "ce que les maîtres ne voient pas dans la santé de leur chien Heading 6 les chie…" at bounding box center [373, 123] width 178 height 130
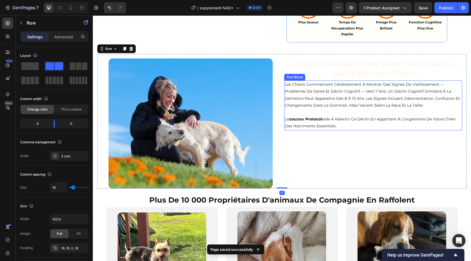
click at [346, 115] on p at bounding box center [373, 112] width 177 height 7
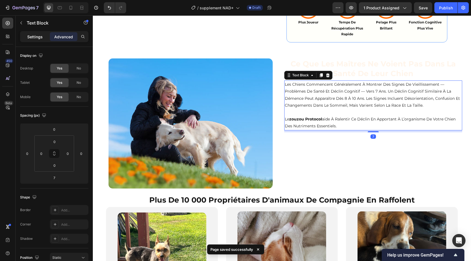
click at [35, 34] on p "Settings" at bounding box center [34, 37] width 15 height 6
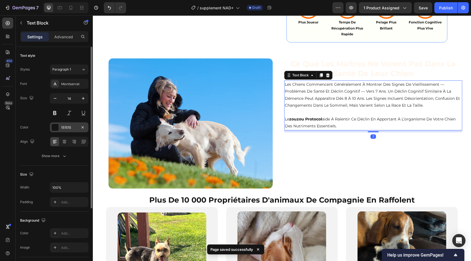
click at [65, 125] on div "151515" at bounding box center [69, 127] width 16 height 5
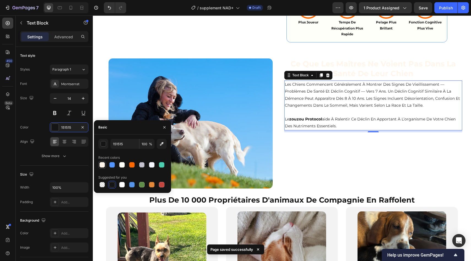
click at [102, 162] on div at bounding box center [102, 165] width 6 height 6
type input "FFF5EB"
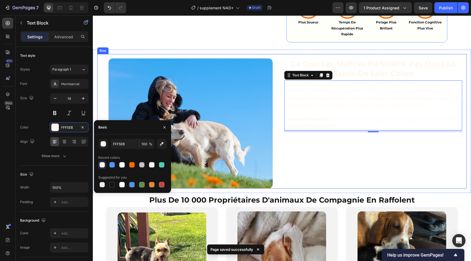
click at [313, 149] on div "ce que les maîtres ne voient pas dans la santé de leur chien Heading les chiens…" at bounding box center [373, 123] width 178 height 130
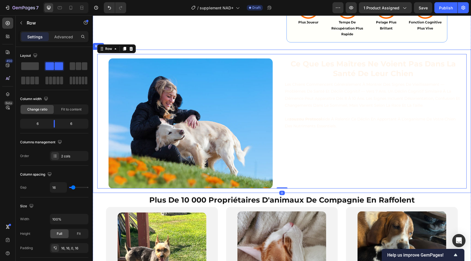
click at [97, 79] on div "Image ce que les maîtres ne voient pas dans la santé de leur chien Heading les …" at bounding box center [282, 121] width 378 height 143
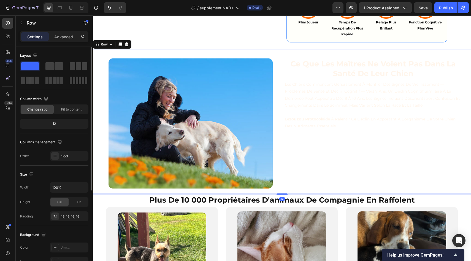
click at [65, 148] on div "Columns management Order 1 col" at bounding box center [54, 149] width 68 height 23
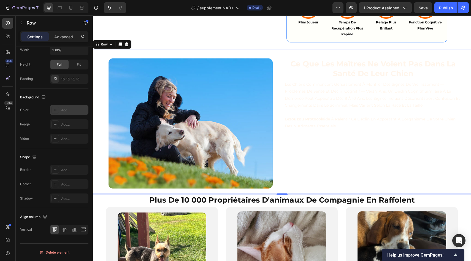
click at [64, 114] on div "Add..." at bounding box center [69, 110] width 39 height 10
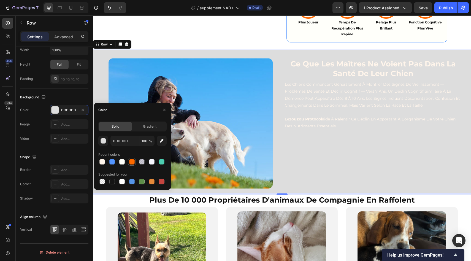
click at [132, 162] on div at bounding box center [132, 162] width 6 height 6
type input "FE6A00"
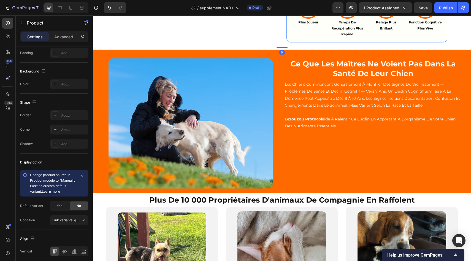
scroll to position [0, 0]
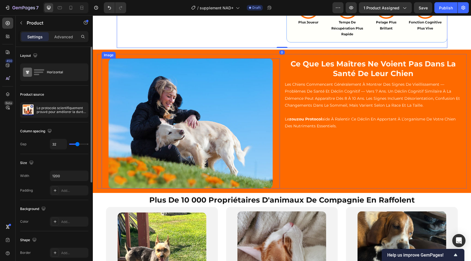
click at [315, 104] on p "les chiens commencent généralement à montrer des signes de vieillissement — pro…" at bounding box center [373, 95] width 177 height 28
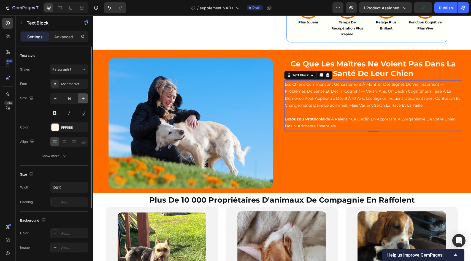
click at [81, 98] on icon "button" at bounding box center [83, 99] width 6 height 6
type input "15"
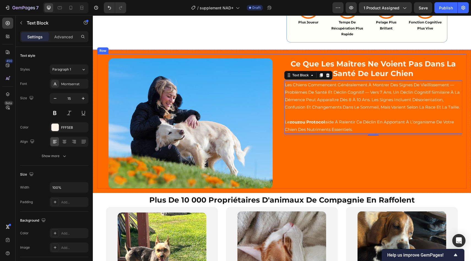
click at [301, 152] on div "ce que les maîtres ne voient pas dans la santé de leur chien Heading les chiens…" at bounding box center [373, 123] width 178 height 130
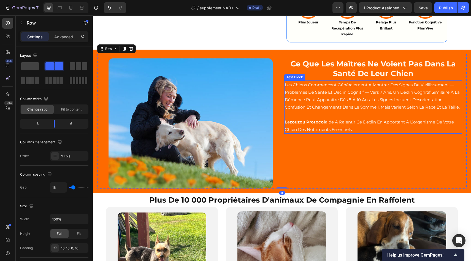
click at [333, 126] on p "le zouzou protocol aide à ralentir ce déclin en apportant à l’organisme de votr…" at bounding box center [373, 125] width 177 height 15
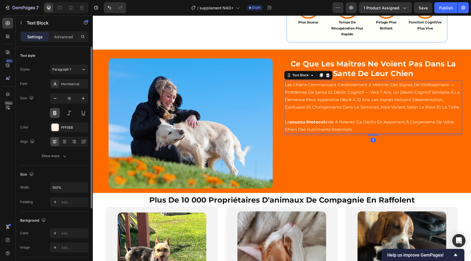
click at [51, 111] on button at bounding box center [55, 113] width 10 height 10
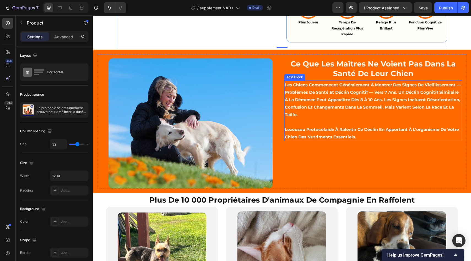
click at [294, 96] on p "les chiens commencent généralement à montrer des signes de vieillissement — pro…" at bounding box center [373, 99] width 177 height 37
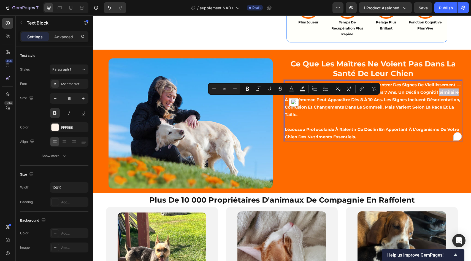
click at [288, 94] on div "Minus 15 Plus Bold Italic Underline Strikethrough Text Color Text Background Co…" at bounding box center [294, 89] width 172 height 12
click at [292, 102] on img "button" at bounding box center [294, 102] width 6 height 6
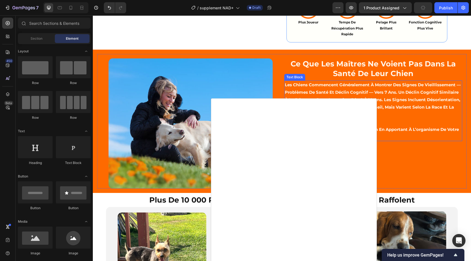
click at [289, 93] on p "les chiens commencent généralement à montrer des signes de vieillissement — pro…" at bounding box center [373, 99] width 177 height 37
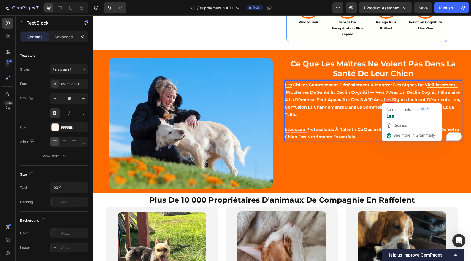
click at [372, 92] on p "les chiens commencent généralement à montrer des signes de vieillissement, prob…" at bounding box center [373, 99] width 177 height 37
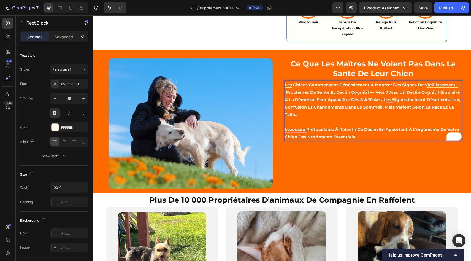
click at [372, 92] on p "les chiens commencent généralement à montrer des signes de vieillissement, prob…" at bounding box center [373, 99] width 177 height 37
click at [346, 117] on p "les chiens commencent généralement à montrer des signes de vieillissement, prob…" at bounding box center [373, 99] width 177 height 37
click at [314, 153] on div "ce que les maîtres ne voient pas dans la santé de leur chien Heading les chiens…" at bounding box center [373, 123] width 178 height 130
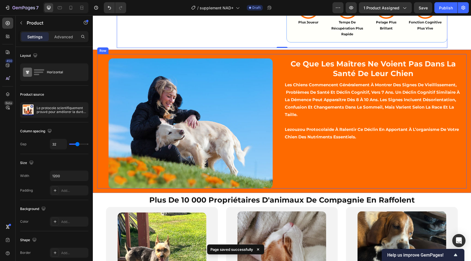
click at [96, 82] on div "Image ce que les maîtres ne voient pas dans la santé de leur chien Heading les …" at bounding box center [282, 121] width 378 height 143
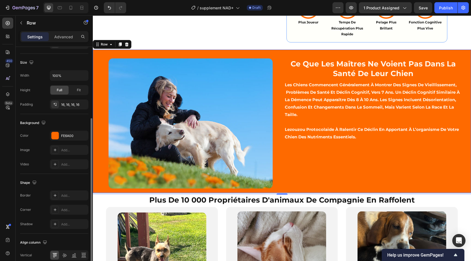
scroll to position [115, 0]
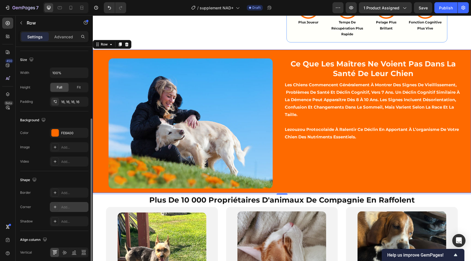
click at [63, 207] on div "Add..." at bounding box center [74, 207] width 26 height 5
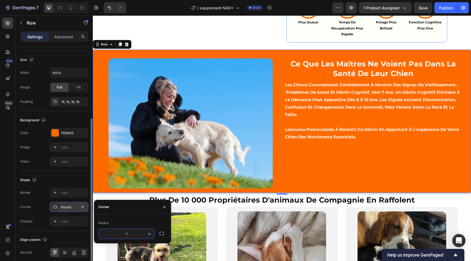
type input "15"
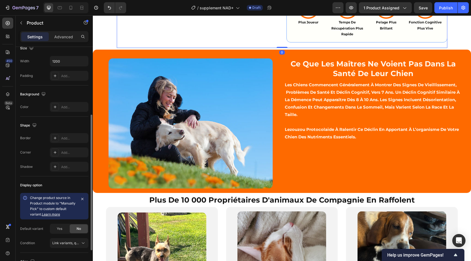
scroll to position [0, 0]
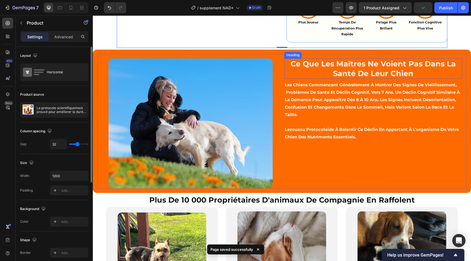
click at [321, 68] on strong "ce que les maîtres ne voient pas dans la santé de leur chien" at bounding box center [373, 68] width 165 height 19
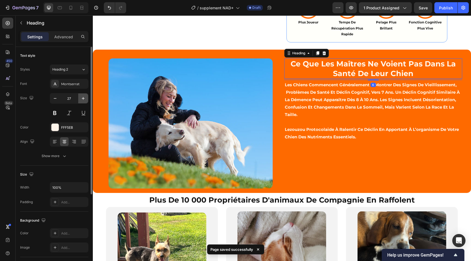
click at [80, 98] on button "button" at bounding box center [83, 98] width 10 height 10
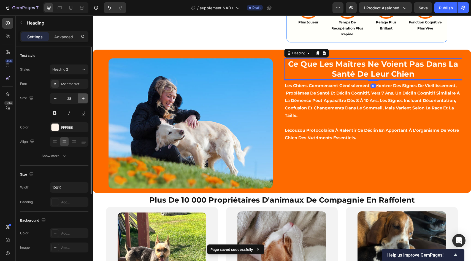
click at [80, 98] on button "button" at bounding box center [83, 98] width 10 height 10
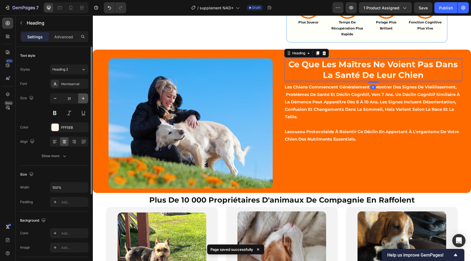
click at [80, 98] on button "button" at bounding box center [83, 98] width 10 height 10
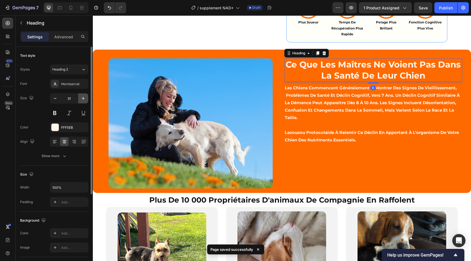
type input "32"
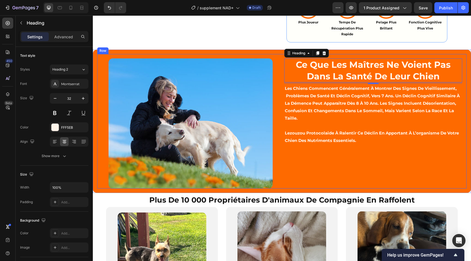
click at [319, 160] on div "ce que les maîtres ne voient pas dans la santé de leur chien Heading 6 les chie…" at bounding box center [373, 123] width 178 height 130
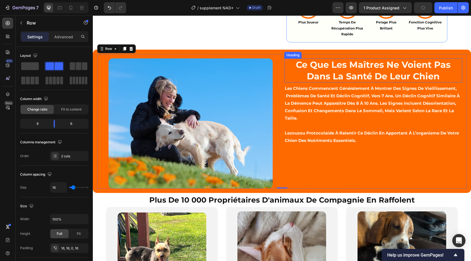
click at [363, 74] on strong "ce que les maîtres ne voient pas dans la santé de leur chien" at bounding box center [373, 70] width 155 height 22
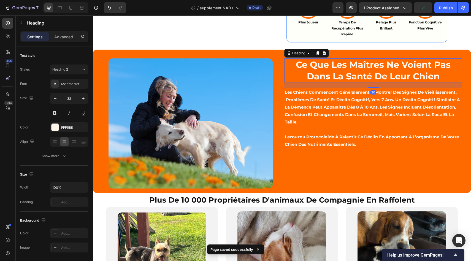
drag, startPoint x: 375, startPoint y: 83, endPoint x: 288, endPoint y: 167, distance: 120.6
click at [375, 87] on div at bounding box center [373, 87] width 11 height 1
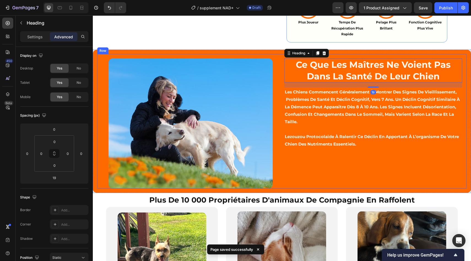
click at [285, 169] on div "ce que les maîtres ne voient pas dans la santé de leur chien Heading 19 les chi…" at bounding box center [373, 123] width 178 height 130
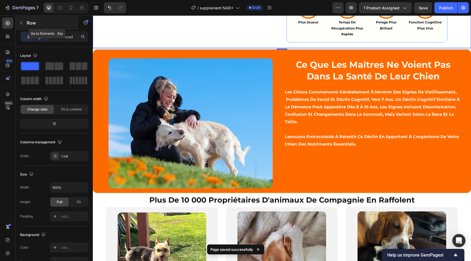
click at [22, 23] on icon "button" at bounding box center [21, 23] width 4 height 4
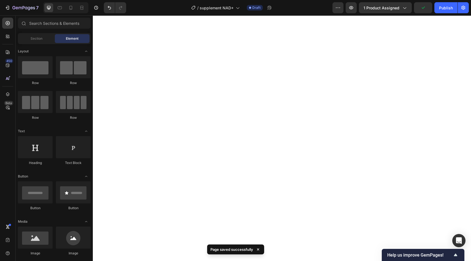
scroll to position [781, 0]
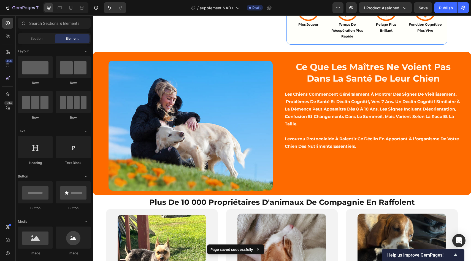
scroll to position [713, 0]
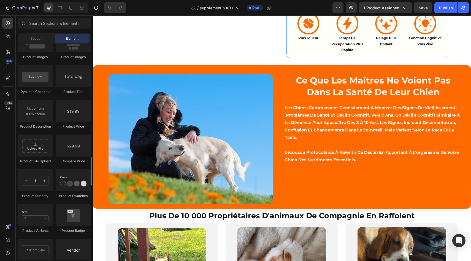
scroll to position [870, 0]
drag, startPoint x: 48, startPoint y: 83, endPoint x: 33, endPoint y: 121, distance: 39.9
click at [33, 121] on div "Product Product Product Product List Related Products Sticky Add to Cart Add to…" at bounding box center [54, 96] width 73 height 418
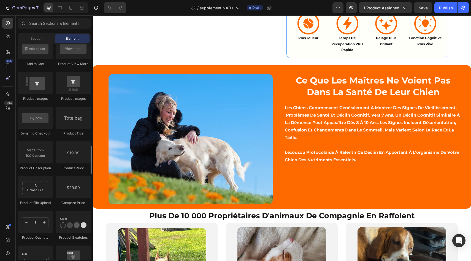
scroll to position [822, 0]
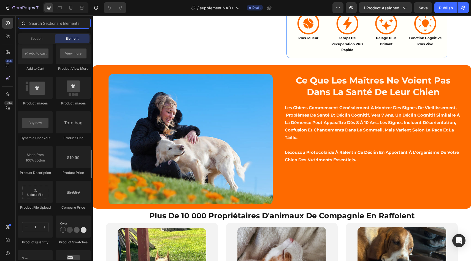
click at [55, 27] on input "text" at bounding box center [54, 23] width 73 height 11
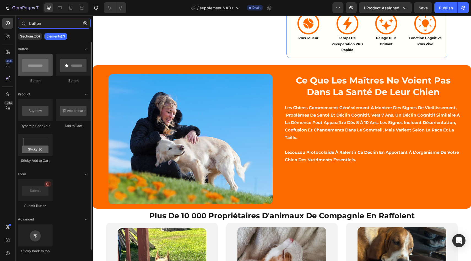
type input "button"
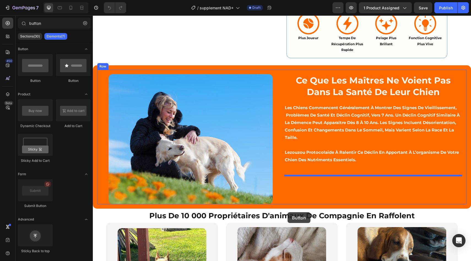
drag, startPoint x: 142, startPoint y: 78, endPoint x: 288, endPoint y: 212, distance: 197.7
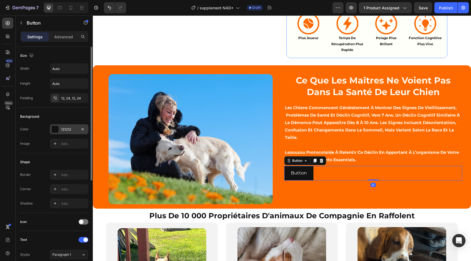
click at [70, 127] on div "121212" at bounding box center [69, 129] width 16 height 5
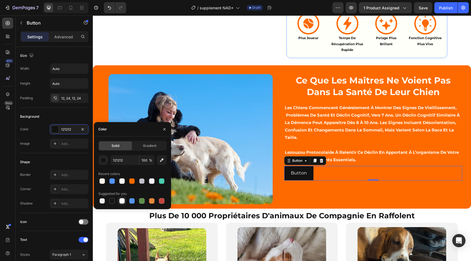
click at [121, 203] on div at bounding box center [122, 201] width 6 height 6
type input "FFFFFF"
click at [60, 121] on div "Background" at bounding box center [54, 116] width 68 height 9
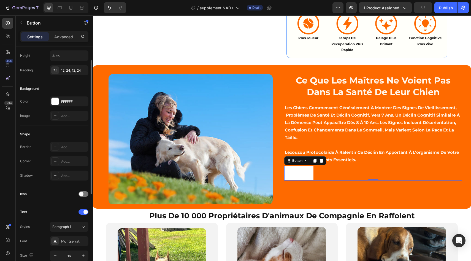
scroll to position [28, 0]
click at [65, 162] on div "Add..." at bounding box center [74, 161] width 26 height 5
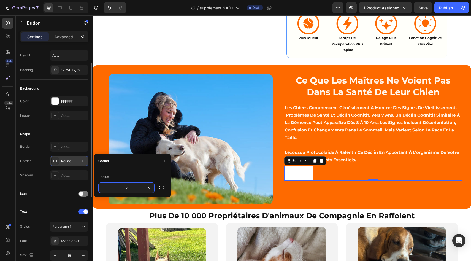
type input "25"
click at [47, 195] on div "Icon" at bounding box center [54, 193] width 68 height 9
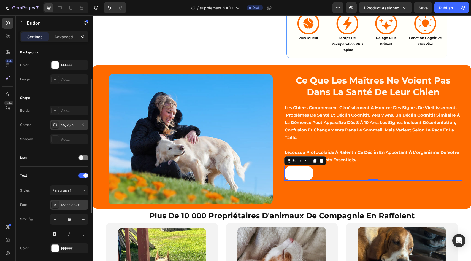
scroll to position [69, 0]
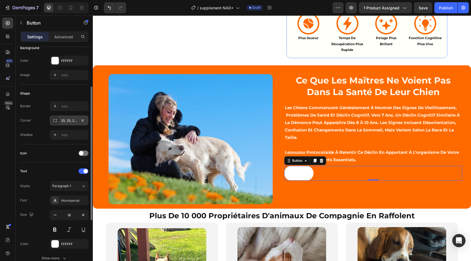
click at [59, 234] on div "Font Montserrat Size 16 Color FFFFFF Show more" at bounding box center [54, 229] width 68 height 68
click at [59, 241] on div "FFFFFF" at bounding box center [69, 244] width 39 height 10
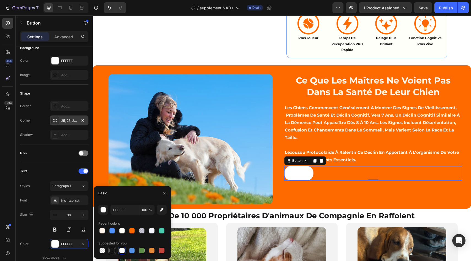
click at [112, 251] on div at bounding box center [112, 251] width 6 height 6
click at [134, 232] on div at bounding box center [132, 231] width 6 height 6
type input "FE6A00"
click at [53, 227] on button at bounding box center [55, 230] width 10 height 10
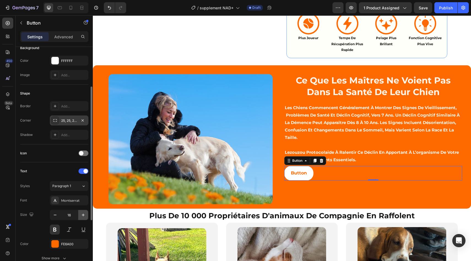
click at [84, 218] on button "button" at bounding box center [83, 215] width 10 height 10
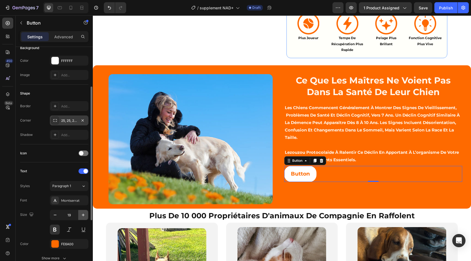
click at [84, 218] on button "button" at bounding box center [83, 215] width 10 height 10
type input "21"
click at [84, 218] on button "button" at bounding box center [83, 215] width 10 height 10
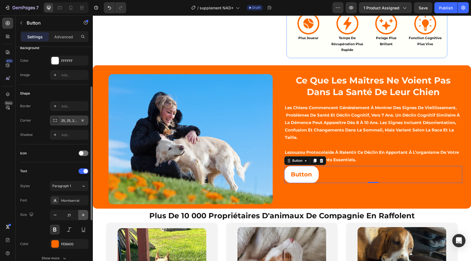
type input "22"
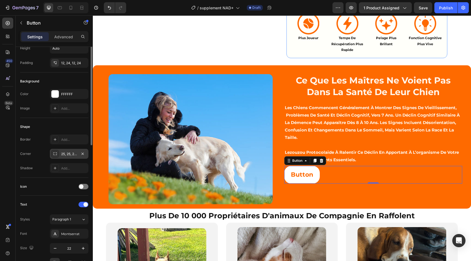
scroll to position [0, 0]
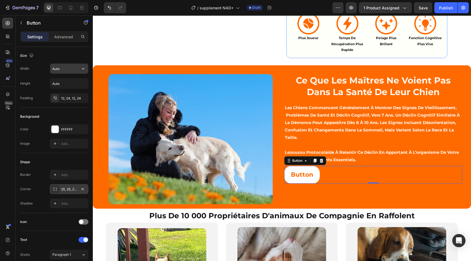
click at [78, 70] on input "Auto" at bounding box center [69, 69] width 38 height 10
click at [84, 70] on icon "button" at bounding box center [83, 69] width 6 height 6
click at [74, 90] on div "Fit content Auto Full 100%" at bounding box center [63, 87] width 45 height 21
click at [74, 88] on div "Full 100%" at bounding box center [63, 93] width 45 height 10
type input "100%"
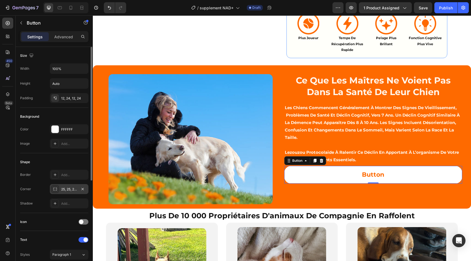
click at [41, 88] on div "Height Auto" at bounding box center [54, 83] width 68 height 10
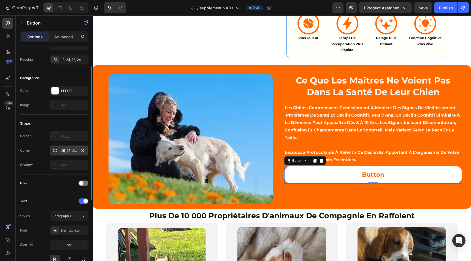
scroll to position [63, 0]
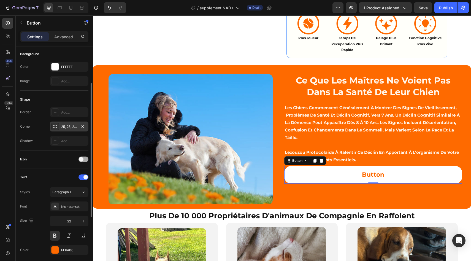
click at [83, 157] on div at bounding box center [84, 160] width 10 height 6
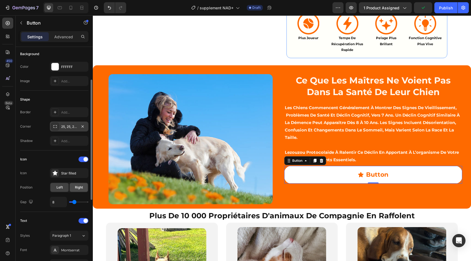
click at [79, 188] on span "Right" at bounding box center [79, 187] width 8 height 5
click at [71, 173] on div "Star filled" at bounding box center [74, 173] width 26 height 5
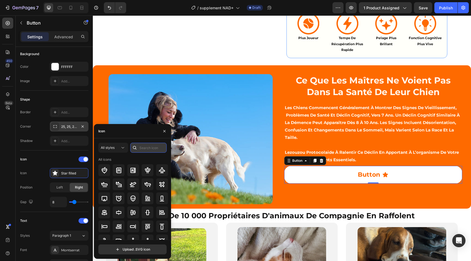
click at [148, 150] on input "text" at bounding box center [148, 148] width 36 height 10
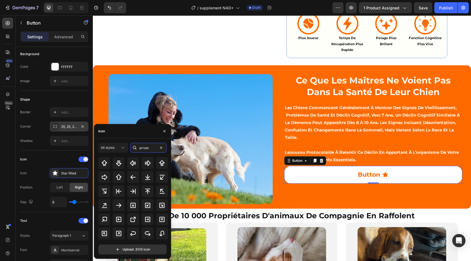
scroll to position [114, 0]
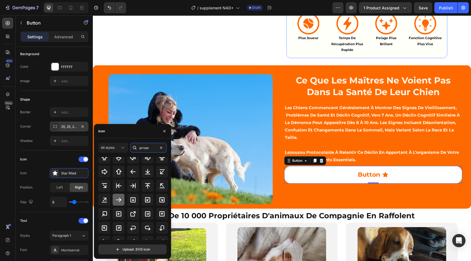
type input "arrow"
click at [115, 198] on icon at bounding box center [118, 199] width 7 height 7
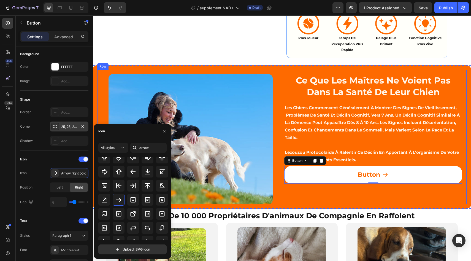
click at [308, 204] on div "ce que les maîtres ne voient pas dans la santé de leur chien Heading les chiens…" at bounding box center [373, 139] width 178 height 130
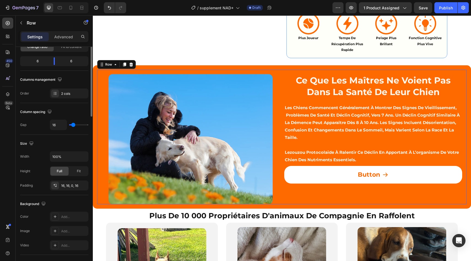
scroll to position [0, 0]
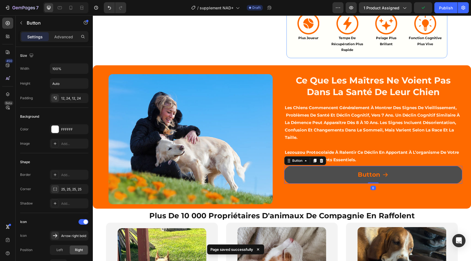
click at [335, 184] on button "Button" at bounding box center [373, 175] width 178 height 18
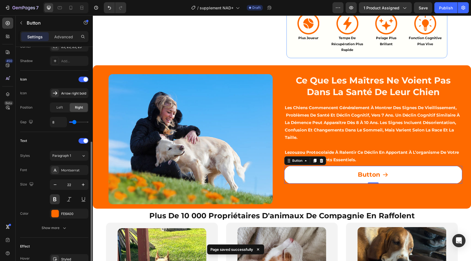
scroll to position [160, 0]
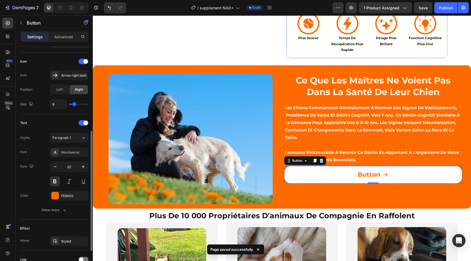
click at [60, 217] on div "Text Styles Paragraph 1 Font Montserrat Size 22 Color FE6A00 Show more" at bounding box center [54, 167] width 68 height 106
click at [60, 214] on button "Show more" at bounding box center [54, 210] width 68 height 10
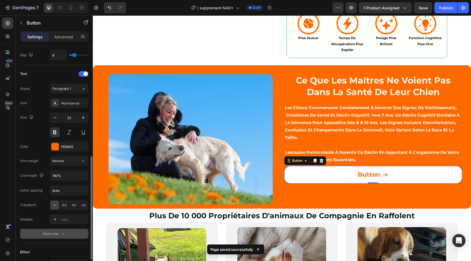
scroll to position [231, 0]
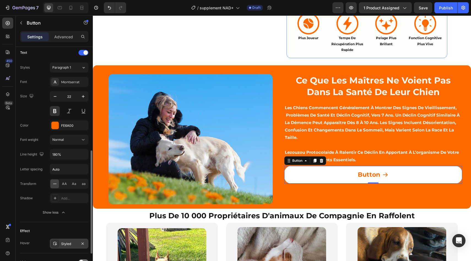
click at [60, 240] on div "Styled" at bounding box center [69, 244] width 39 height 10
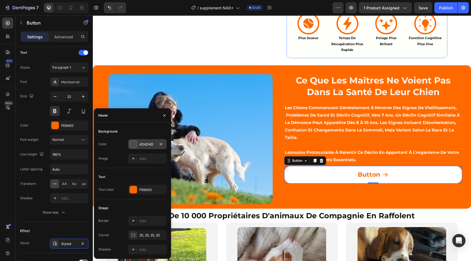
click at [136, 146] on div at bounding box center [133, 144] width 7 height 7
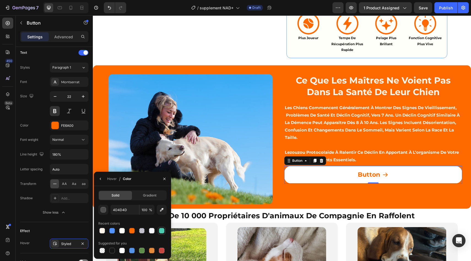
click at [160, 233] on div at bounding box center [161, 230] width 7 height 7
click at [132, 230] on div at bounding box center [132, 231] width 6 height 6
type input "FE6A00"
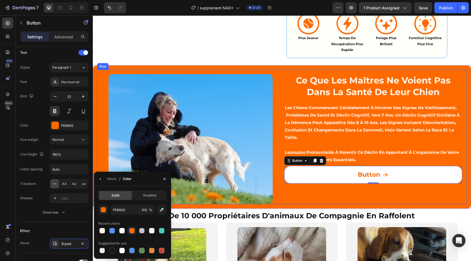
click at [320, 193] on div "ce que les maîtres ne voient pas dans la santé de leur chien Heading les chiens…" at bounding box center [373, 139] width 178 height 130
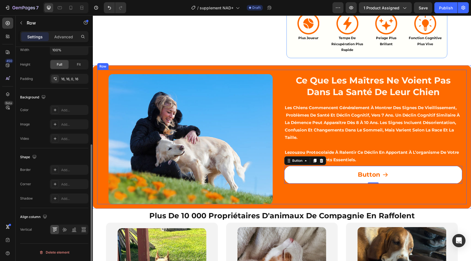
scroll to position [0, 0]
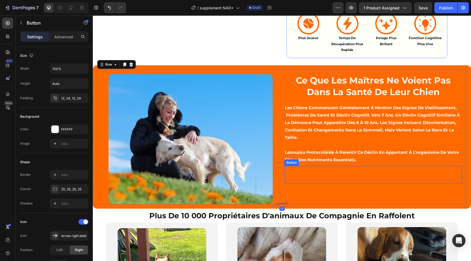
click at [354, 184] on button "Button" at bounding box center [373, 175] width 178 height 18
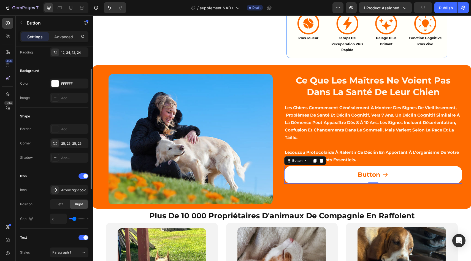
scroll to position [45, 0]
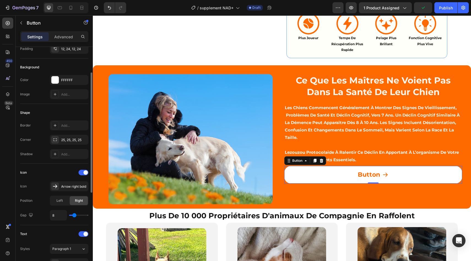
click at [58, 168] on div "Icon" at bounding box center [54, 172] width 68 height 9
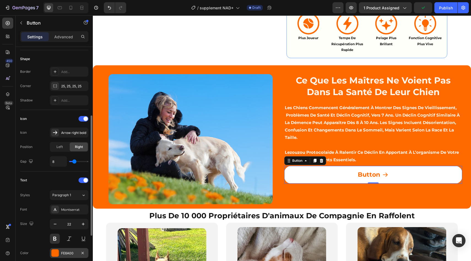
scroll to position [166, 0]
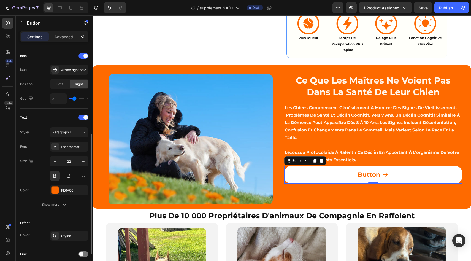
click at [62, 242] on div "Effect Hover Styled" at bounding box center [54, 229] width 68 height 31
click at [62, 236] on div "Styled" at bounding box center [69, 235] width 16 height 5
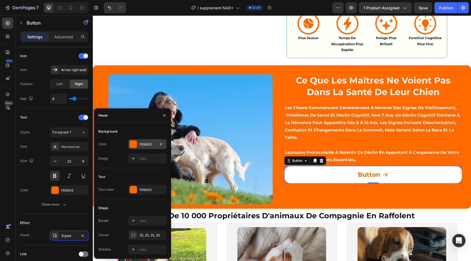
click at [133, 148] on div "FE6A00" at bounding box center [147, 144] width 39 height 10
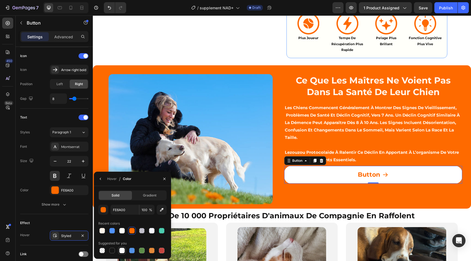
click at [121, 248] on div at bounding box center [122, 251] width 6 height 6
type input "FFFFFF"
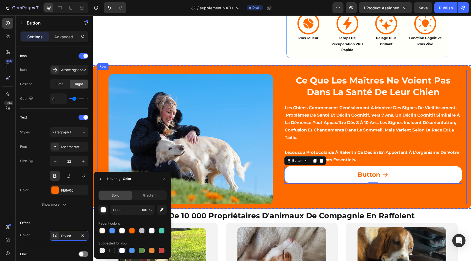
click at [333, 203] on div "ce que les maîtres ne voient pas dans la santé de leur chien Heading les chiens…" at bounding box center [373, 139] width 178 height 130
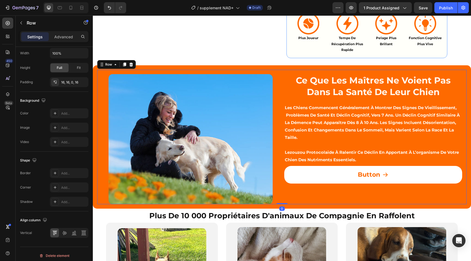
scroll to position [0, 0]
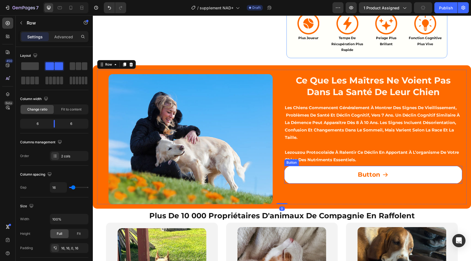
click at [341, 184] on button "Button" at bounding box center [373, 175] width 178 height 18
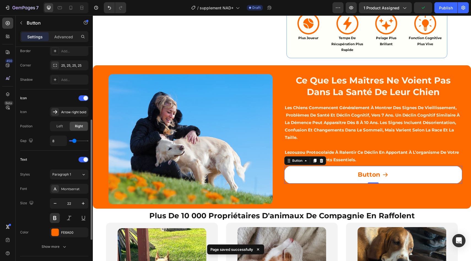
scroll to position [129, 0]
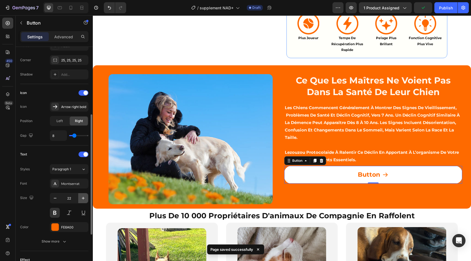
click at [80, 196] on icon "button" at bounding box center [83, 198] width 6 height 6
type input "25"
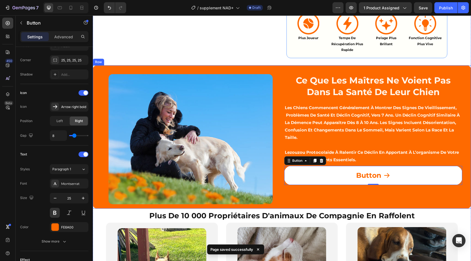
click at [333, 209] on div "Image ce que les maîtres ne voient pas dans la santé de leur chien Heading les …" at bounding box center [282, 136] width 378 height 143
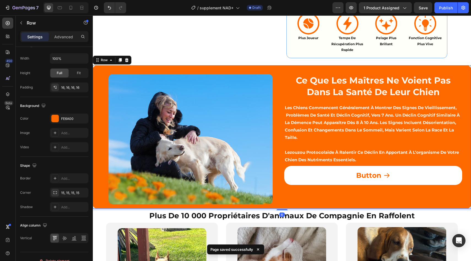
scroll to position [0, 0]
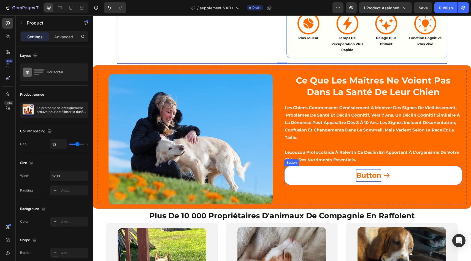
click at [365, 182] on p "Button" at bounding box center [368, 175] width 25 height 12
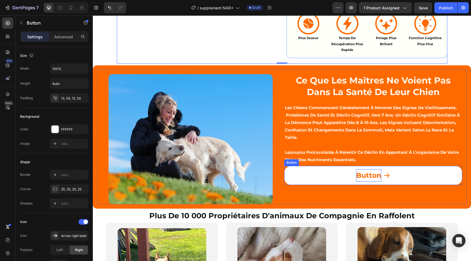
click at [365, 182] on p "Button" at bounding box center [368, 175] width 25 height 12
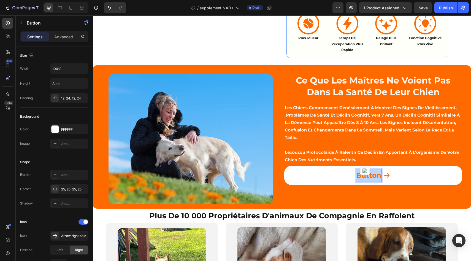
click at [365, 182] on p "Button" at bounding box center [368, 175] width 25 height 12
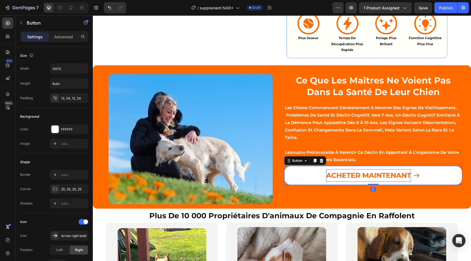
click at [366, 185] on button "ACHETER MAINTENANT" at bounding box center [373, 175] width 178 height 19
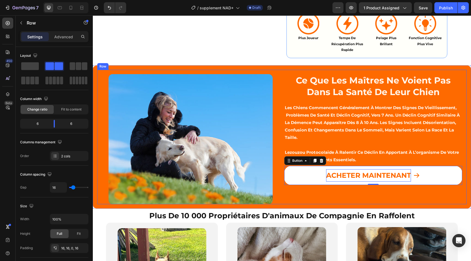
click at [363, 204] on div "ce que les maîtres ne voient pas dans la santé de leur chien Heading les chiens…" at bounding box center [373, 139] width 178 height 130
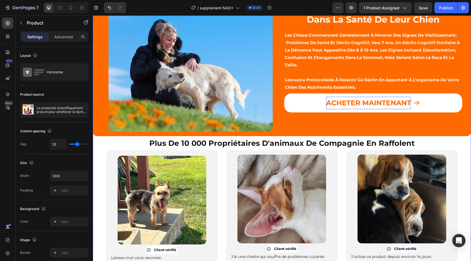
scroll to position [765, 0]
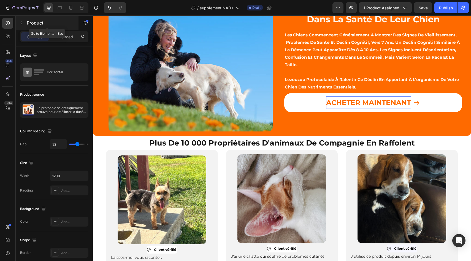
click at [25, 20] on button "button" at bounding box center [21, 22] width 9 height 9
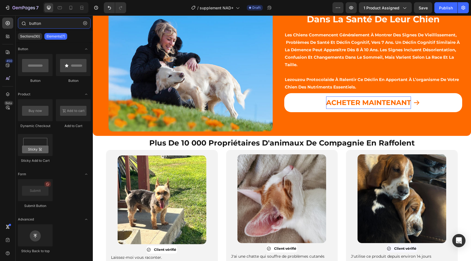
click at [45, 24] on input "button" at bounding box center [54, 23] width 73 height 11
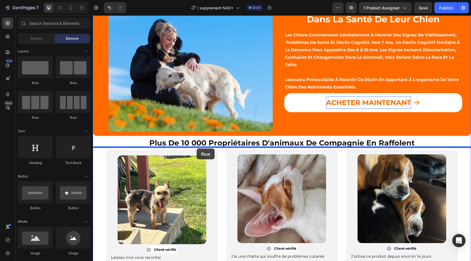
drag, startPoint x: 134, startPoint y: 85, endPoint x: 196, endPoint y: 148, distance: 88.5
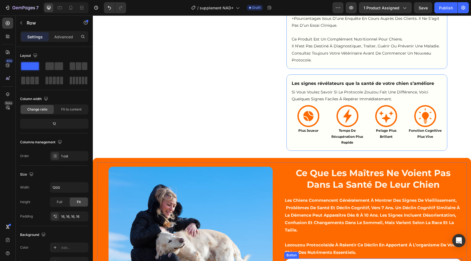
scroll to position [599, 0]
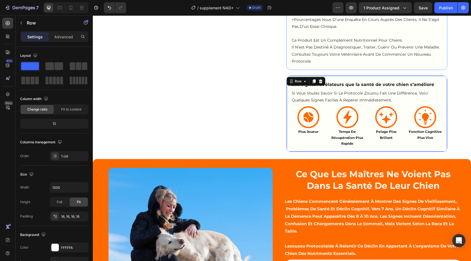
click at [290, 115] on div "Les signes révélateurs que la santé de votre chien s’améliore Text Block si vou…" at bounding box center [367, 114] width 161 height 76
click at [313, 83] on icon at bounding box center [314, 81] width 4 height 4
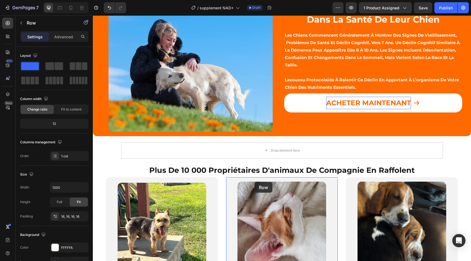
scroll to position [871, 0]
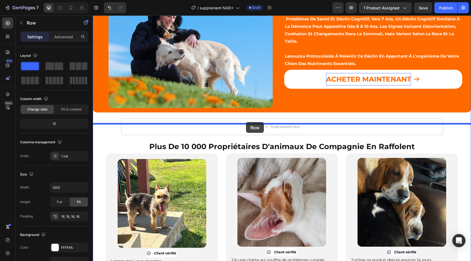
drag, startPoint x: 292, startPoint y: 172, endPoint x: 246, endPoint y: 122, distance: 67.6
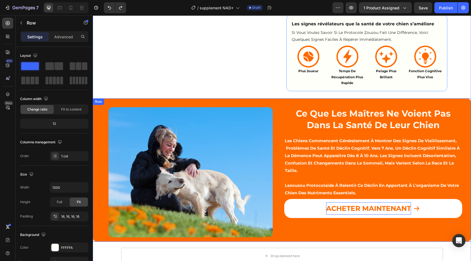
scroll to position [702, 0]
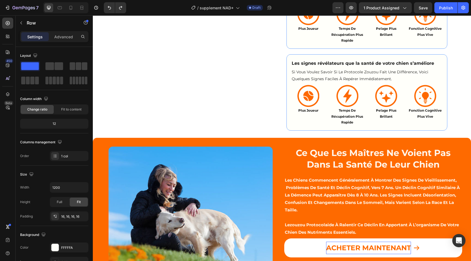
click at [287, 110] on div "Les signes révélateurs que la santé de votre chien s’améliore Text Block si vou…" at bounding box center [367, 92] width 161 height 76
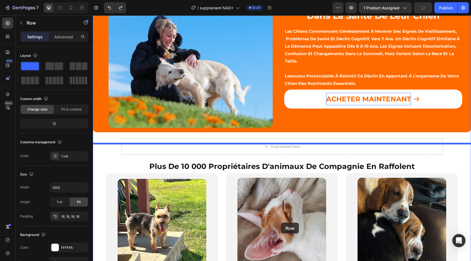
scroll to position [880, 0]
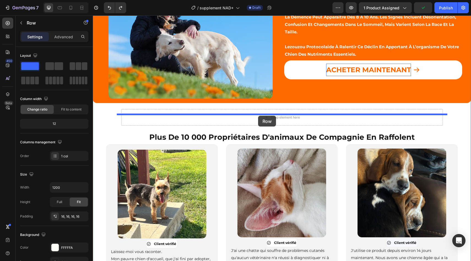
drag, startPoint x: 295, startPoint y: 69, endPoint x: 258, endPoint y: 116, distance: 60.1
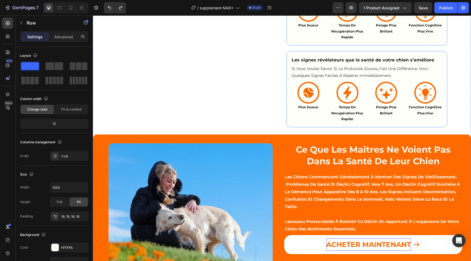
scroll to position [700, 0]
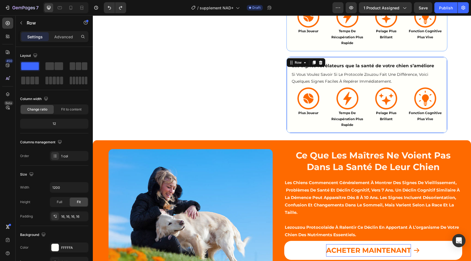
click at [289, 114] on div "Les signes révélateurs que la santé de votre chien s’améliore Text Block si vou…" at bounding box center [367, 95] width 161 height 76
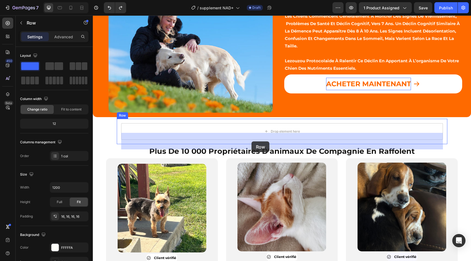
drag, startPoint x: 293, startPoint y: 75, endPoint x: 252, endPoint y: 141, distance: 78.7
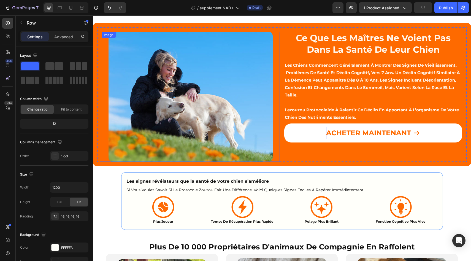
scroll to position [675, 0]
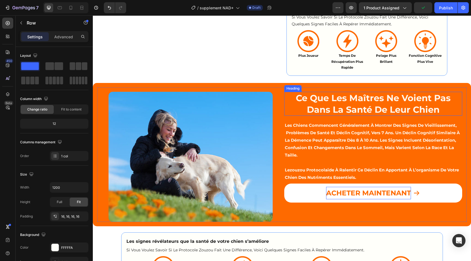
click at [322, 113] on h2 "ce que les maîtres ne voient pas dans la santé de leur chien" at bounding box center [373, 104] width 178 height 24
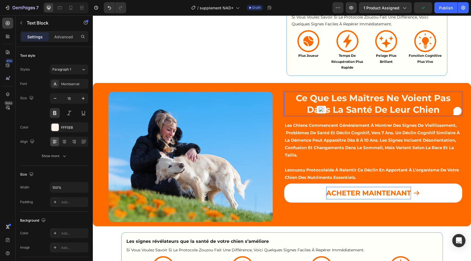
click at [285, 131] on p "les chiens commencent généralement à montrer des signes de vieillissement, prob…" at bounding box center [373, 140] width 177 height 37
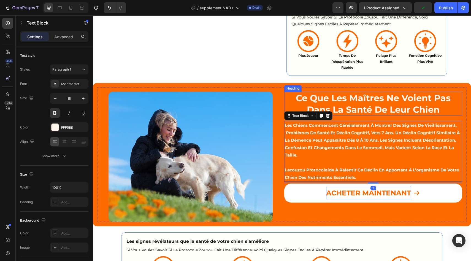
click at [295, 115] on p "⁠⁠⁠⁠⁠⁠⁠ ce que les maîtres ne voient pas dans la santé de leur chien" at bounding box center [373, 103] width 177 height 23
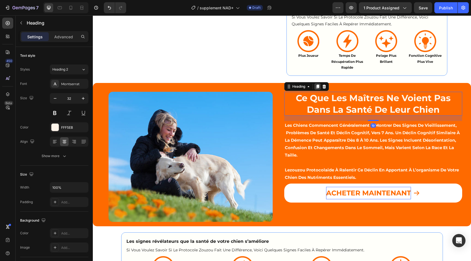
click at [320, 89] on icon at bounding box center [318, 86] width 4 height 4
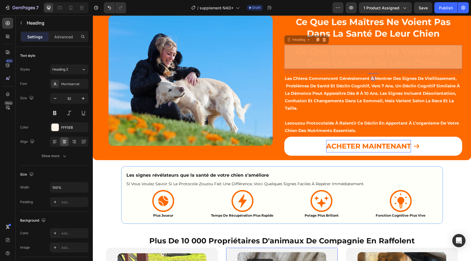
scroll to position [778, 0]
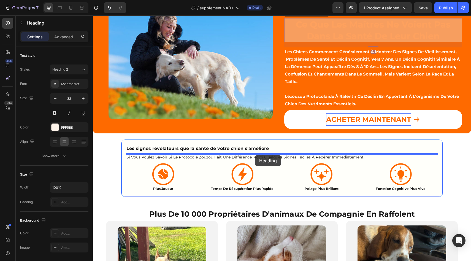
drag, startPoint x: 295, startPoint y: 128, endPoint x: 255, endPoint y: 155, distance: 48.8
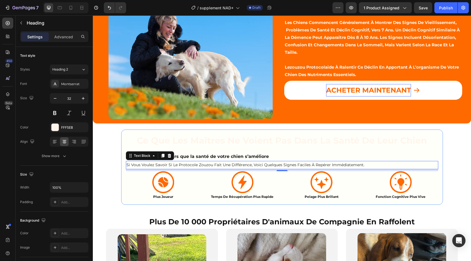
click at [276, 169] on div "si vous voulez savoir si le protocole zouzou fait une différence, voici quelque…" at bounding box center [282, 165] width 312 height 8
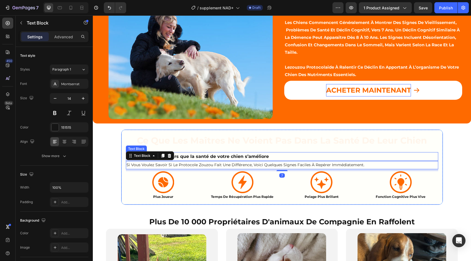
click at [273, 161] on p "Les signes révélateurs que la santé de votre chien s’améliore" at bounding box center [281, 157] width 311 height 8
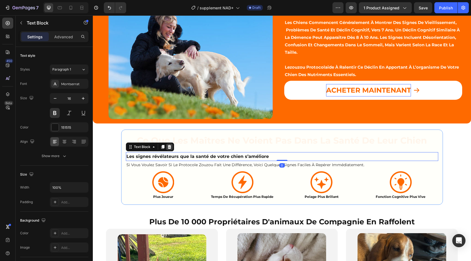
click at [169, 149] on icon at bounding box center [169, 147] width 4 height 4
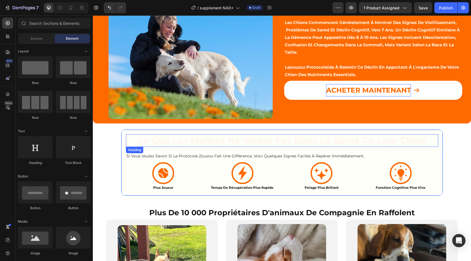
click at [193, 146] on strong "ce que les maîtres ne voient pas dans la santé de leur chien" at bounding box center [282, 140] width 290 height 11
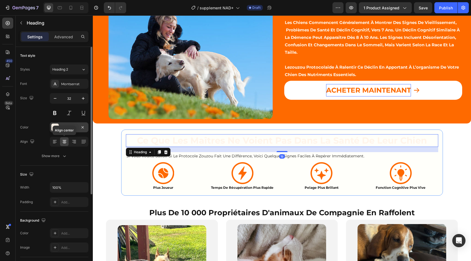
click at [60, 128] on div "FFF5EB" at bounding box center [69, 127] width 39 height 10
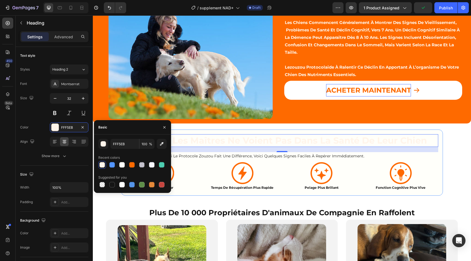
click at [120, 149] on div "FFF5EB 100 % Recent colors Suggested for you" at bounding box center [132, 164] width 68 height 50
click at [125, 146] on input "FFF5EB" at bounding box center [124, 144] width 29 height 10
paste input "#00176"
type input "#00176B"
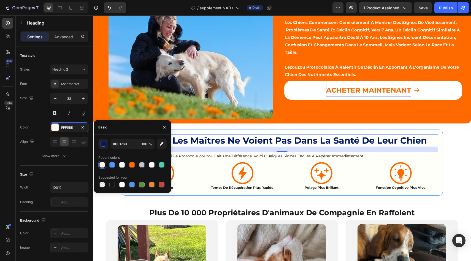
click at [193, 152] on div "19" at bounding box center [282, 149] width 312 height 5
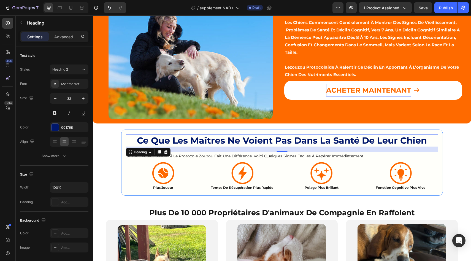
click at [223, 146] on strong "ce que les maîtres ne voient pas dans la santé de leur chien" at bounding box center [282, 140] width 290 height 11
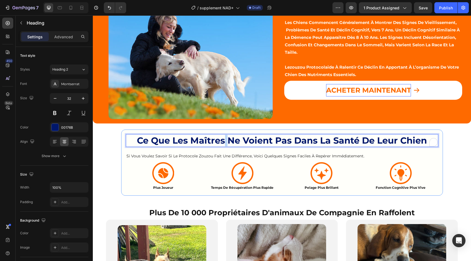
click at [223, 146] on strong "ce que les maîtres ne voient pas dans la santé de leur chien" at bounding box center [282, 140] width 290 height 11
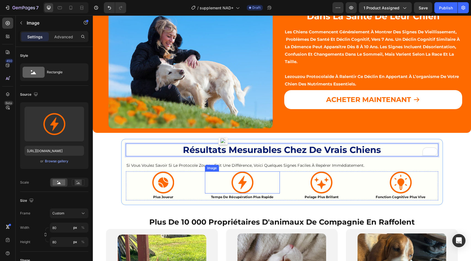
click at [217, 168] on div "Image" at bounding box center [212, 168] width 12 height 5
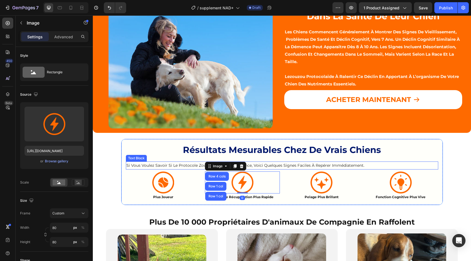
click at [193, 168] on p "si vous voulez savoir si le protocole zouzou fait une différence, voici quelque…" at bounding box center [281, 165] width 311 height 7
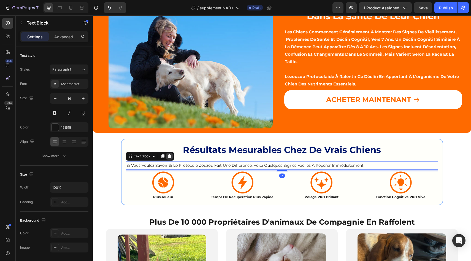
click at [169, 155] on icon at bounding box center [170, 156] width 4 height 4
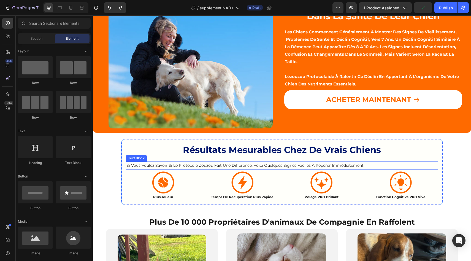
click at [224, 166] on p "si vous voulez savoir si le protocole zouzou fait une différence, voici quelque…" at bounding box center [281, 165] width 311 height 7
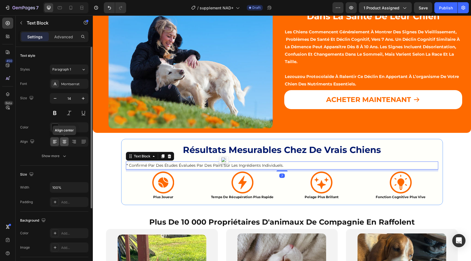
click at [68, 142] on div at bounding box center [64, 141] width 9 height 9
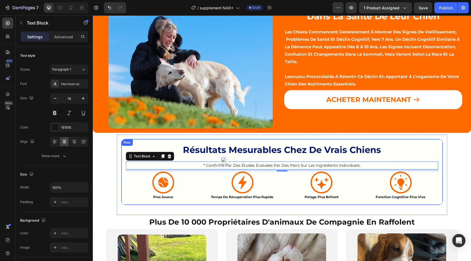
drag, startPoint x: 139, startPoint y: 157, endPoint x: 214, endPoint y: 202, distance: 87.0
click at [214, 202] on div "⁠⁠⁠⁠⁠⁠⁠ Résultats mesurables chez de vrais chiens Heading * Confirmé par des ét…" at bounding box center [282, 172] width 322 height 66
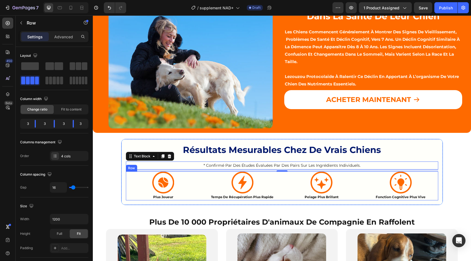
click at [203, 198] on div "Image plus joueur Text Block Image temps de récupération plus rapide Text Block…" at bounding box center [282, 185] width 312 height 29
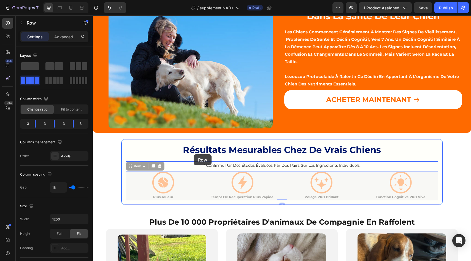
drag, startPoint x: 137, startPoint y: 163, endPoint x: 194, endPoint y: 154, distance: 57.2
click at [194, 154] on div "Header Product Images Image Image ADORÉ PAR PLUS DE 100 000 CHIENS Text Block R…" at bounding box center [282, 244] width 378 height 2012
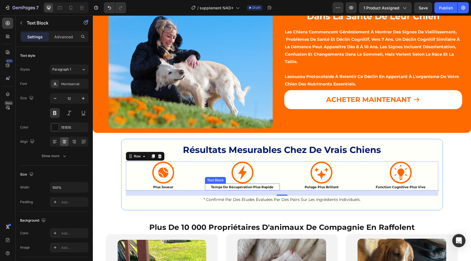
click at [207, 185] on p "temps de récupération plus rapide" at bounding box center [243, 187] width 74 height 6
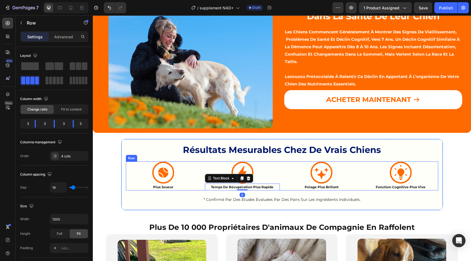
click at [202, 187] on div "Image plus joueur Text Block Image temps de récupération plus rapide Text Block…" at bounding box center [282, 175] width 312 height 29
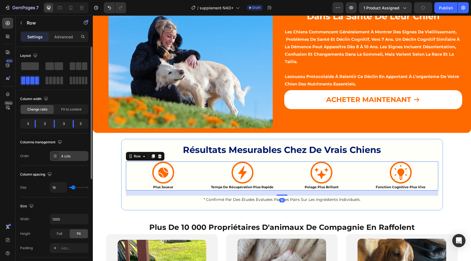
click at [71, 154] on div "4 cols" at bounding box center [74, 156] width 26 height 5
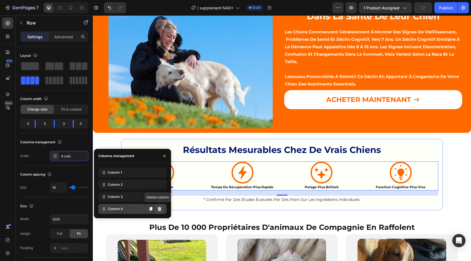
click at [158, 210] on icon at bounding box center [159, 209] width 4 height 4
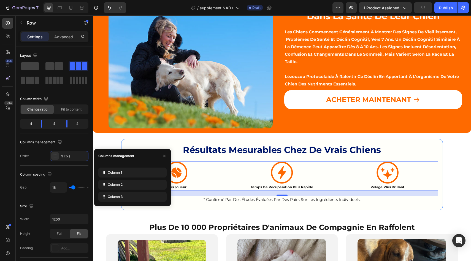
click at [158, 210] on div "⁠⁠⁠⁠⁠⁠⁠ Résultats mesurables chez de vrais chiens Heading Image plus joueur Tex…" at bounding box center [282, 174] width 322 height 71
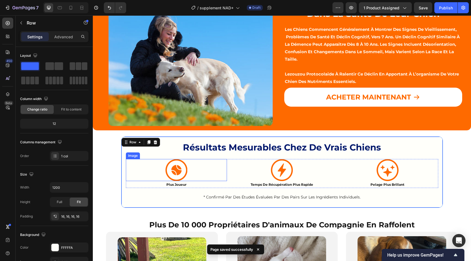
click at [184, 174] on img at bounding box center [176, 170] width 22 height 22
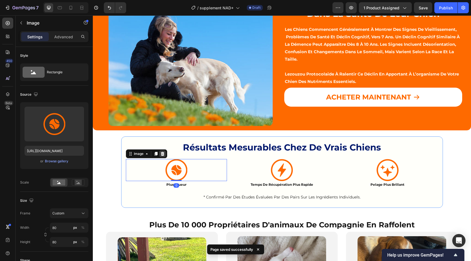
click at [161, 153] on icon at bounding box center [162, 154] width 4 height 4
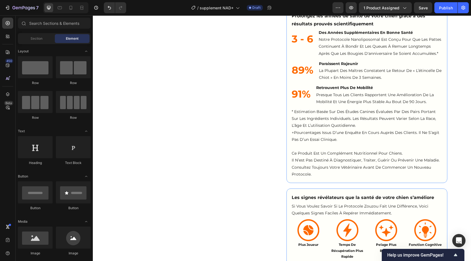
scroll to position [486, 0]
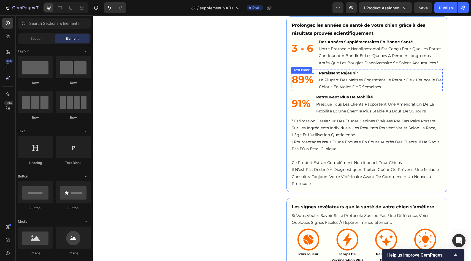
click at [312, 80] on strong "89%" at bounding box center [303, 79] width 22 height 12
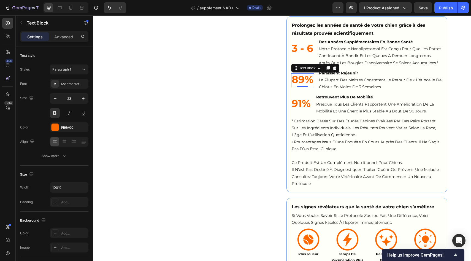
drag, startPoint x: 328, startPoint y: 68, endPoint x: 322, endPoint y: 72, distance: 7.7
click at [328, 68] on icon at bounding box center [328, 68] width 3 height 4
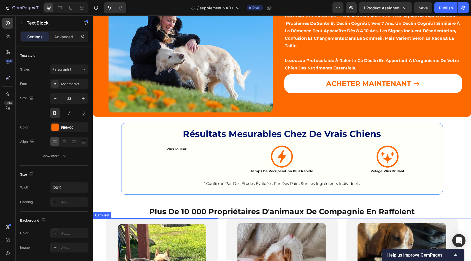
scroll to position [827, 0]
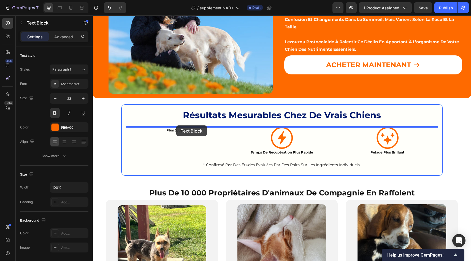
drag, startPoint x: 301, startPoint y: 85, endPoint x: 176, endPoint y: 126, distance: 131.2
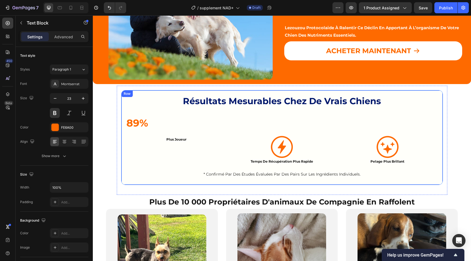
scroll to position [813, 0]
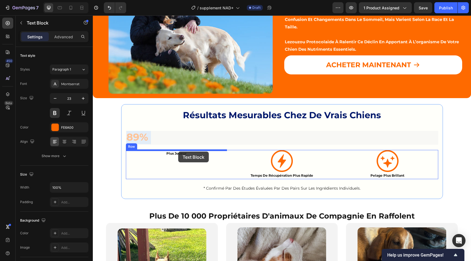
drag, startPoint x: 142, startPoint y: 136, endPoint x: 178, endPoint y: 150, distance: 39.0
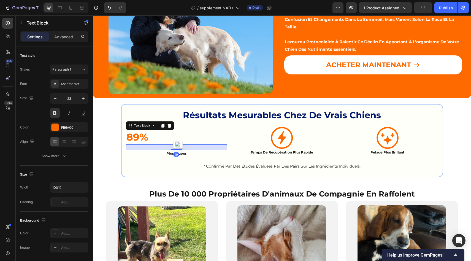
click at [199, 142] on p "89%" at bounding box center [176, 137] width 100 height 13
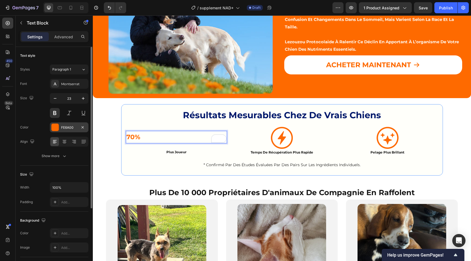
click at [73, 128] on div "FE6A00" at bounding box center [69, 127] width 16 height 5
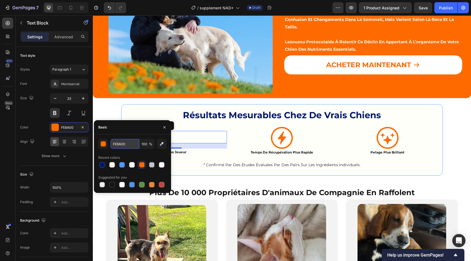
click at [128, 141] on input "FE6A00" at bounding box center [124, 144] width 29 height 10
paste input "#5395FF"
type input "#5395FF"
click at [64, 141] on icon at bounding box center [65, 142] width 6 height 6
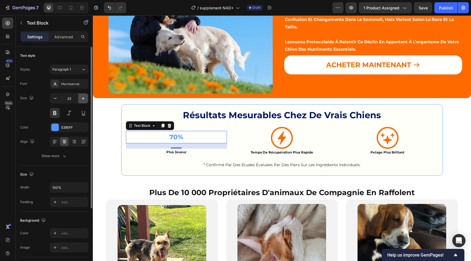
click at [83, 96] on icon "button" at bounding box center [83, 99] width 6 height 6
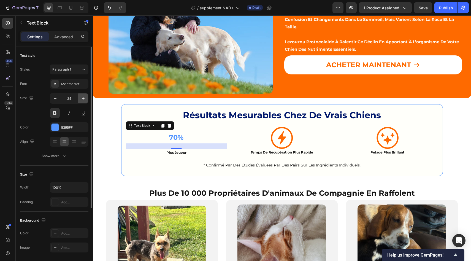
click at [83, 96] on icon "button" at bounding box center [83, 99] width 6 height 6
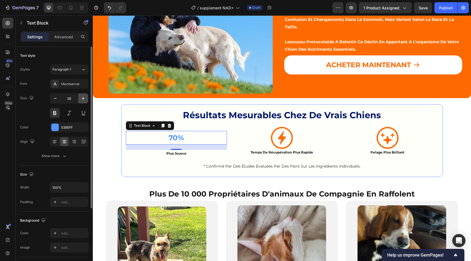
click at [83, 96] on icon "button" at bounding box center [83, 99] width 6 height 6
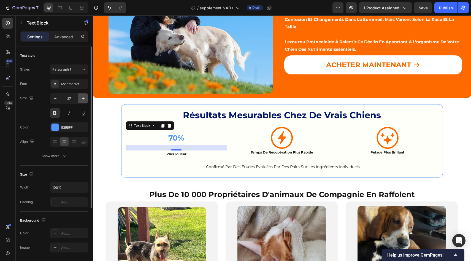
click at [83, 96] on icon "button" at bounding box center [83, 99] width 6 height 6
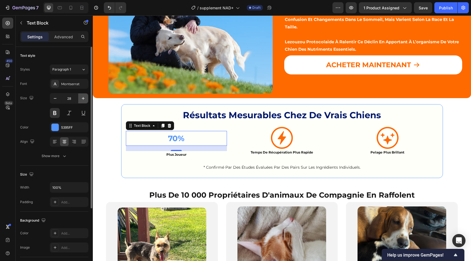
click at [83, 96] on icon "button" at bounding box center [83, 99] width 6 height 6
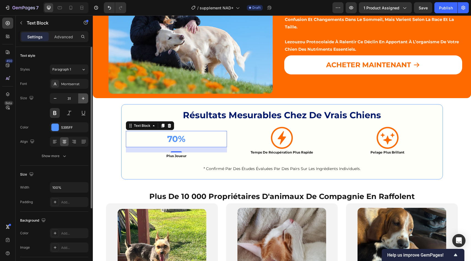
click at [83, 96] on icon "button" at bounding box center [83, 99] width 6 height 6
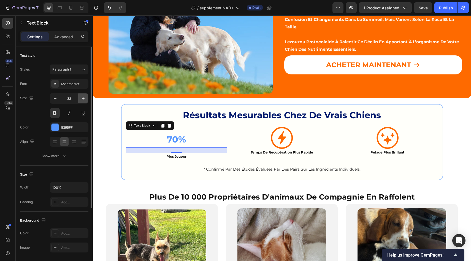
click at [83, 96] on icon "button" at bounding box center [83, 99] width 6 height 6
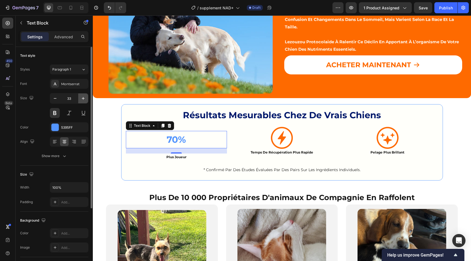
click at [83, 96] on icon "button" at bounding box center [83, 99] width 6 height 6
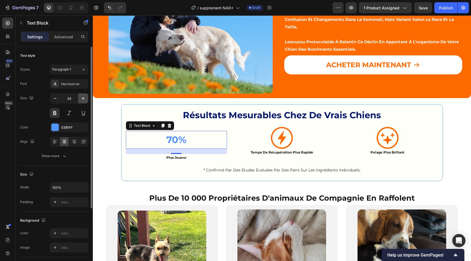
click at [83, 96] on icon "button" at bounding box center [83, 99] width 6 height 6
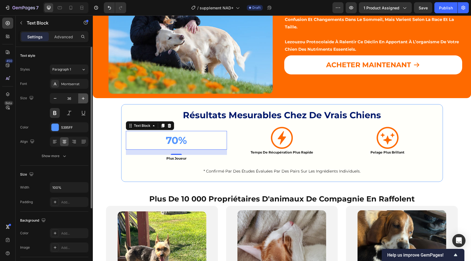
click at [83, 96] on icon "button" at bounding box center [83, 99] width 6 height 6
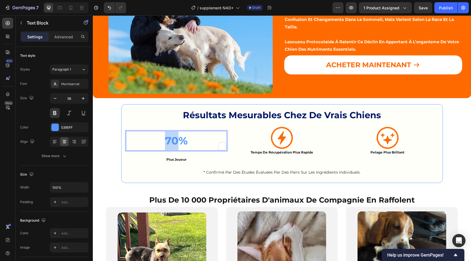
click at [162, 147] on p "70%" at bounding box center [176, 140] width 100 height 19
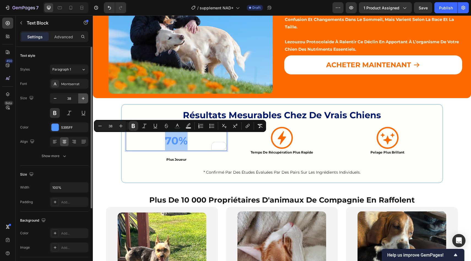
click at [82, 99] on icon "button" at bounding box center [83, 99] width 6 height 6
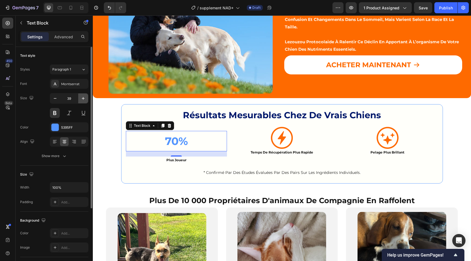
click at [82, 99] on icon "button" at bounding box center [83, 99] width 6 height 6
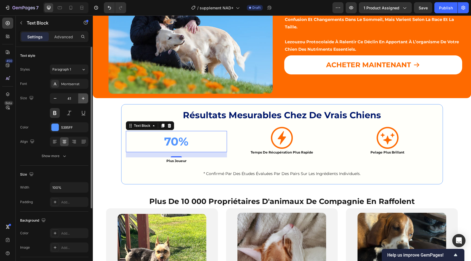
click at [82, 99] on icon "button" at bounding box center [83, 99] width 6 height 6
type input "42"
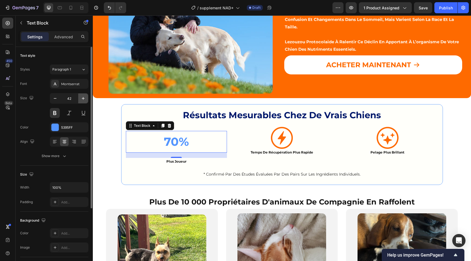
type input "43"
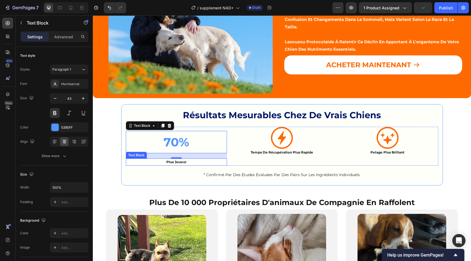
click at [170, 160] on p "plus joueur" at bounding box center [176, 162] width 100 height 6
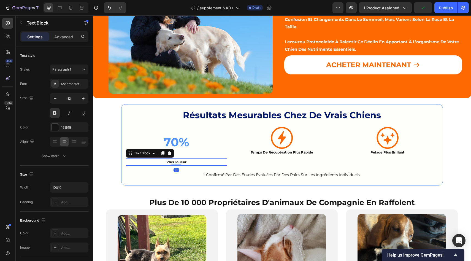
click at [170, 160] on p "plus joueur" at bounding box center [176, 162] width 100 height 6
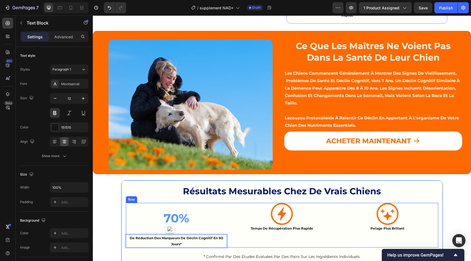
scroll to position [734, 0]
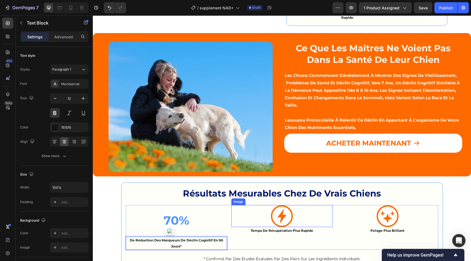
click at [275, 215] on img at bounding box center [282, 216] width 22 height 22
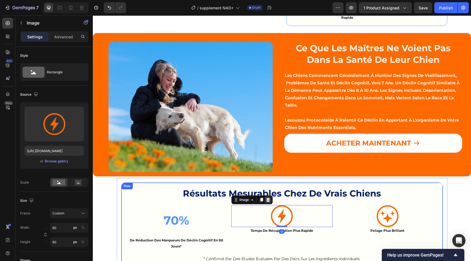
click at [268, 198] on icon at bounding box center [268, 200] width 4 height 4
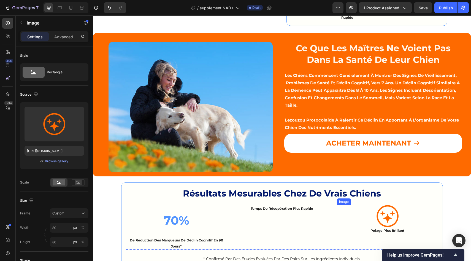
click at [370, 210] on div at bounding box center [387, 216] width 101 height 22
click at [376, 200] on div at bounding box center [373, 199] width 7 height 7
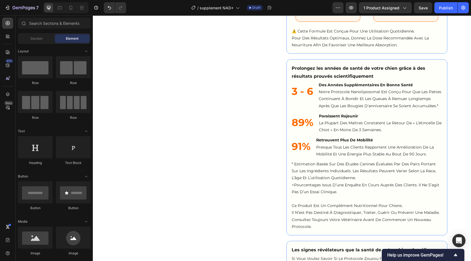
scroll to position [438, 0]
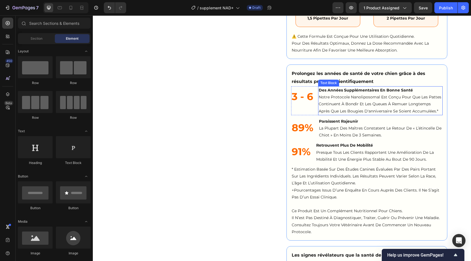
click at [328, 106] on p "des années supplémentaires en bonne santé notre protocole nanoliposomal est con…" at bounding box center [380, 101] width 123 height 28
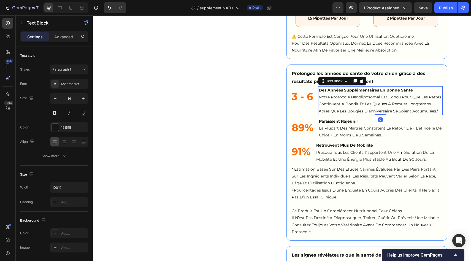
click at [328, 106] on p "des années supplémentaires en bonne santé notre protocole nanoliposomal est con…" at bounding box center [380, 101] width 123 height 28
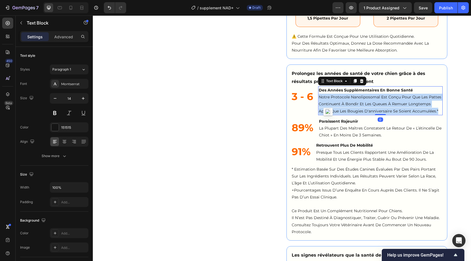
click at [328, 106] on p "des années supplémentaires en bonne santé notre protocole nanoliposomal est con…" at bounding box center [380, 101] width 123 height 28
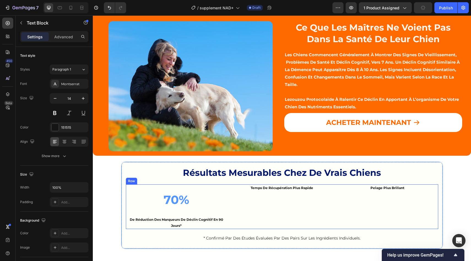
scroll to position [784, 0]
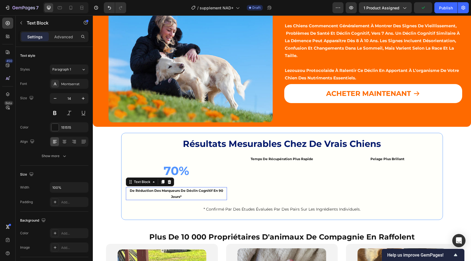
click at [171, 192] on span "de réduction des marqueurs de déclin cognitif en 90 jours*" at bounding box center [176, 193] width 93 height 10
click at [85, 97] on icon "button" at bounding box center [83, 99] width 6 height 6
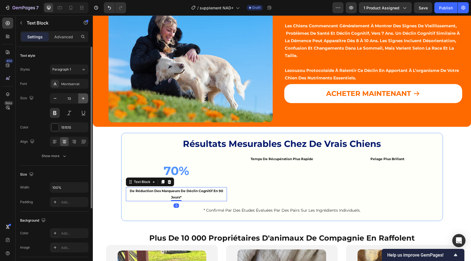
type input "14"
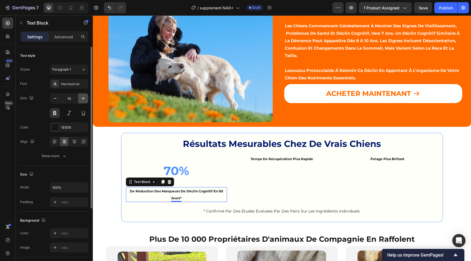
click at [82, 96] on icon "button" at bounding box center [83, 99] width 6 height 6
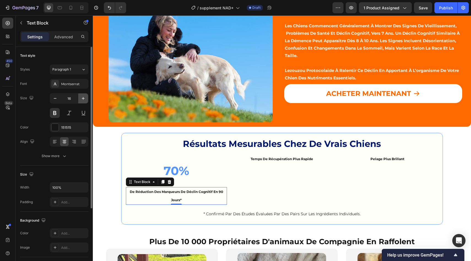
click at [82, 96] on icon "button" at bounding box center [83, 99] width 6 height 6
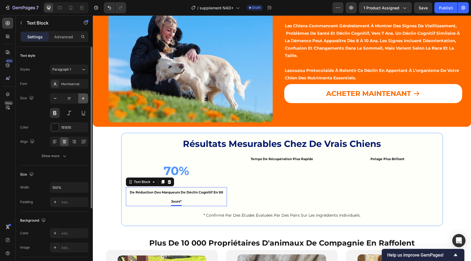
click at [82, 96] on icon "button" at bounding box center [83, 99] width 6 height 6
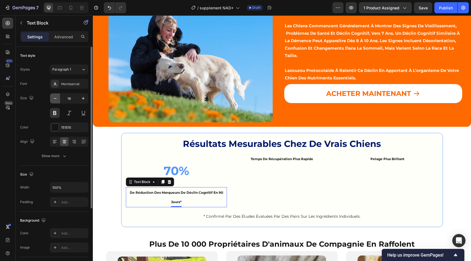
click at [57, 99] on icon "button" at bounding box center [55, 99] width 6 height 6
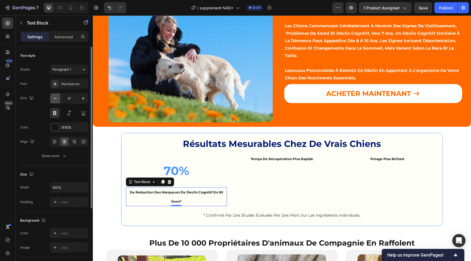
type input "16"
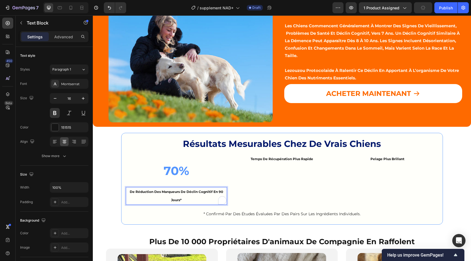
click at [181, 195] on p "de réduction des marqueurs de déclin cognitif en 90 jours*" at bounding box center [176, 196] width 100 height 17
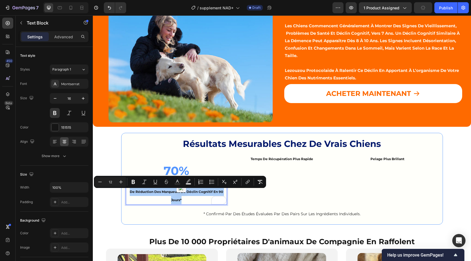
click at [114, 181] on input "12" at bounding box center [110, 182] width 11 height 7
type input "16"
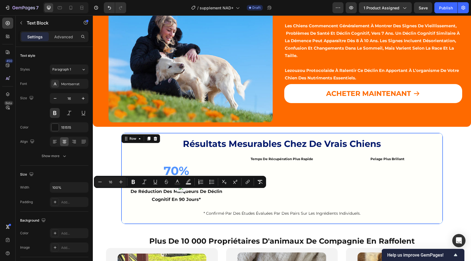
click at [258, 218] on div "⁠⁠⁠⁠⁠⁠⁠ Résultats mesurables chez de vrais chiens Heading 70% Text Block de réd…" at bounding box center [282, 179] width 312 height 82
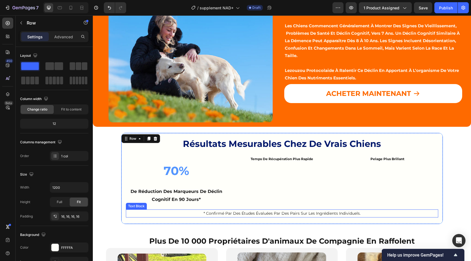
click at [215, 196] on p "de réduction des marqueurs de déclin cognitif en 90 jours*" at bounding box center [176, 196] width 100 height 16
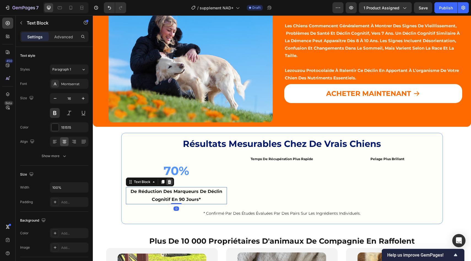
click at [167, 182] on div at bounding box center [169, 182] width 7 height 7
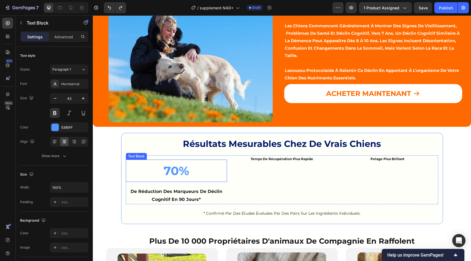
click at [188, 165] on strong "70%" at bounding box center [177, 170] width 26 height 15
click at [262, 180] on div "temps de récupération plus rapide Text Block" at bounding box center [281, 179] width 101 height 49
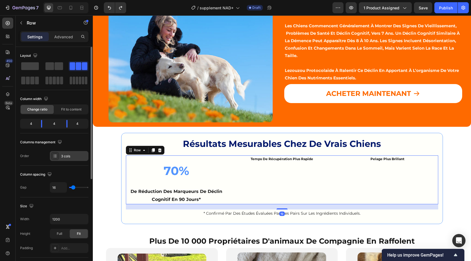
click at [70, 153] on div "3 cols" at bounding box center [69, 156] width 39 height 10
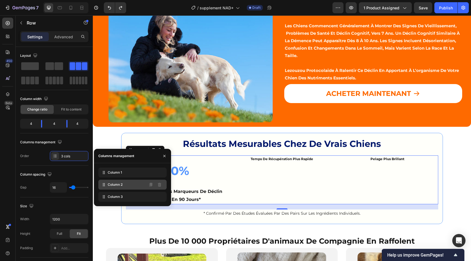
click at [161, 180] on div at bounding box center [155, 185] width 18 height 10
click at [161, 183] on icon at bounding box center [159, 184] width 4 height 4
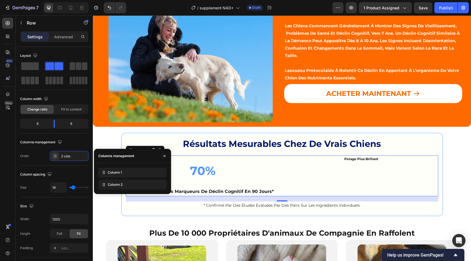
click at [0, 0] on icon at bounding box center [0, 0] width 0 height 0
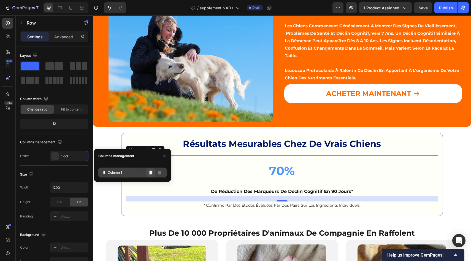
click at [150, 171] on icon at bounding box center [150, 173] width 3 height 4
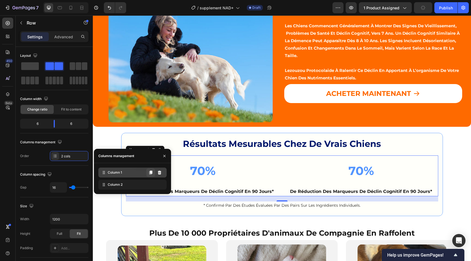
click at [150, 171] on icon at bounding box center [150, 173] width 3 height 4
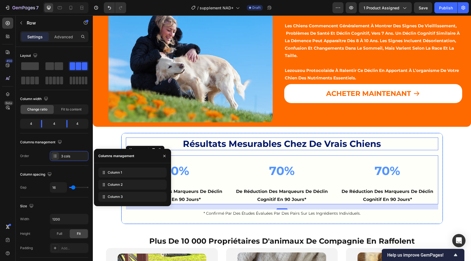
click at [226, 149] on strong "Résultats mesurables chez de vrais chiens" at bounding box center [282, 143] width 198 height 11
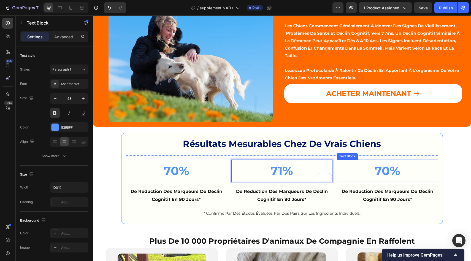
click at [376, 181] on div "70%" at bounding box center [387, 171] width 101 height 22
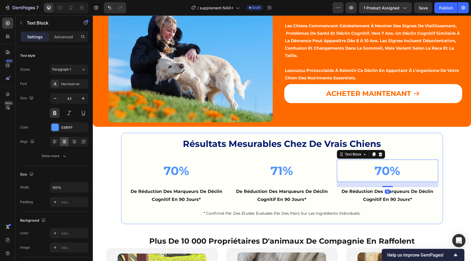
click at [376, 181] on div "70%" at bounding box center [387, 171] width 101 height 22
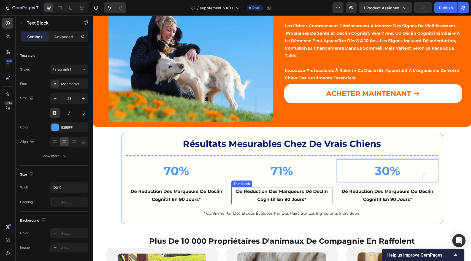
click at [249, 200] on p "de réduction des marqueurs de déclin cognitif en 90 jours*" at bounding box center [282, 196] width 100 height 16
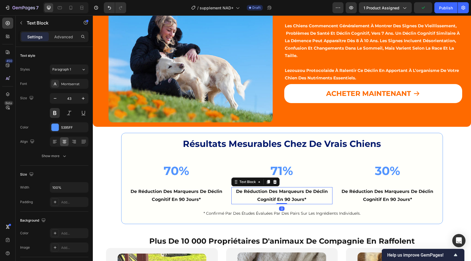
click at [249, 200] on p "de réduction des marqueurs de déclin cognitif en 90 jours*" at bounding box center [282, 196] width 100 height 16
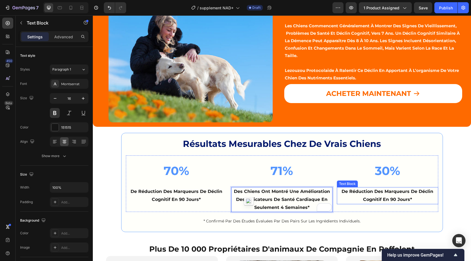
click at [362, 194] on span "de réduction des marqueurs de déclin cognitif en 90 jours*" at bounding box center [388, 195] width 92 height 13
click at [325, 199] on span "des chiens ont montré une amélioration des indicateurs de santé cardiaque en se…" at bounding box center [282, 199] width 96 height 21
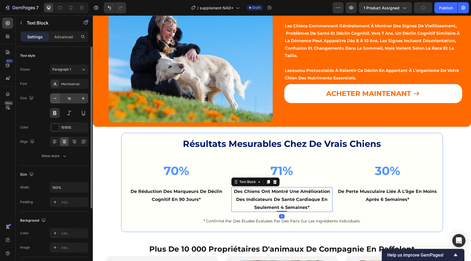
click at [57, 99] on icon "button" at bounding box center [55, 99] width 6 height 6
type input "15"
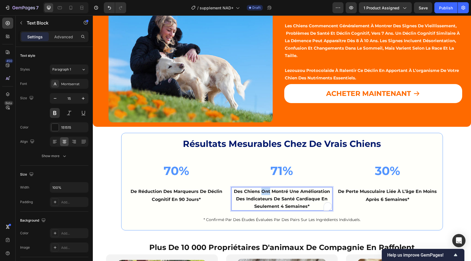
click at [269, 194] on p "des chiens ont montré une amélioration des indicateurs de santé cardiaque en se…" at bounding box center [282, 199] width 100 height 22
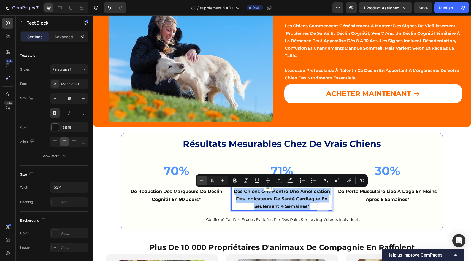
click at [199, 179] on icon "Editor contextual toolbar" at bounding box center [202, 181] width 6 height 6
type input "15"
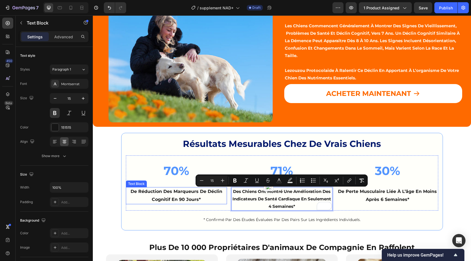
click at [168, 204] on div "de réduction des marqueurs de déclin cognitif en 90 jours*" at bounding box center [176, 195] width 101 height 17
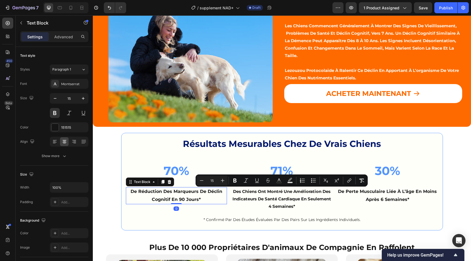
click at [168, 204] on div "de réduction des marqueurs de déclin cognitif en 90 jours*" at bounding box center [176, 195] width 101 height 17
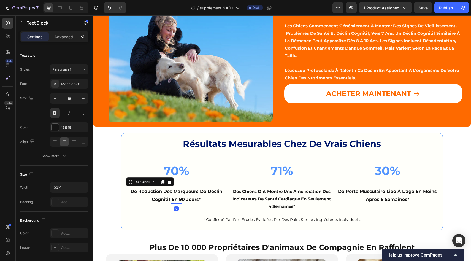
click at [168, 204] on div "de réduction des marqueurs de déclin cognitif en 90 jours*" at bounding box center [176, 195] width 101 height 17
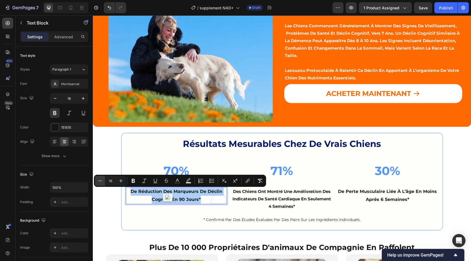
click at [103, 180] on button "Minus" at bounding box center [100, 181] width 10 height 10
type input "15"
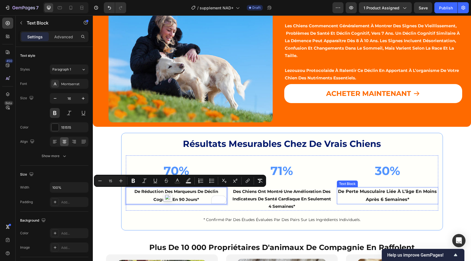
click at [386, 195] on p "de perte musculaire liée à l’âge en moins après 6 semaines*" at bounding box center [388, 196] width 100 height 16
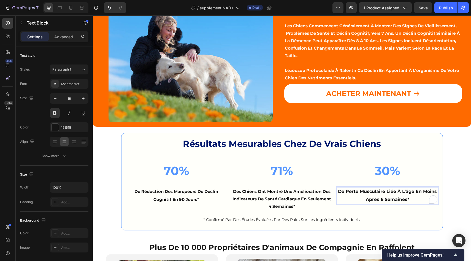
click at [386, 195] on p "de perte musculaire liée à l’âge en moins après 6 semaines*" at bounding box center [388, 196] width 100 height 16
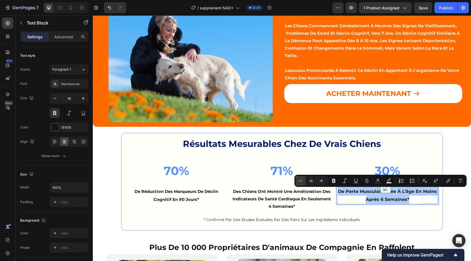
click at [300, 182] on icon "Editor contextual toolbar" at bounding box center [301, 181] width 6 height 6
type input "15"
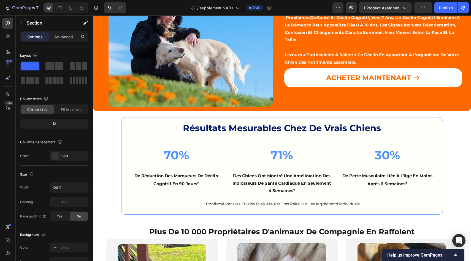
scroll to position [805, 0]
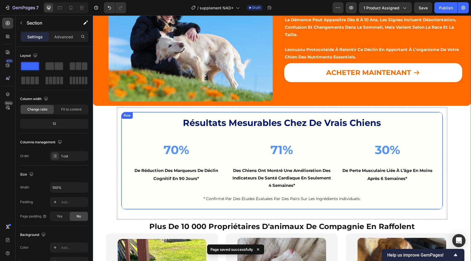
click at [121, 124] on div "⁠⁠⁠⁠⁠⁠⁠ Résultats mesurables chez de vrais chiens Heading 70% Text Block de réd…" at bounding box center [282, 161] width 322 height 98
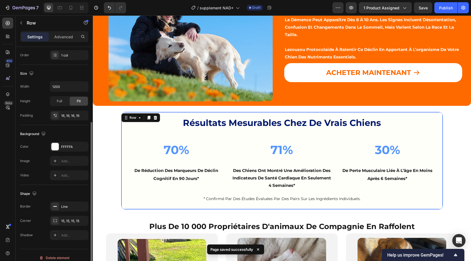
scroll to position [106, 0]
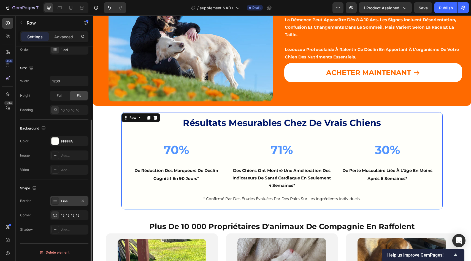
click at [66, 197] on div "Line" at bounding box center [69, 201] width 39 height 10
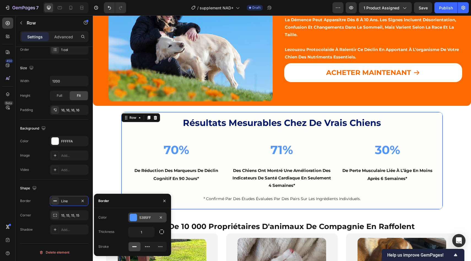
click at [129, 213] on div "5395FF" at bounding box center [147, 217] width 39 height 10
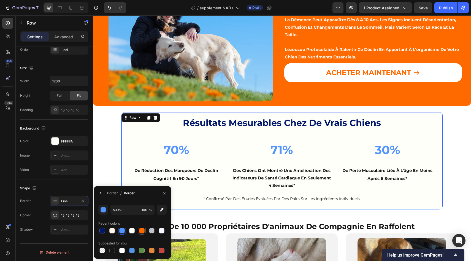
click at [141, 228] on div at bounding box center [142, 231] width 6 height 6
type input "FE6A00"
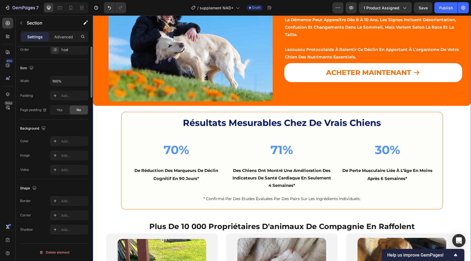
scroll to position [0, 0]
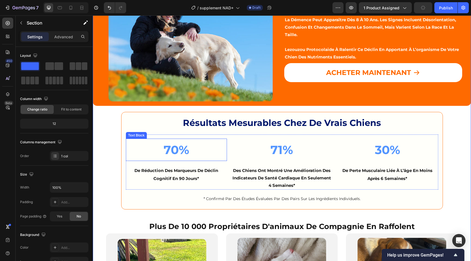
click at [174, 151] on strong "70%" at bounding box center [177, 149] width 26 height 15
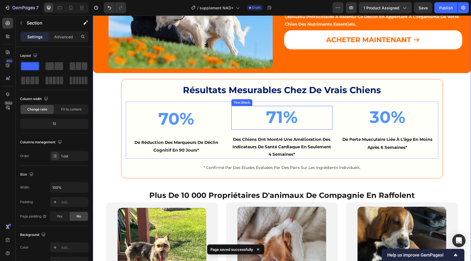
scroll to position [837, 0]
click at [315, 44] on button "ACHETER MAINTENANT" at bounding box center [373, 40] width 178 height 19
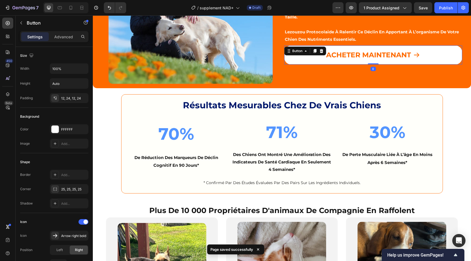
scroll to position [820, 0]
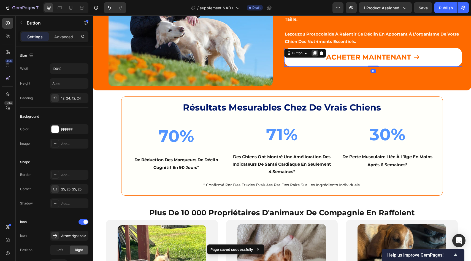
click at [313, 54] on icon at bounding box center [315, 53] width 4 height 4
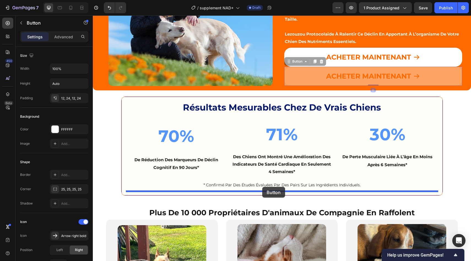
drag, startPoint x: 294, startPoint y: 65, endPoint x: 262, endPoint y: 187, distance: 126.0
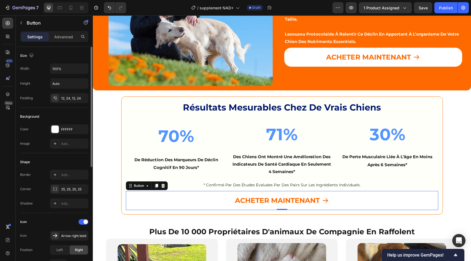
scroll to position [5, 0]
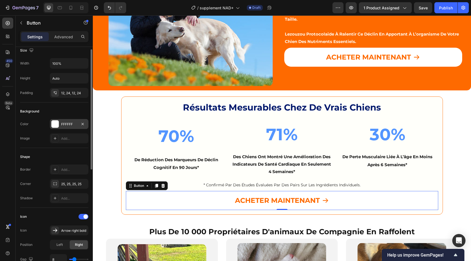
click at [58, 128] on div at bounding box center [55, 124] width 8 height 8
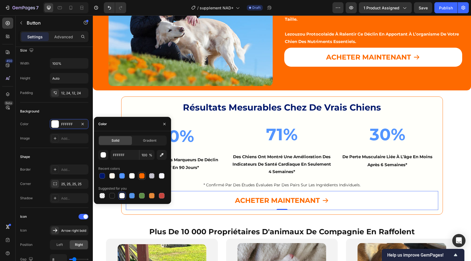
click at [141, 179] on div at bounding box center [142, 176] width 8 height 8
type input "FE6A00"
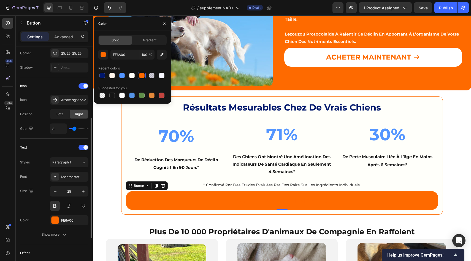
scroll to position [196, 0]
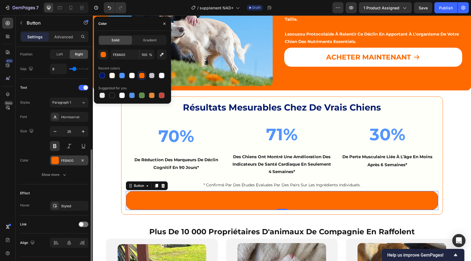
click at [59, 160] on div "FE6A00" at bounding box center [69, 160] width 39 height 10
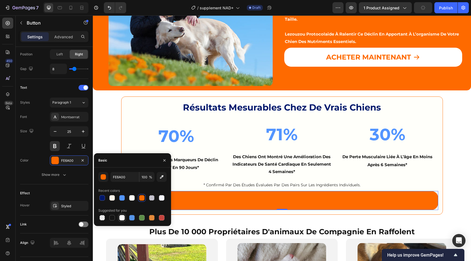
click at [123, 218] on div at bounding box center [122, 218] width 6 height 6
click at [113, 200] on div at bounding box center [112, 198] width 6 height 6
type input "FFF5EB"
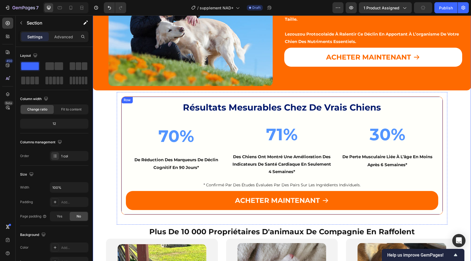
click at [154, 211] on div "⁠⁠⁠⁠⁠⁠⁠ Résultats mesurables chez de vrais chiens Heading 70% Text Block de réd…" at bounding box center [282, 155] width 322 height 118
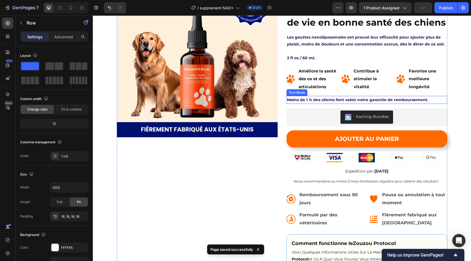
scroll to position [33, 0]
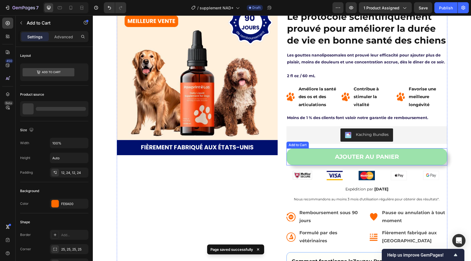
click at [317, 152] on button "AJOUTER AU PANIER" at bounding box center [367, 156] width 161 height 17
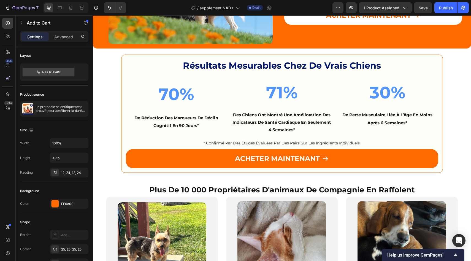
scroll to position [862, 0]
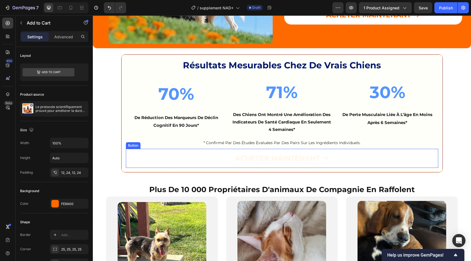
click at [207, 161] on button "ACHETER MAINTENANT" at bounding box center [282, 158] width 312 height 19
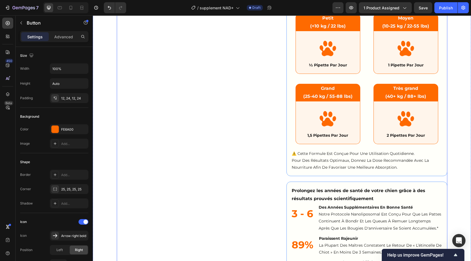
scroll to position [135, 0]
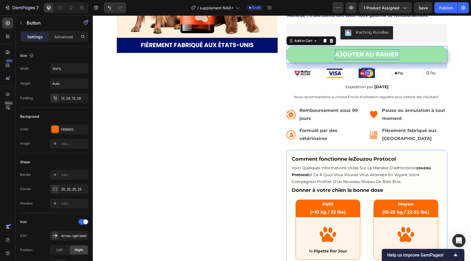
click at [383, 60] on strong "AJOUTER AU PANIER" at bounding box center [367, 54] width 64 height 10
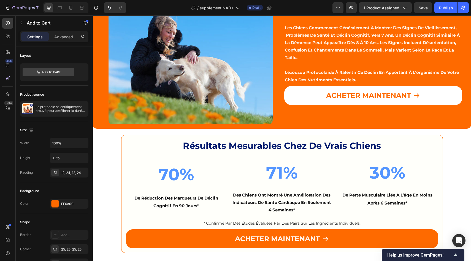
scroll to position [784, 0]
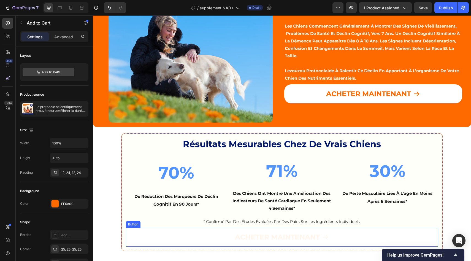
click at [225, 234] on button "ACHETER MAINTENANT" at bounding box center [282, 237] width 312 height 19
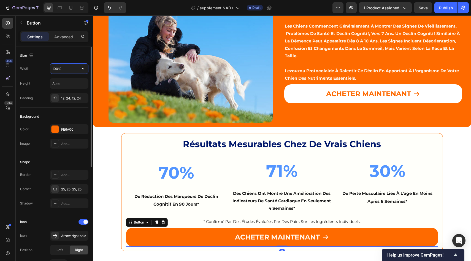
click at [70, 66] on input "100%" at bounding box center [69, 69] width 38 height 10
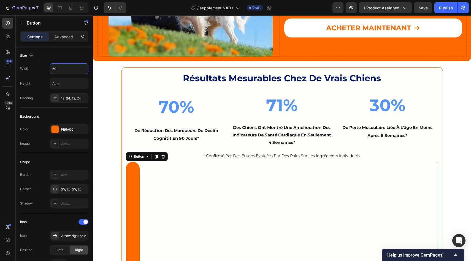
scroll to position [874, 0]
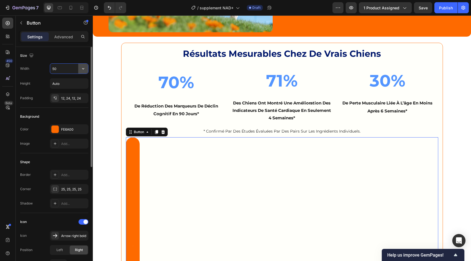
click at [84, 69] on icon "button" at bounding box center [83, 69] width 6 height 6
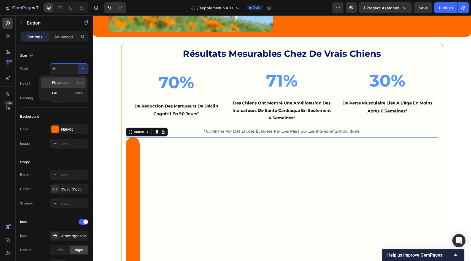
click at [80, 84] on span "Auto" at bounding box center [79, 82] width 7 height 5
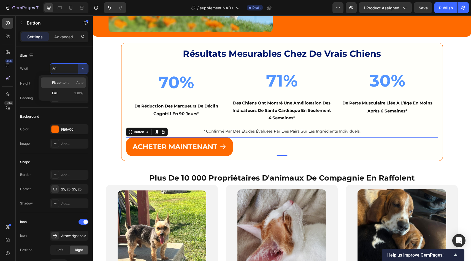
type input "Auto"
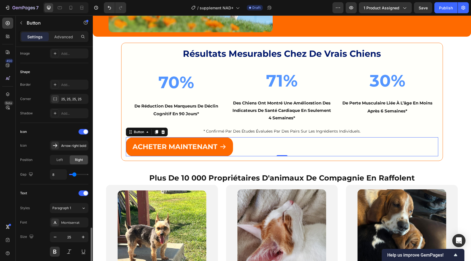
scroll to position [209, 0]
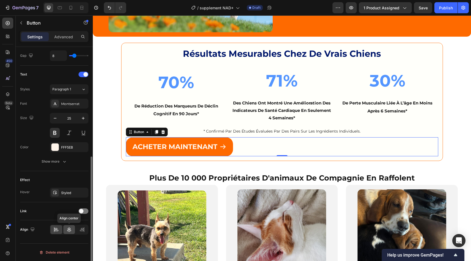
click at [69, 228] on icon at bounding box center [69, 229] width 4 height 5
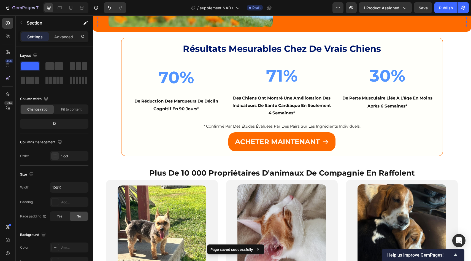
scroll to position [885, 0]
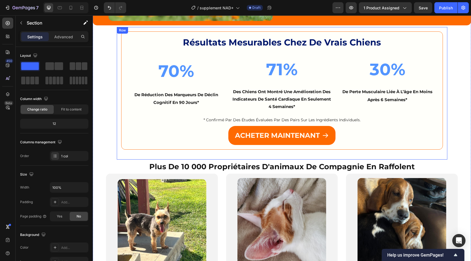
click at [133, 154] on div "⁠⁠⁠⁠⁠⁠⁠ Résultats mesurables chez de vrais chiens Heading 70% Text Block de réd…" at bounding box center [282, 93] width 322 height 124
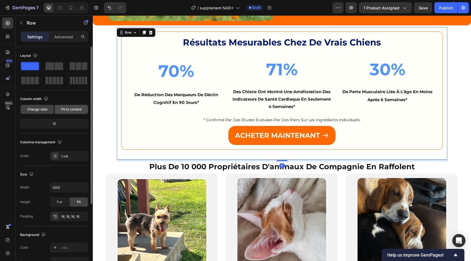
click at [79, 106] on div "Fit to content" at bounding box center [71, 109] width 33 height 9
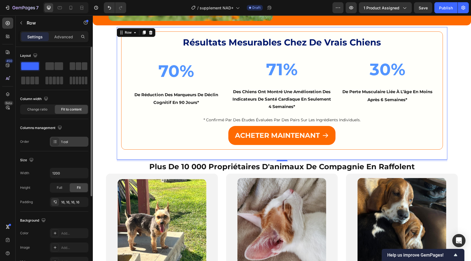
click at [83, 142] on div "1 col" at bounding box center [74, 141] width 26 height 5
click at [46, 114] on div "Change ratio" at bounding box center [37, 109] width 33 height 9
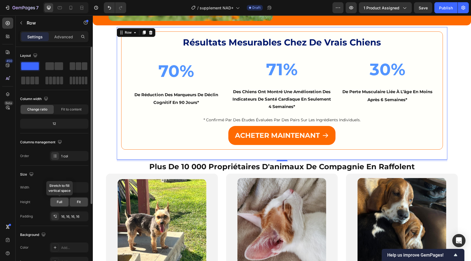
click at [62, 202] on span "Full" at bounding box center [60, 202] width 6 height 5
click at [84, 203] on div "Fit" at bounding box center [79, 202] width 18 height 9
click at [62, 203] on div "Full" at bounding box center [59, 202] width 18 height 9
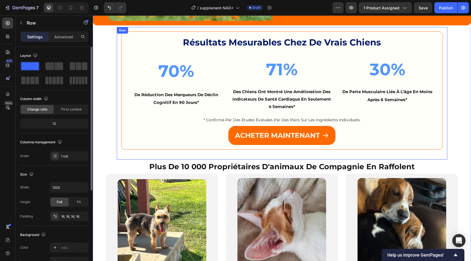
click at [126, 155] on div "⁠⁠⁠⁠⁠⁠⁠ Résultats mesurables chez de vrais chiens Heading 70% Text Block de réd…" at bounding box center [282, 93] width 331 height 133
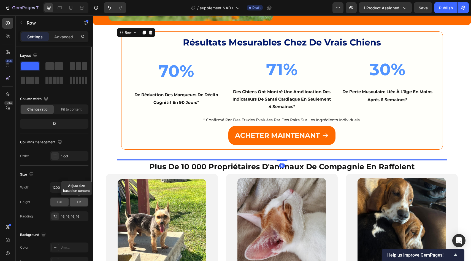
click at [78, 203] on span "Fit" at bounding box center [79, 202] width 4 height 5
click at [69, 202] on div "Full Fit Adjust size based on content" at bounding box center [69, 202] width 39 height 10
click at [63, 202] on div "Full" at bounding box center [59, 202] width 18 height 9
click at [70, 107] on span "Fit to content" at bounding box center [71, 109] width 20 height 5
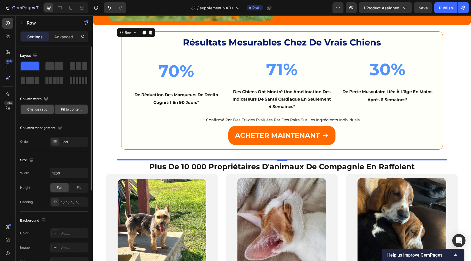
click at [51, 108] on div "Change ratio" at bounding box center [37, 109] width 33 height 9
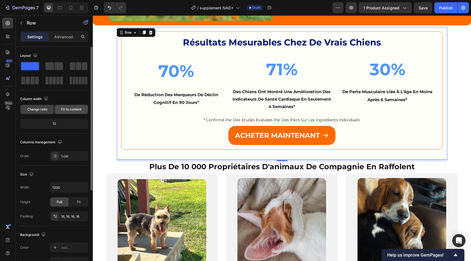
click at [66, 111] on span "Fit to content" at bounding box center [71, 109] width 20 height 5
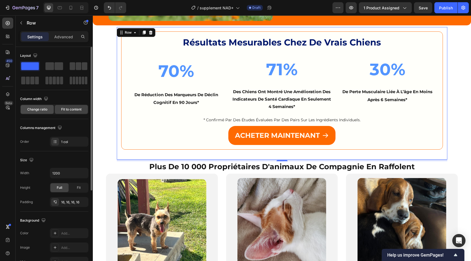
click at [43, 110] on span "Change ratio" at bounding box center [37, 109] width 20 height 5
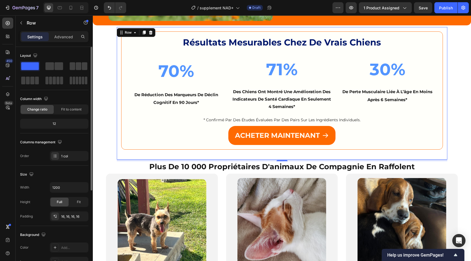
click at [63, 126] on div "12" at bounding box center [54, 124] width 66 height 8
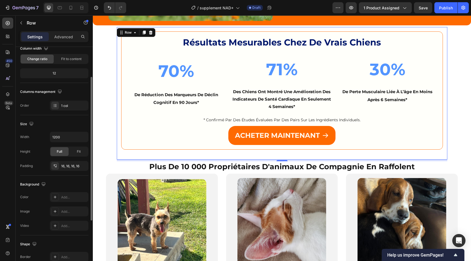
scroll to position [51, 0]
click at [80, 139] on icon "button" at bounding box center [83, 137] width 6 height 6
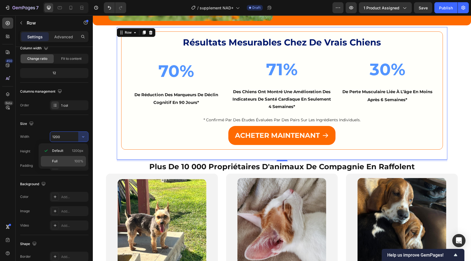
click at [72, 161] on p "Full 100%" at bounding box center [67, 161] width 31 height 5
type input "100%"
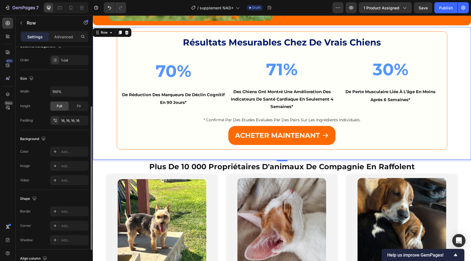
scroll to position [103, 0]
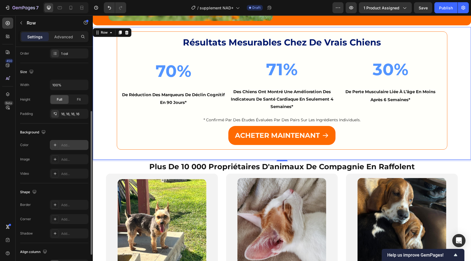
click at [72, 146] on div "Add..." at bounding box center [74, 145] width 26 height 5
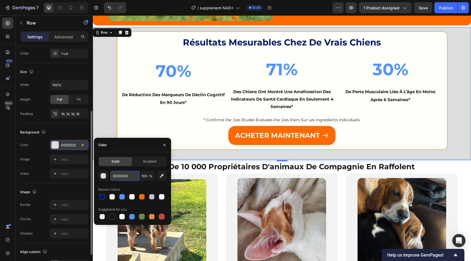
click at [131, 173] on input "DDDDDD" at bounding box center [124, 176] width 29 height 10
paste input "#FFF5EB"
type input "#FFF5EB"
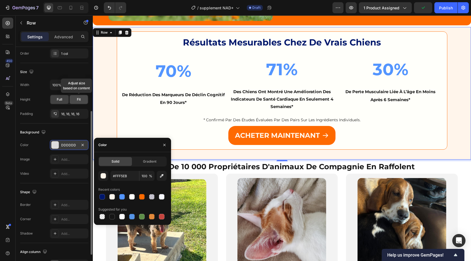
click at [87, 101] on div "Fit" at bounding box center [79, 99] width 18 height 9
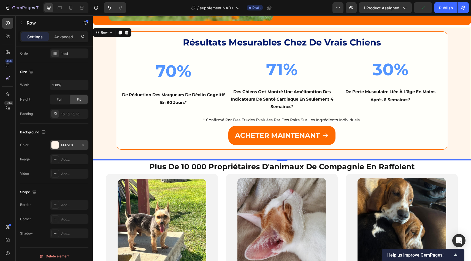
click at [101, 99] on div "⁠⁠⁠⁠⁠⁠⁠ Résultats mesurables chez de vrais chiens Heading 70% Text Block de réd…" at bounding box center [282, 93] width 370 height 124
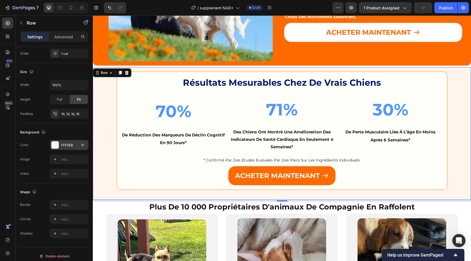
scroll to position [839, 0]
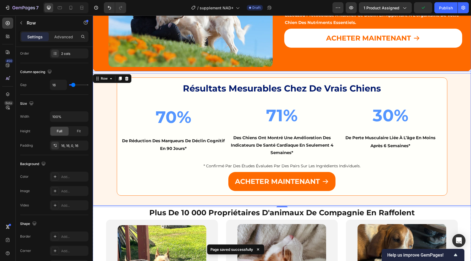
click at [299, 67] on div "⁠⁠⁠⁠⁠⁠⁠ ce que les maîtres ne voient pas dans la santé de leur chien Heading le…" at bounding box center [373, 2] width 178 height 130
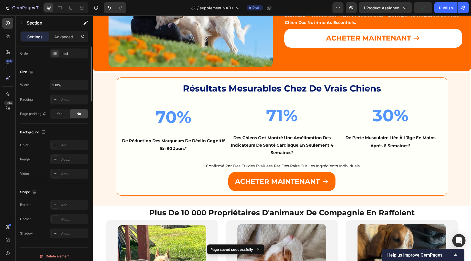
scroll to position [0, 0]
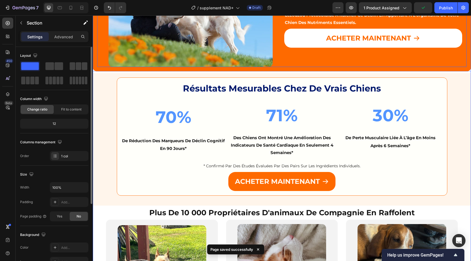
click at [298, 61] on div "⁠⁠⁠⁠⁠⁠⁠ ce que les maîtres ne voient pas dans la santé de leur chien Heading le…" at bounding box center [373, 2] width 178 height 130
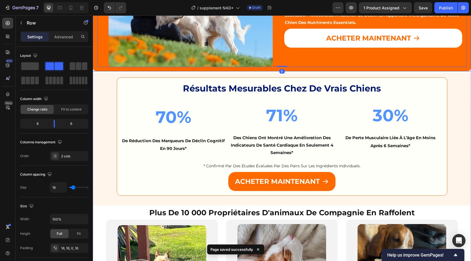
click at [289, 71] on div "Image ⁠⁠⁠⁠⁠⁠⁠ ce que les maîtres ne voient pas dans la santé de leur chien Head…" at bounding box center [282, -1] width 378 height 143
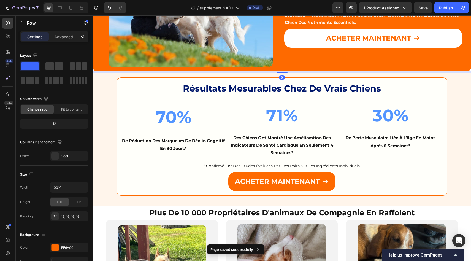
drag, startPoint x: 285, startPoint y: 72, endPoint x: 285, endPoint y: 66, distance: 6.6
click at [285, 67] on div "Image ⁠⁠⁠⁠⁠⁠⁠ ce que les maîtres ne voient pas dans la santé de leur chien Head…" at bounding box center [282, -1] width 378 height 143
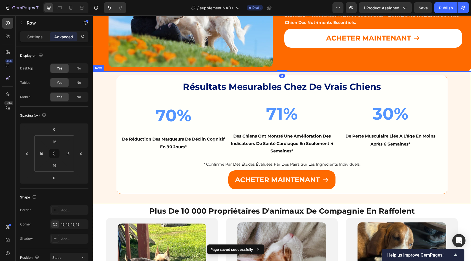
click at [102, 103] on div "⁠⁠⁠⁠⁠⁠⁠ Résultats mesurables chez de vrais chiens Heading 70% Text Block de réd…" at bounding box center [282, 138] width 370 height 124
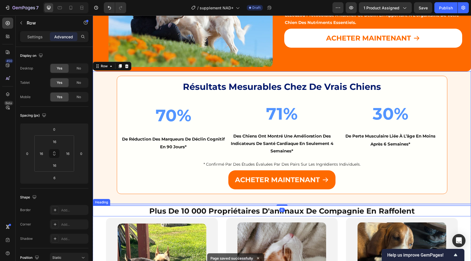
click at [102, 214] on h2 "plus de 10 000 propriétaires d'animaux de compagnie en raffolent" at bounding box center [282, 211] width 378 height 11
